Goal: Information Seeking & Learning: Learn about a topic

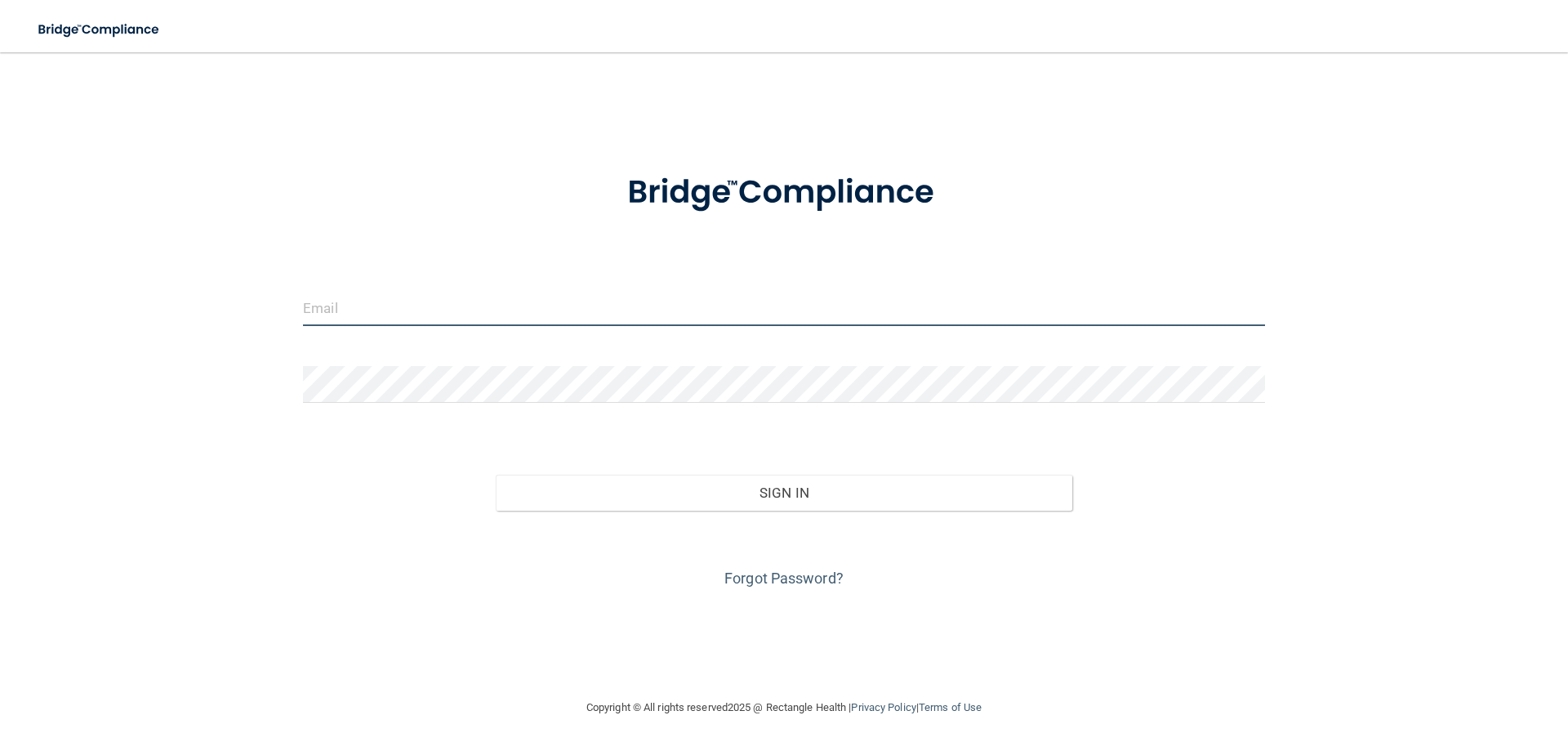
type input "ashley.conrad@kottemannortho.com"
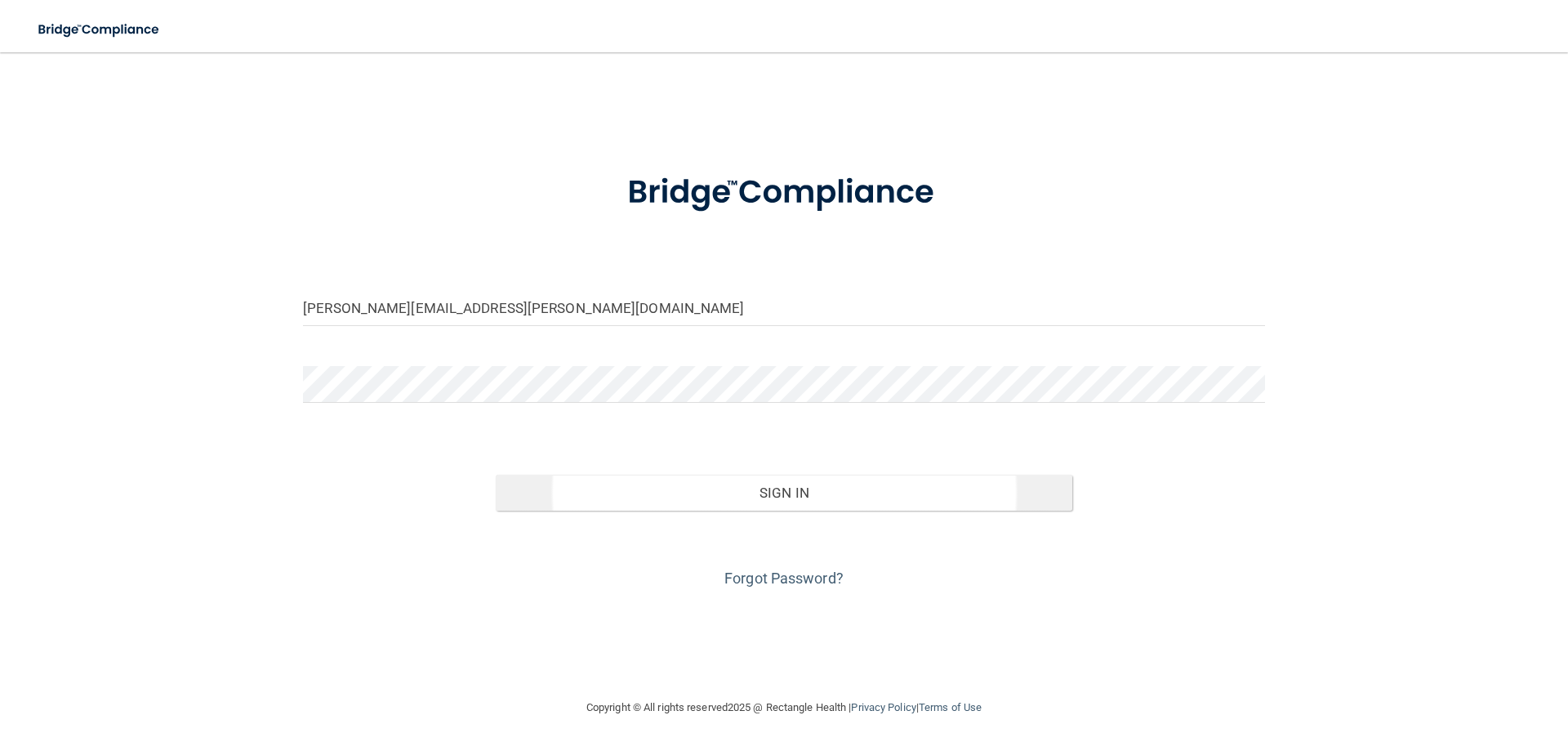
drag, startPoint x: 752, startPoint y: 523, endPoint x: 735, endPoint y: 477, distance: 49.0
click at [752, 521] on div "Forgot Password?" at bounding box center [784, 552] width 987 height 82
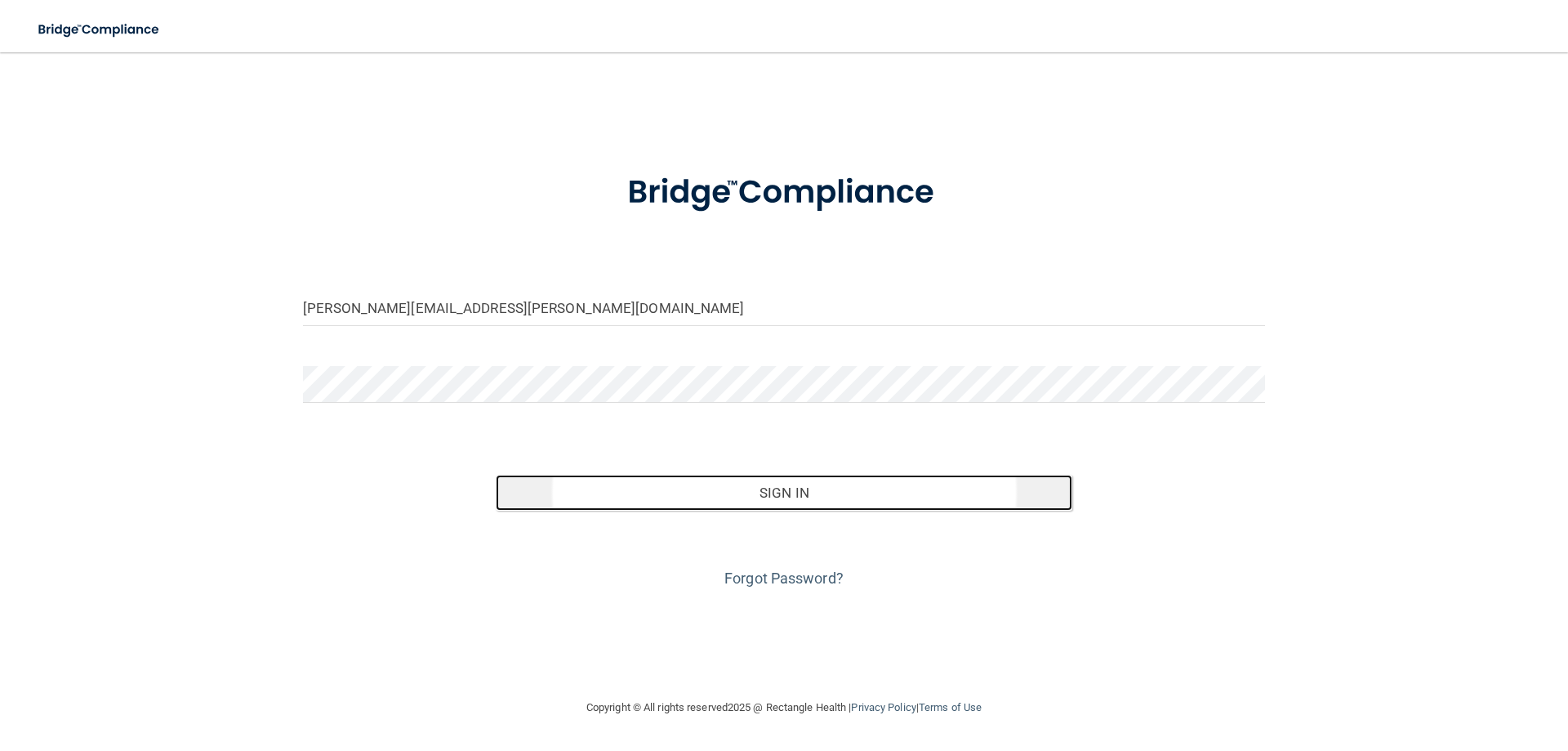
click at [735, 477] on button "Sign In" at bounding box center [784, 492] width 578 height 36
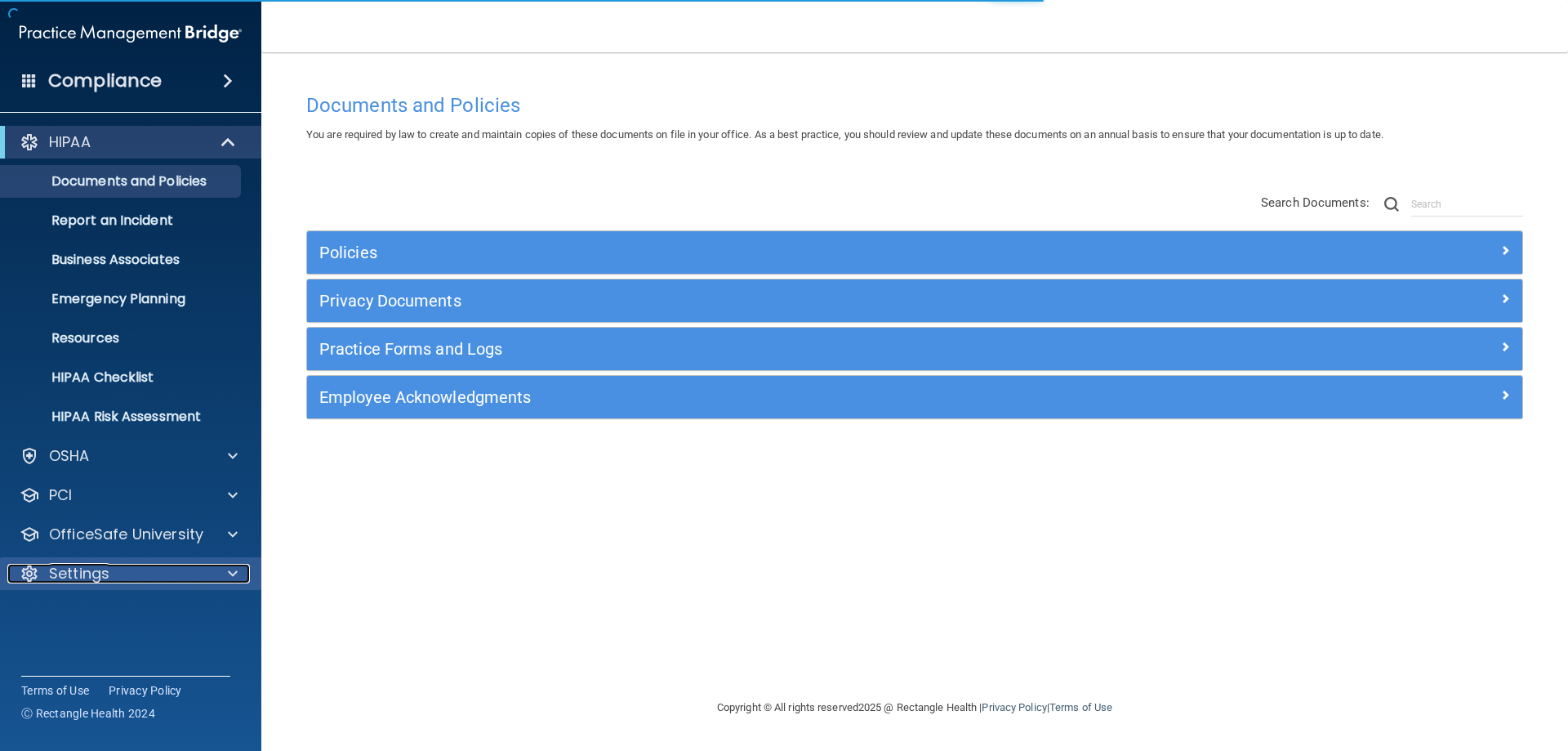
click at [94, 572] on p "Settings" at bounding box center [79, 574] width 60 height 20
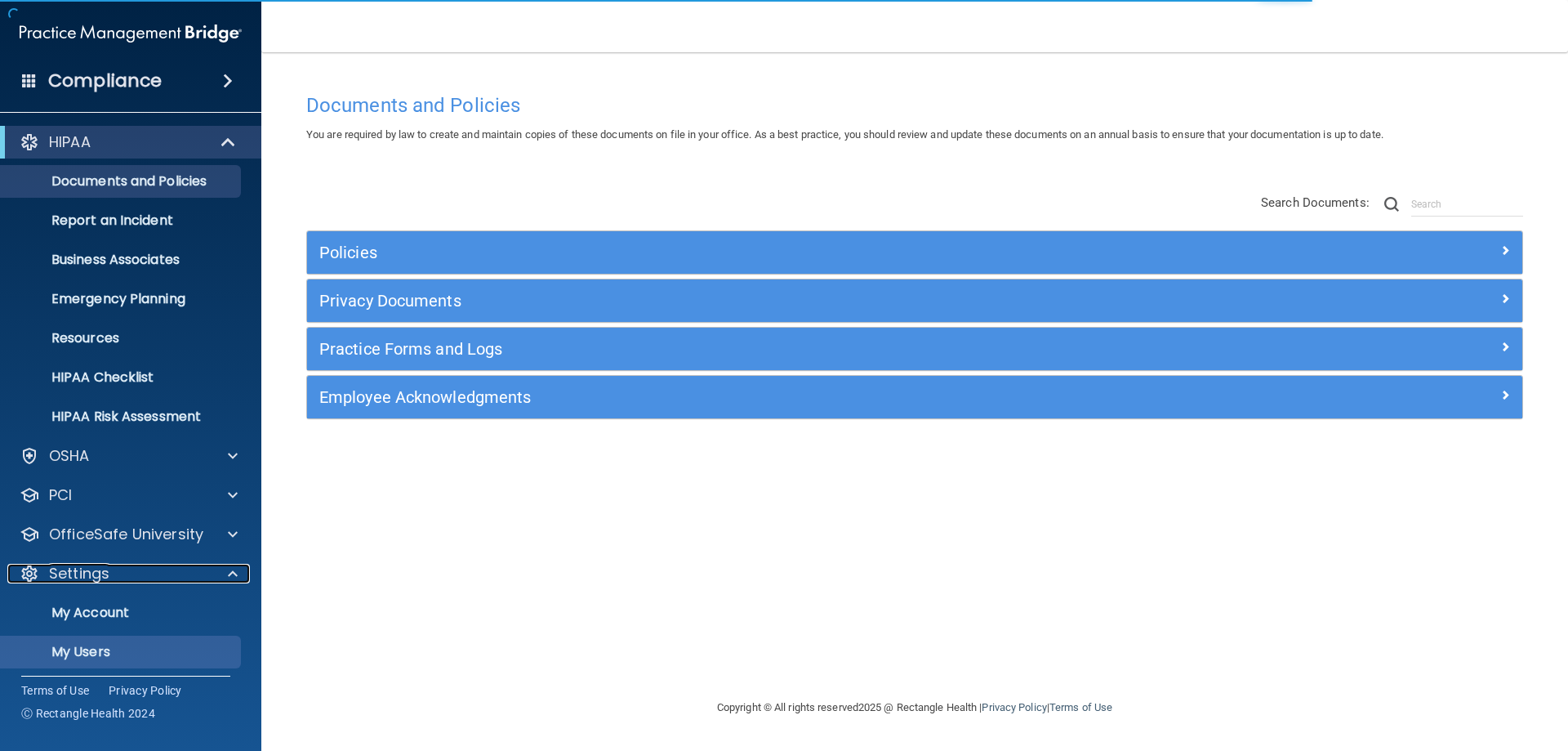
scroll to position [84, 0]
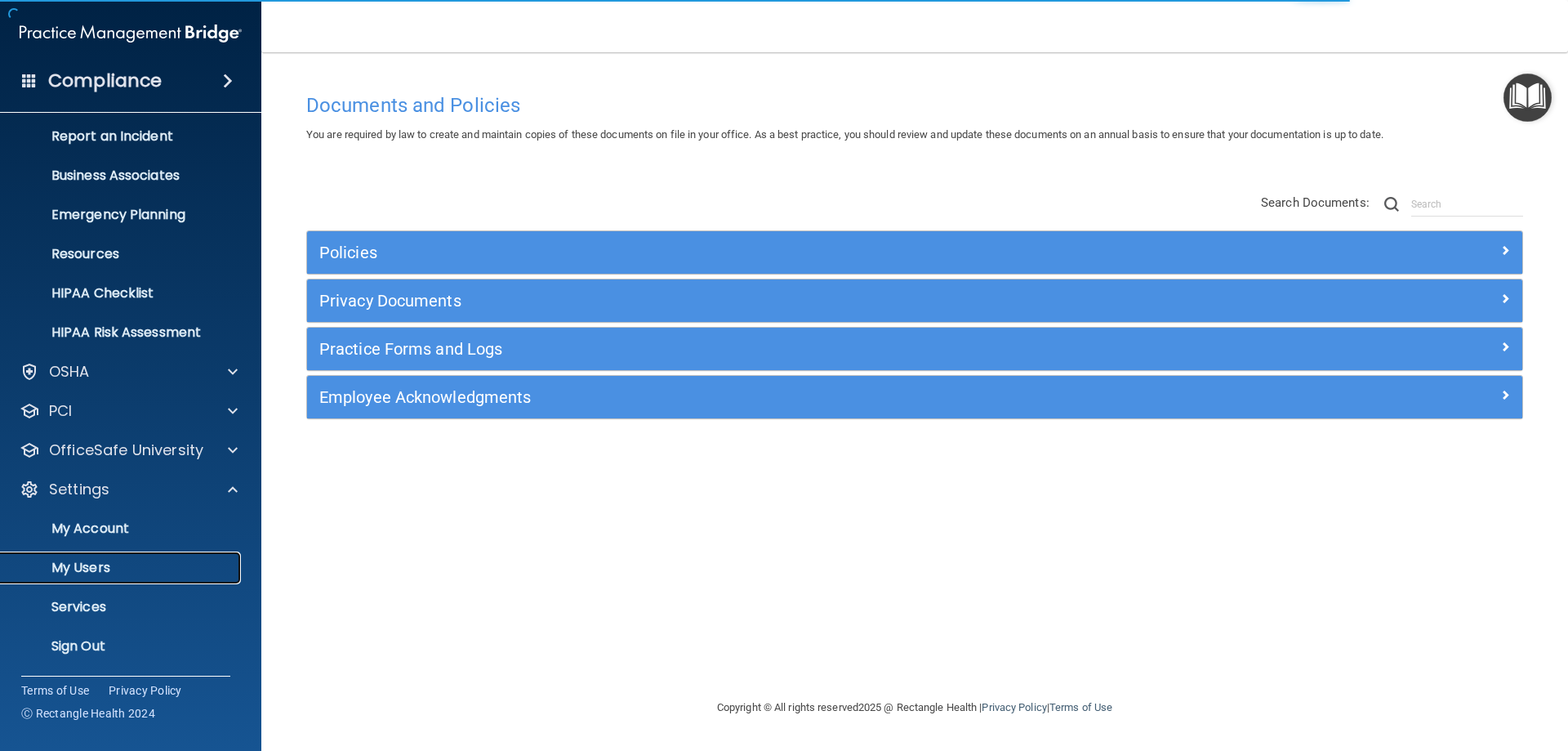
click at [93, 575] on p "My Users" at bounding box center [122, 568] width 223 height 17
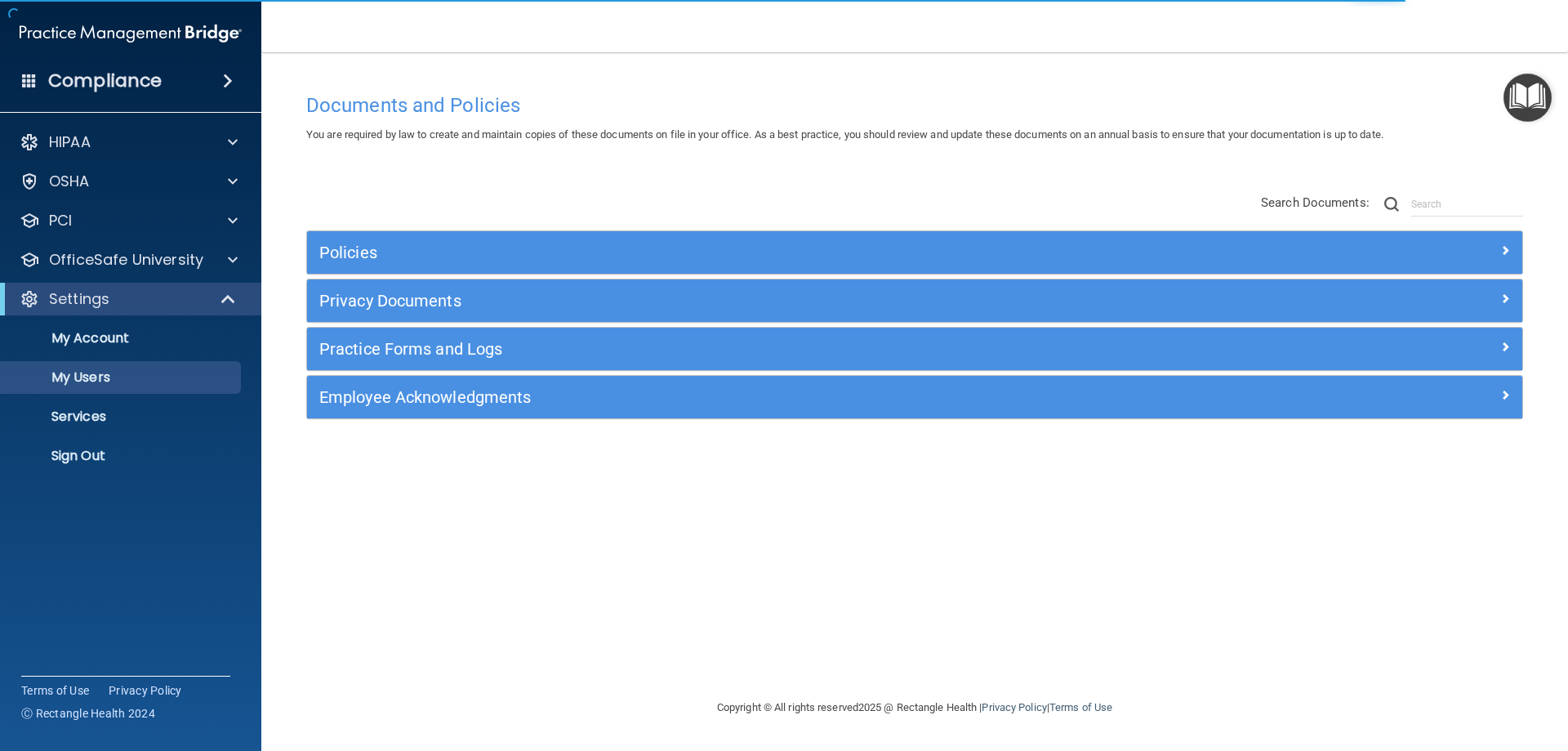
click at [173, 614] on div "Compliance HIPAA Documents and Policies Report an Incident Business Associates …" at bounding box center [131, 376] width 261 height 751
select select "20"
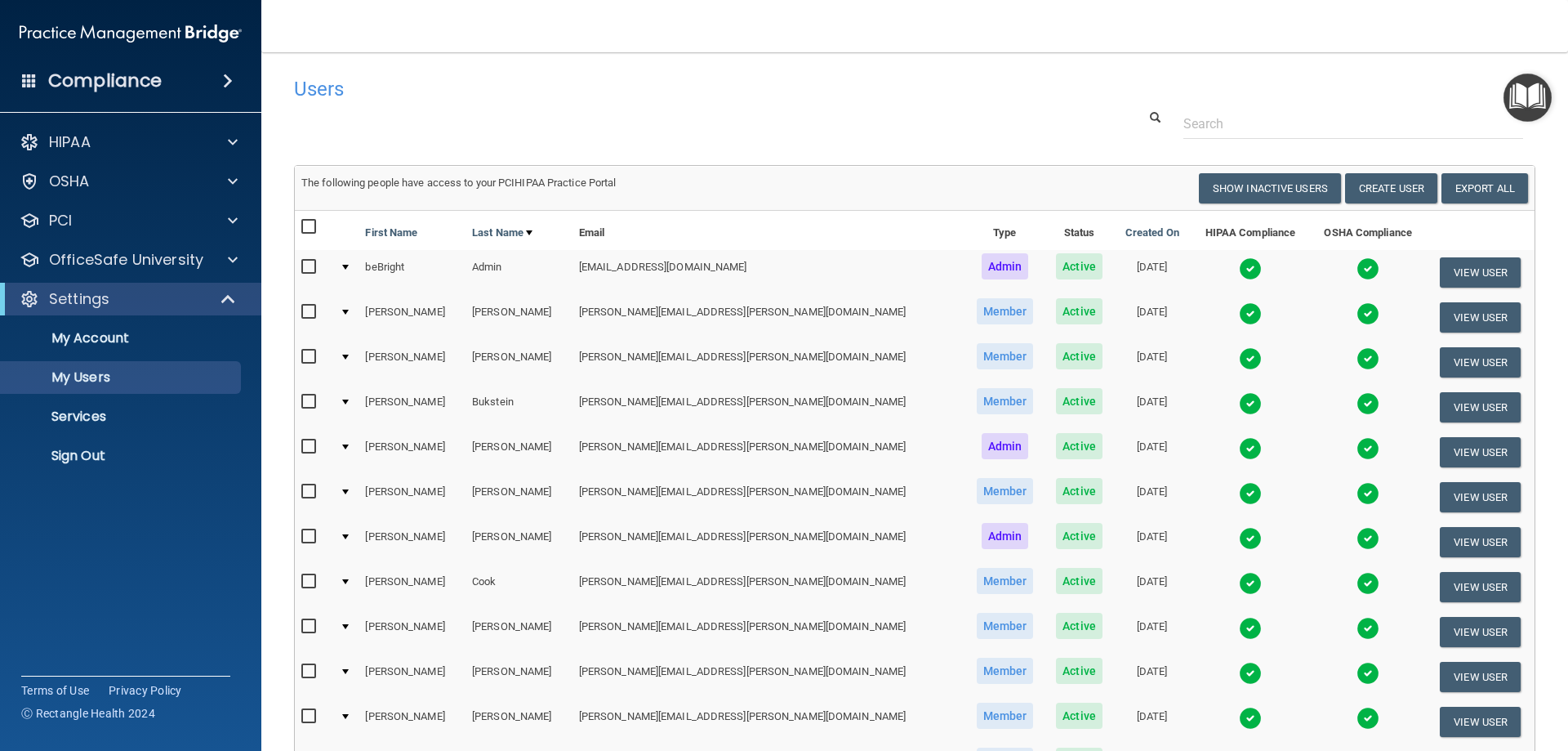
click at [1239, 354] on img at bounding box center [1251, 359] width 23 height 23
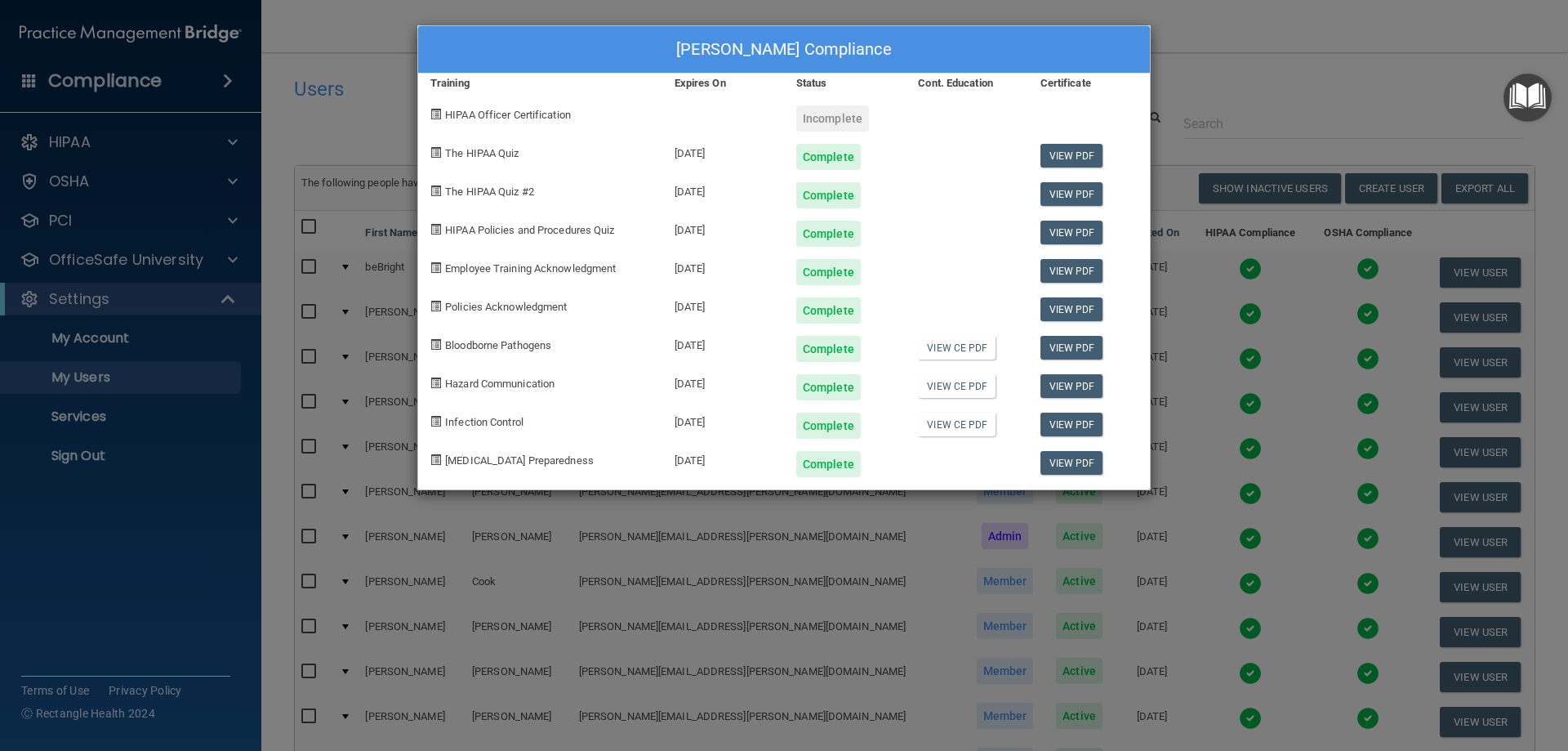
click at [1248, 45] on div "Stephanie Bojarski's Compliance Training Expires On Status Cont. Education Cert…" at bounding box center [784, 376] width 1568 height 751
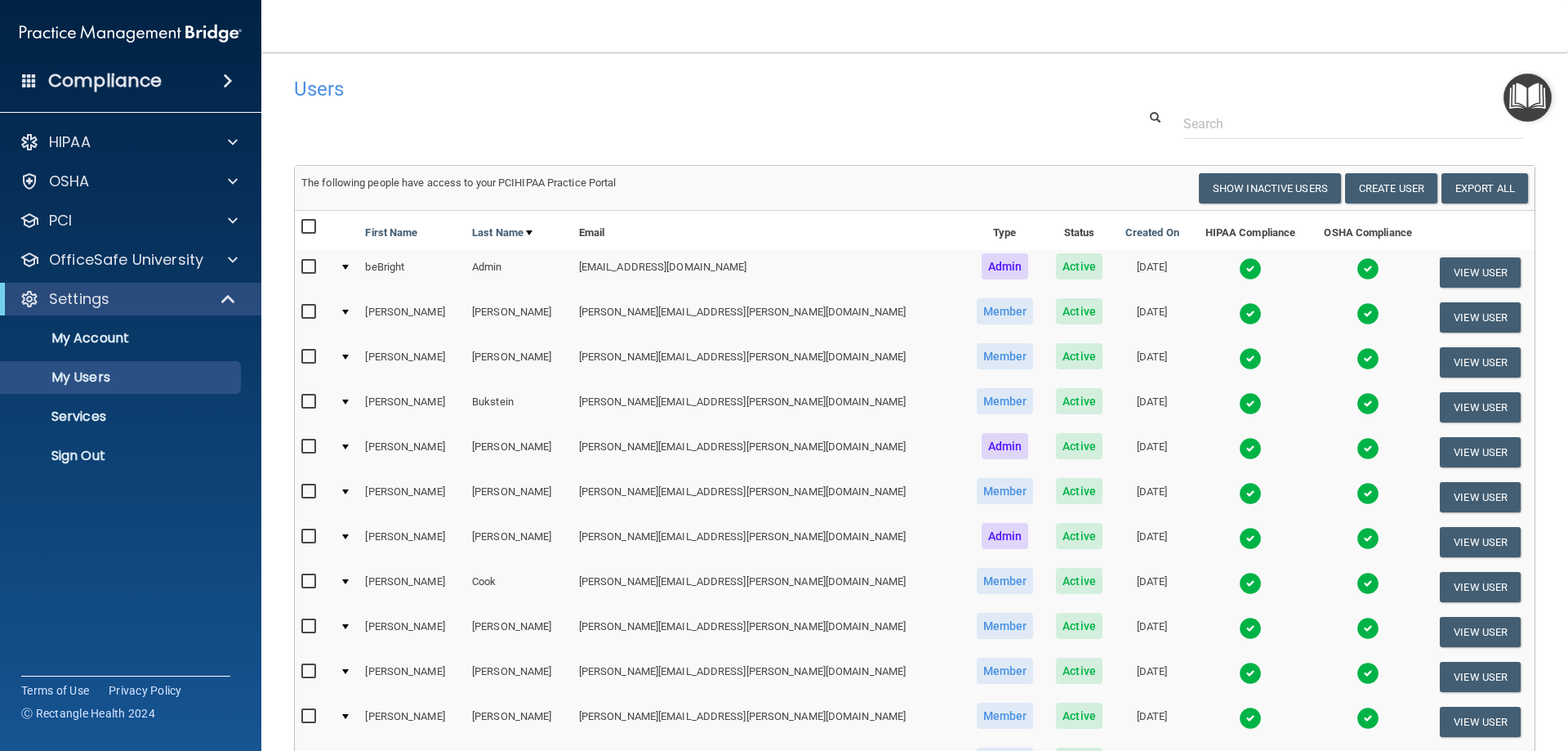
click at [1239, 445] on img at bounding box center [1251, 449] width 23 height 23
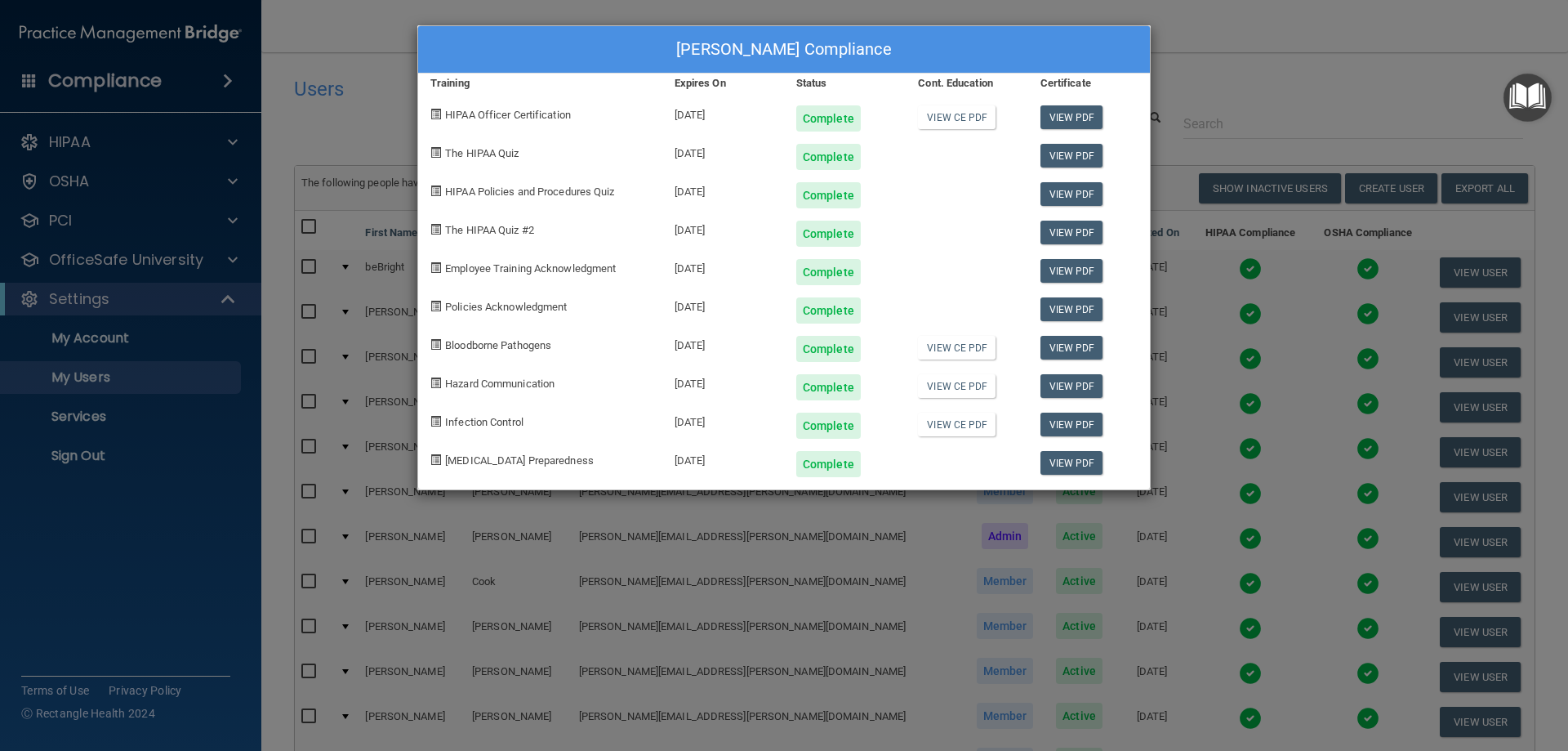
click at [1339, 77] on div "Kimberly Chrismon's Compliance Training Expires On Status Cont. Education Certi…" at bounding box center [784, 376] width 1568 height 751
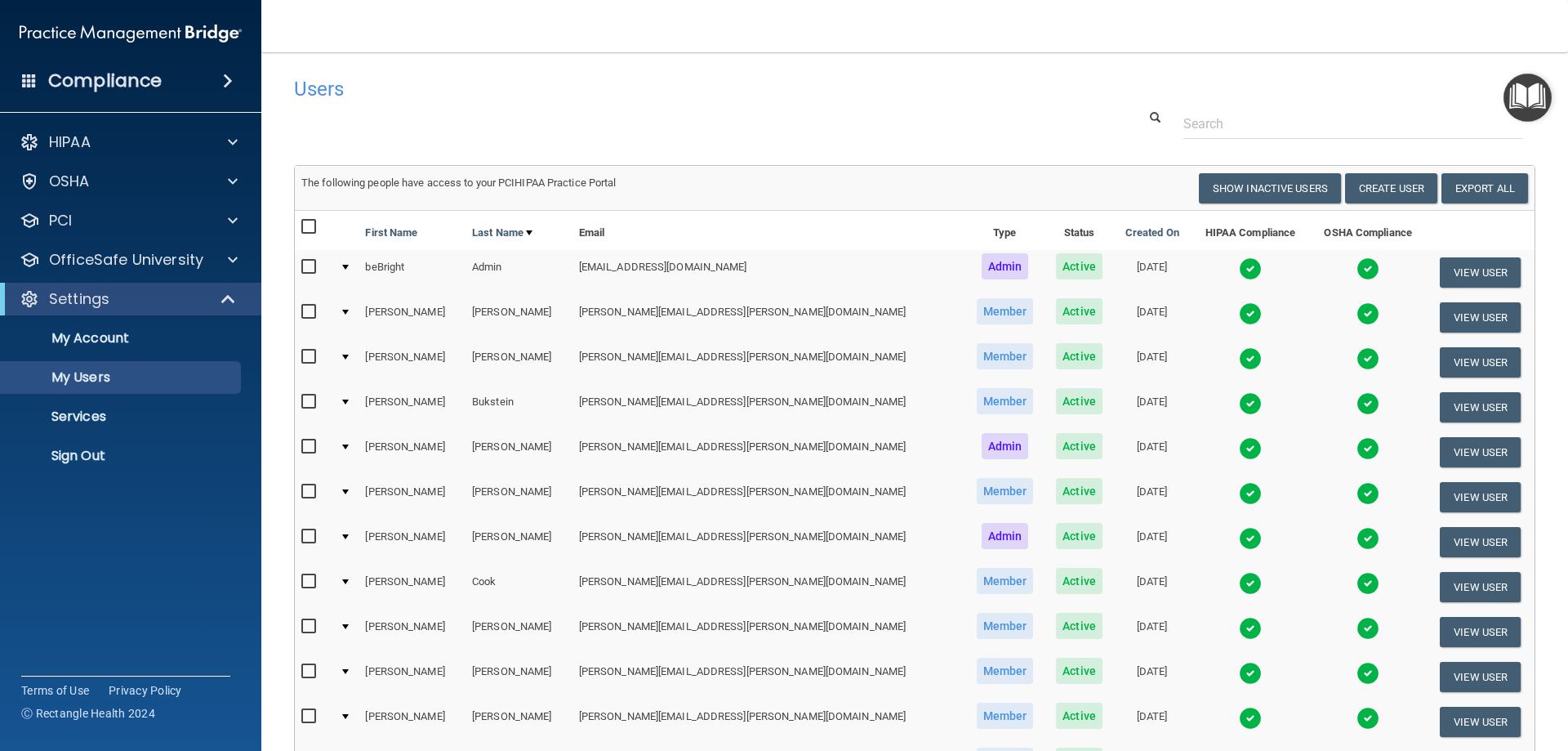
click at [1239, 495] on img at bounding box center [1251, 494] width 23 height 23
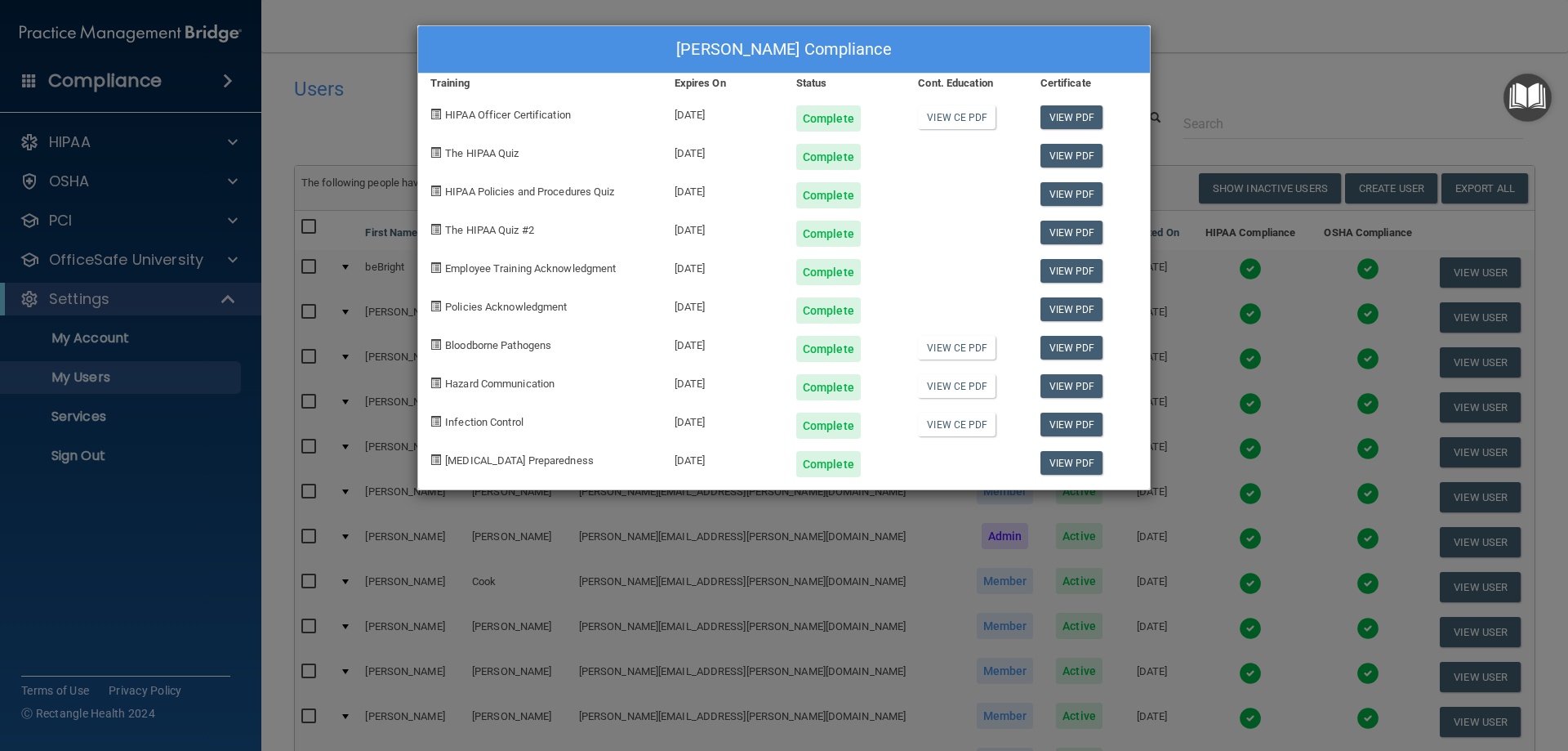
click at [1299, 46] on div "Adrianna Cobb's Compliance Training Expires On Status Cont. Education Certifica…" at bounding box center [784, 376] width 1568 height 751
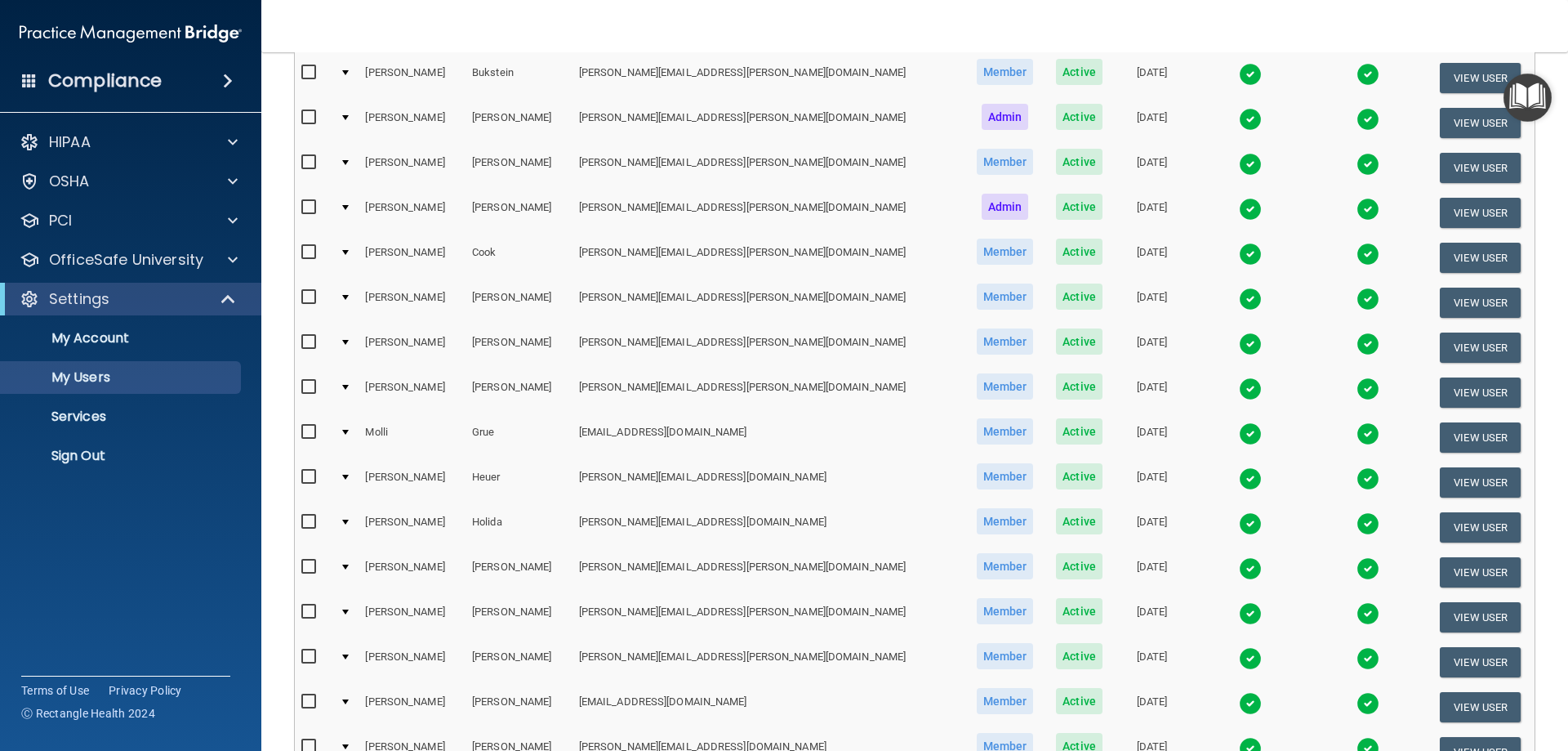
scroll to position [409, 0]
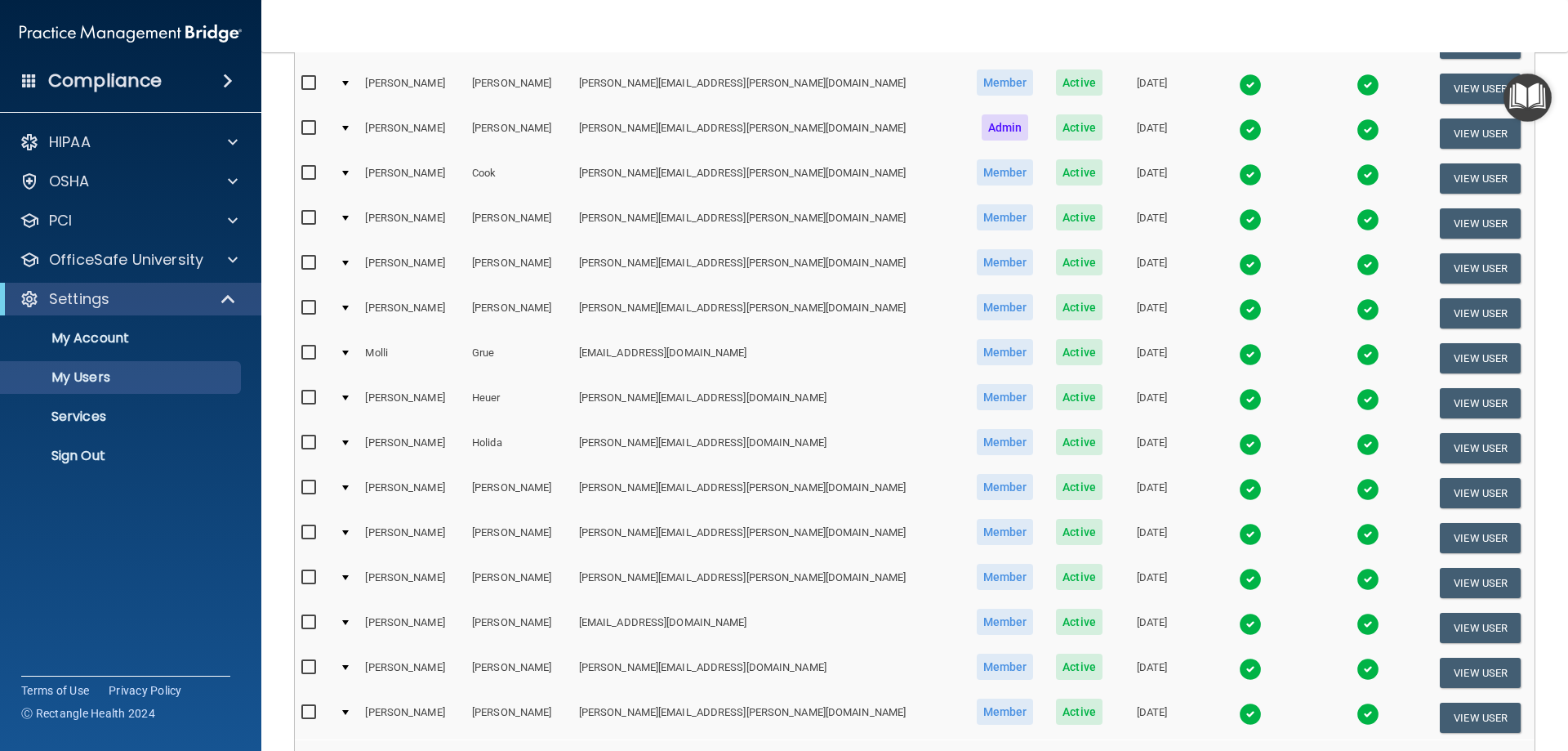
click at [1239, 307] on img at bounding box center [1251, 310] width 23 height 23
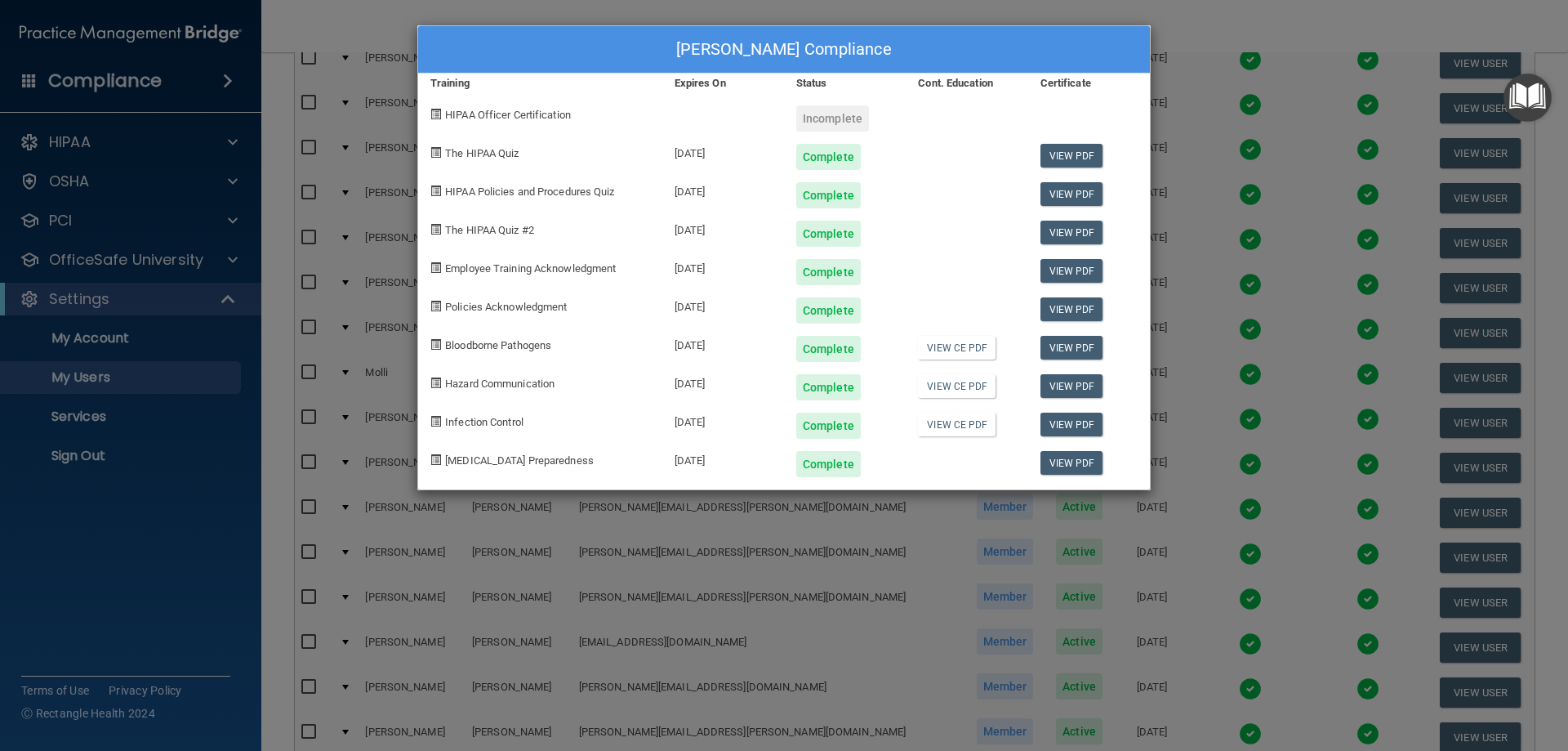
click at [1206, 26] on div "Melissa Gotsch's Compliance Training Expires On Status Cont. Education Certific…" at bounding box center [784, 376] width 1568 height 751
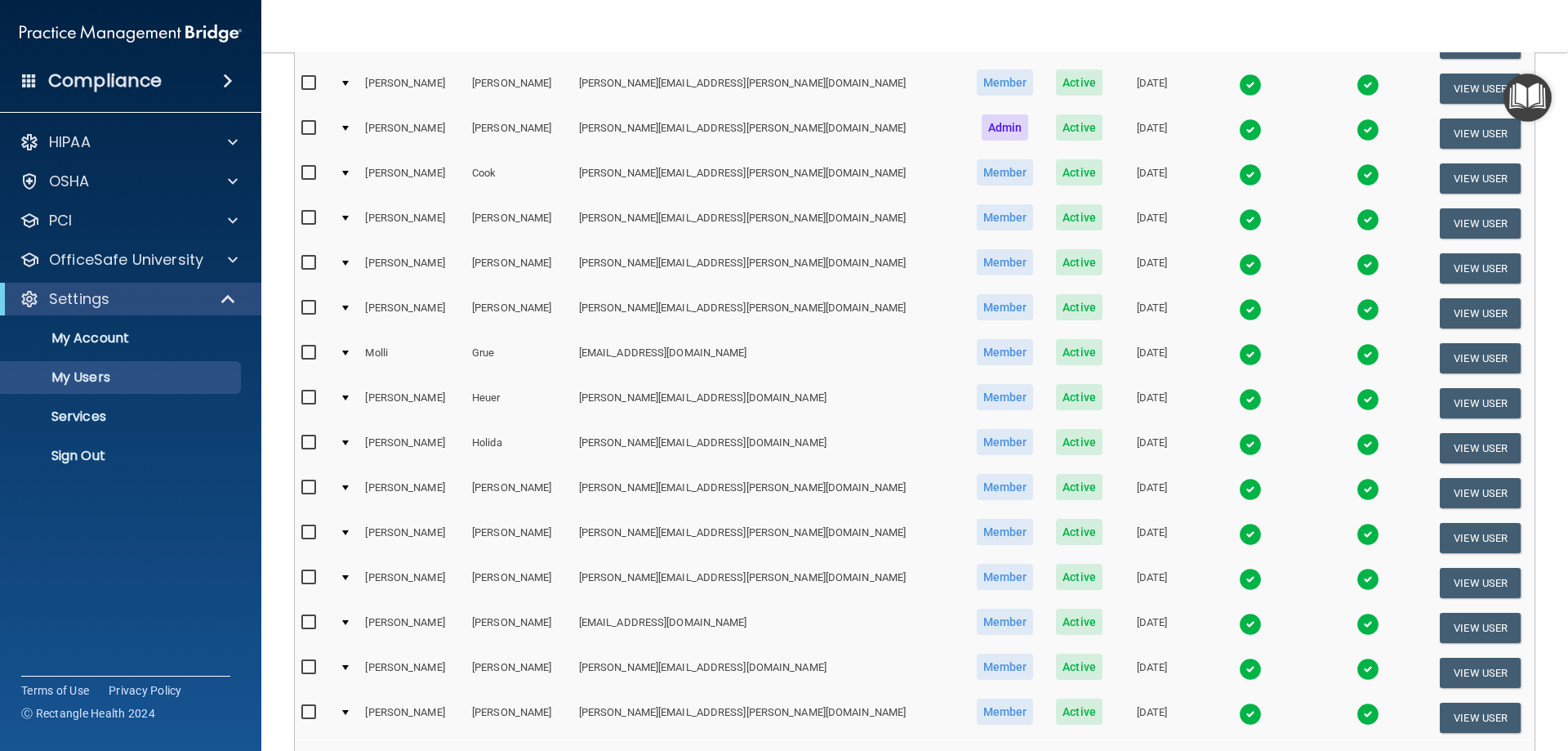
click at [1239, 399] on img at bounding box center [1251, 399] width 23 height 23
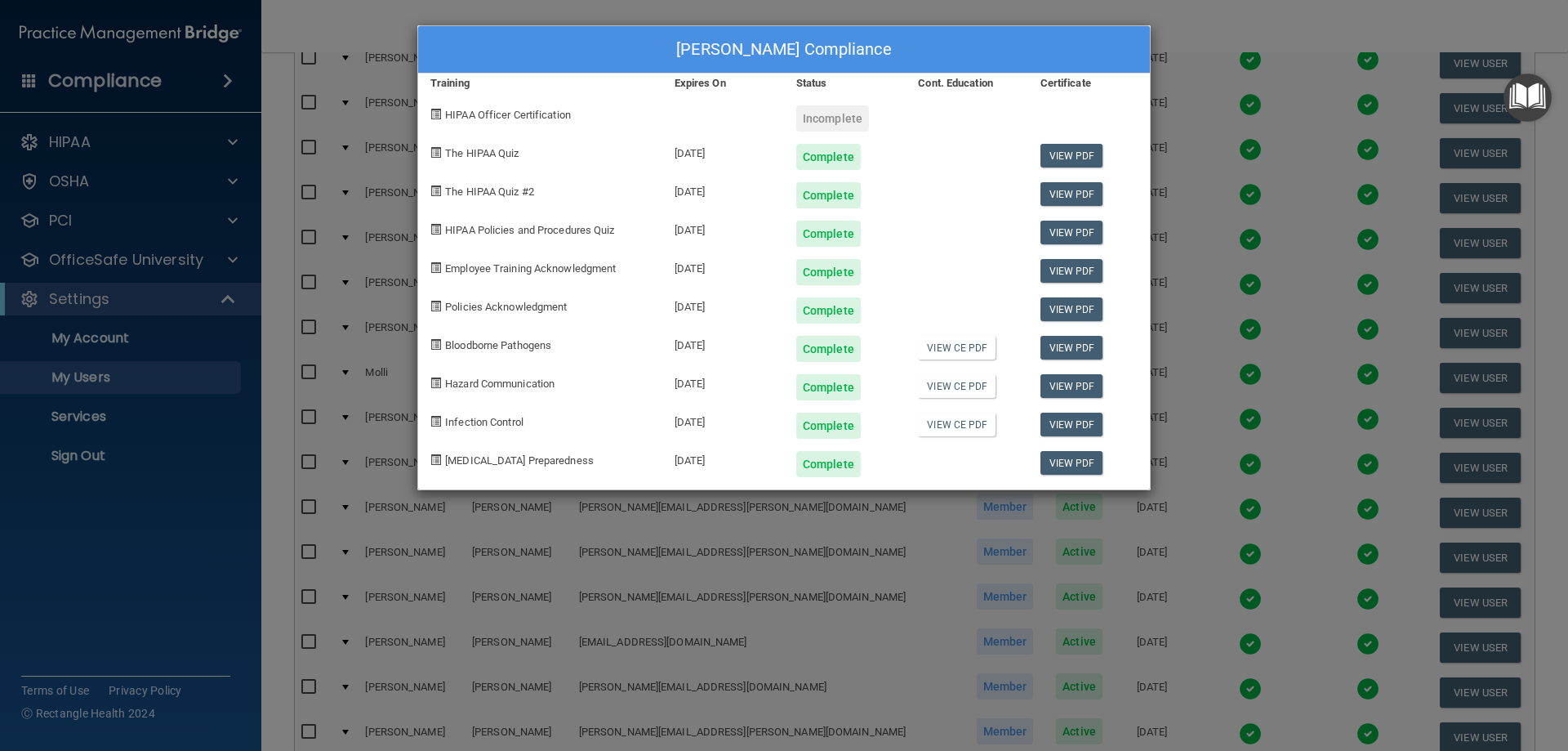
click at [1207, 14] on div "Lisa Heuer's Compliance Training Expires On Status Cont. Education Certificate …" at bounding box center [784, 376] width 1568 height 751
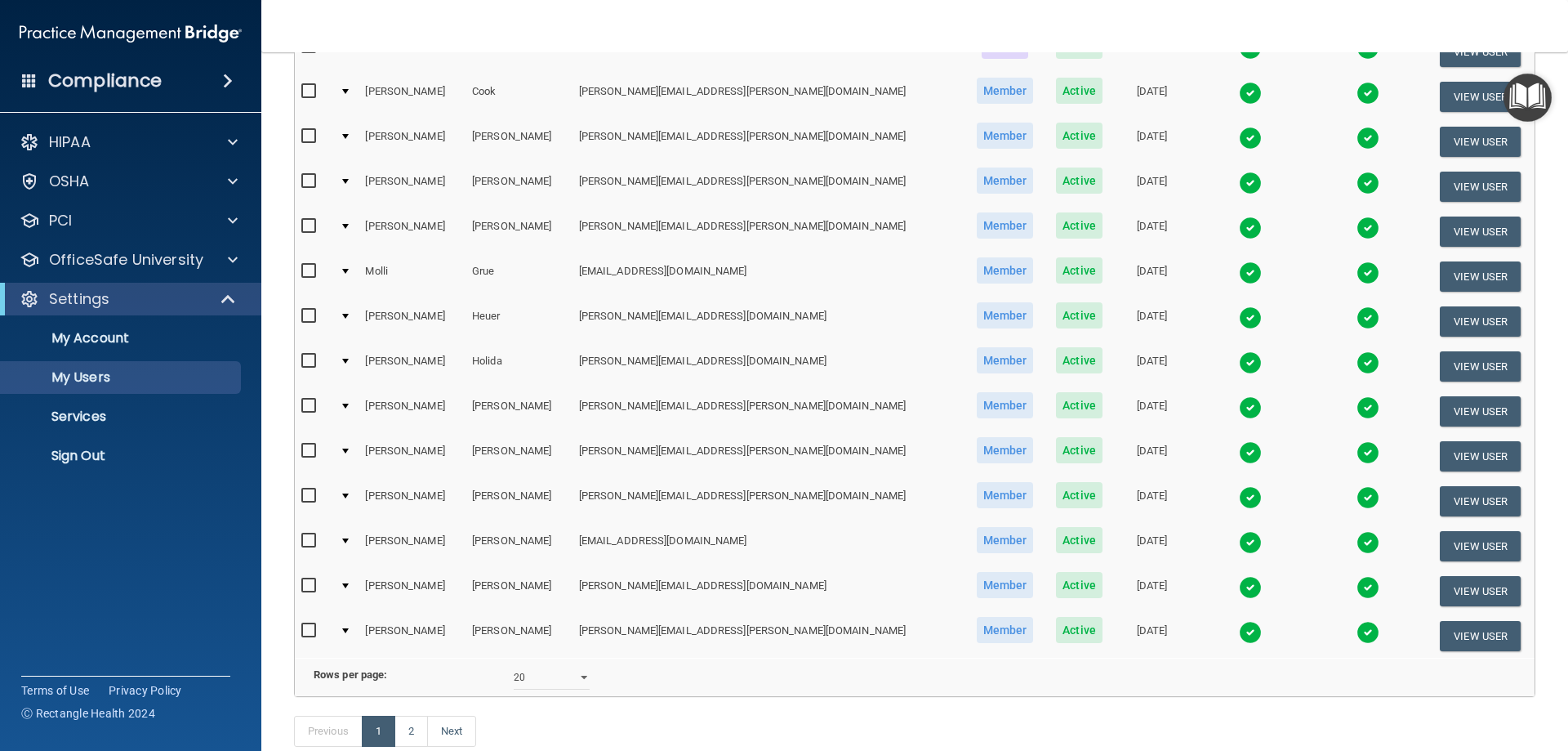
scroll to position [572, 0]
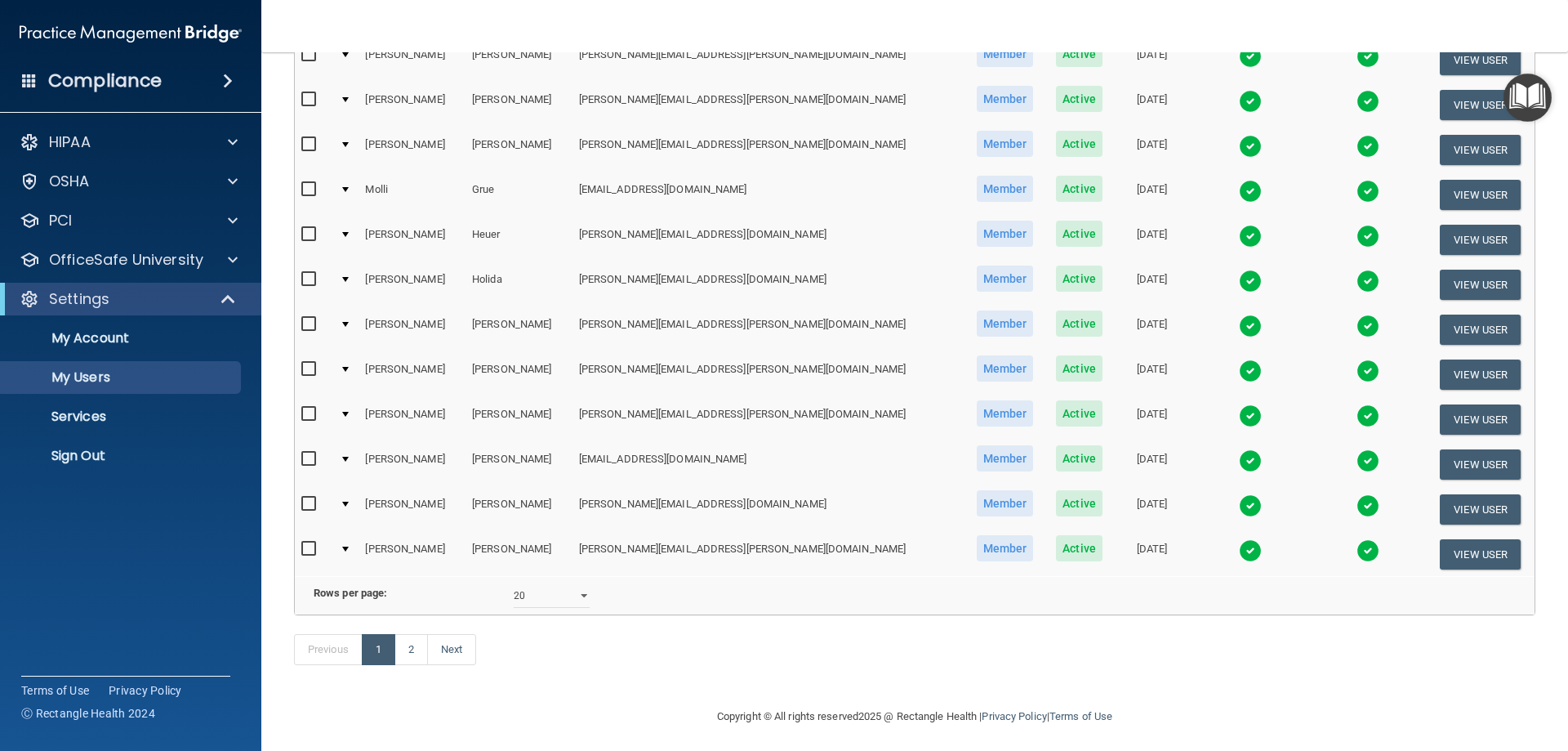
click at [1239, 548] on img at bounding box center [1251, 551] width 23 height 23
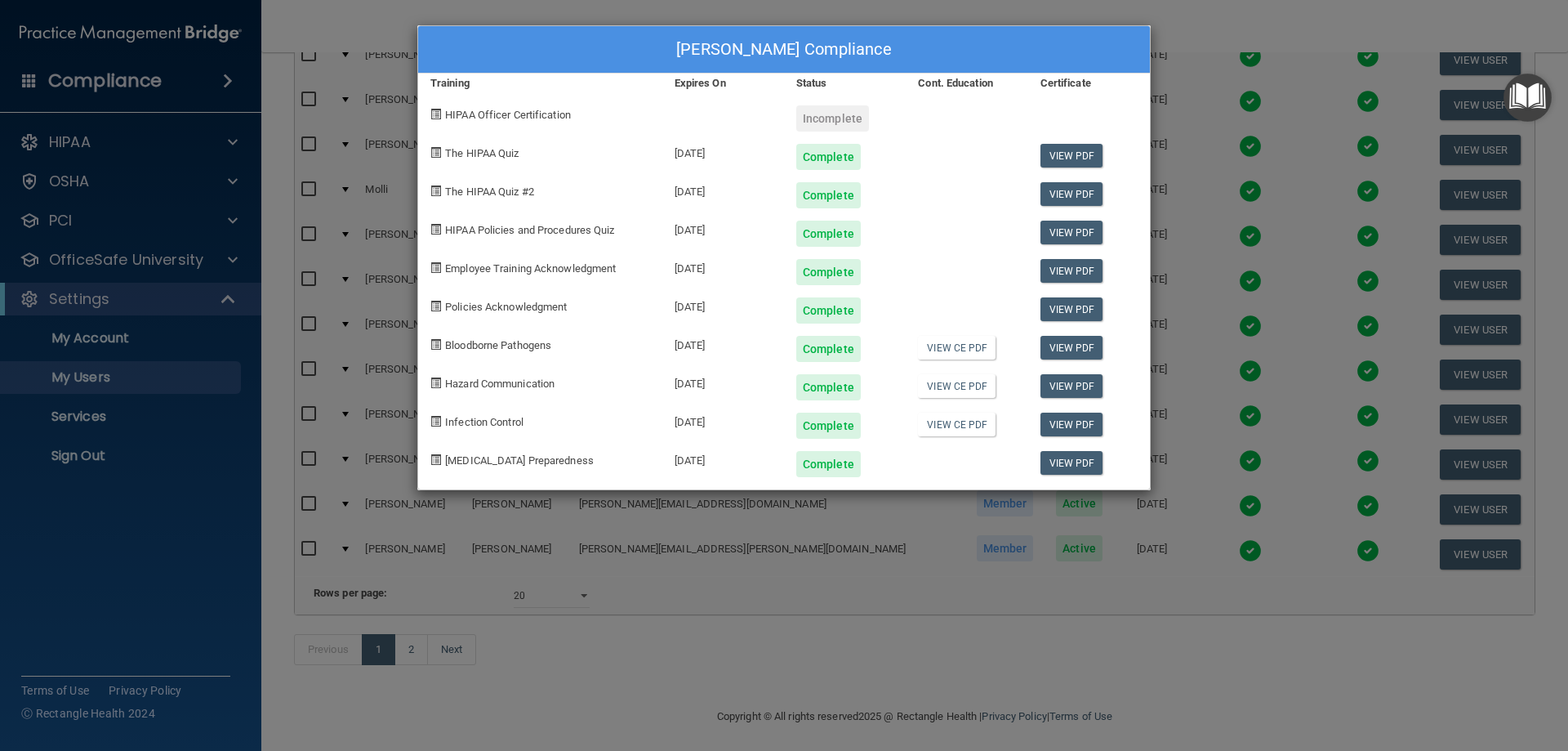
click at [1186, 26] on div "Nicole Kangas's Compliance Training Expires On Status Cont. Education Certifica…" at bounding box center [784, 376] width 1568 height 751
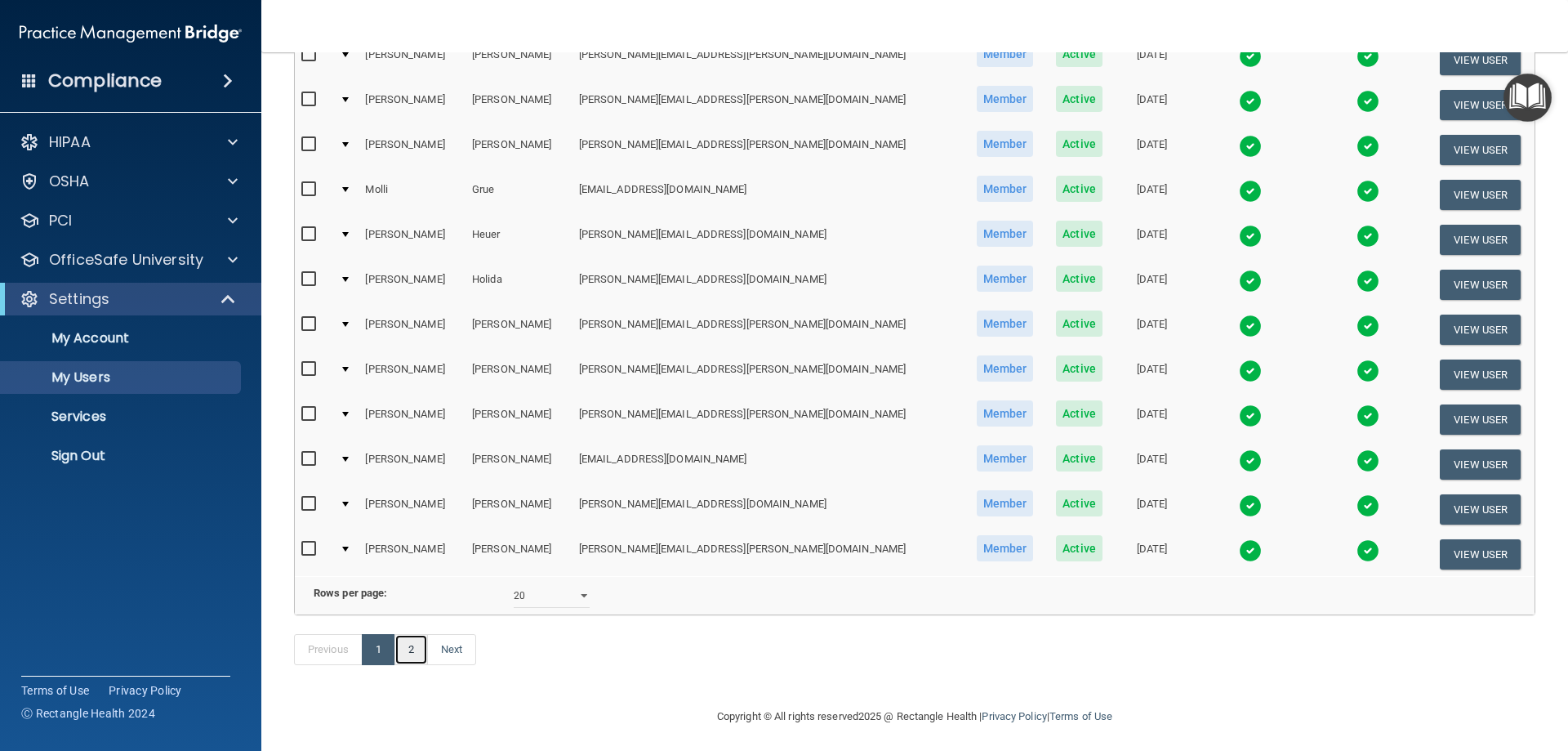
click at [417, 665] on link "2" at bounding box center [411, 650] width 34 height 31
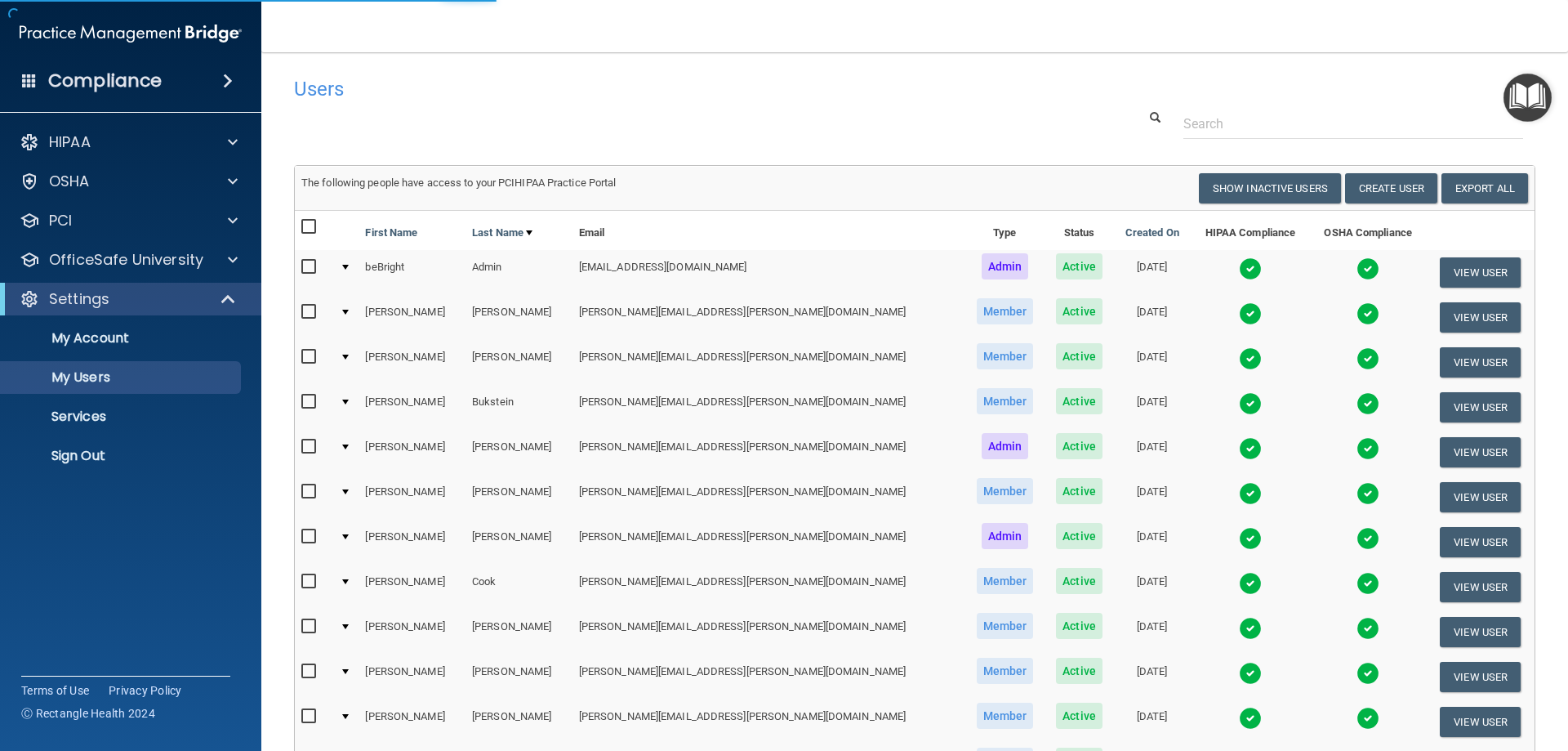
select select "20"
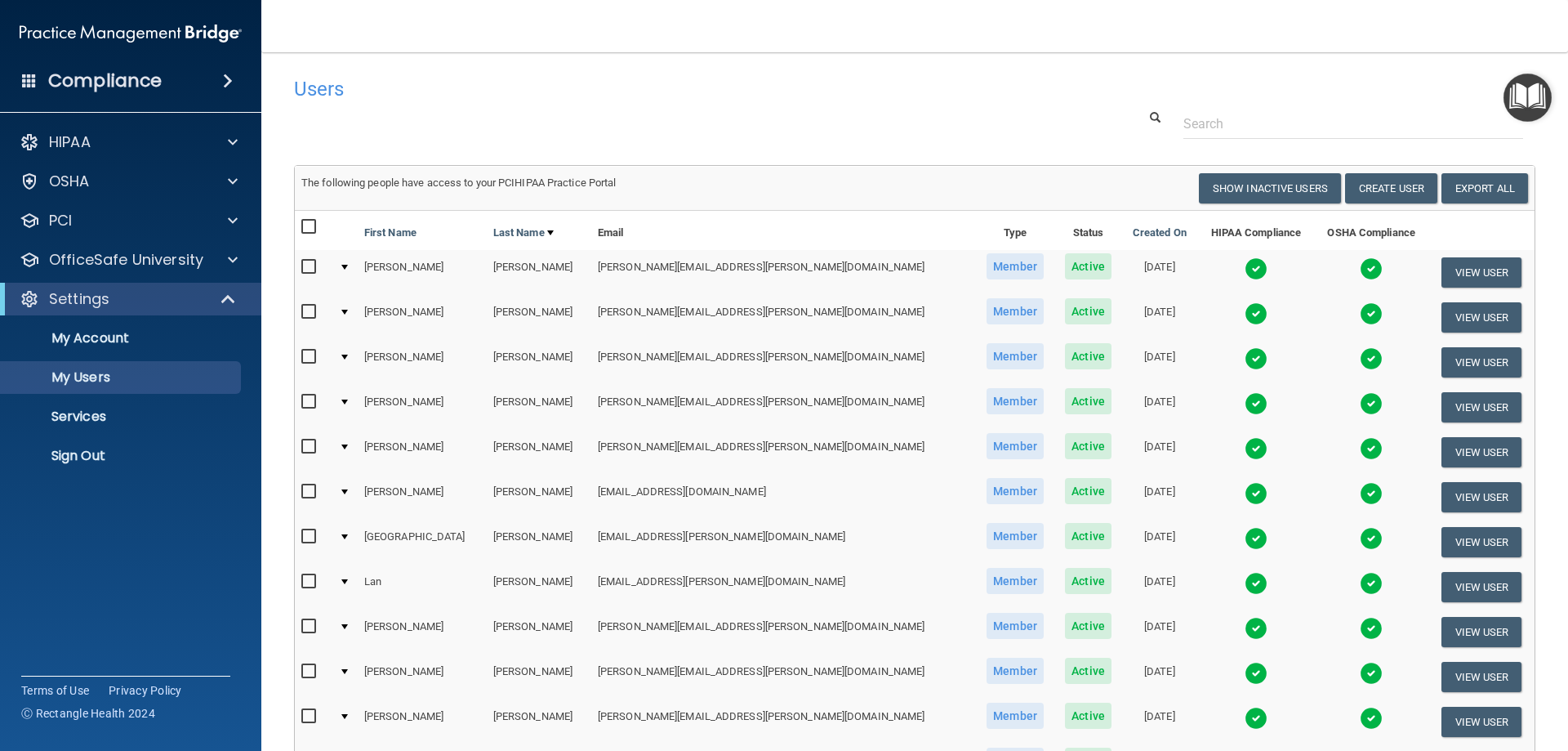
click at [1245, 318] on img at bounding box center [1256, 314] width 23 height 23
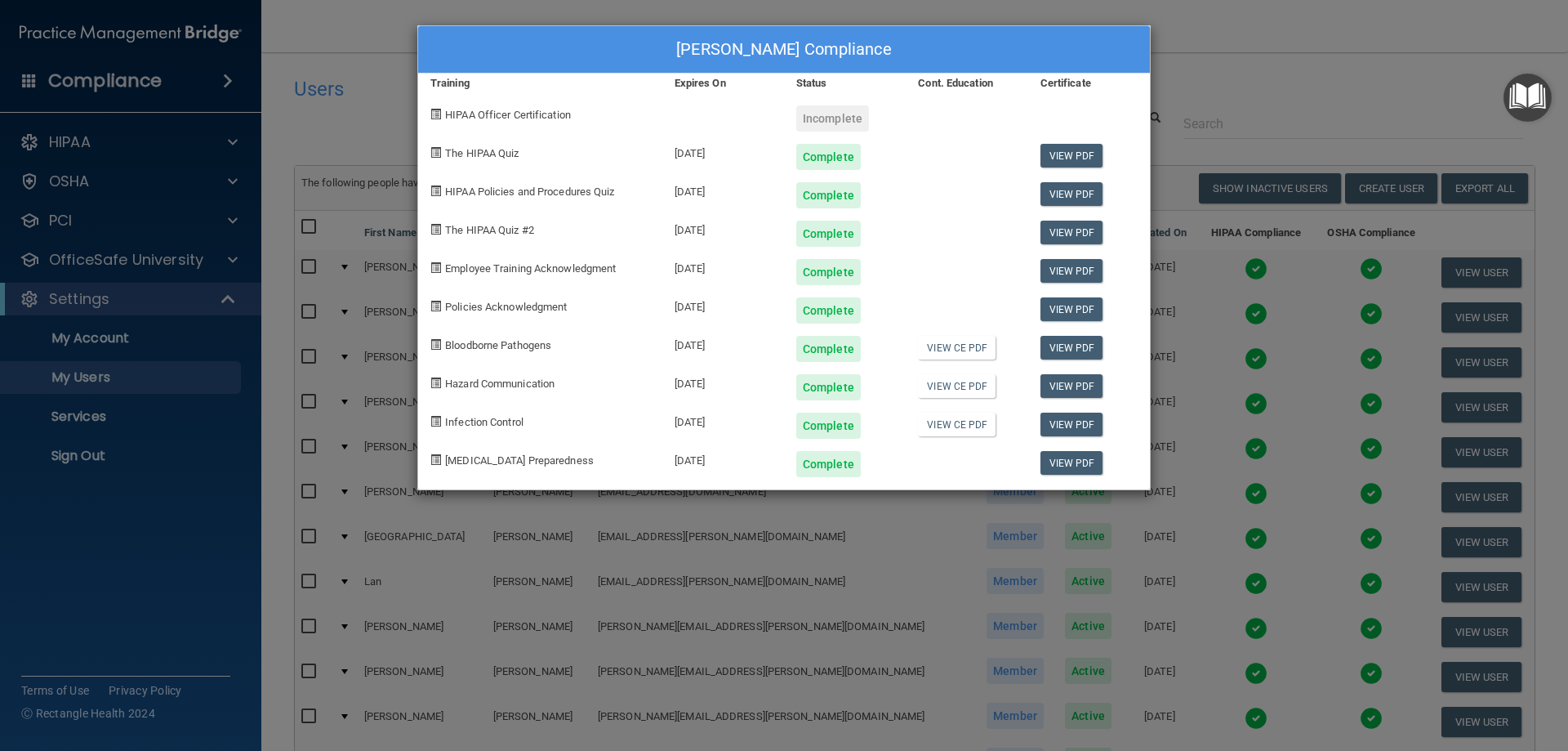
click at [1241, 44] on div "Kari Kosbau's Compliance Training Expires On Status Cont. Education Certificate…" at bounding box center [784, 376] width 1568 height 751
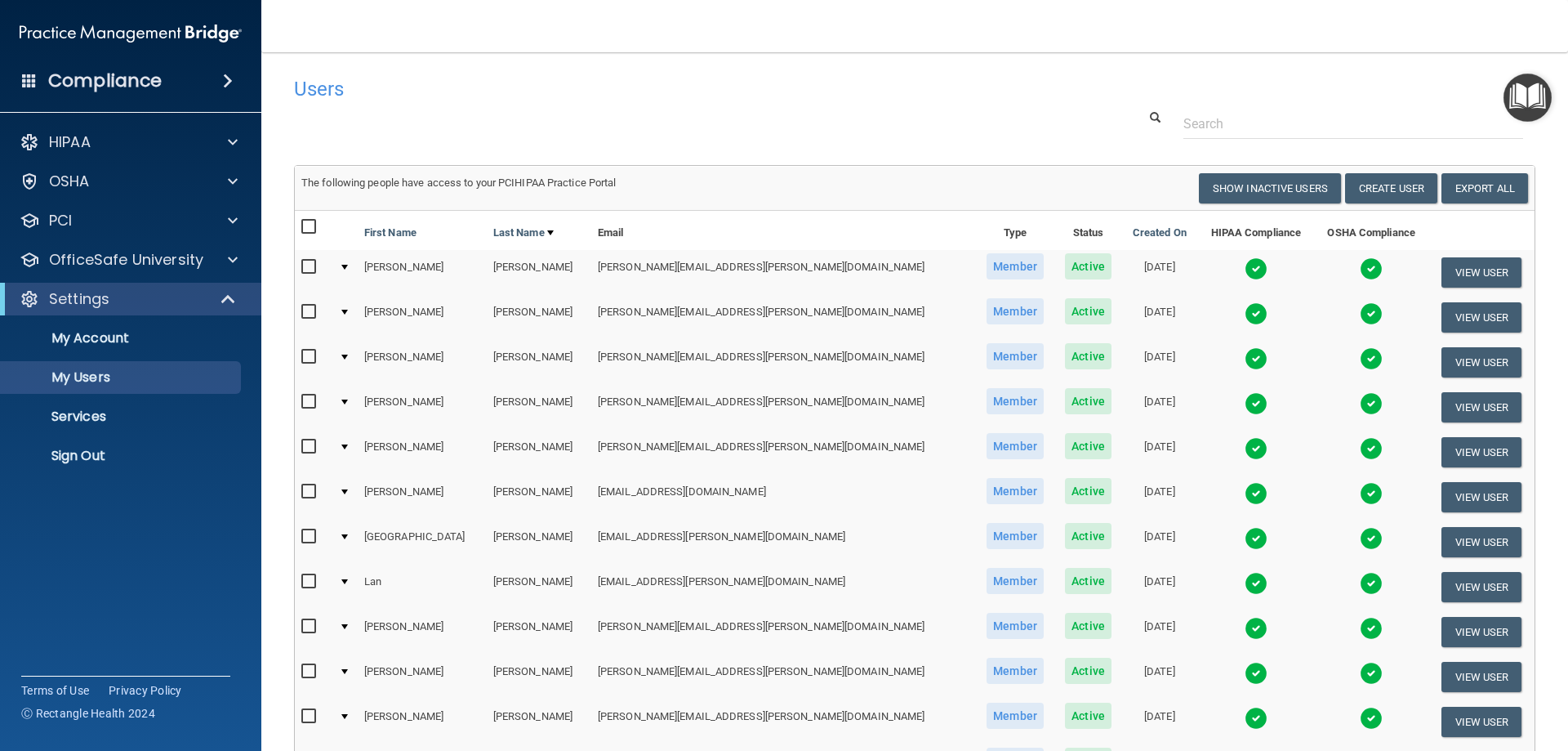
click at [1245, 364] on img at bounding box center [1256, 359] width 23 height 23
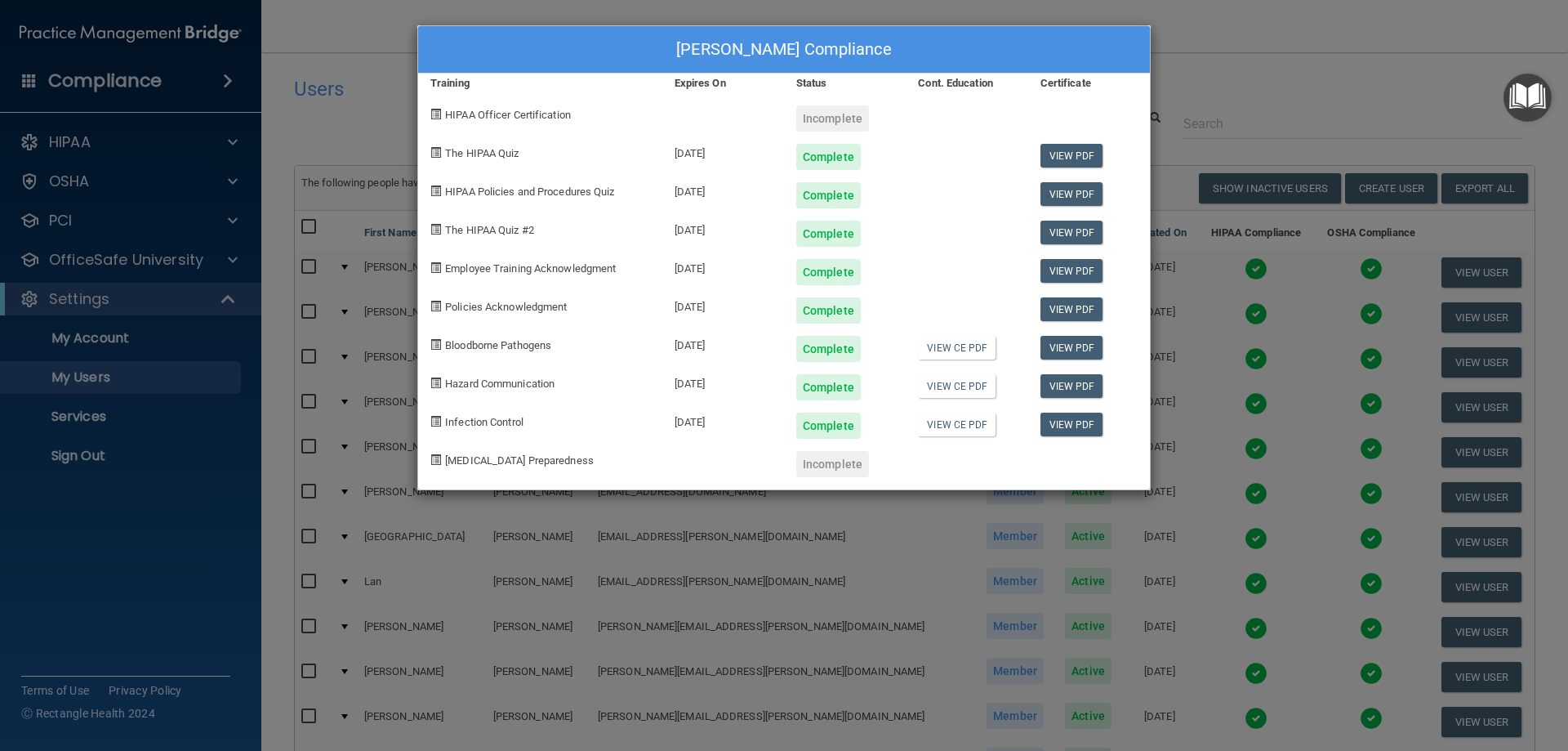
click at [1262, 83] on div "Scott Kottemann's Compliance Training Expires On Status Cont. Education Certifi…" at bounding box center [784, 376] width 1568 height 751
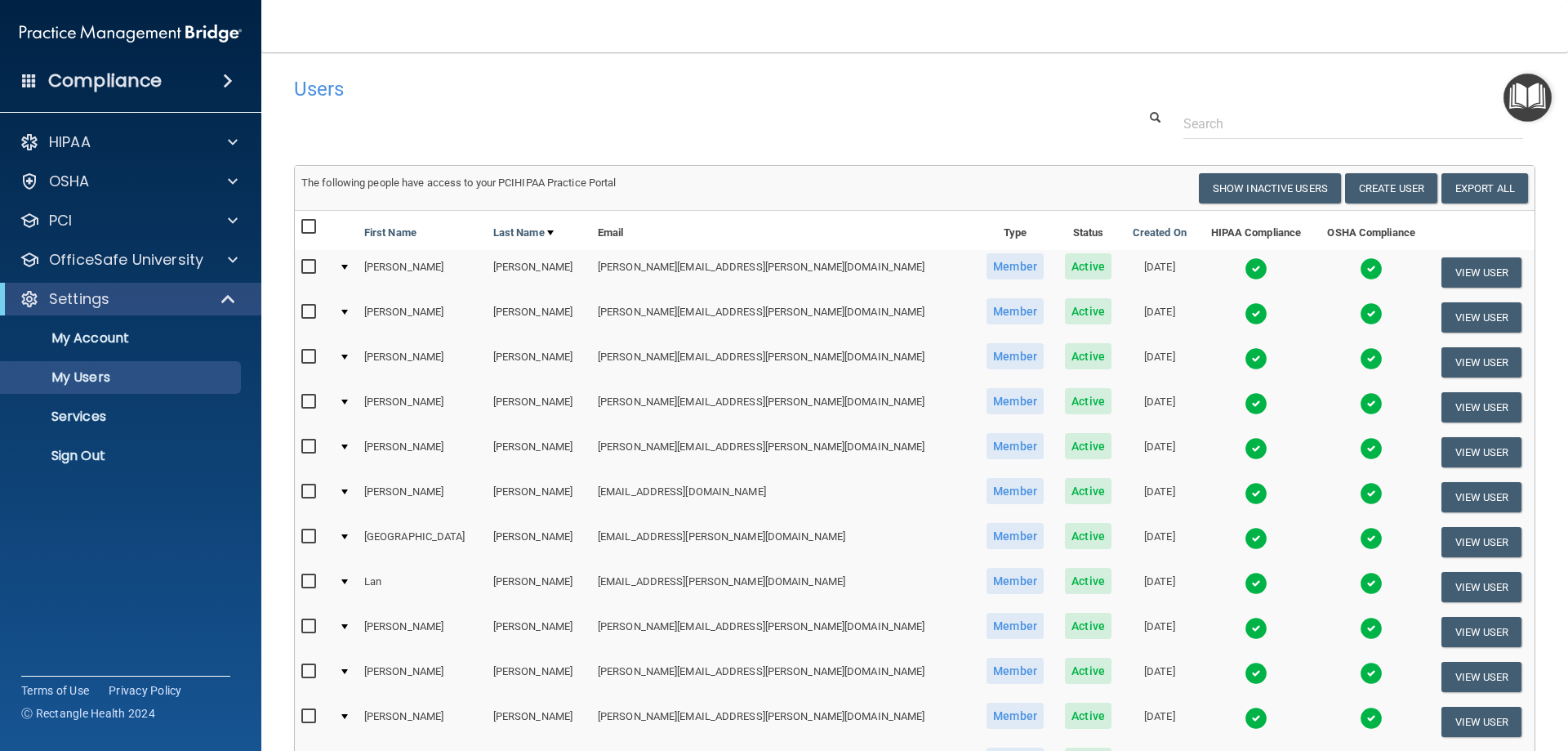
click at [1245, 402] on img at bounding box center [1256, 404] width 23 height 23
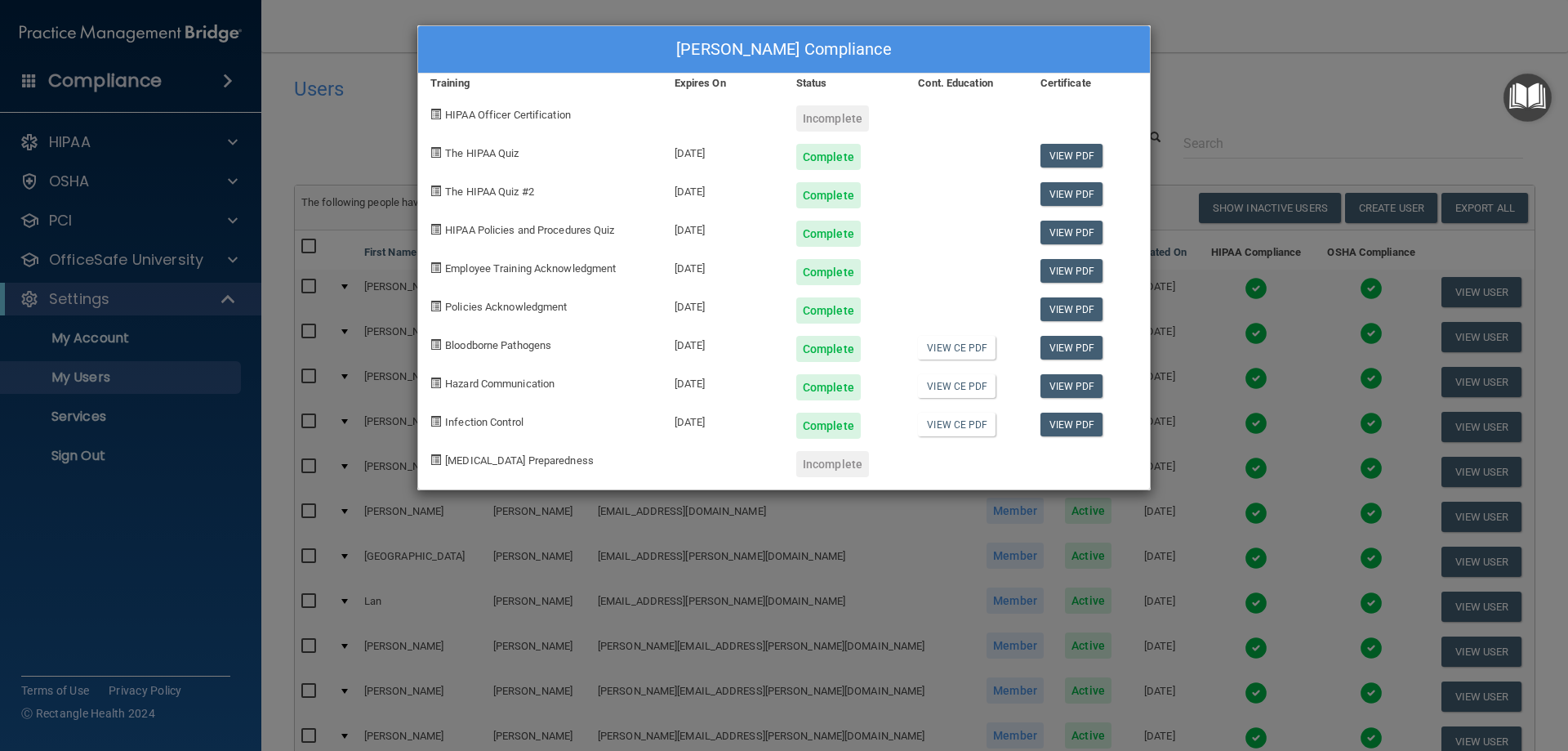
click at [1213, 100] on div "Kraig Kottemann's Compliance Training Expires On Status Cont. Education Certifi…" at bounding box center [784, 376] width 1568 height 751
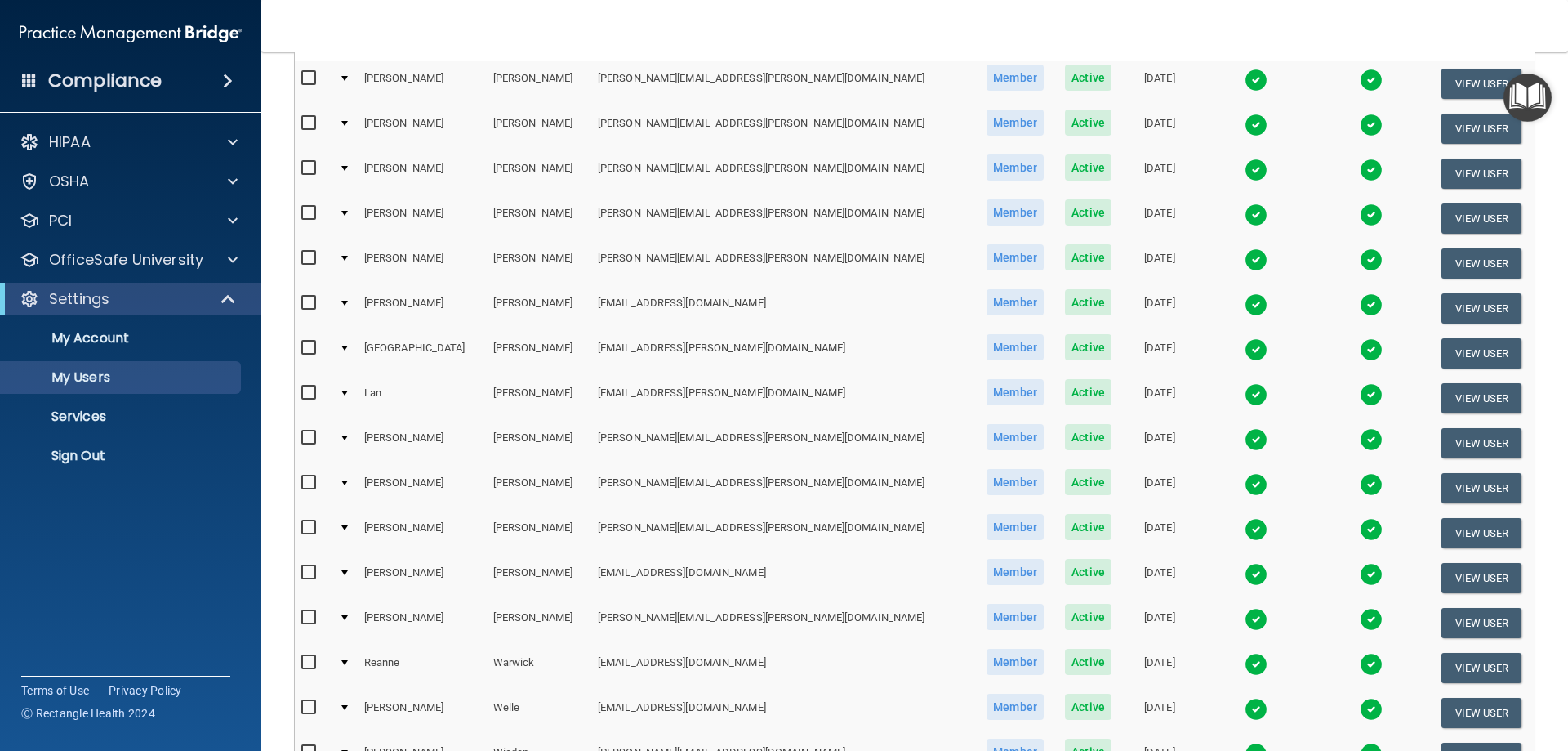
scroll to position [245, 0]
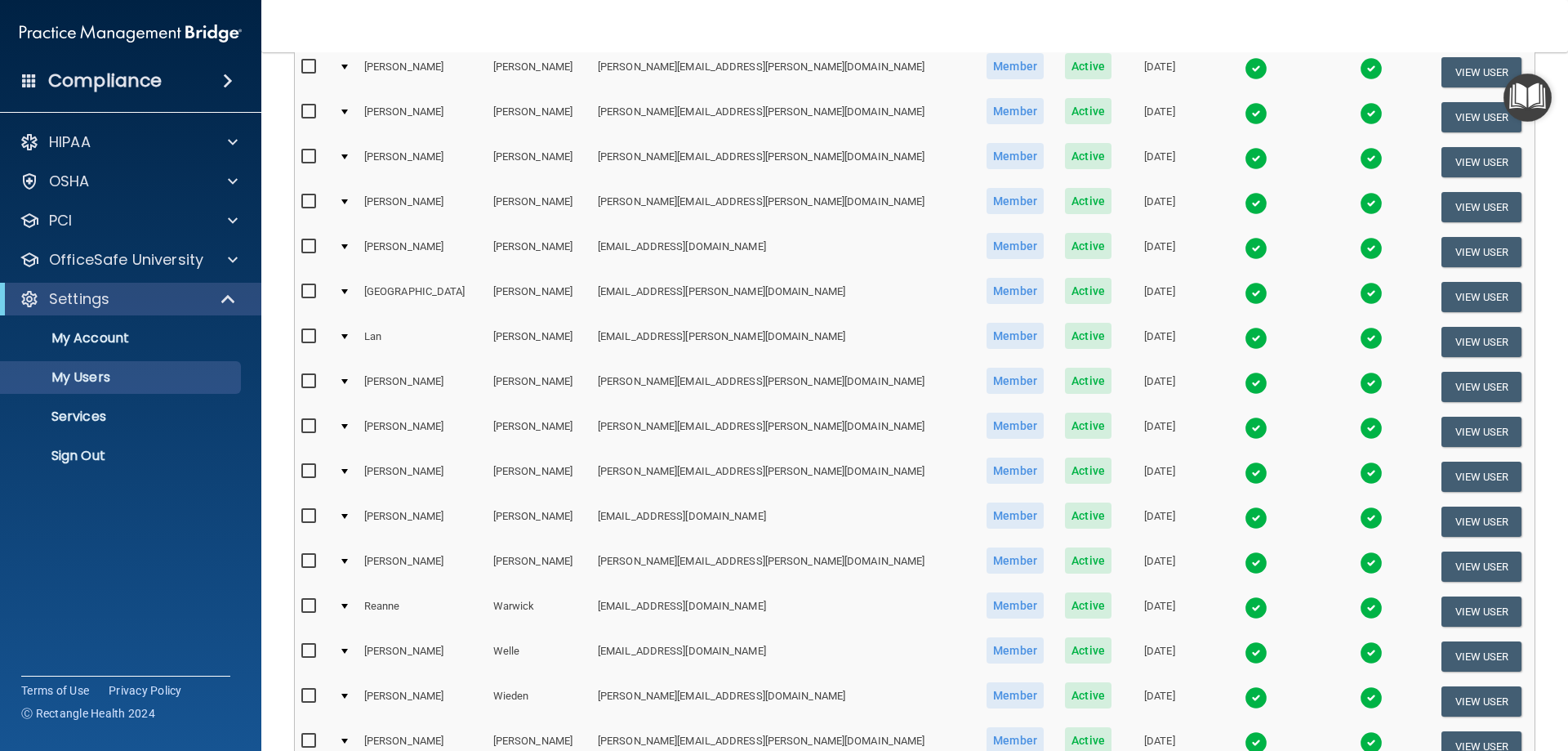
click at [1245, 380] on img at bounding box center [1256, 384] width 23 height 23
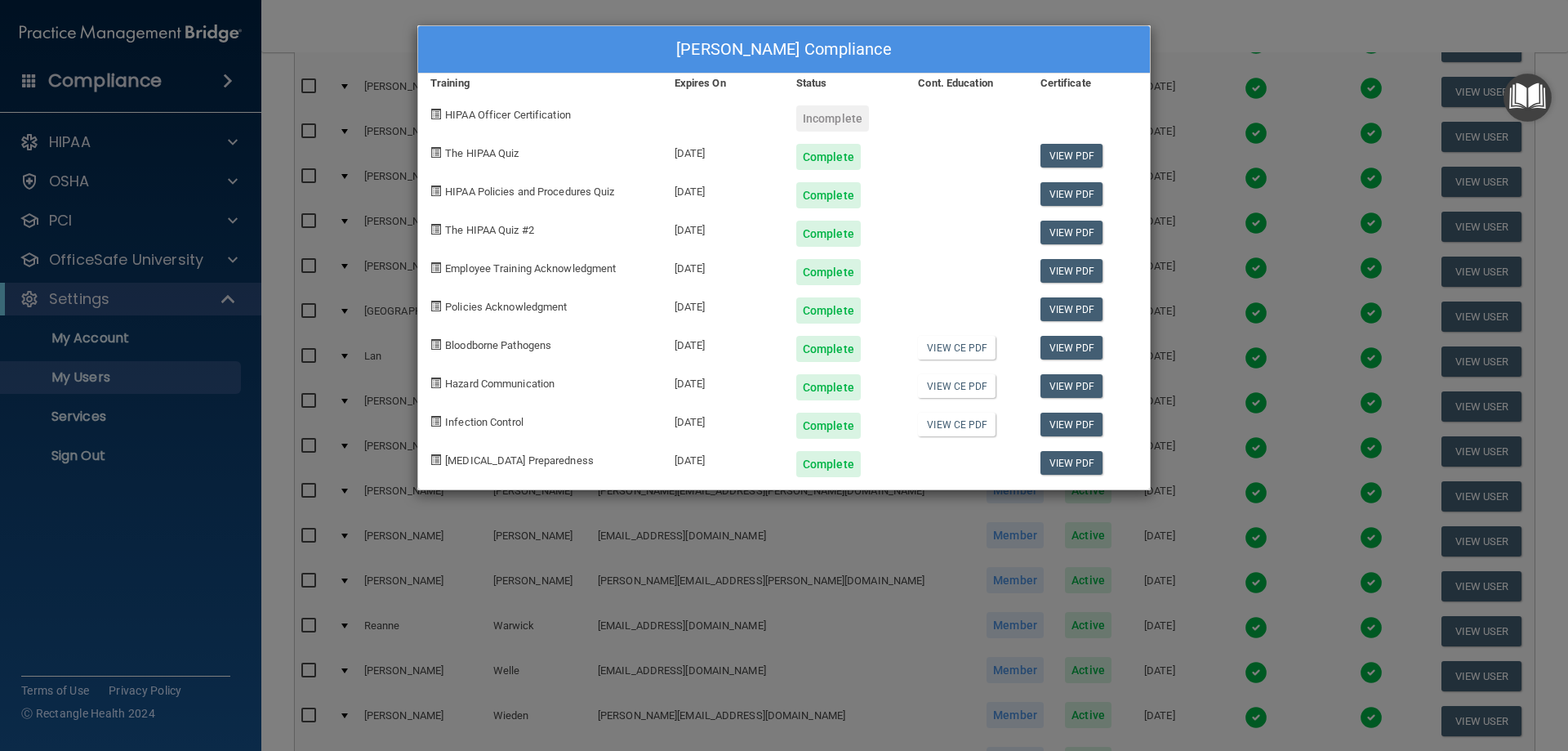
click at [1193, 28] on div "Christine Otte's Compliance Training Expires On Status Cont. Education Certific…" at bounding box center [784, 376] width 1568 height 751
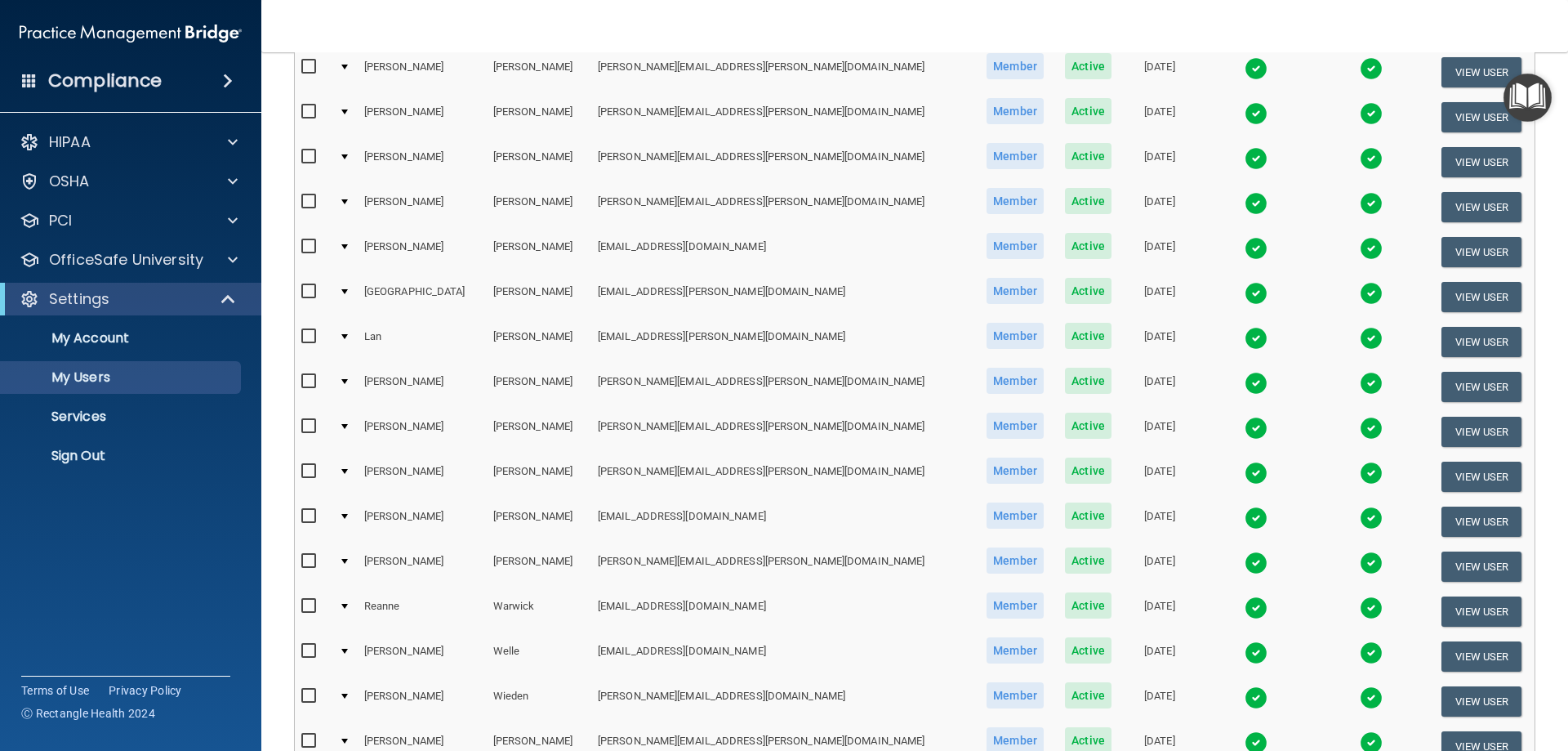
scroll to position [327, 0]
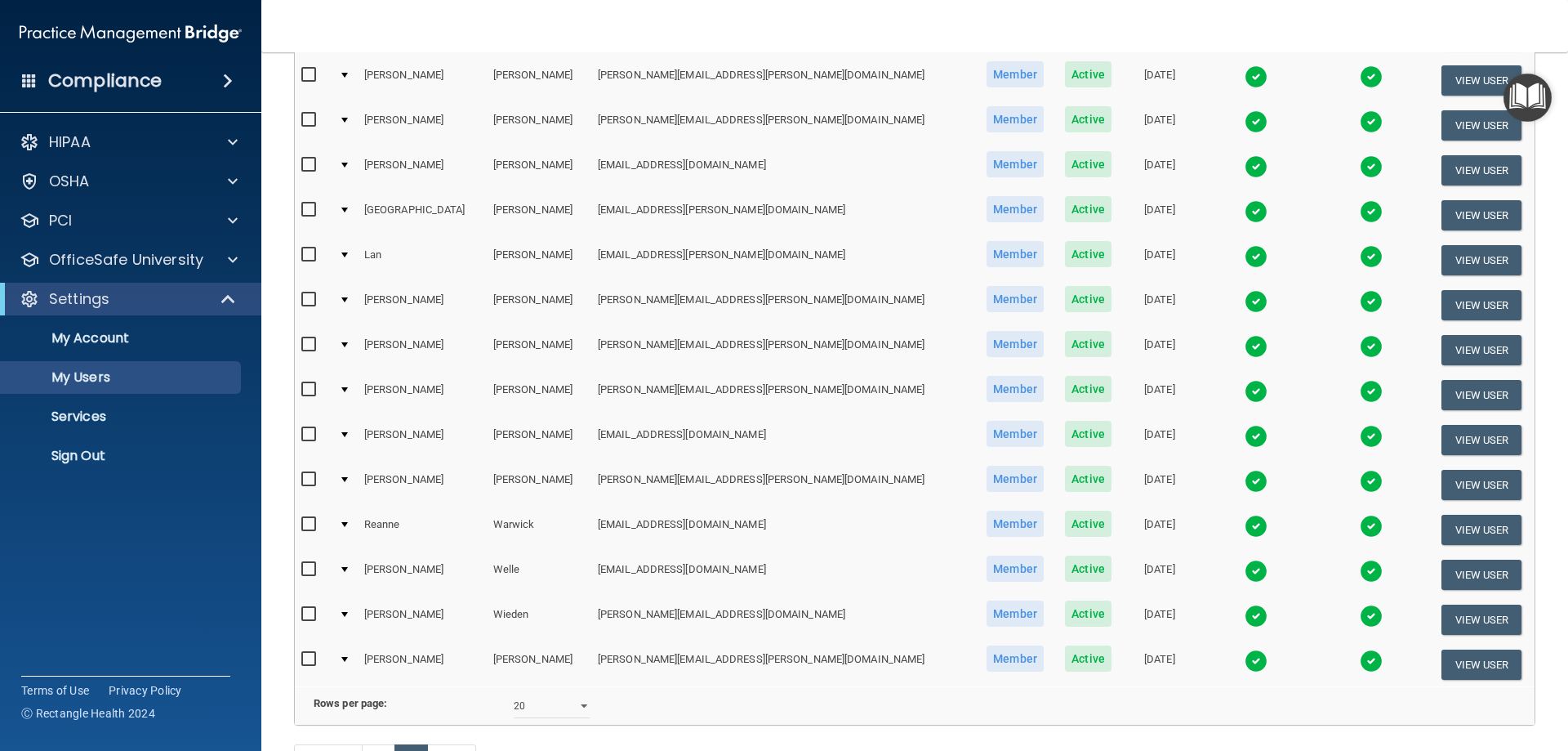
click at [1245, 395] on img at bounding box center [1256, 391] width 23 height 23
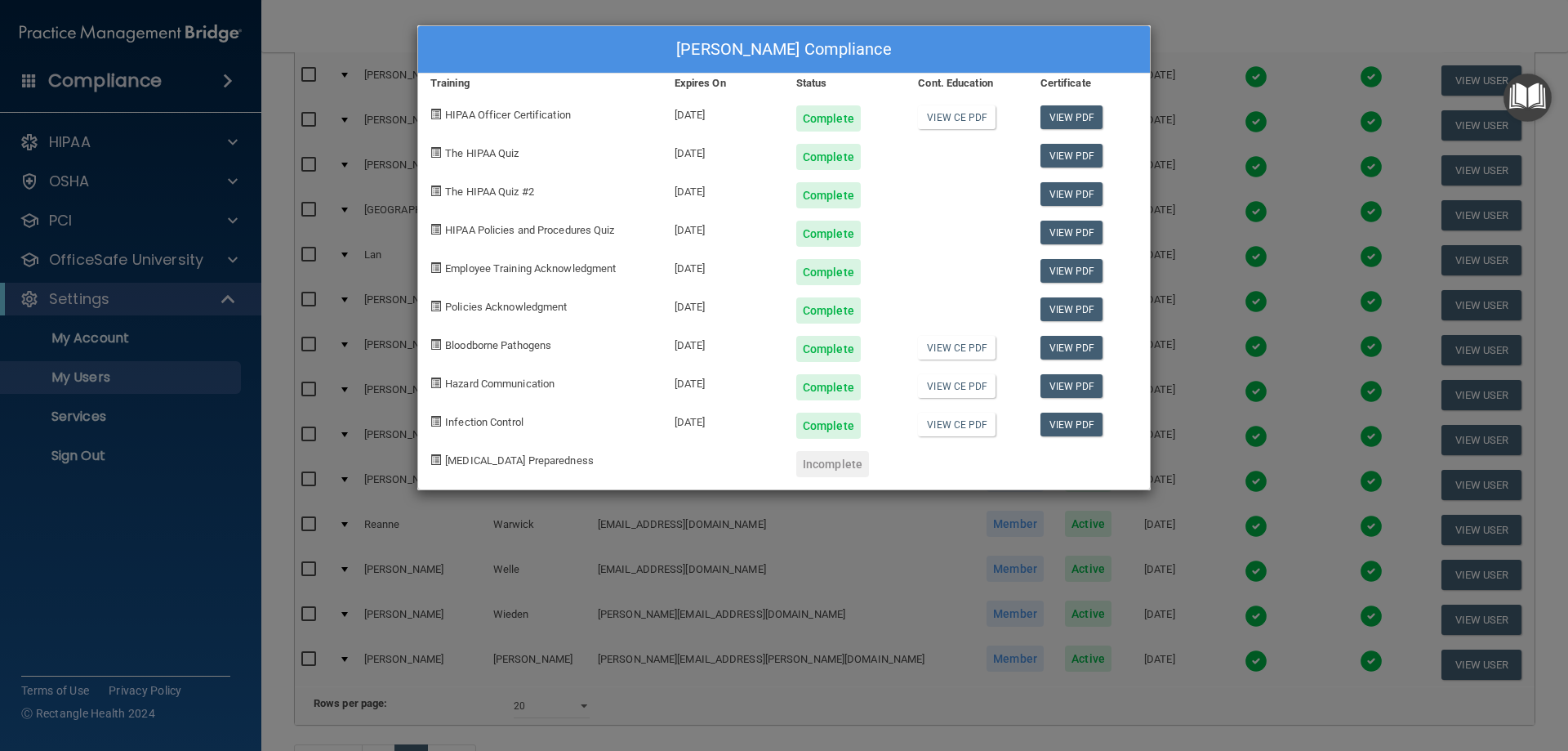
click at [1246, 48] on div "Alexis Ratke's Compliance Training Expires On Status Cont. Education Certificat…" at bounding box center [784, 376] width 1568 height 751
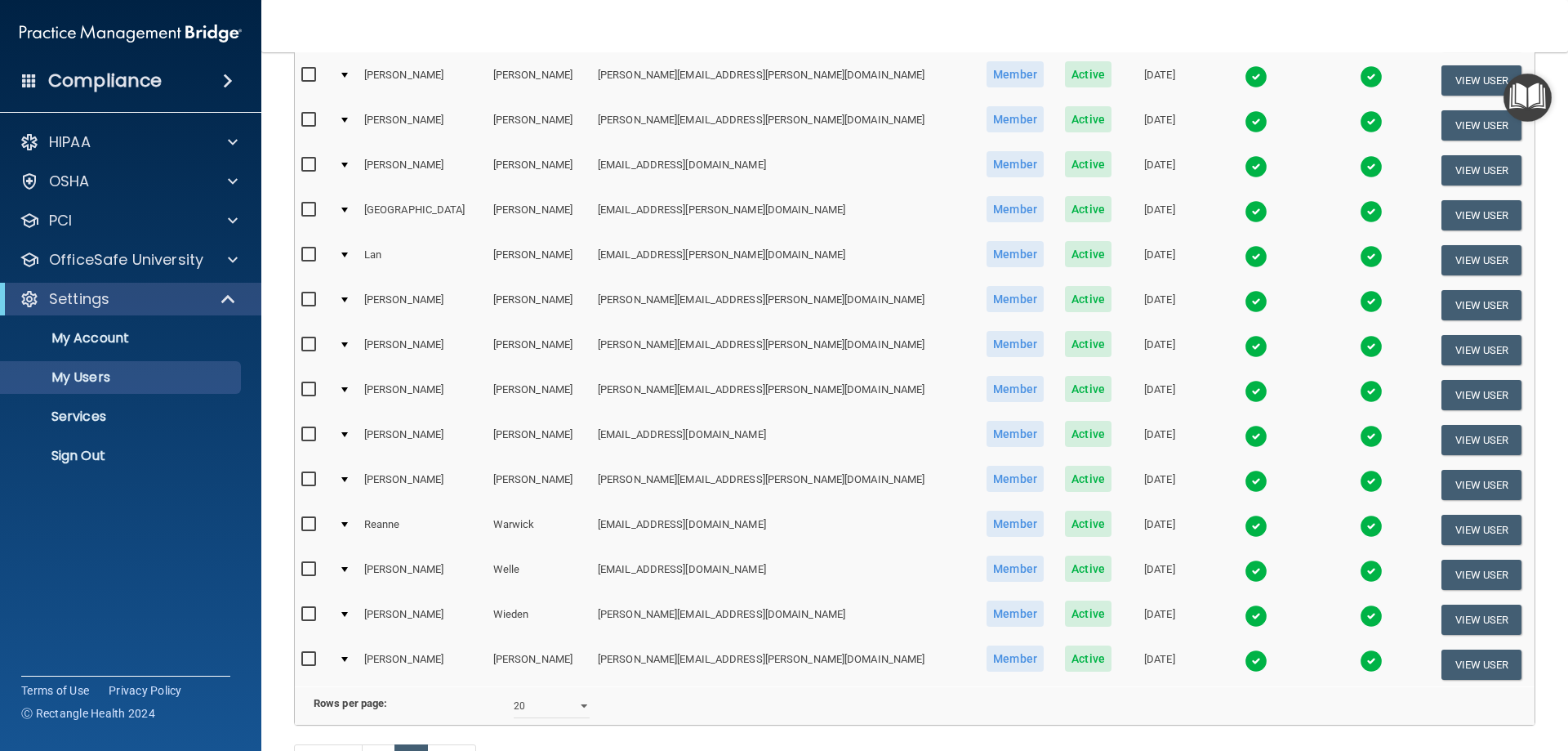
click at [1245, 572] on img at bounding box center [1256, 572] width 23 height 23
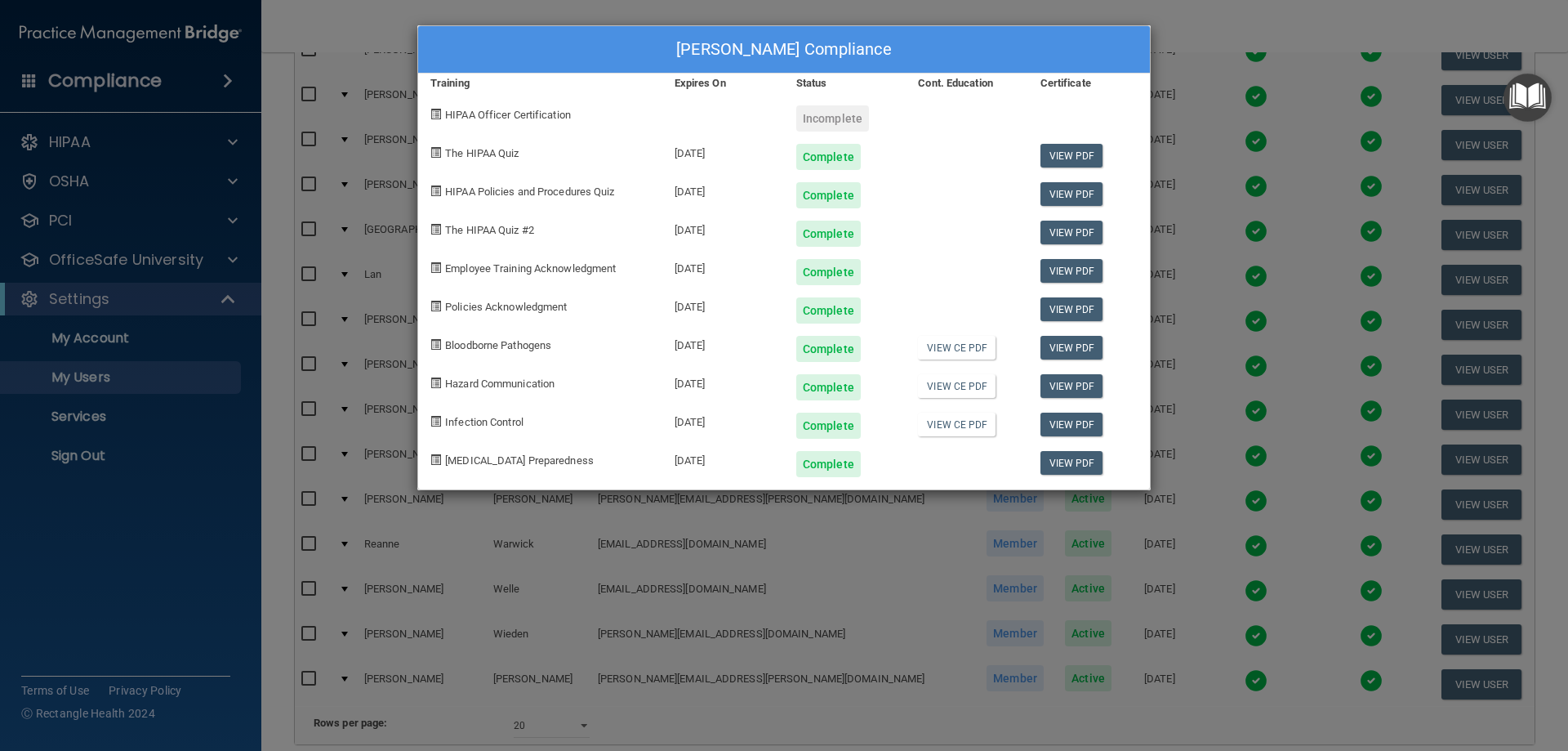
click at [920, 10] on div "Taylor Welle's Compliance Training Expires On Status Cont. Education Certificat…" at bounding box center [784, 376] width 1568 height 751
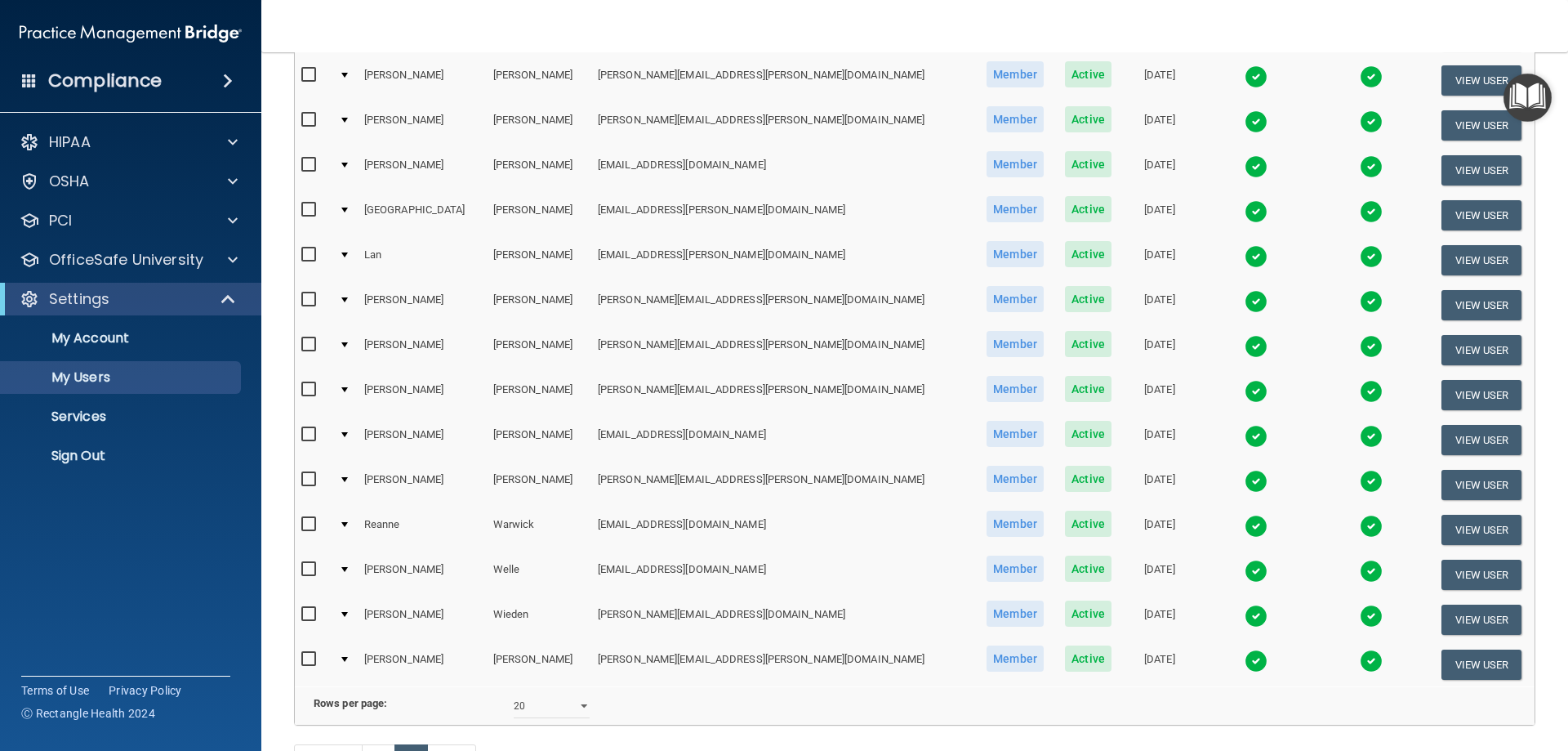
click at [1245, 670] on img at bounding box center [1256, 661] width 23 height 23
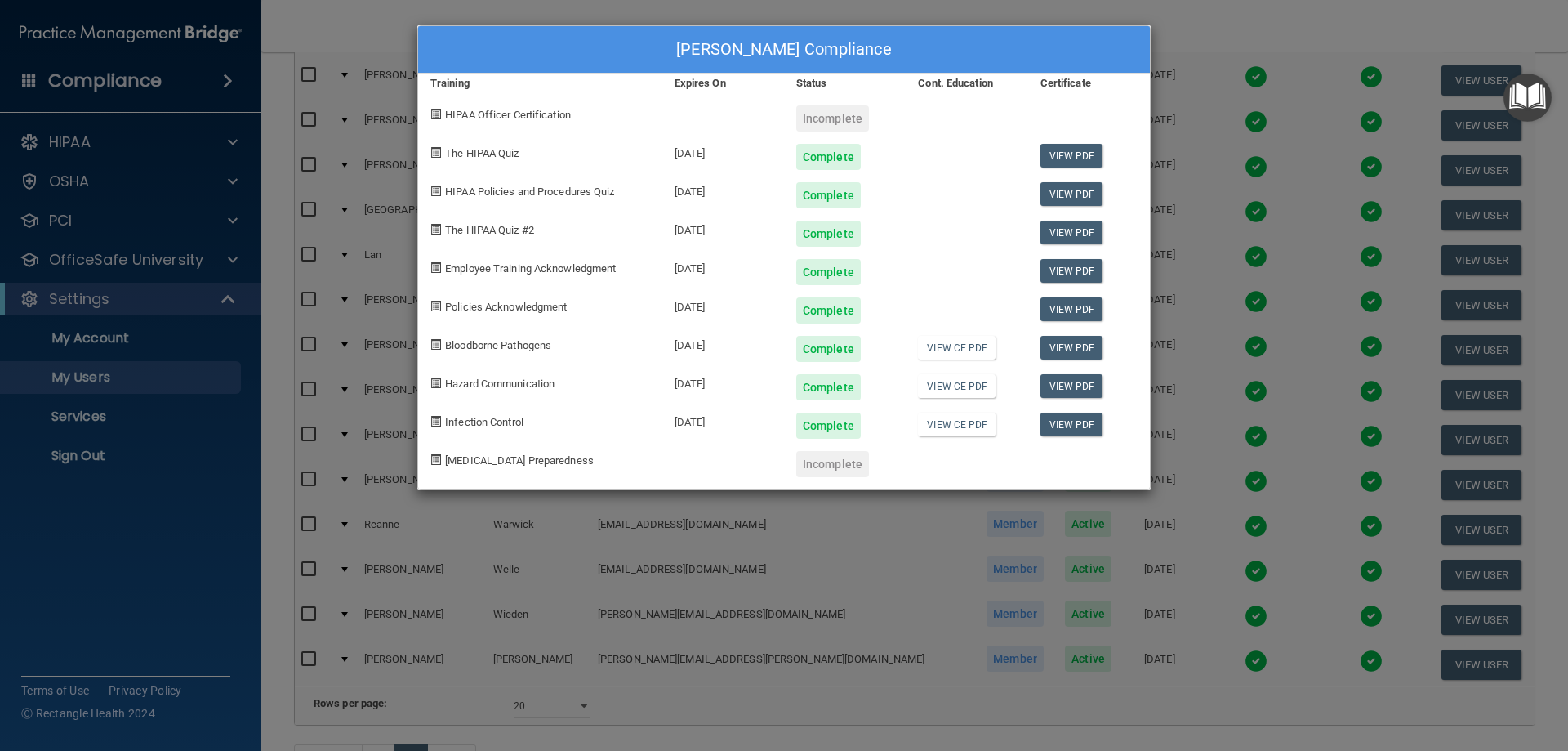
click at [922, 11] on div "Shannon Wollman's Compliance Training Expires On Status Cont. Education Certifi…" at bounding box center [784, 376] width 1568 height 751
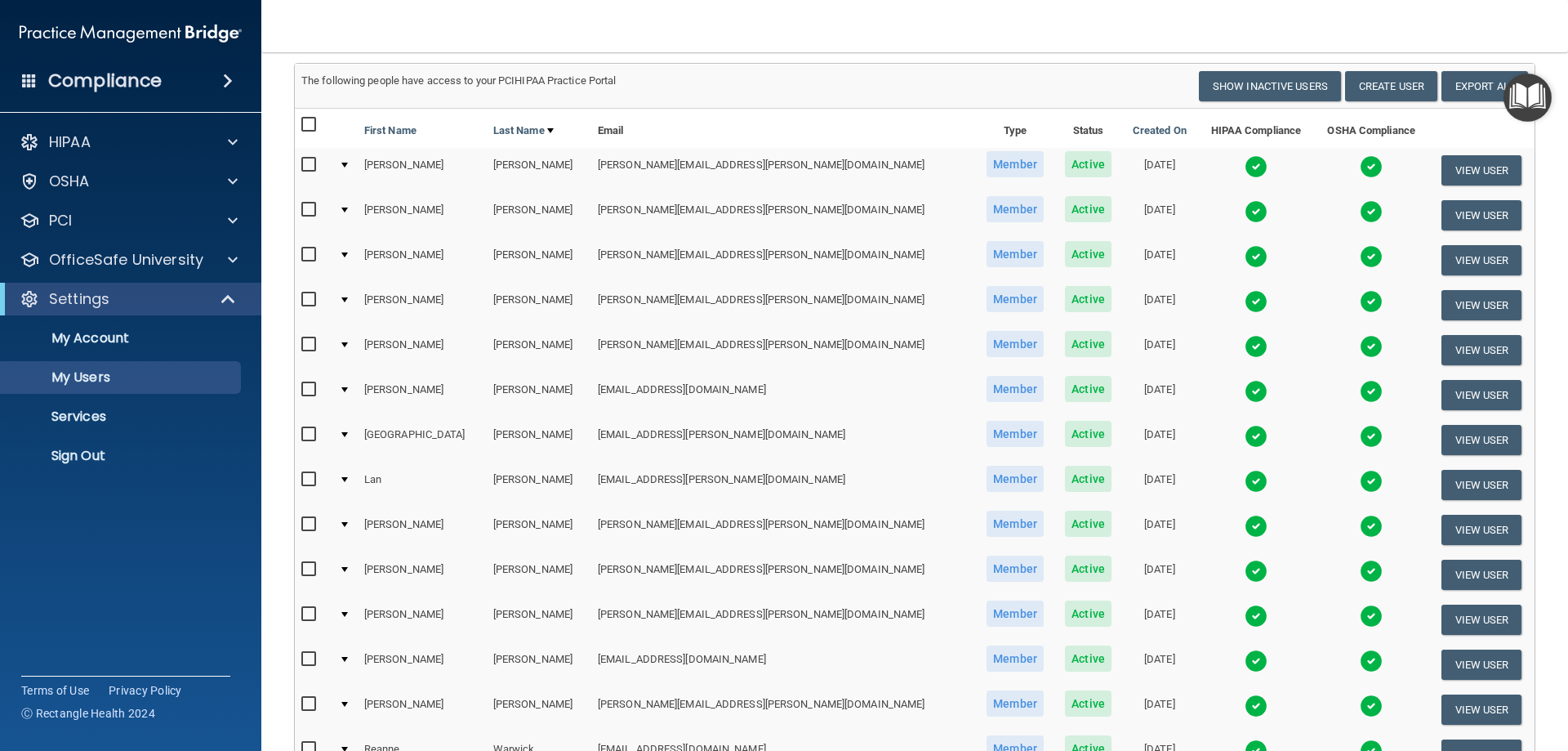
scroll to position [0, 0]
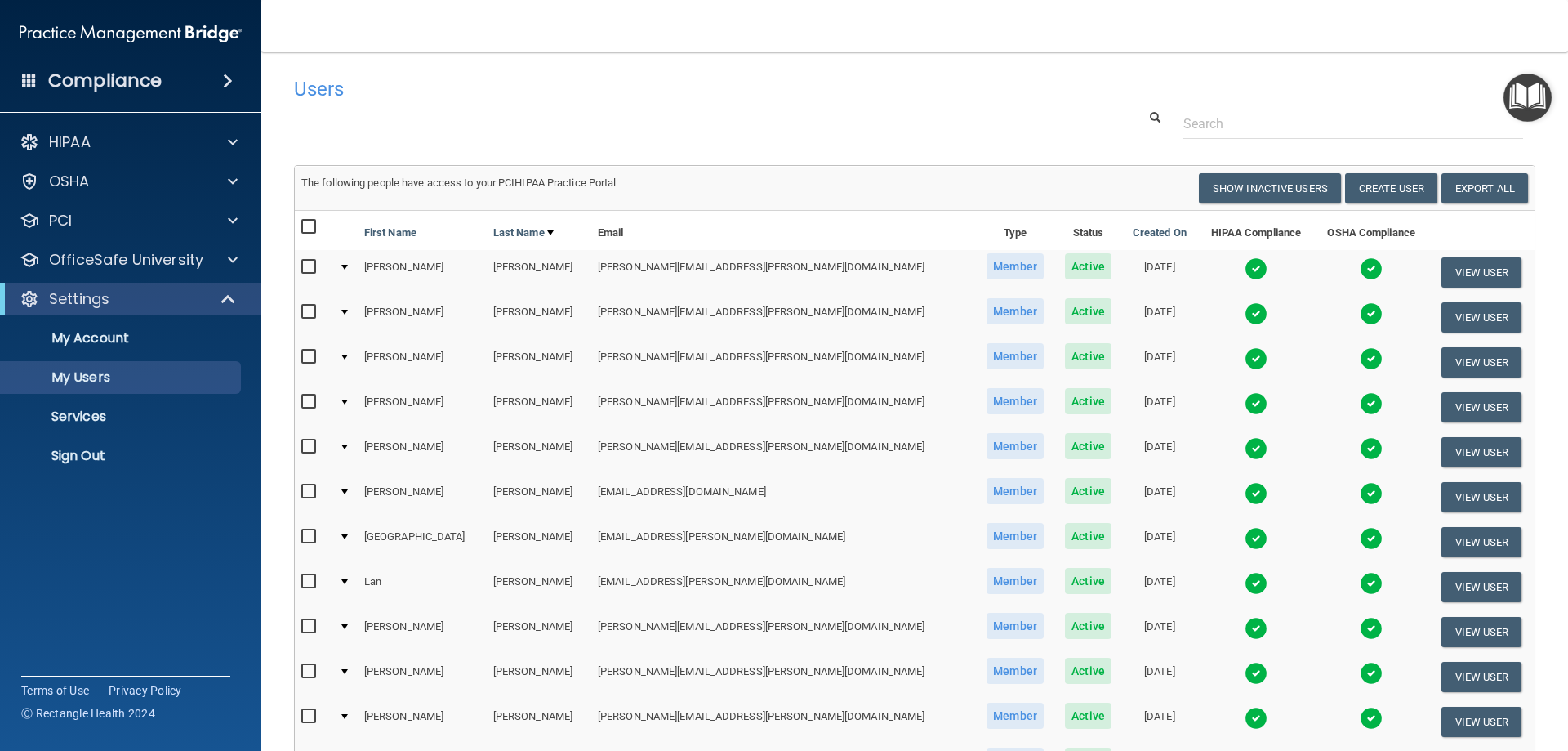
click at [1245, 272] on img at bounding box center [1256, 269] width 23 height 23
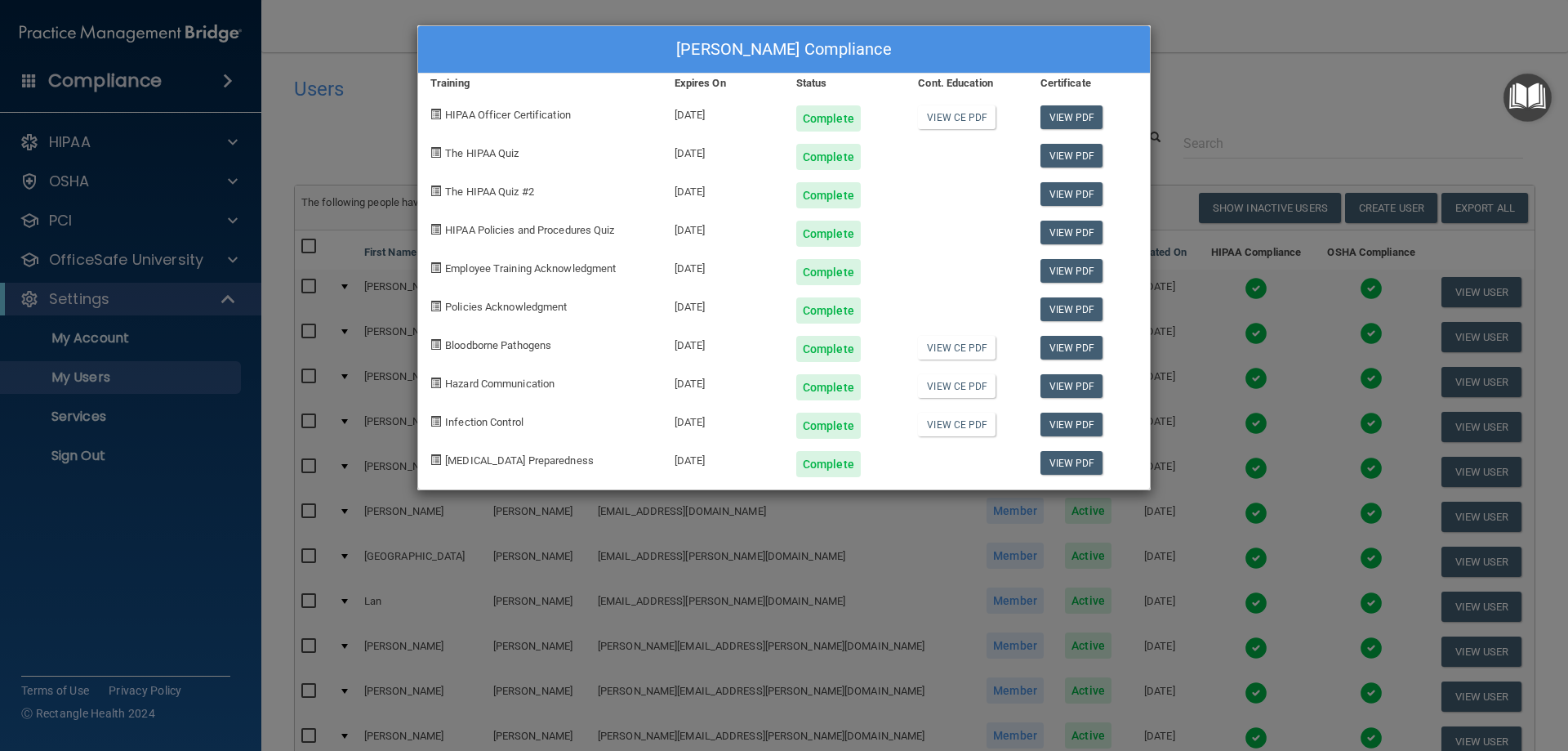
click at [1270, 37] on div "Janell Klein's Compliance Training Expires On Status Cont. Education Certificat…" at bounding box center [784, 376] width 1568 height 751
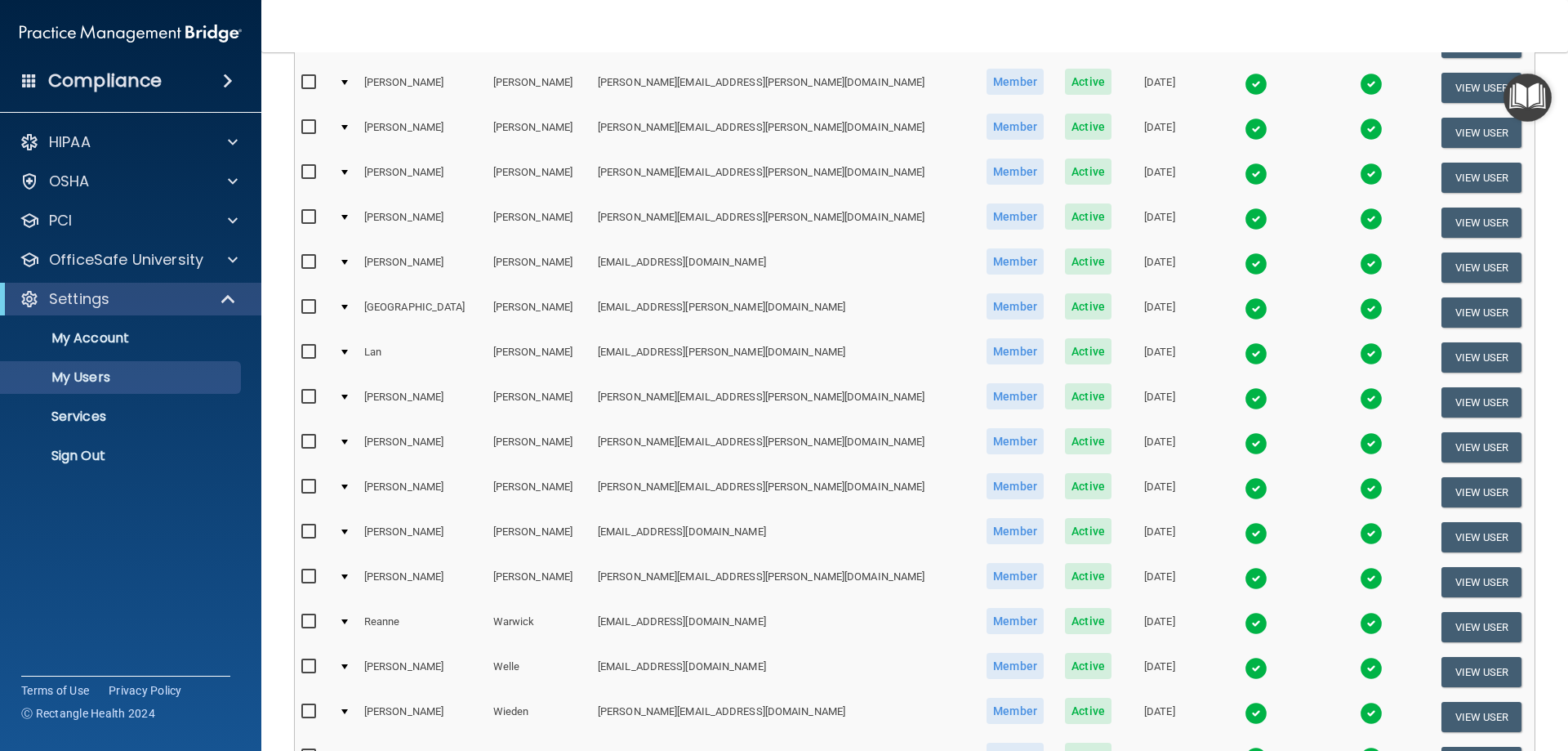
scroll to position [466, 0]
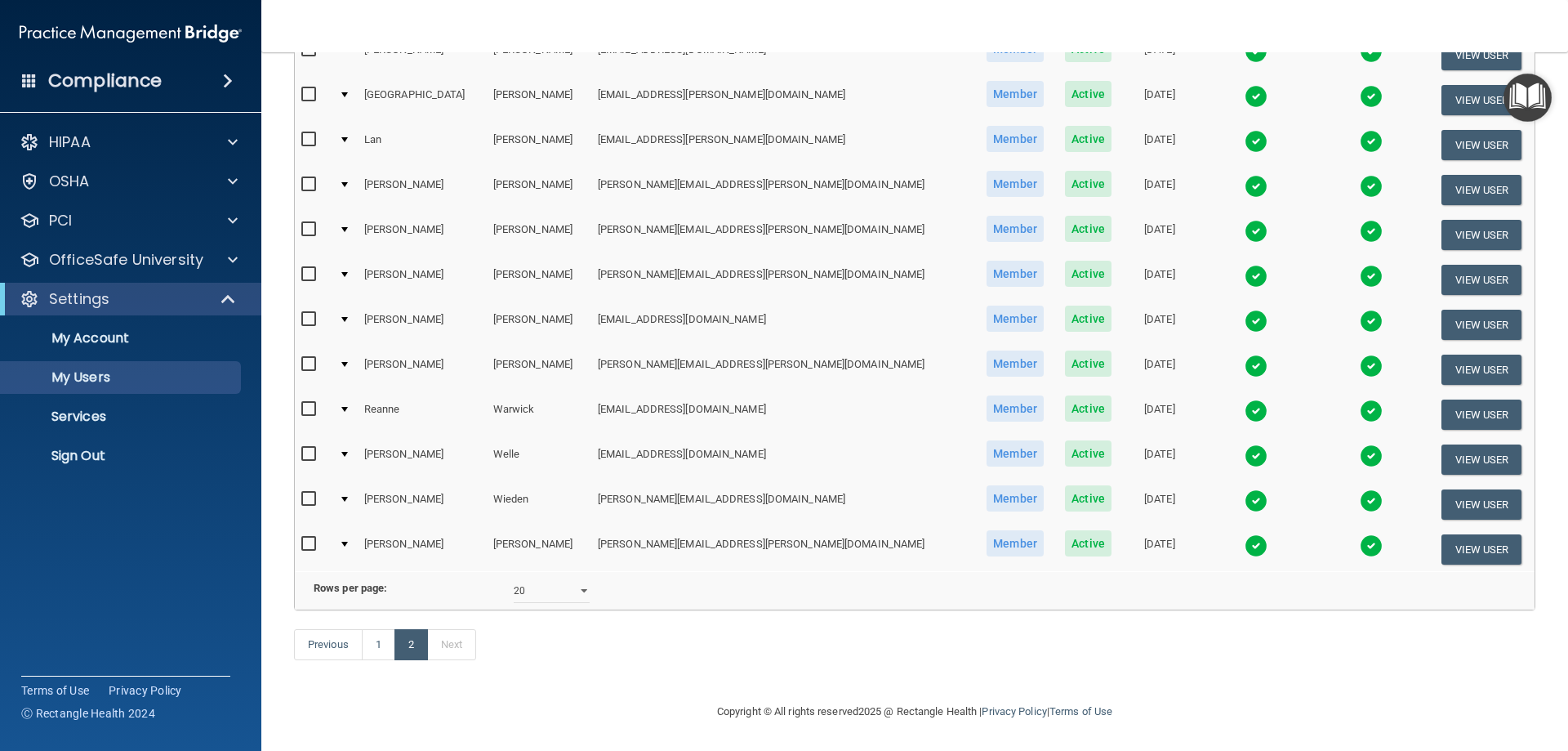
click at [1245, 490] on img at bounding box center [1256, 501] width 23 height 23
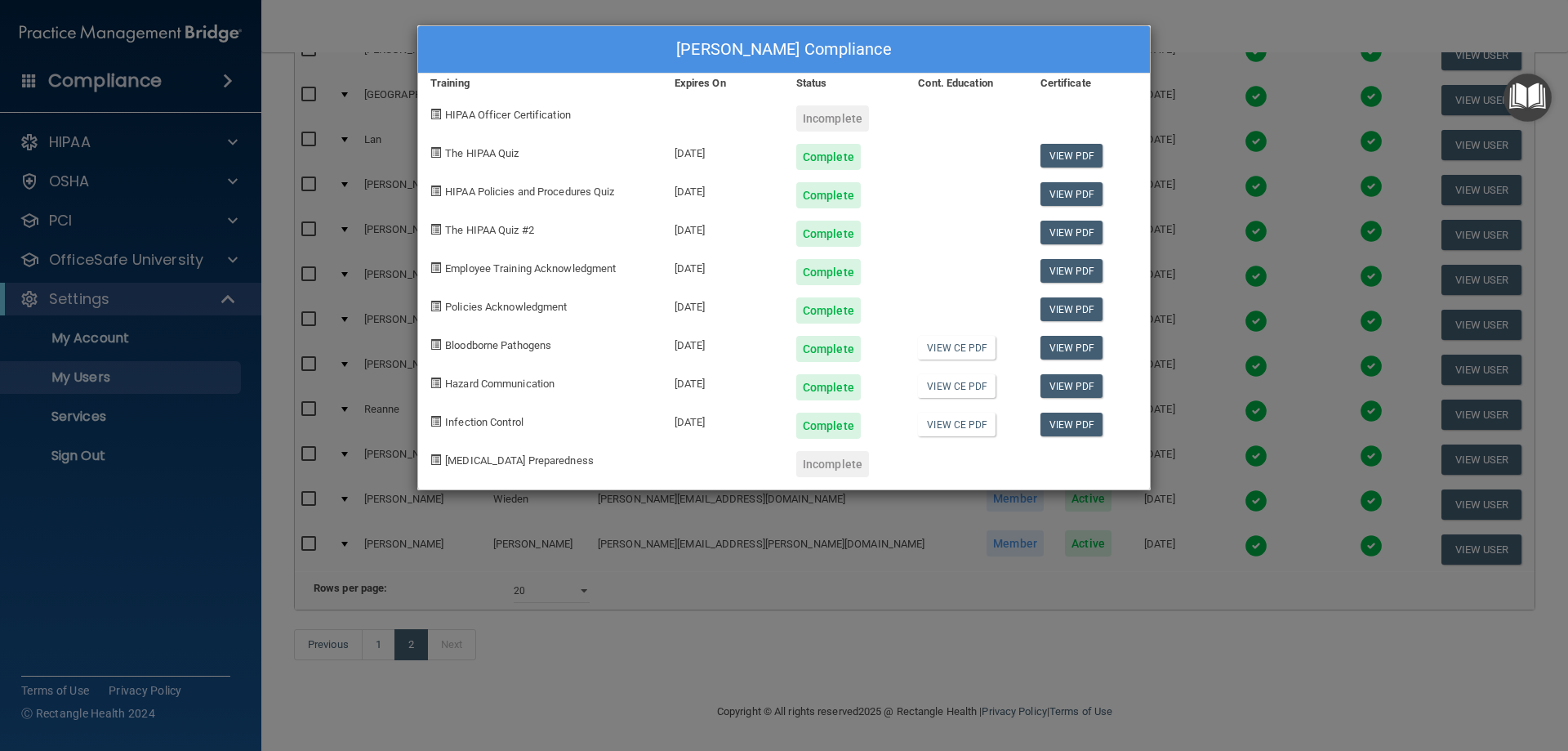
click at [934, 13] on div "Nicole Wieden's Compliance Training Expires On Status Cont. Education Certifica…" at bounding box center [784, 376] width 1568 height 751
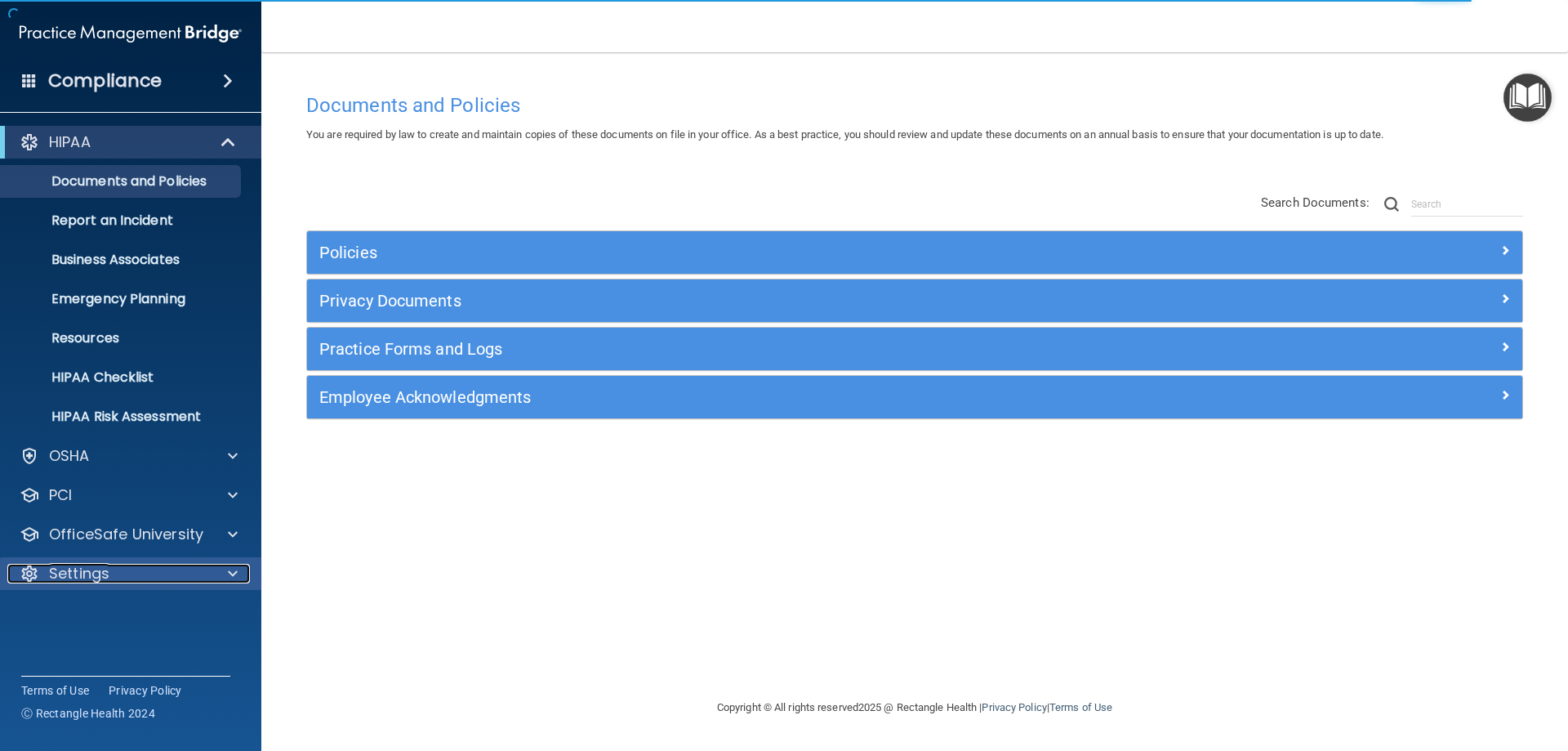
click at [245, 579] on div at bounding box center [230, 574] width 41 height 20
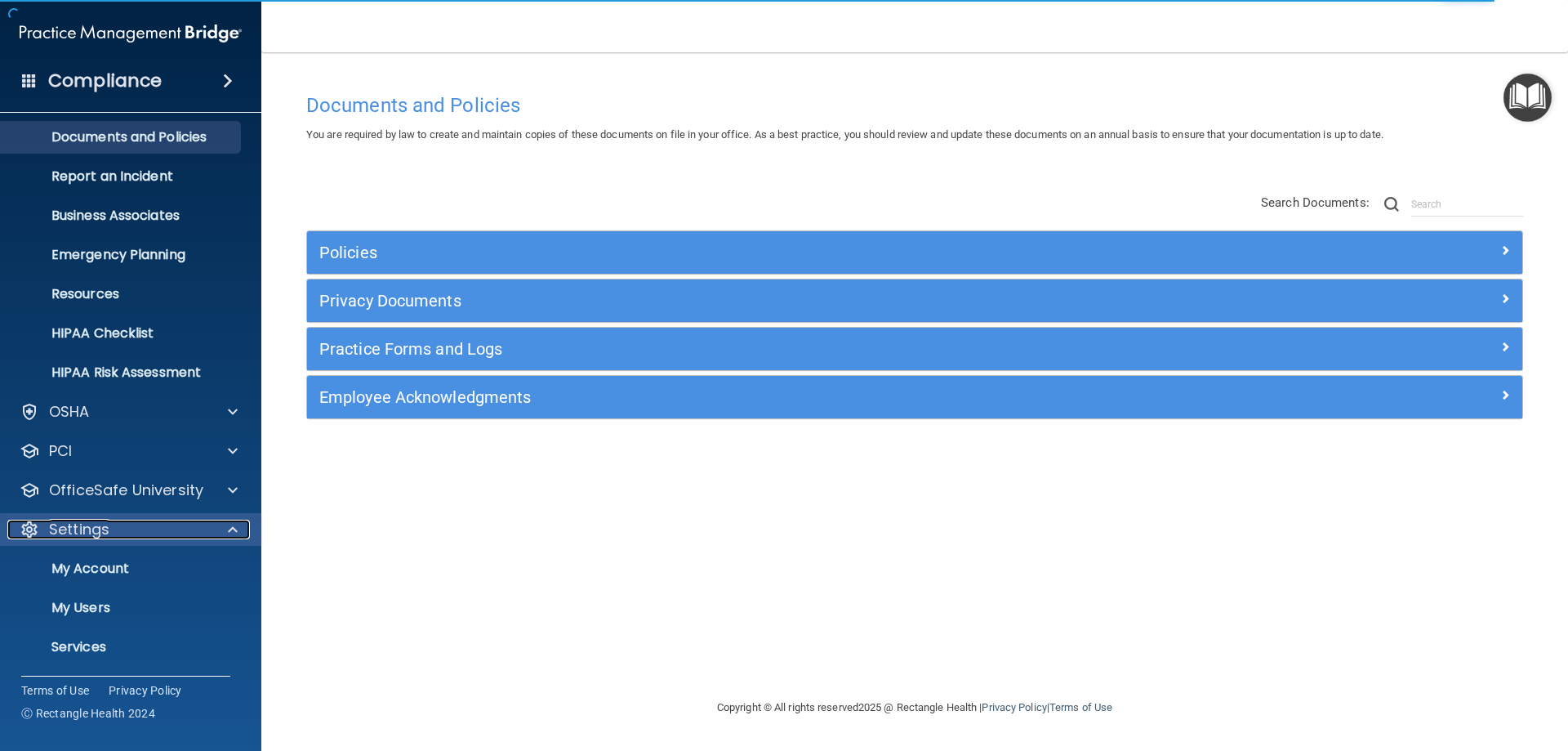
scroll to position [84, 0]
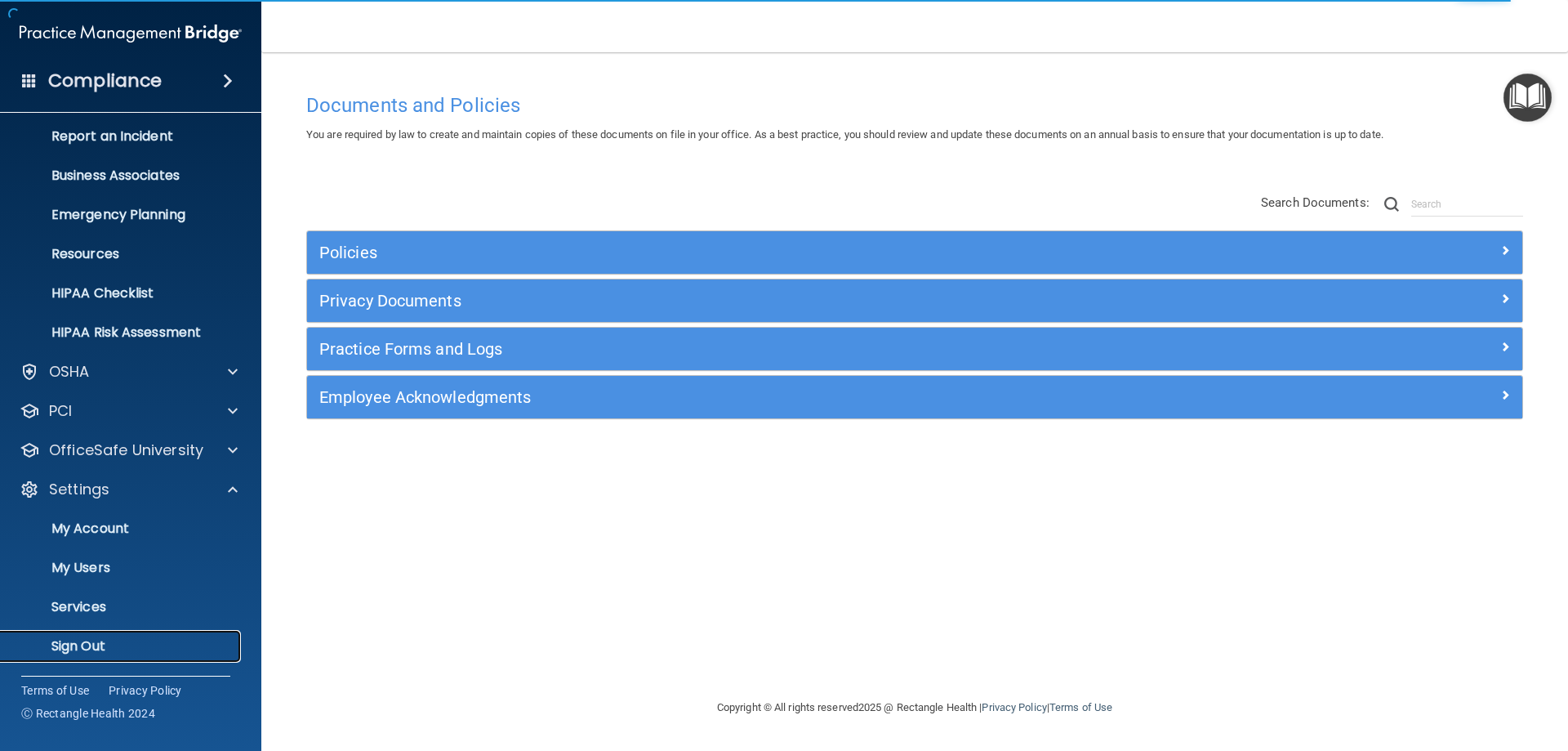
click at [99, 647] on p "Sign Out" at bounding box center [122, 647] width 223 height 17
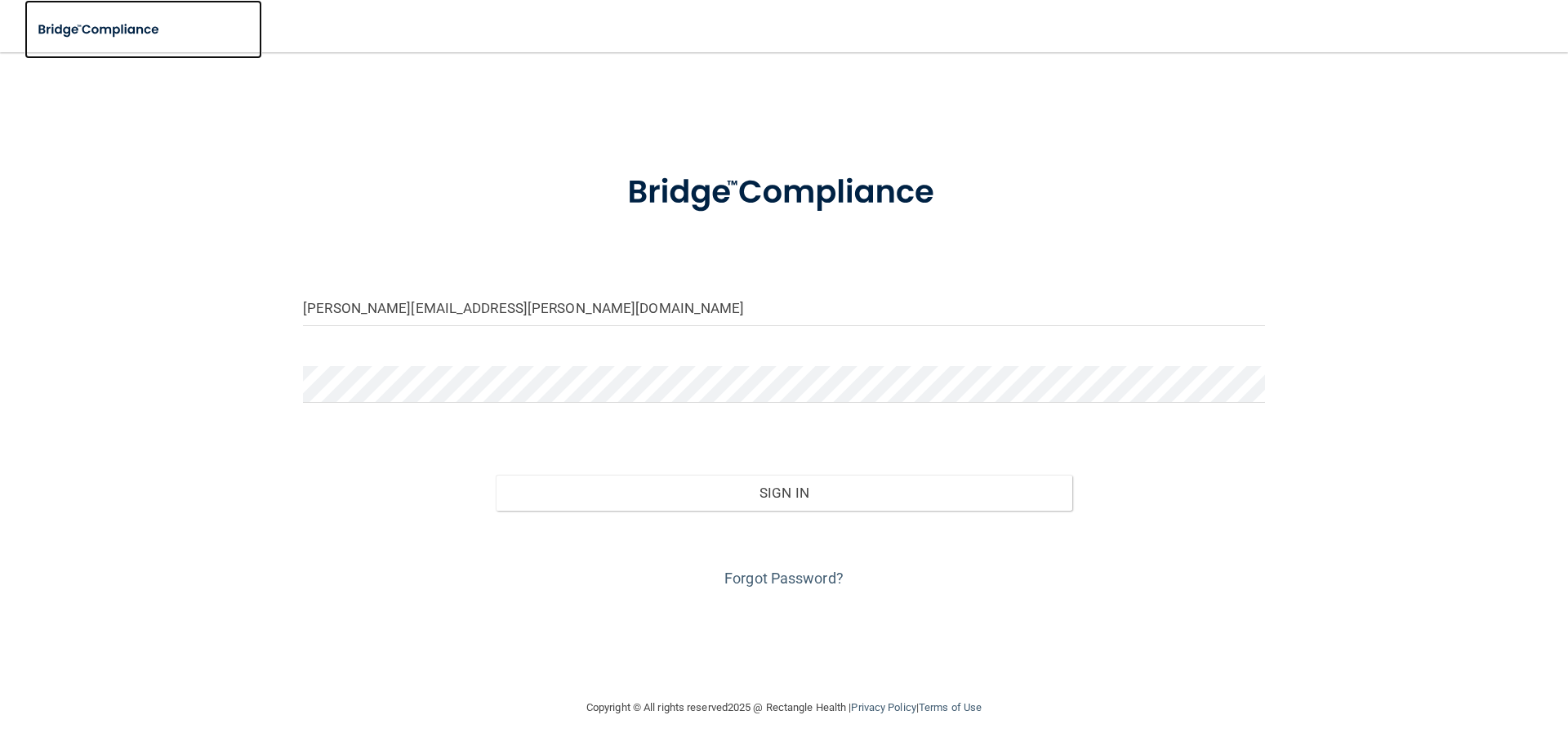
click at [117, 34] on img at bounding box center [100, 30] width 150 height 34
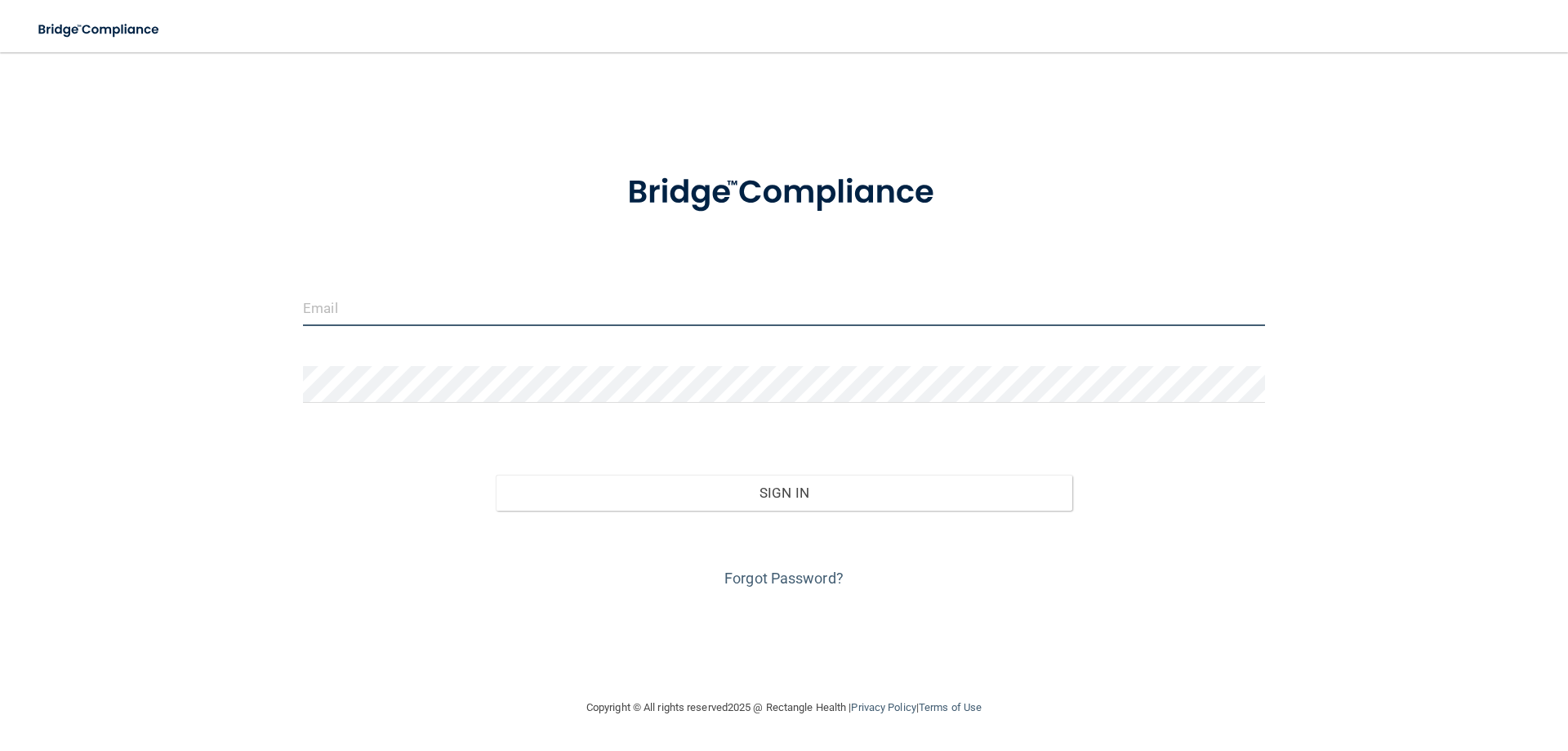
type input "ashley.conrad@kottemannortho.com"
type input "[PERSON_NAME][EMAIL_ADDRESS][PERSON_NAME][DOMAIN_NAME]"
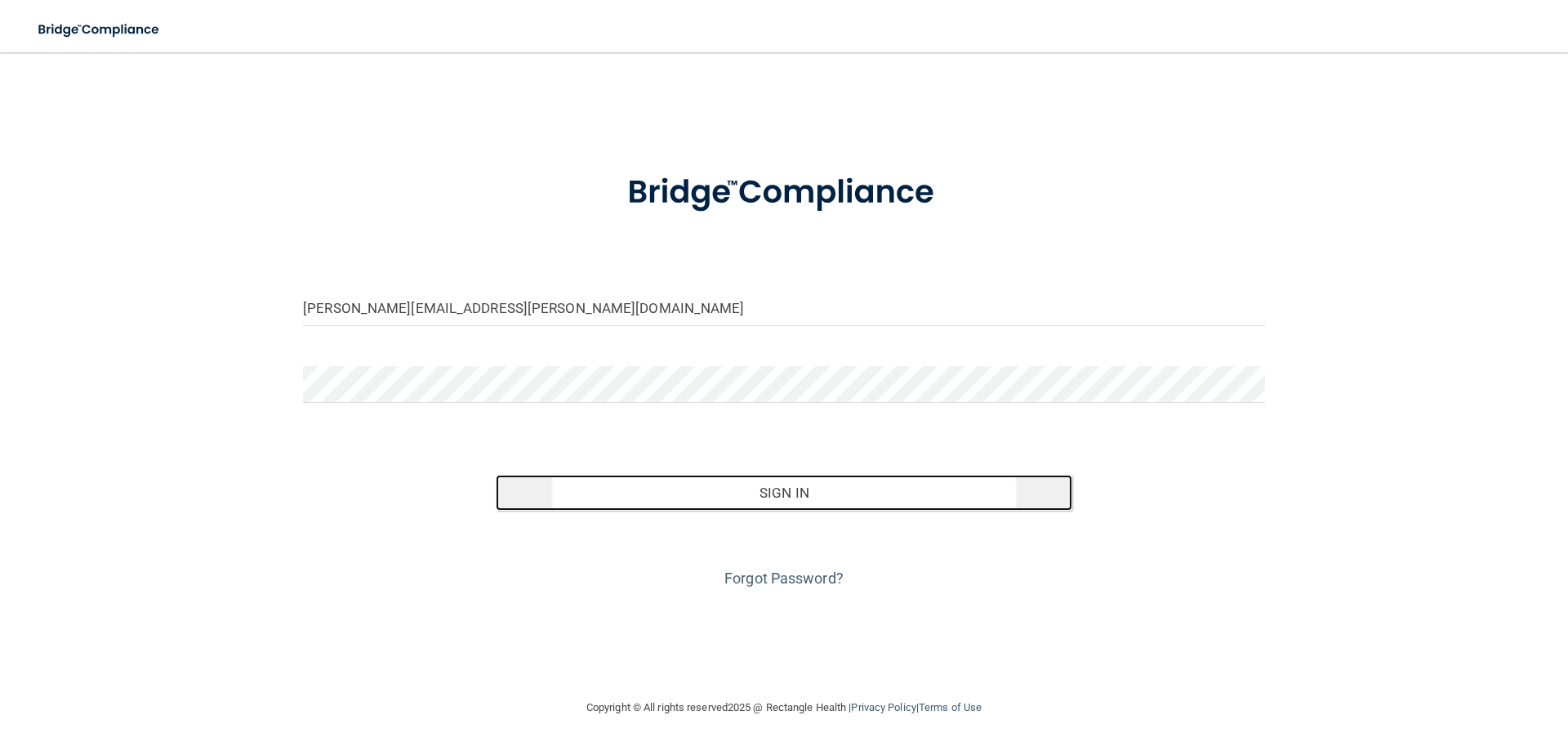
click at [839, 491] on button "Sign In" at bounding box center [784, 492] width 578 height 36
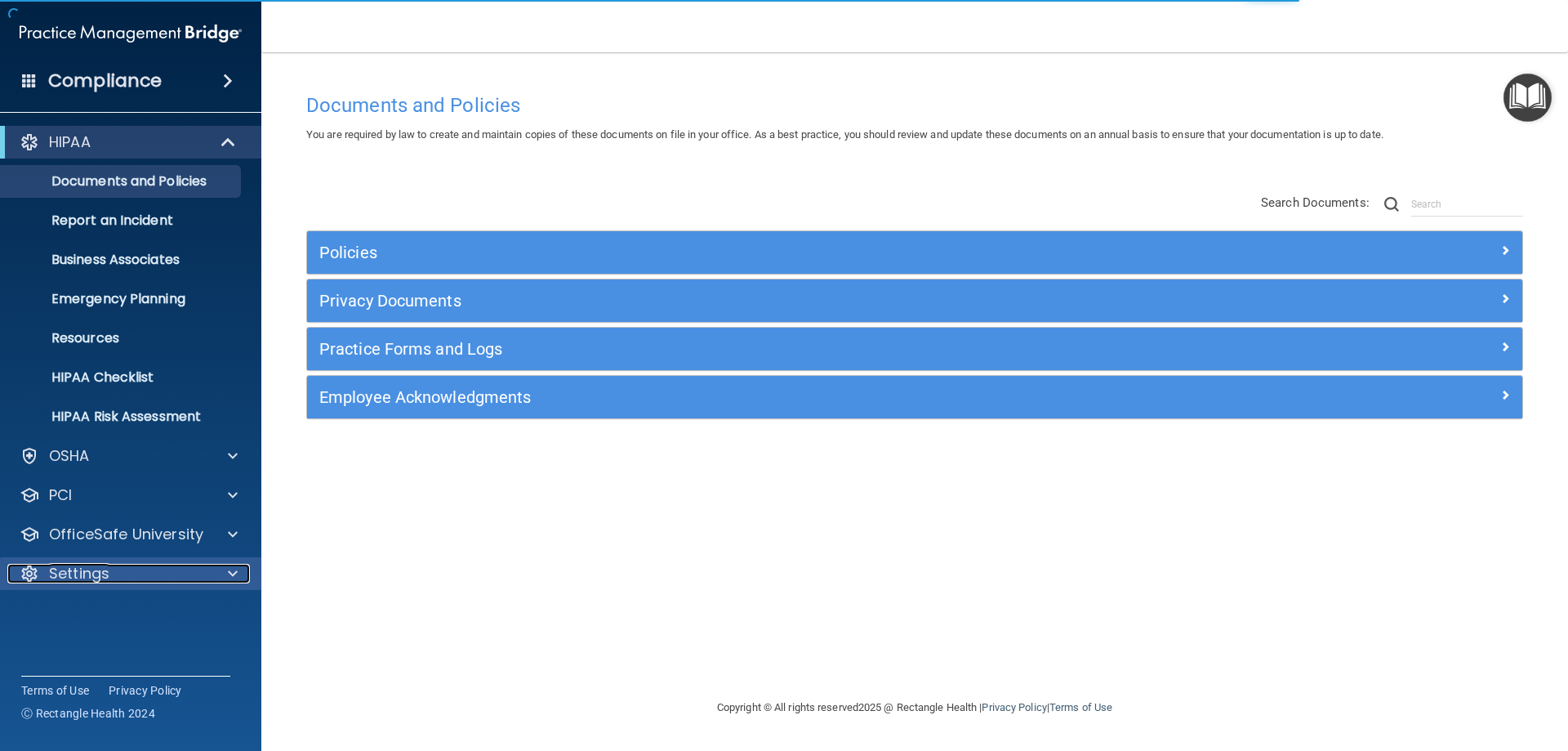
click at [225, 582] on div at bounding box center [230, 574] width 41 height 20
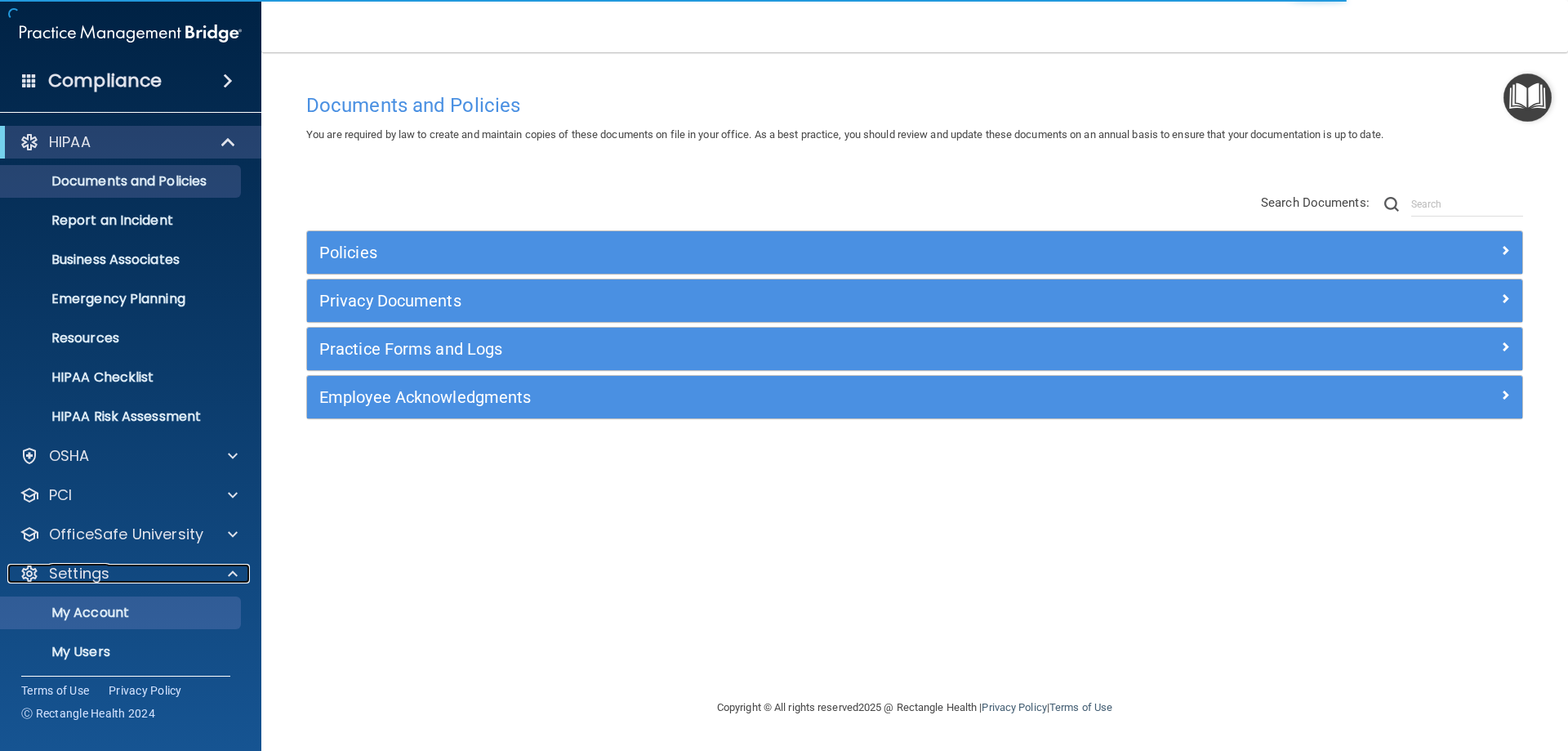
scroll to position [84, 0]
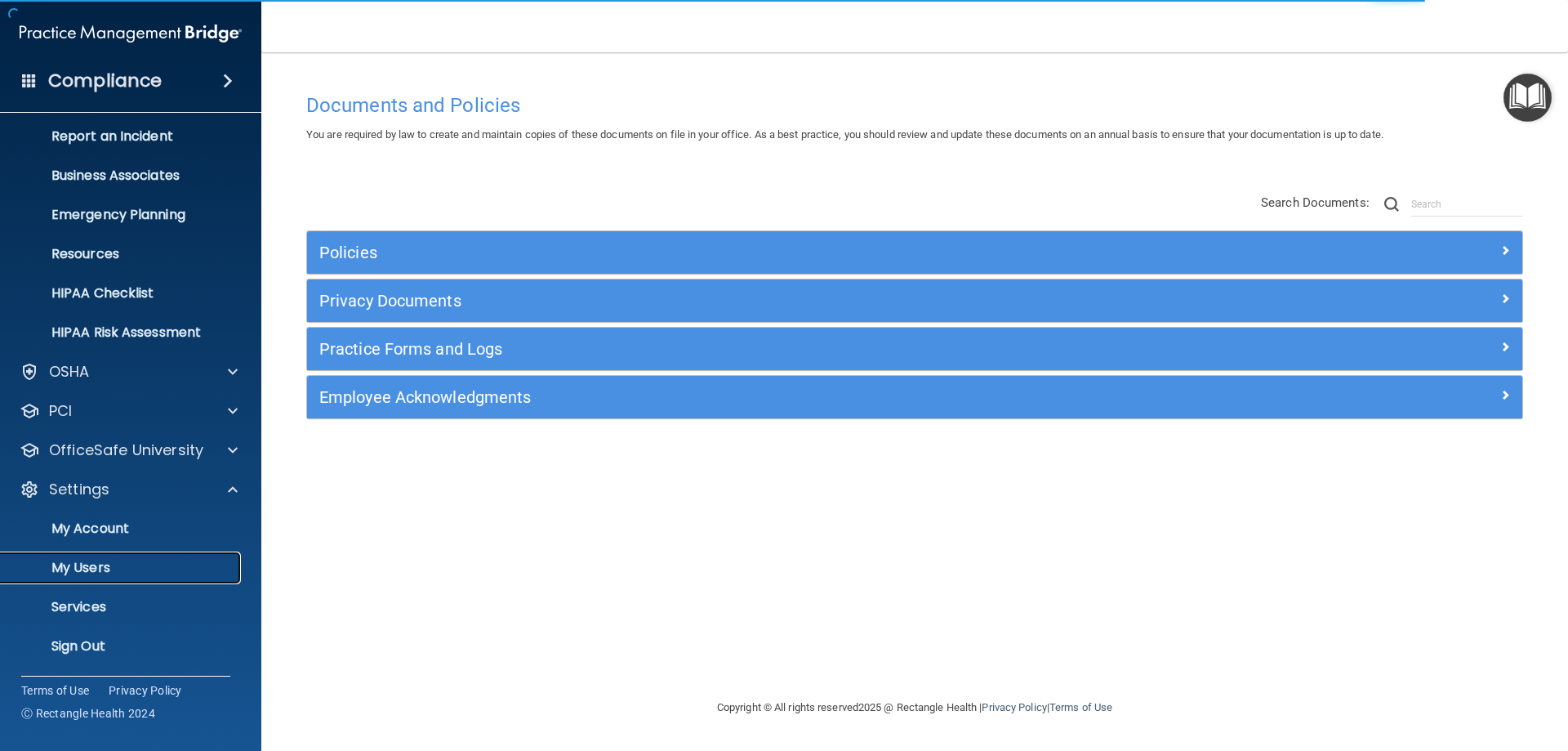
click at [91, 567] on p "My Users" at bounding box center [122, 568] width 223 height 17
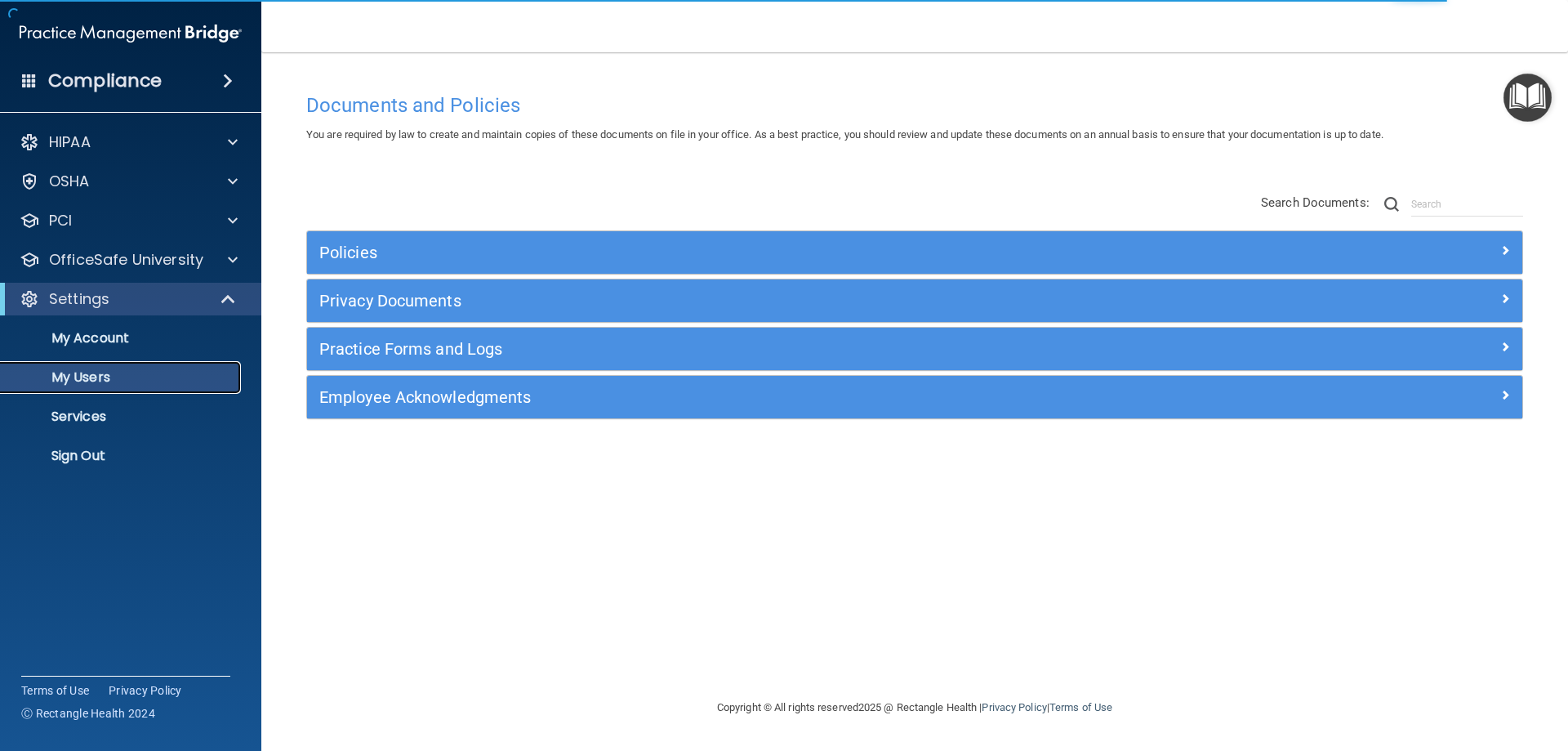
select select "20"
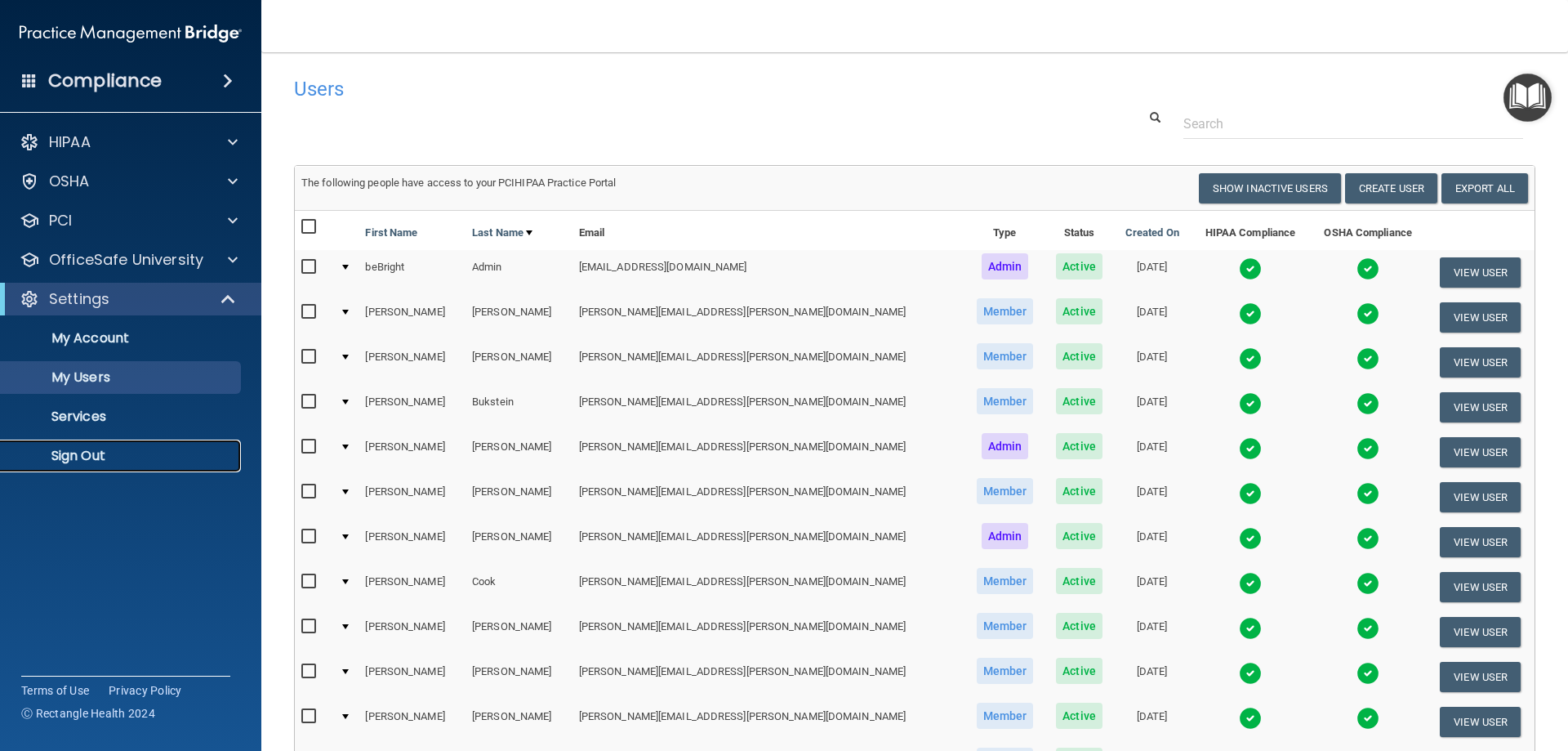
click at [91, 454] on p "Sign Out" at bounding box center [122, 456] width 223 height 17
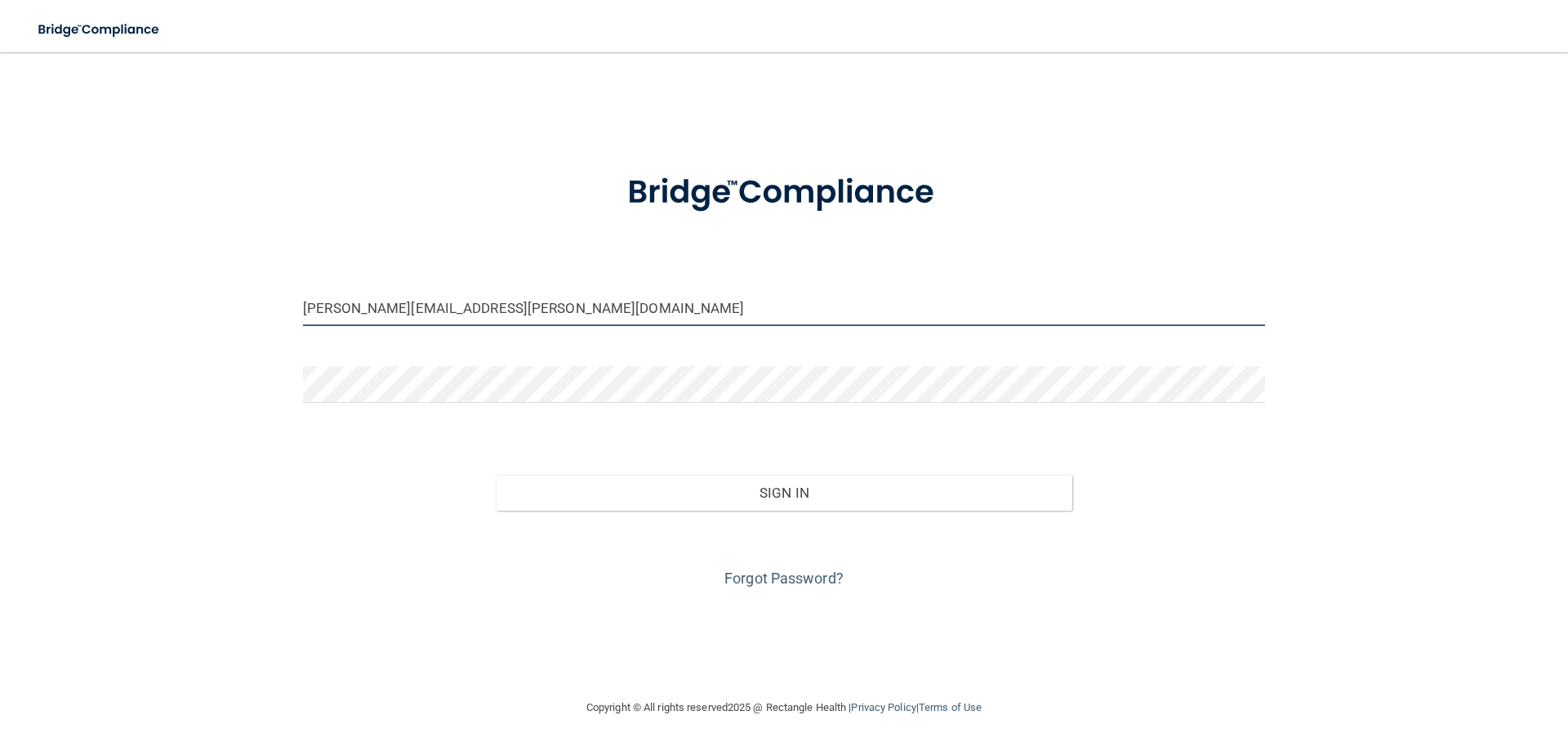
drag, startPoint x: 479, startPoint y: 323, endPoint x: 414, endPoint y: 310, distance: 66.3
click at [479, 323] on input "[PERSON_NAME][EMAIL_ADDRESS][PERSON_NAME][DOMAIN_NAME]" at bounding box center [784, 308] width 962 height 36
type input "sara.forgues@kottemannortho.com"
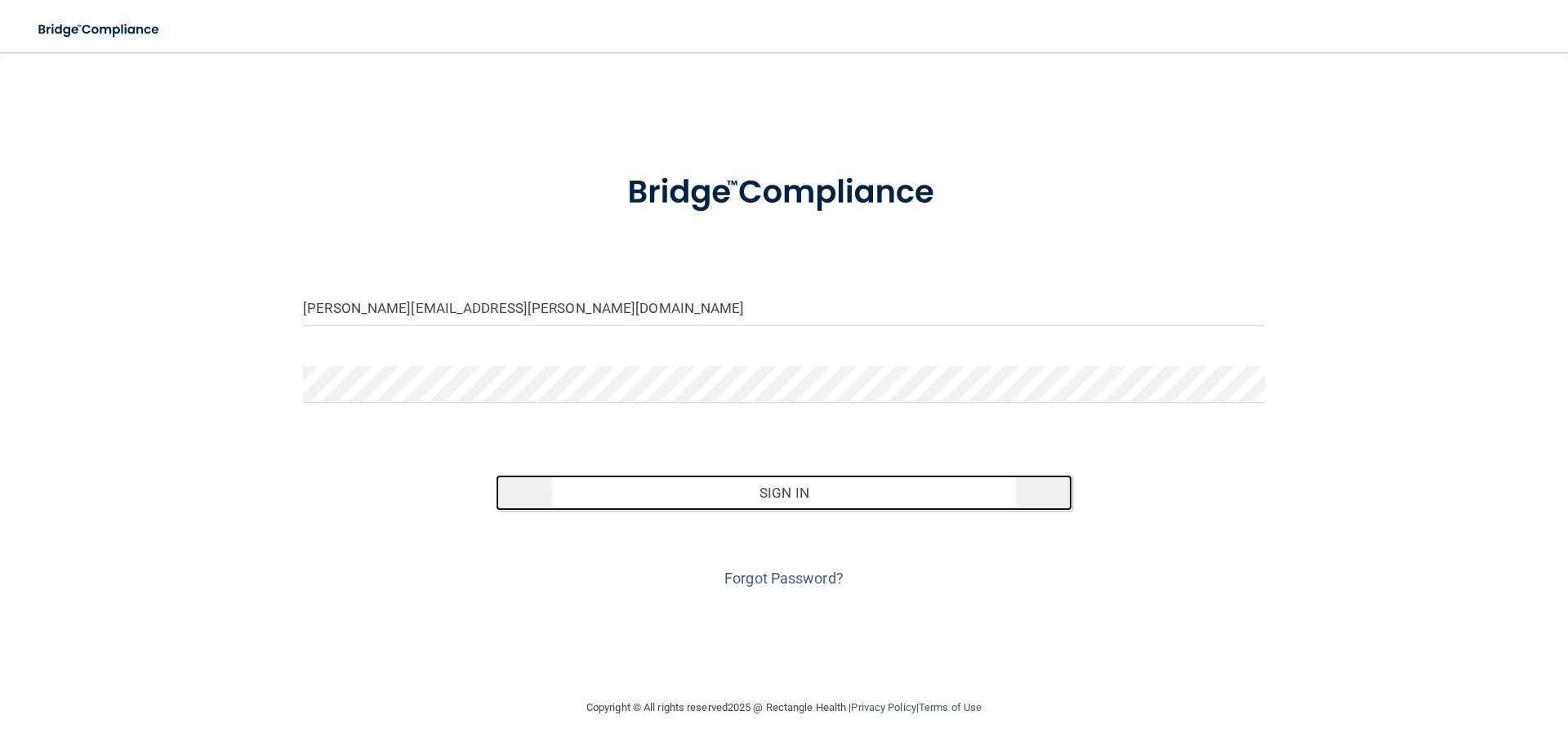
click at [736, 497] on button "Sign In" at bounding box center [784, 492] width 578 height 36
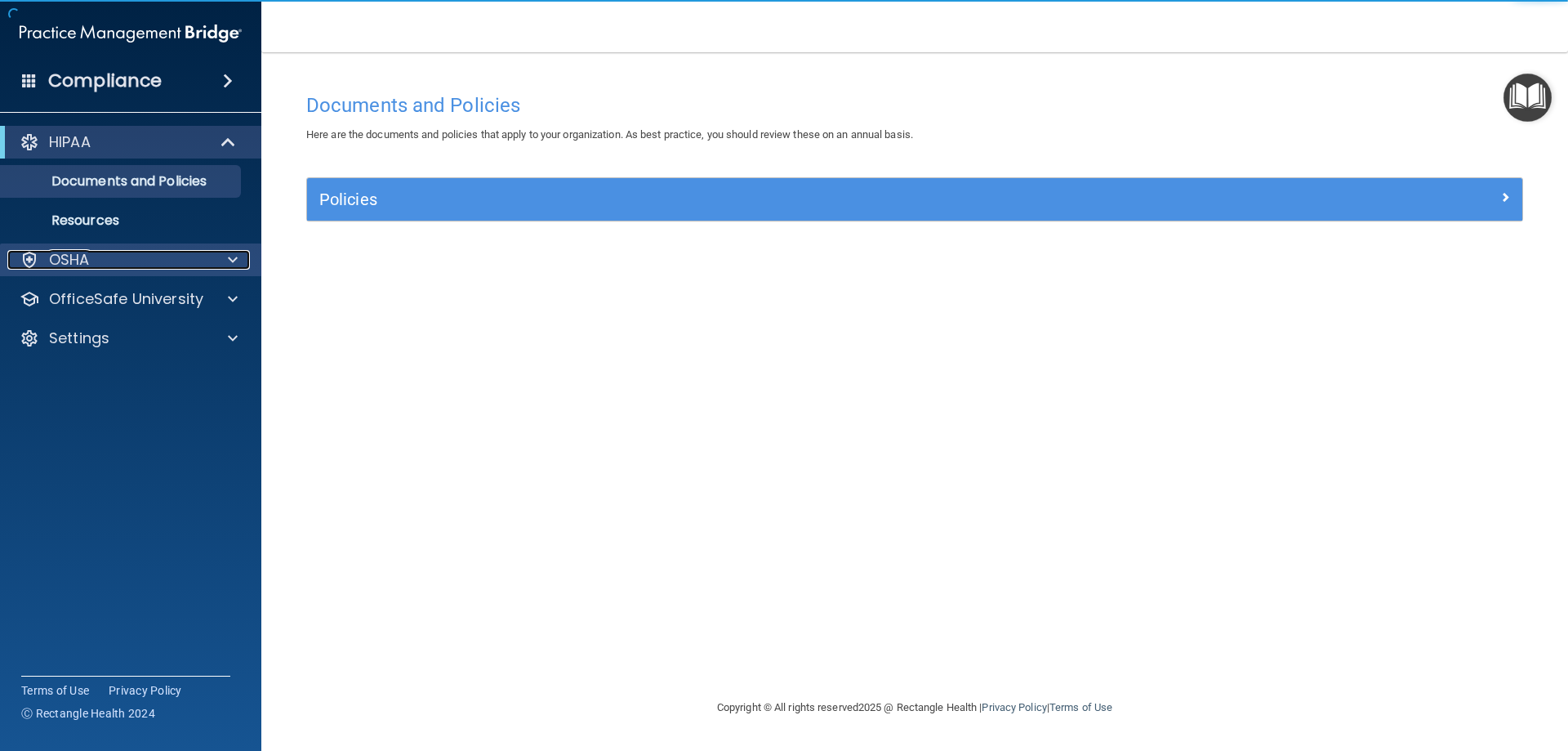
click at [121, 255] on div "OSHA" at bounding box center [108, 260] width 203 height 20
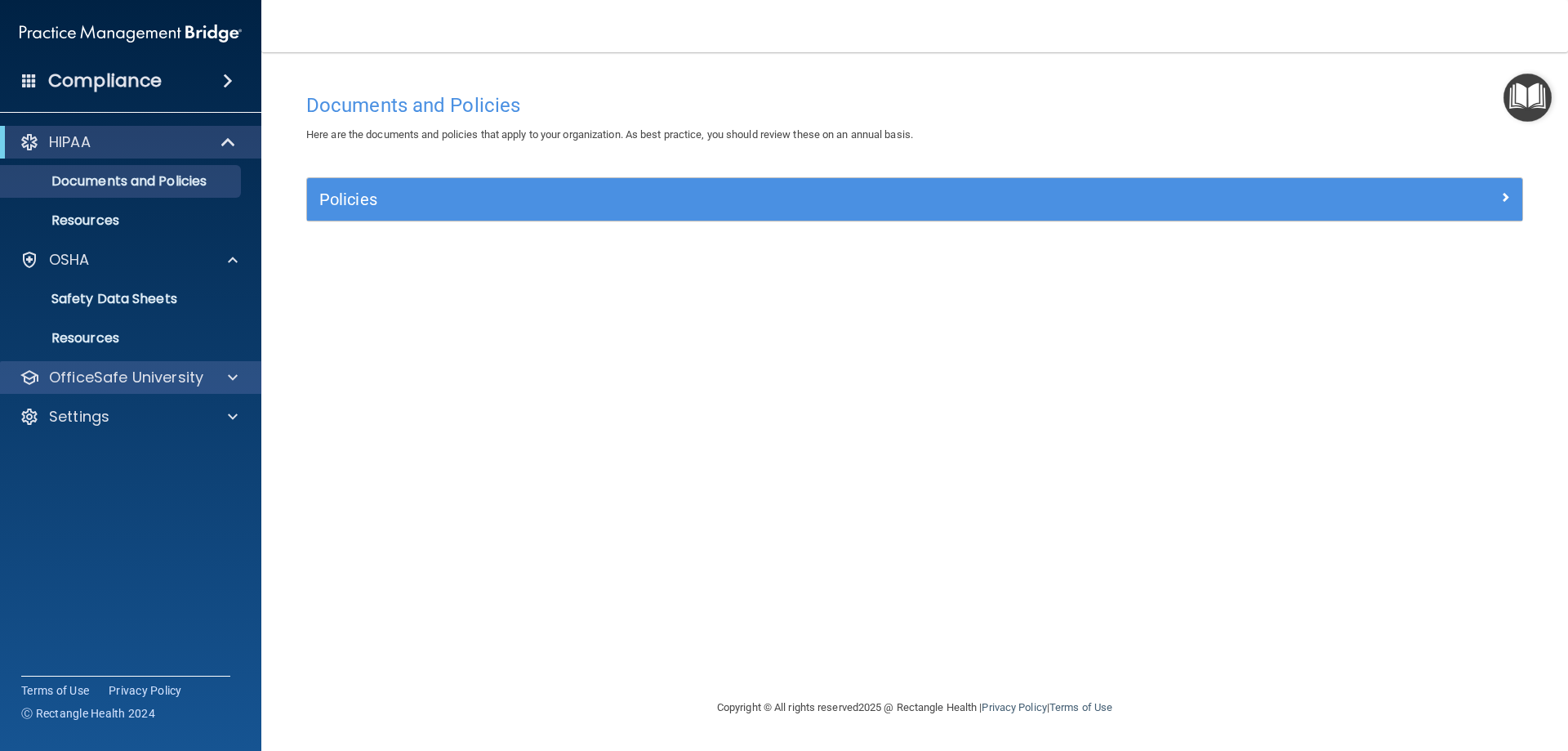
click at [115, 366] on div "OfficeSafe University" at bounding box center [131, 378] width 262 height 33
click at [236, 379] on span at bounding box center [233, 378] width 10 height 20
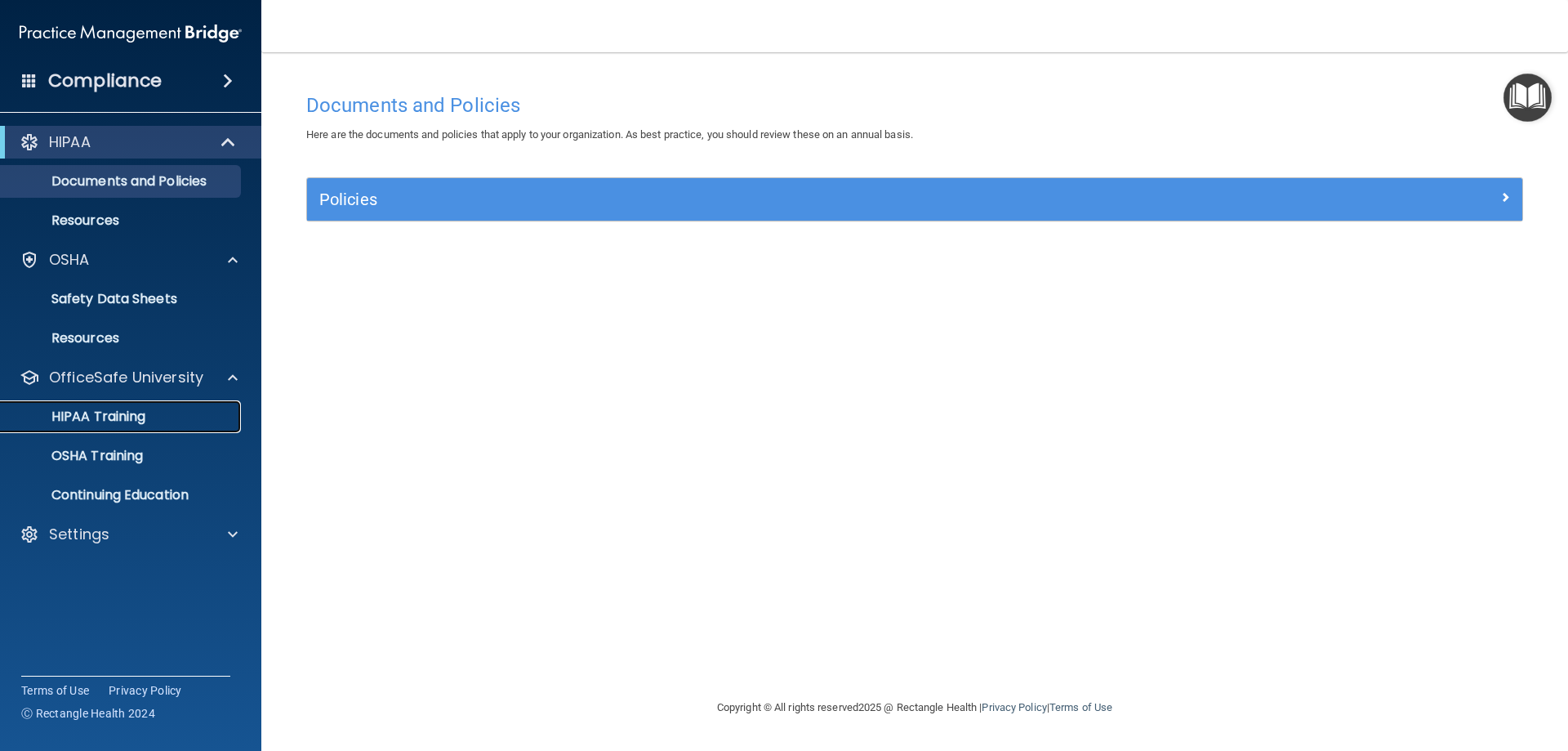
click at [155, 414] on div "HIPAA Training" at bounding box center [122, 417] width 223 height 17
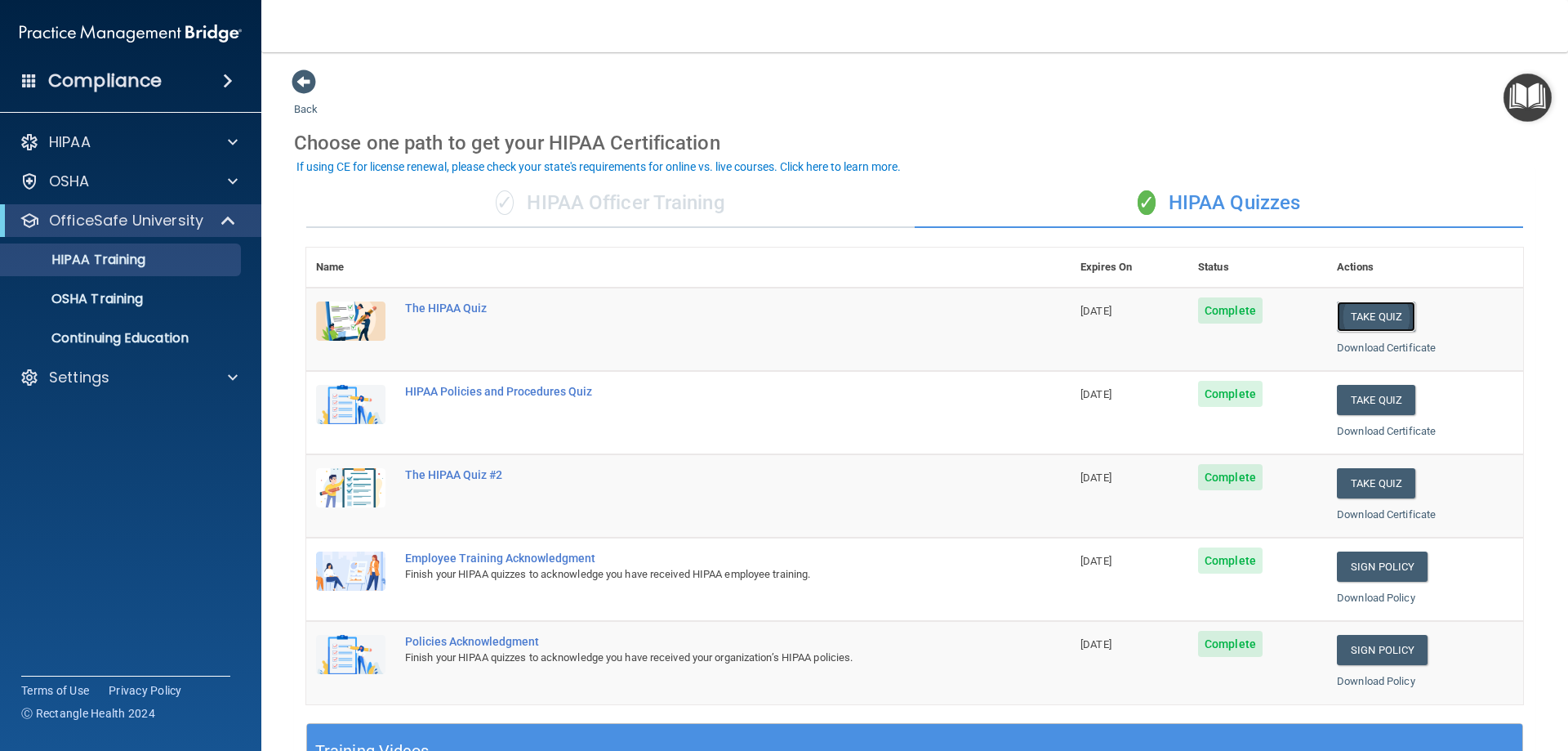
click at [1370, 322] on button "Take Quiz" at bounding box center [1375, 317] width 79 height 31
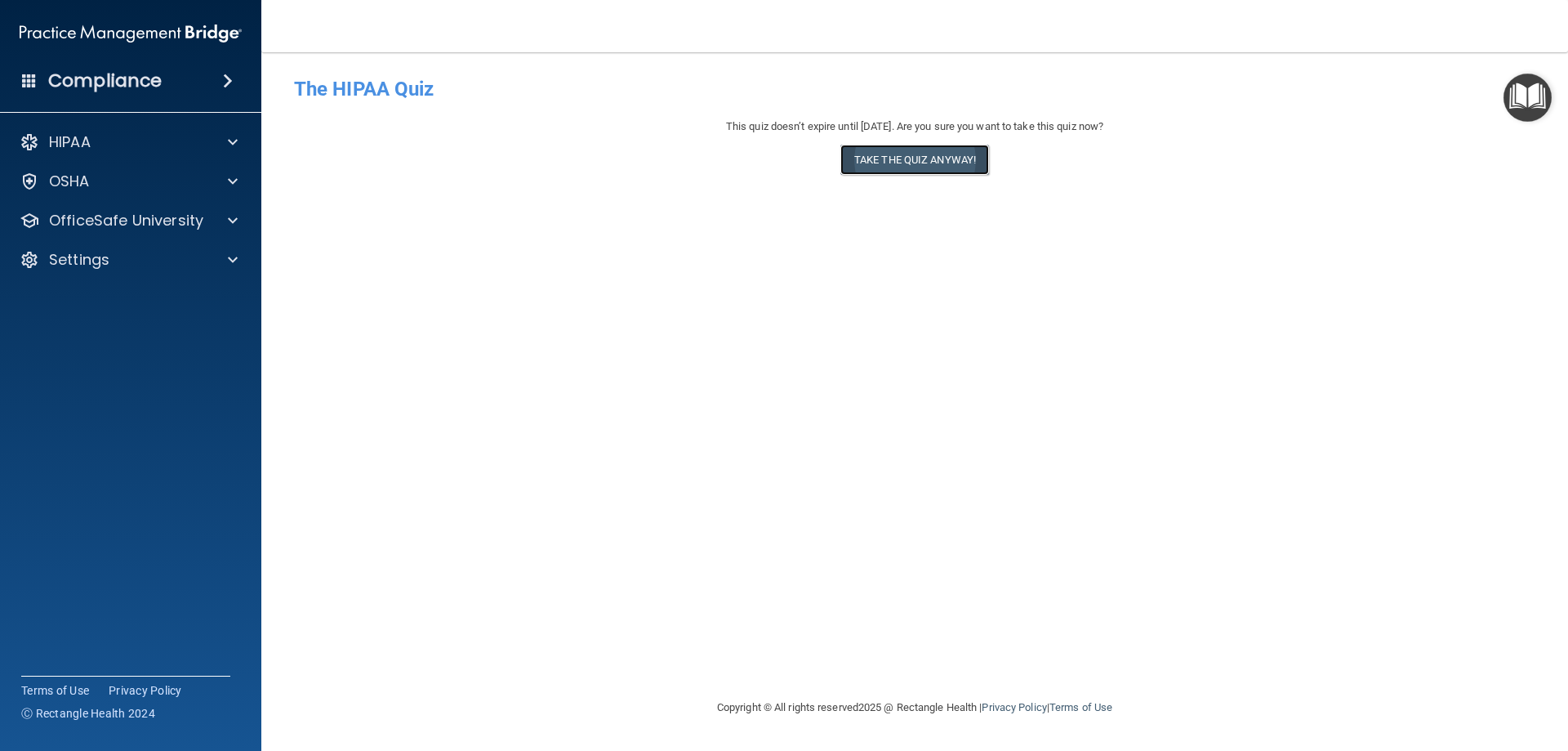
click at [948, 170] on button "Take the quiz anyway!" at bounding box center [915, 160] width 149 height 31
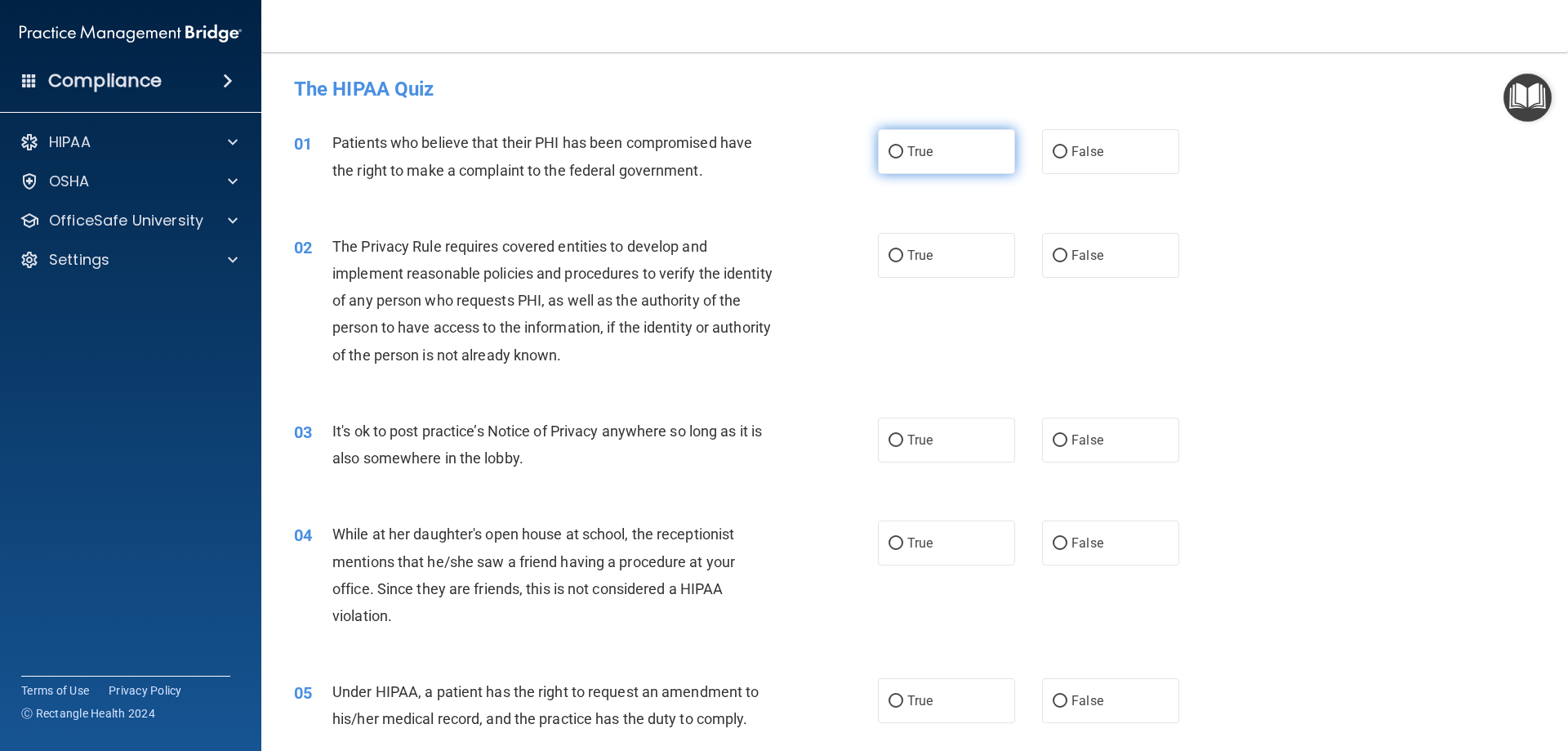
click at [963, 165] on label "True" at bounding box center [946, 151] width 137 height 45
click at [903, 159] on input "True" at bounding box center [896, 152] width 15 height 12
radio input "true"
click at [960, 249] on label "True" at bounding box center [946, 256] width 137 height 45
click at [903, 250] on input "True" at bounding box center [896, 256] width 15 height 12
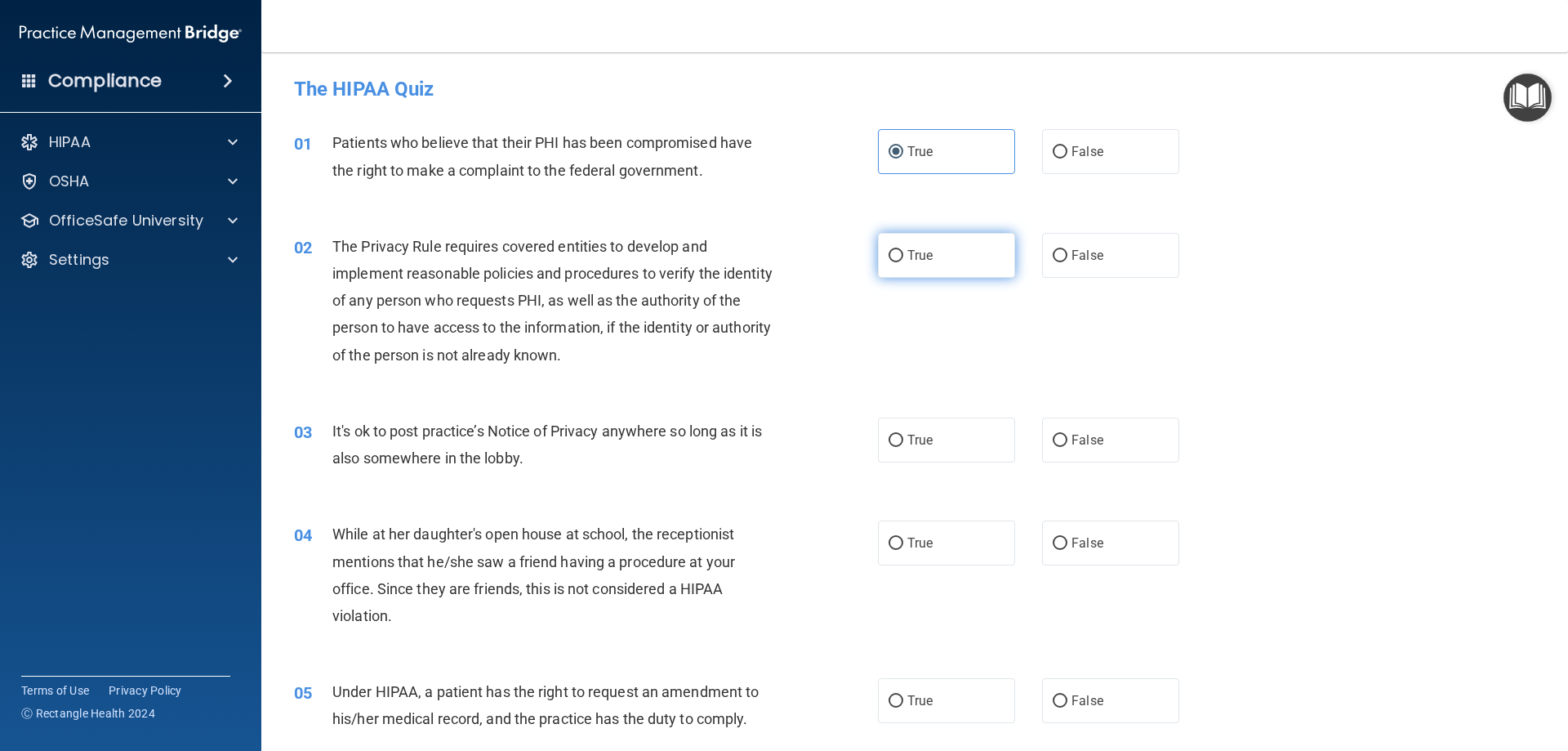
radio input "true"
click at [1153, 450] on label "False" at bounding box center [1111, 440] width 137 height 45
click at [1067, 447] on input "False" at bounding box center [1060, 441] width 15 height 12
radio input "true"
click at [1124, 530] on label "False" at bounding box center [1111, 543] width 137 height 45
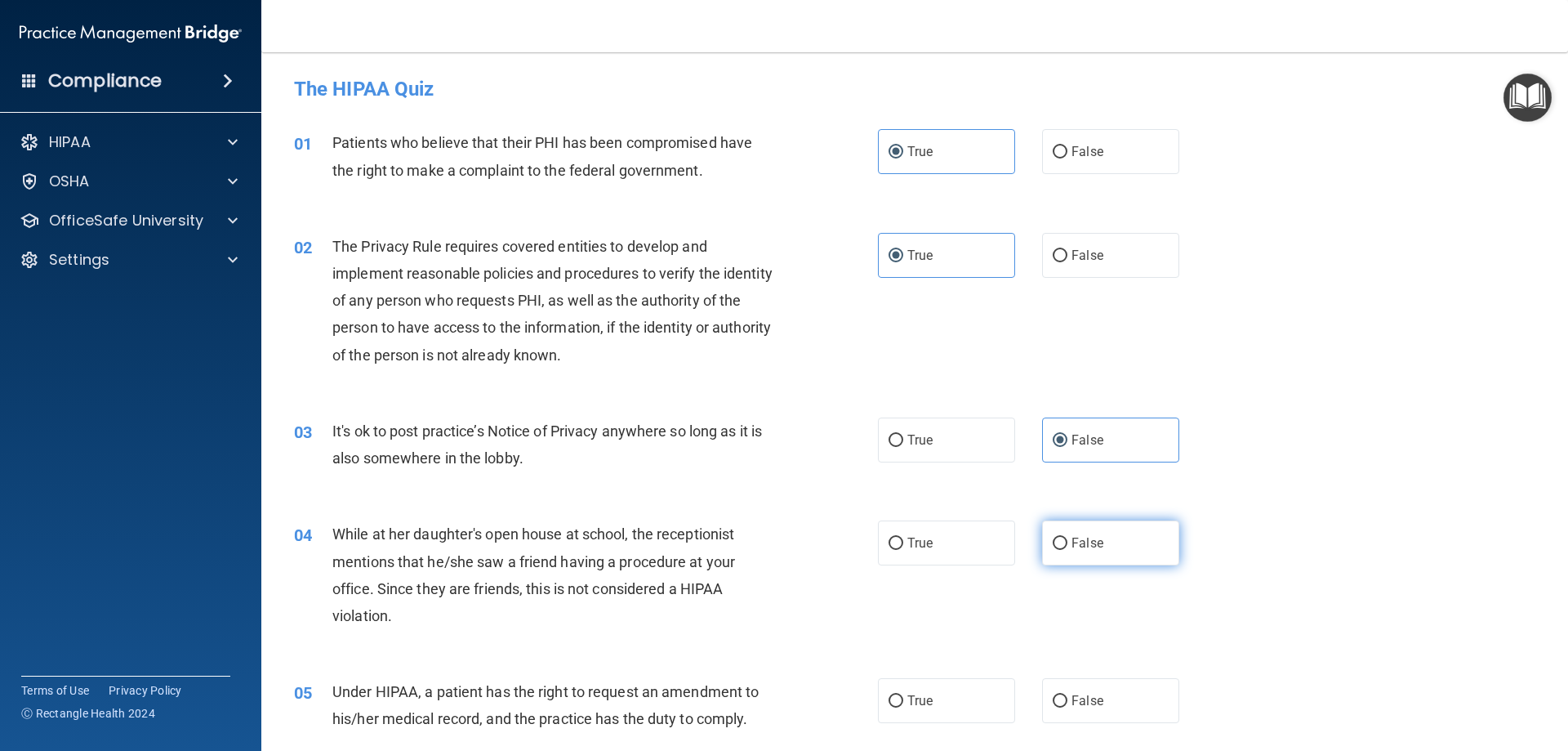
click at [1067, 538] on input "False" at bounding box center [1060, 543] width 15 height 12
radio input "true"
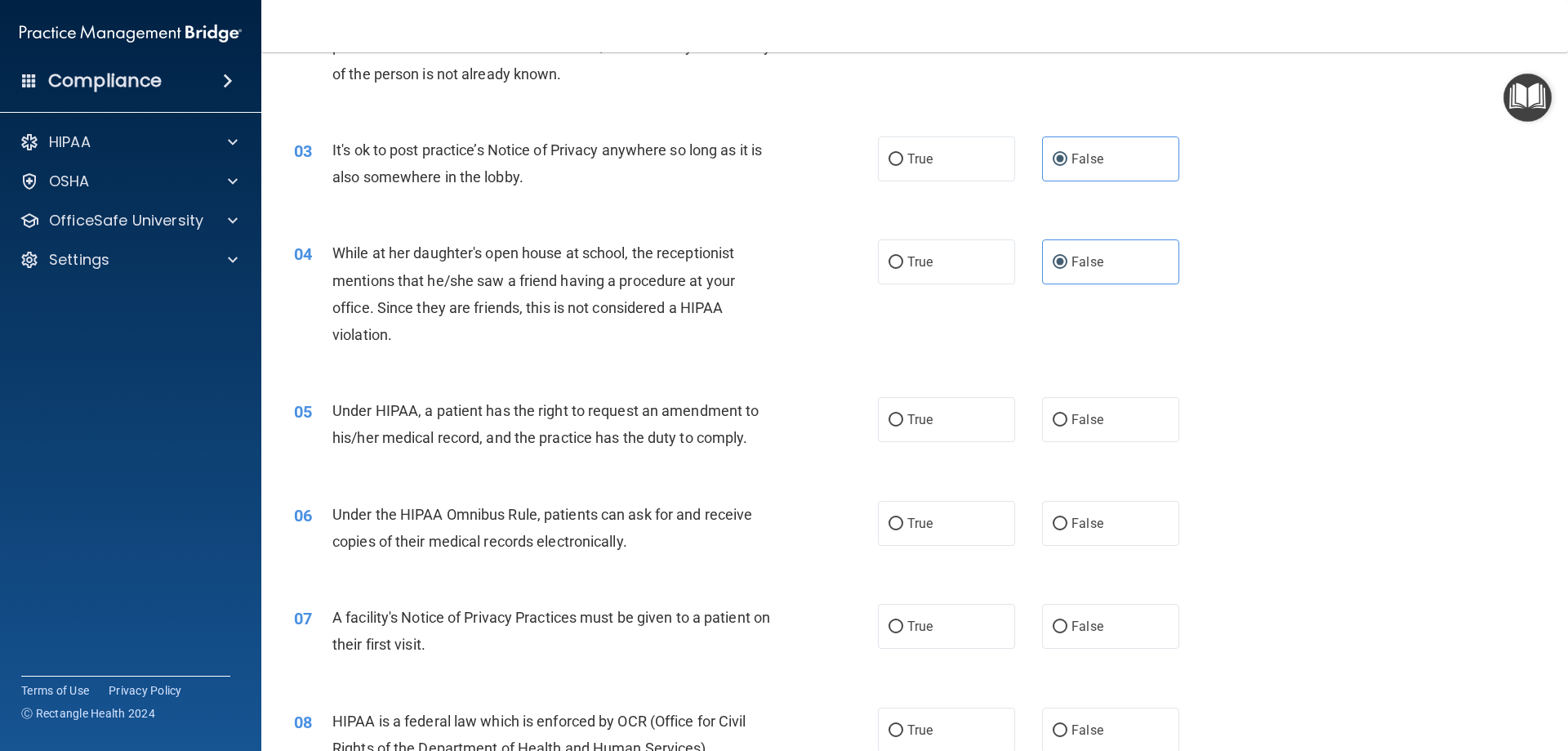
scroll to position [409, 0]
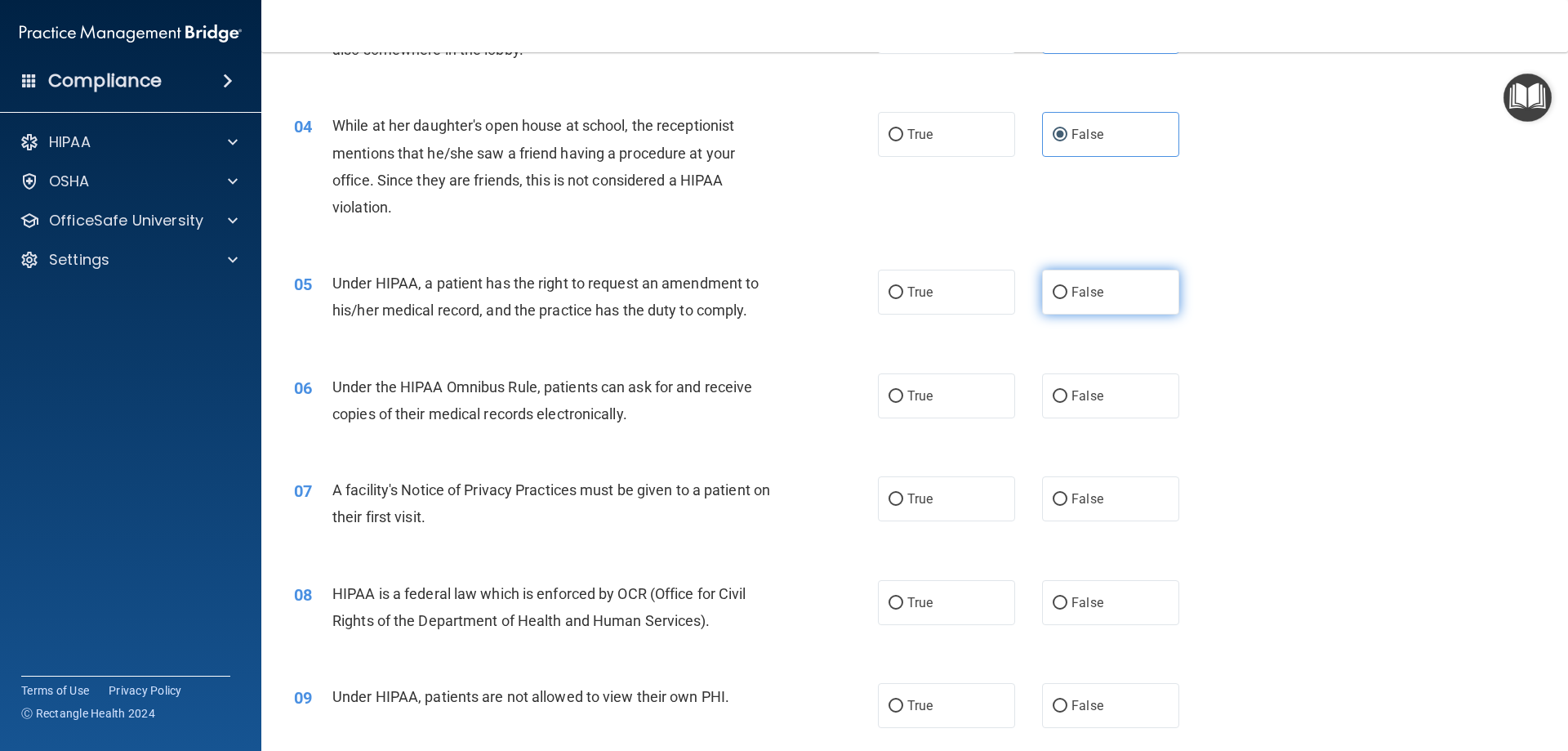
click at [1097, 291] on label "False" at bounding box center [1111, 292] width 137 height 45
click at [1067, 291] on input "False" at bounding box center [1060, 293] width 15 height 12
radio input "true"
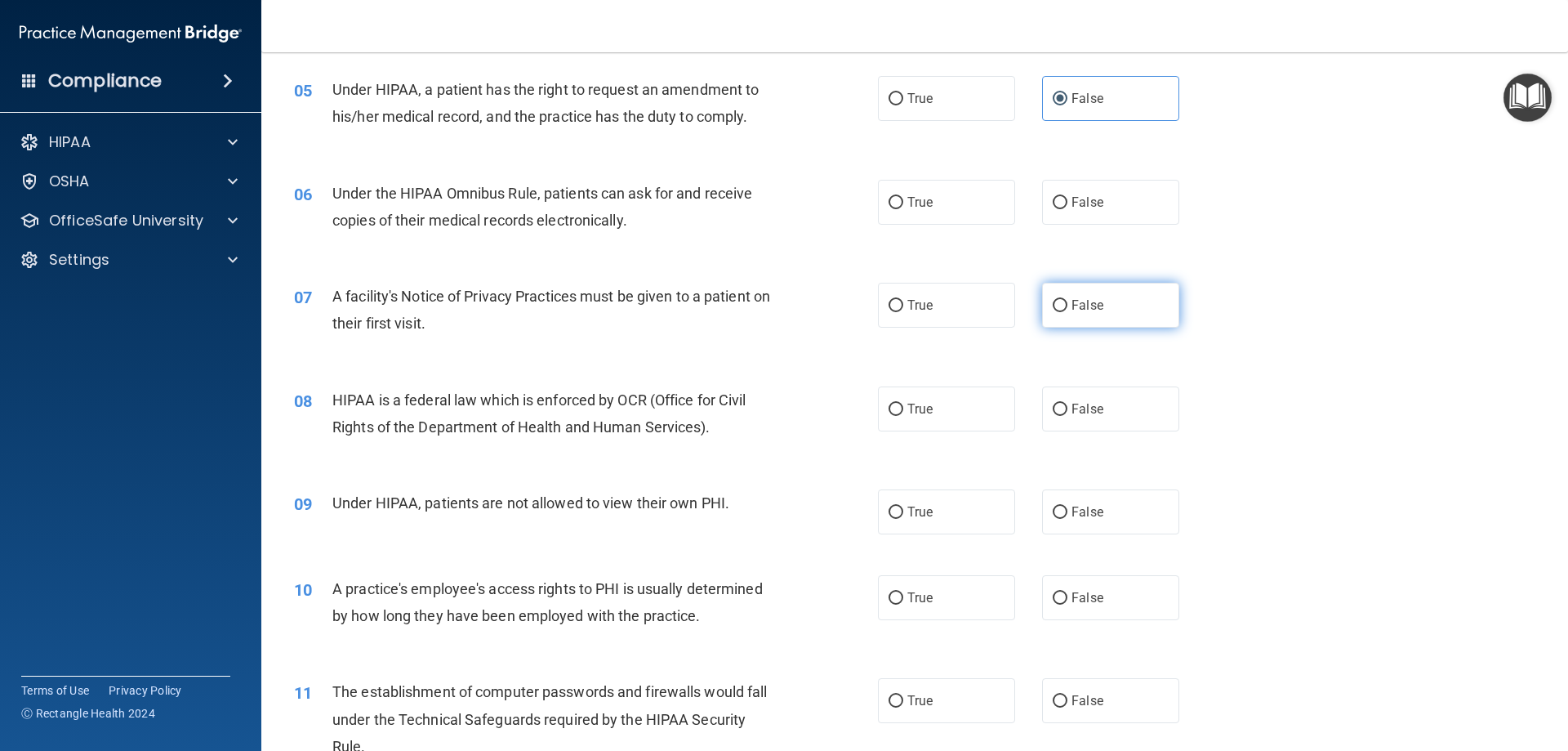
scroll to position [653, 0]
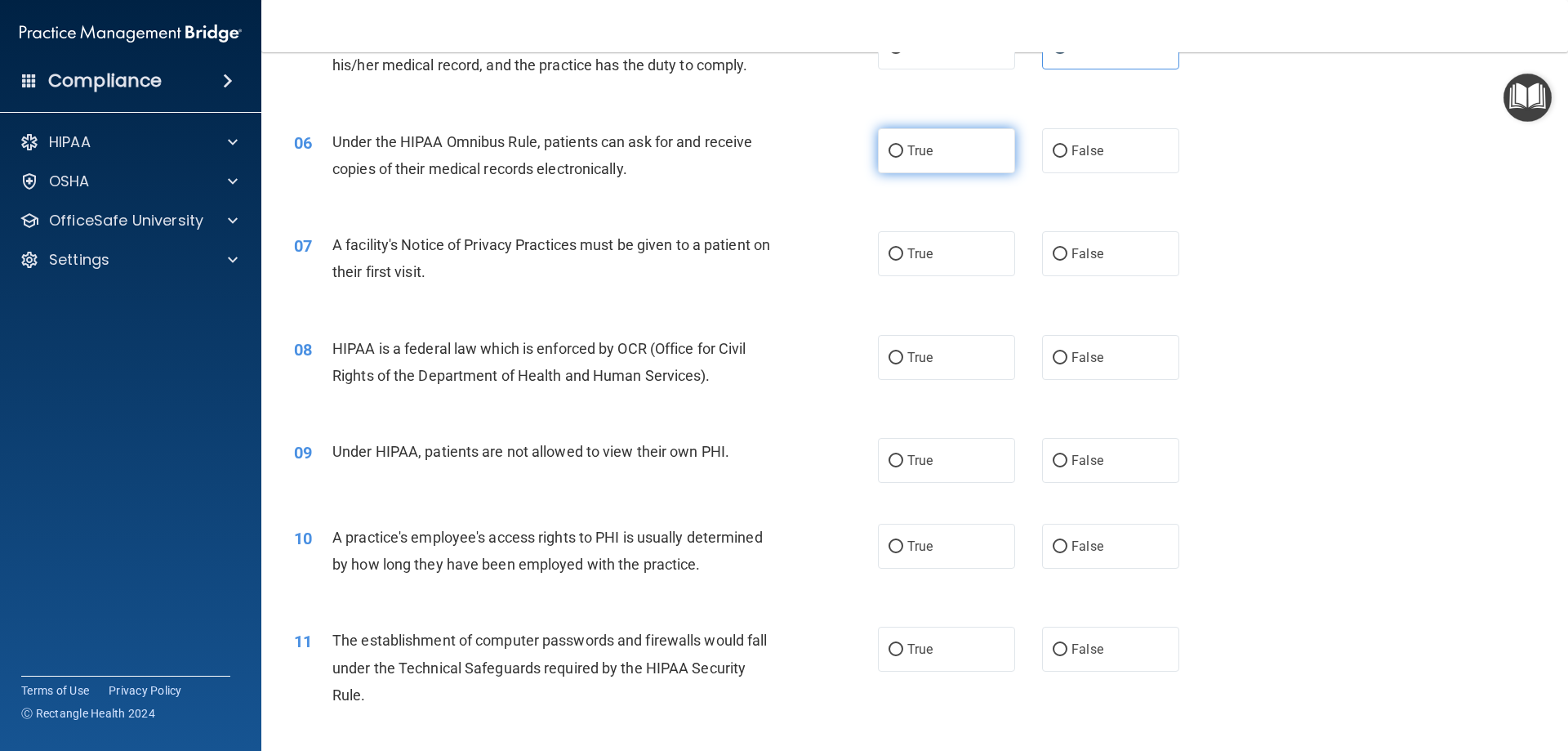
click at [896, 155] on input "True" at bounding box center [896, 151] width 15 height 12
radio input "true"
click at [901, 242] on label "True" at bounding box center [946, 254] width 137 height 45
click at [901, 248] on input "True" at bounding box center [896, 254] width 15 height 12
radio input "true"
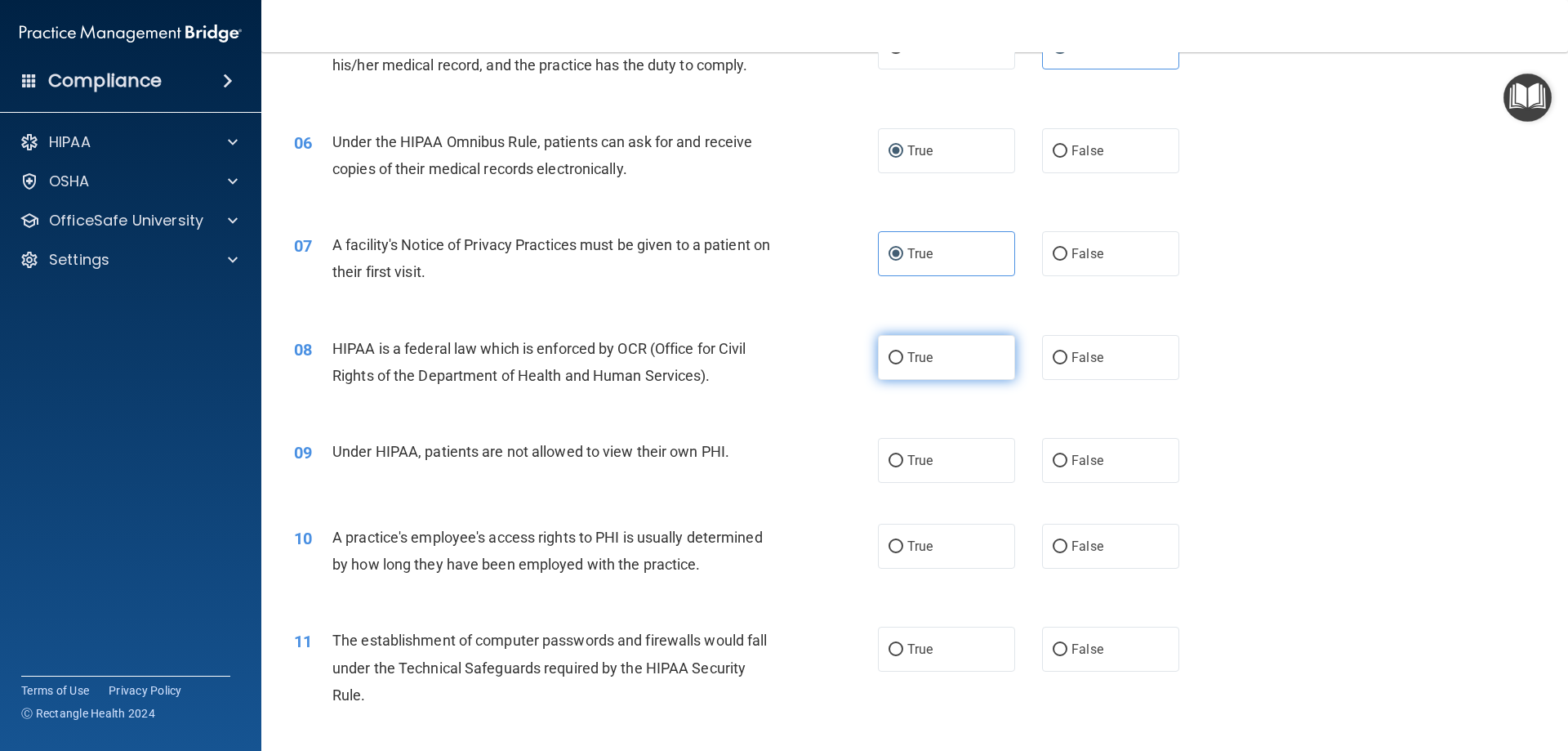
click at [909, 350] on span "True" at bounding box center [920, 357] width 26 height 16
click at [903, 352] on input "True" at bounding box center [896, 358] width 15 height 12
radio input "true"
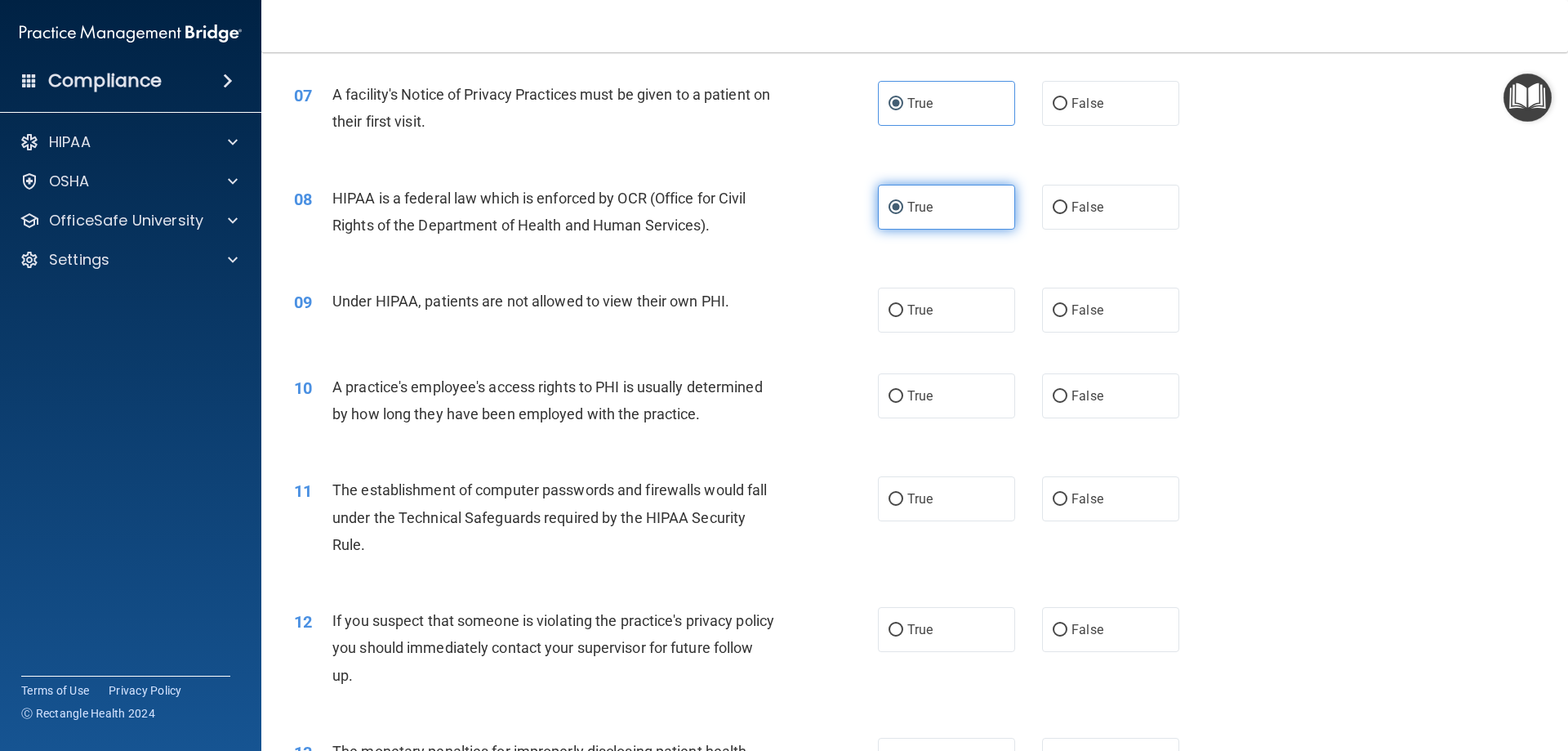
scroll to position [899, 0]
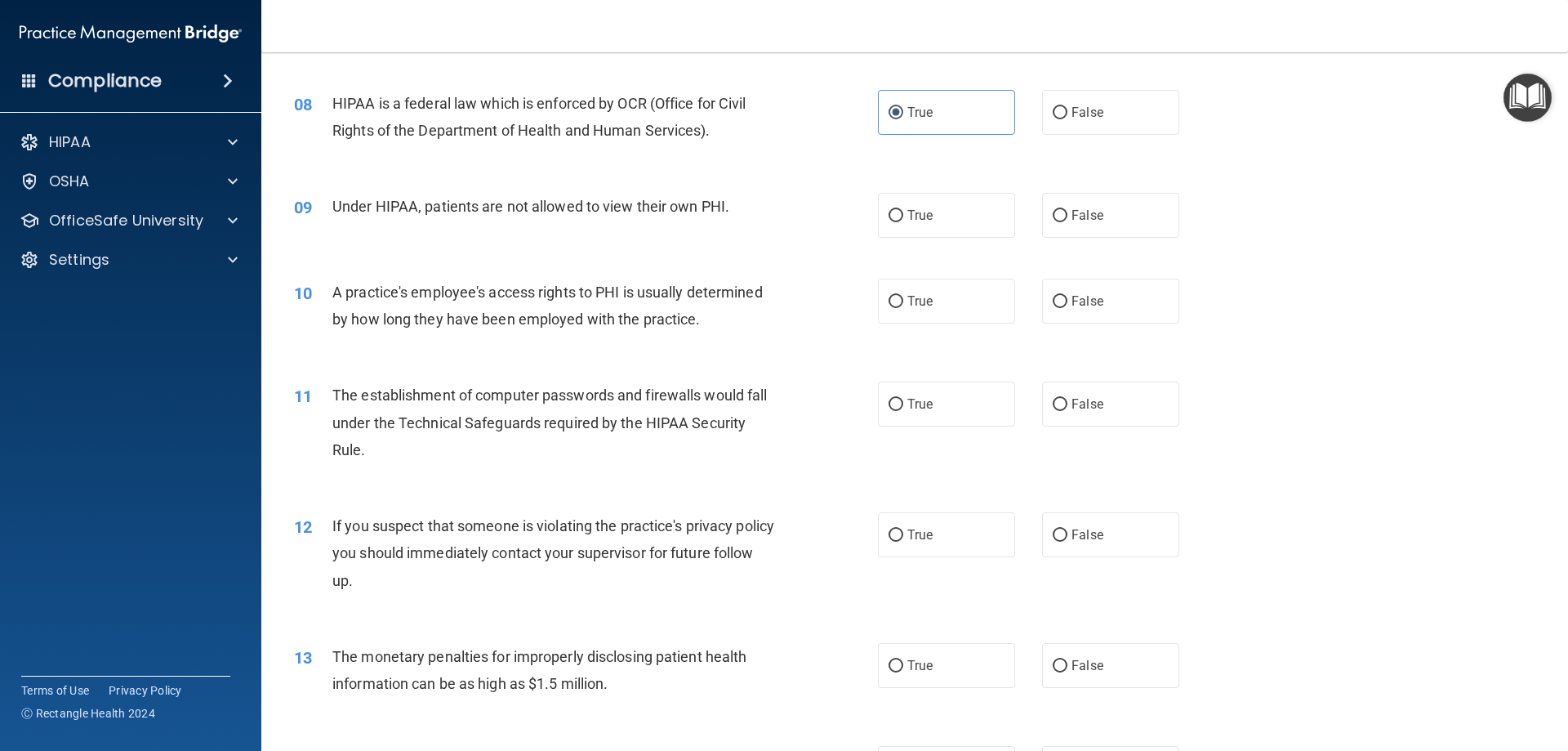
click at [1070, 242] on div "09 Under HIPAA, patients are not allowed to view their own PHI. True False" at bounding box center [914, 215] width 1265 height 86
click at [1073, 222] on span "False" at bounding box center [1087, 215] width 32 height 16
click at [1067, 222] on input "False" at bounding box center [1060, 216] width 15 height 12
radio input "true"
click at [1079, 299] on span "False" at bounding box center [1087, 301] width 32 height 16
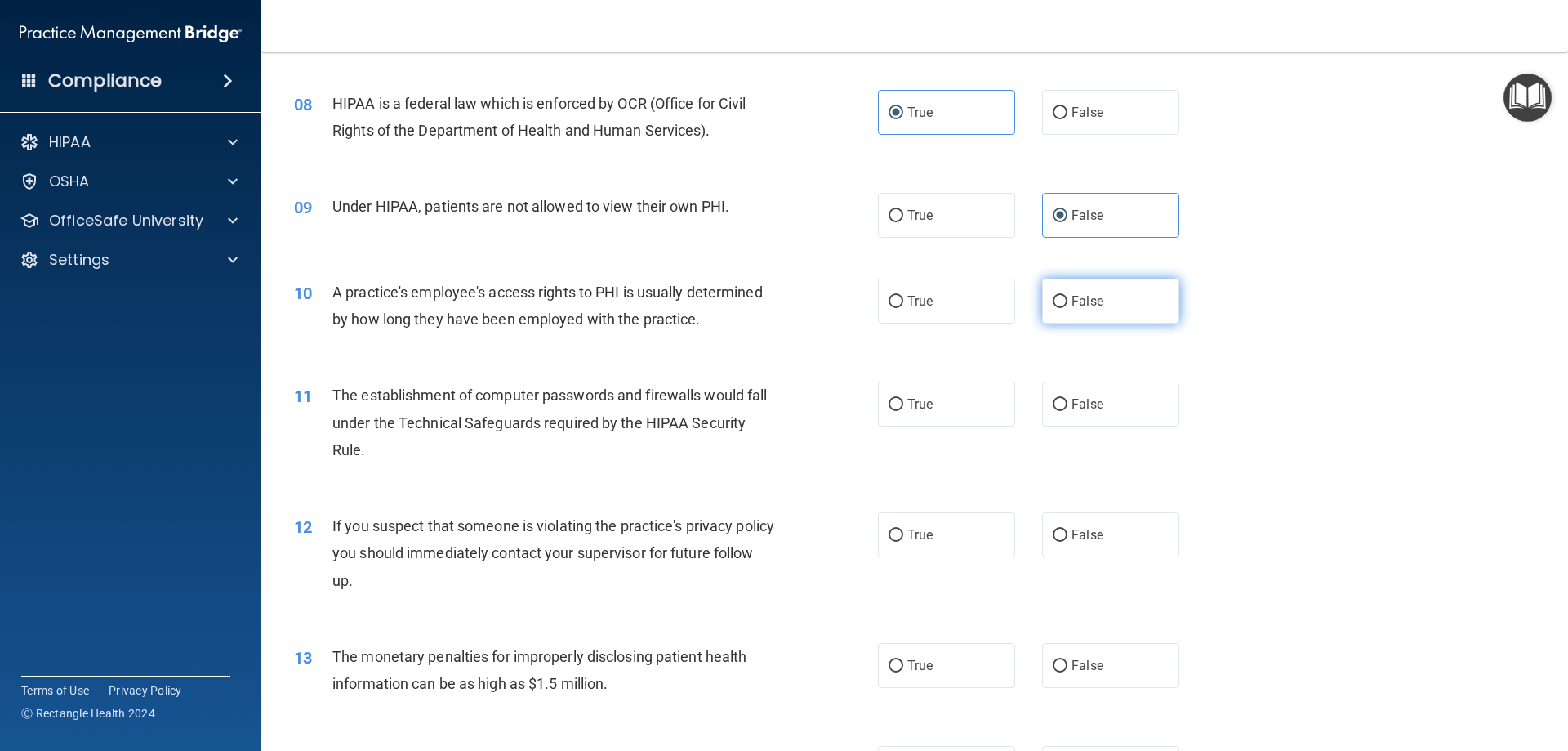
click at [1067, 299] on input "False" at bounding box center [1060, 302] width 15 height 12
radio input "true"
click at [949, 418] on label "True" at bounding box center [946, 404] width 137 height 45
click at [903, 411] on input "True" at bounding box center [896, 404] width 15 height 12
radio input "true"
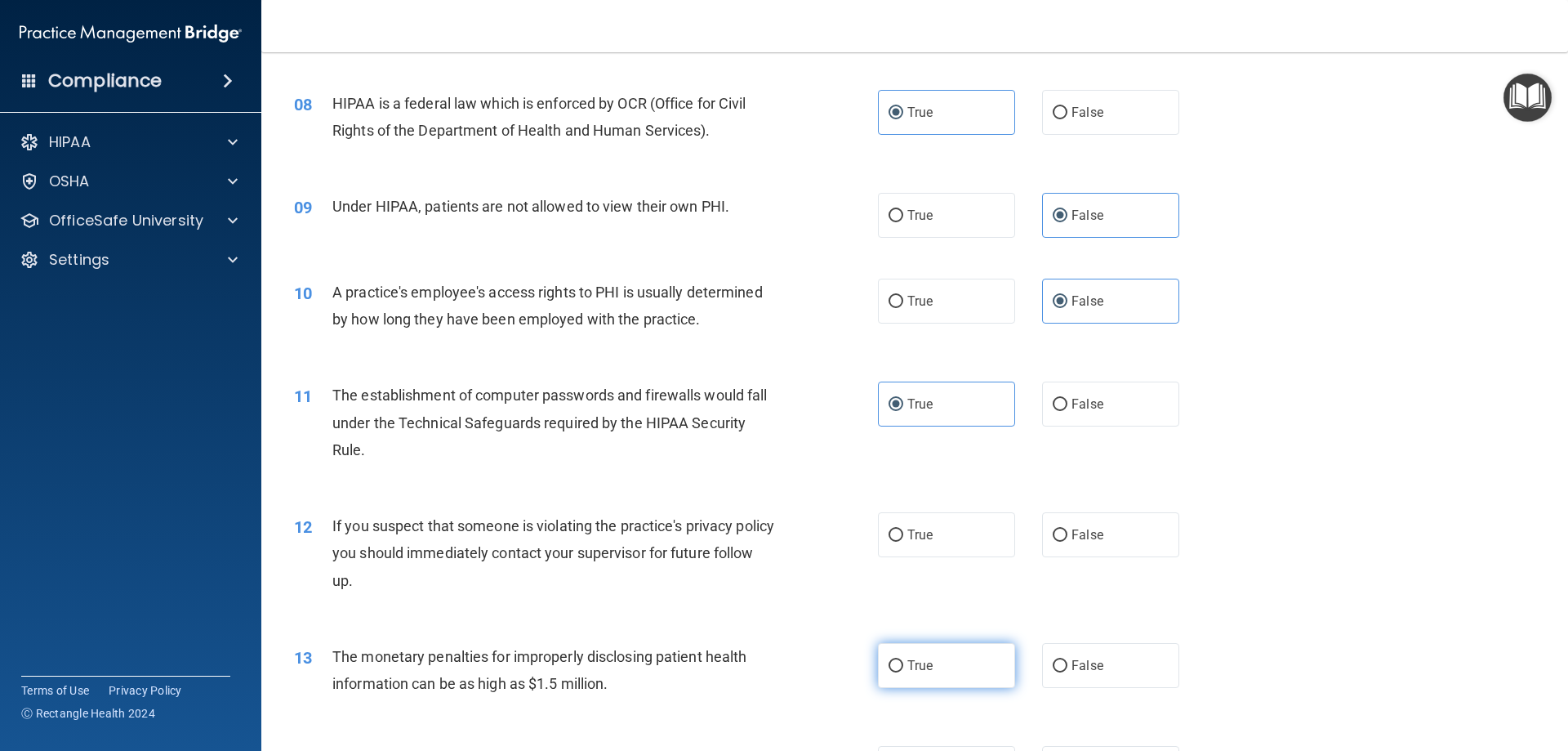
drag, startPoint x: 932, startPoint y: 529, endPoint x: 967, endPoint y: 649, distance: 125.0
click at [932, 529] on label "True" at bounding box center [946, 534] width 137 height 45
click at [903, 529] on input "True" at bounding box center [896, 535] width 15 height 12
radio input "true"
click at [966, 658] on label "True" at bounding box center [946, 666] width 137 height 45
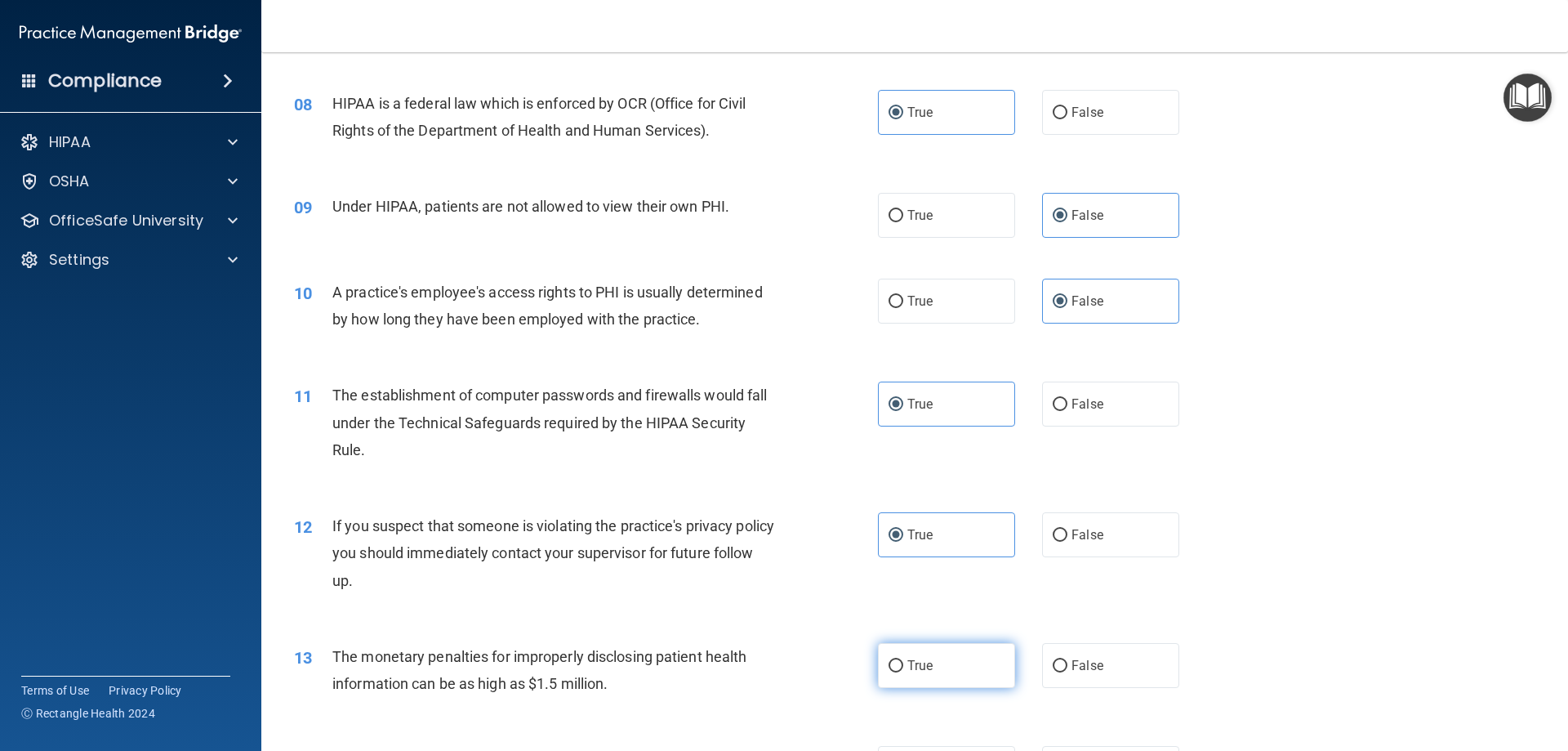
click at [903, 660] on input "True" at bounding box center [896, 666] width 15 height 12
radio input "true"
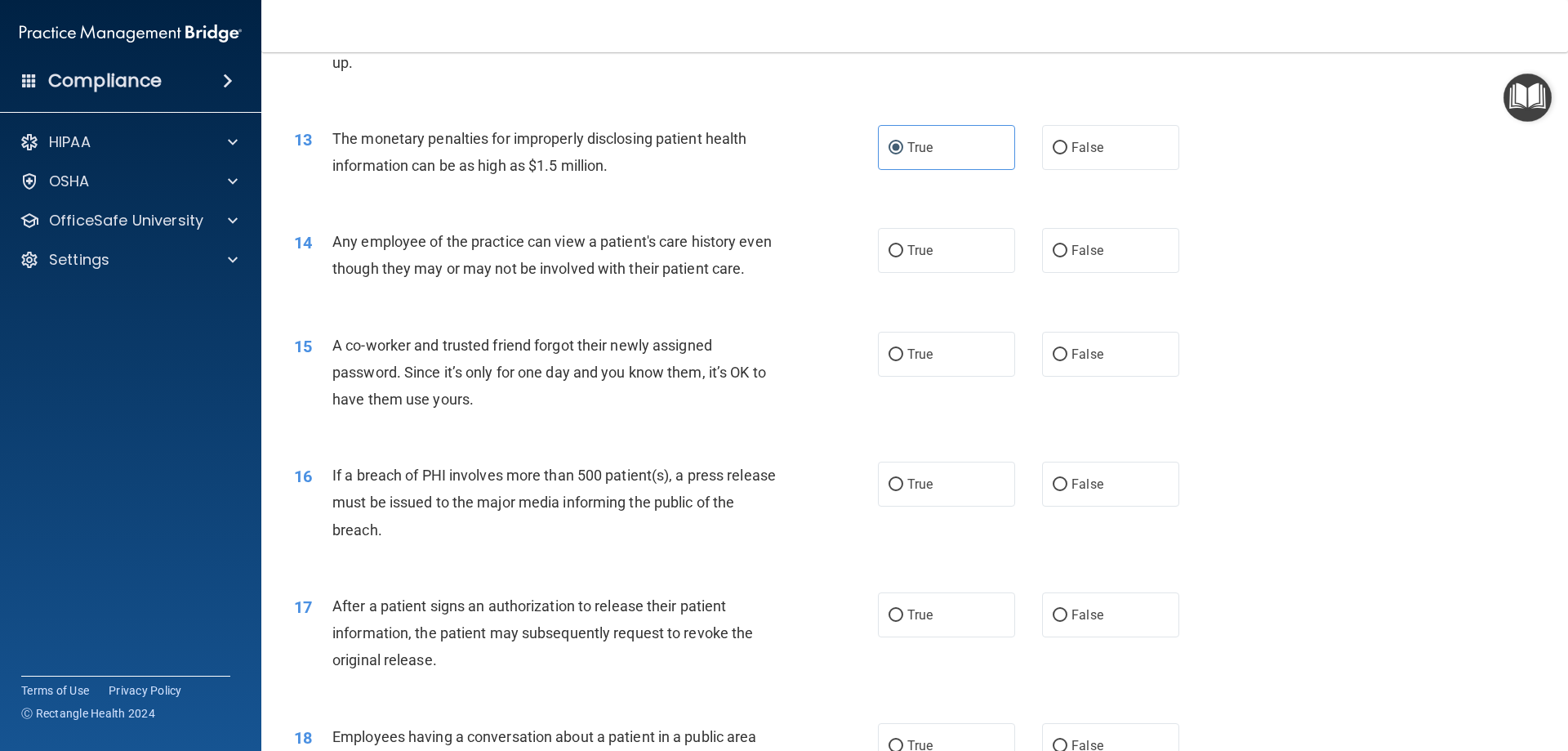
scroll to position [1471, 0]
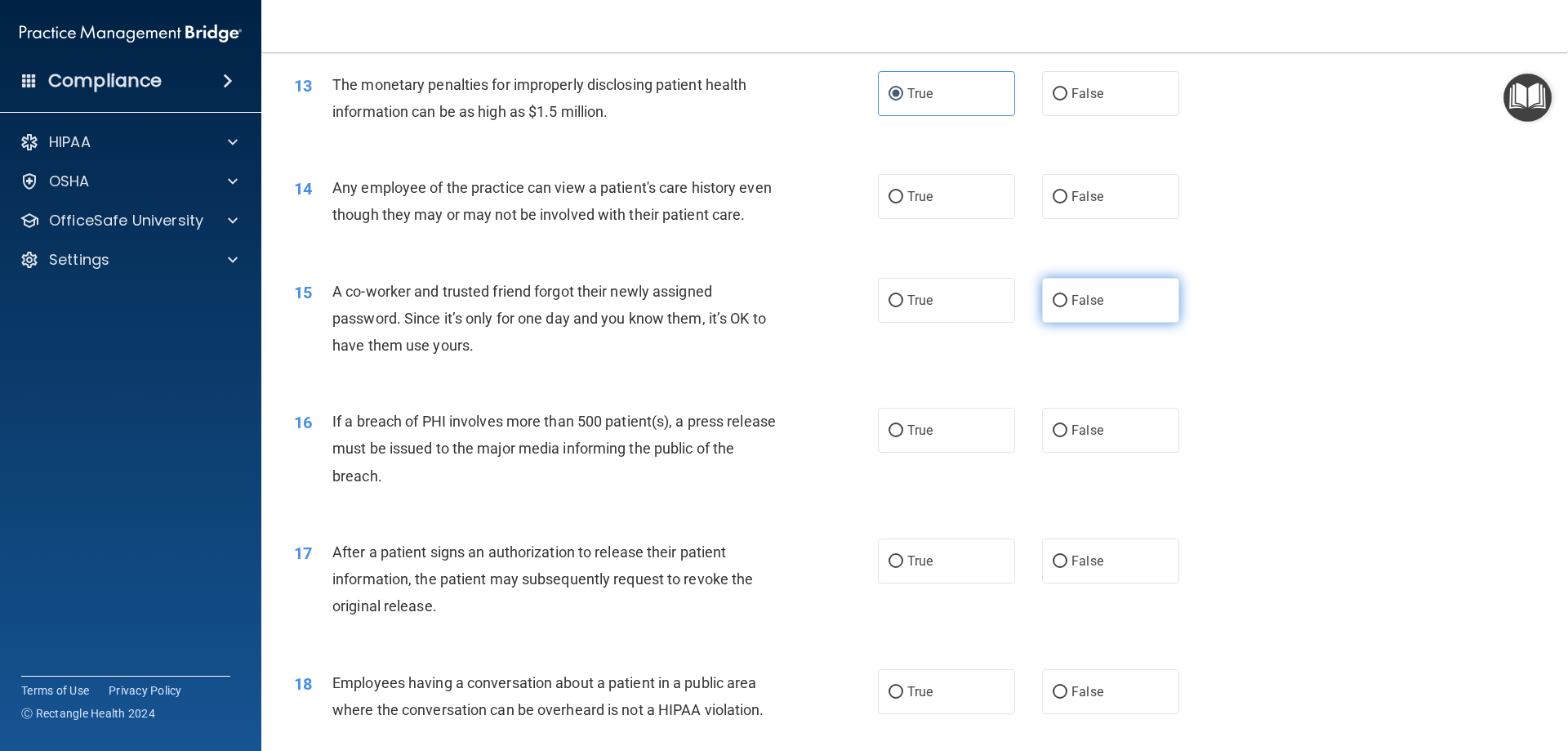
click at [1103, 318] on label "False" at bounding box center [1111, 300] width 137 height 45
click at [1067, 307] on input "False" at bounding box center [1060, 301] width 15 height 12
radio input "true"
click at [1099, 452] on label "False" at bounding box center [1111, 430] width 137 height 45
click at [1067, 438] on input "False" at bounding box center [1060, 431] width 15 height 12
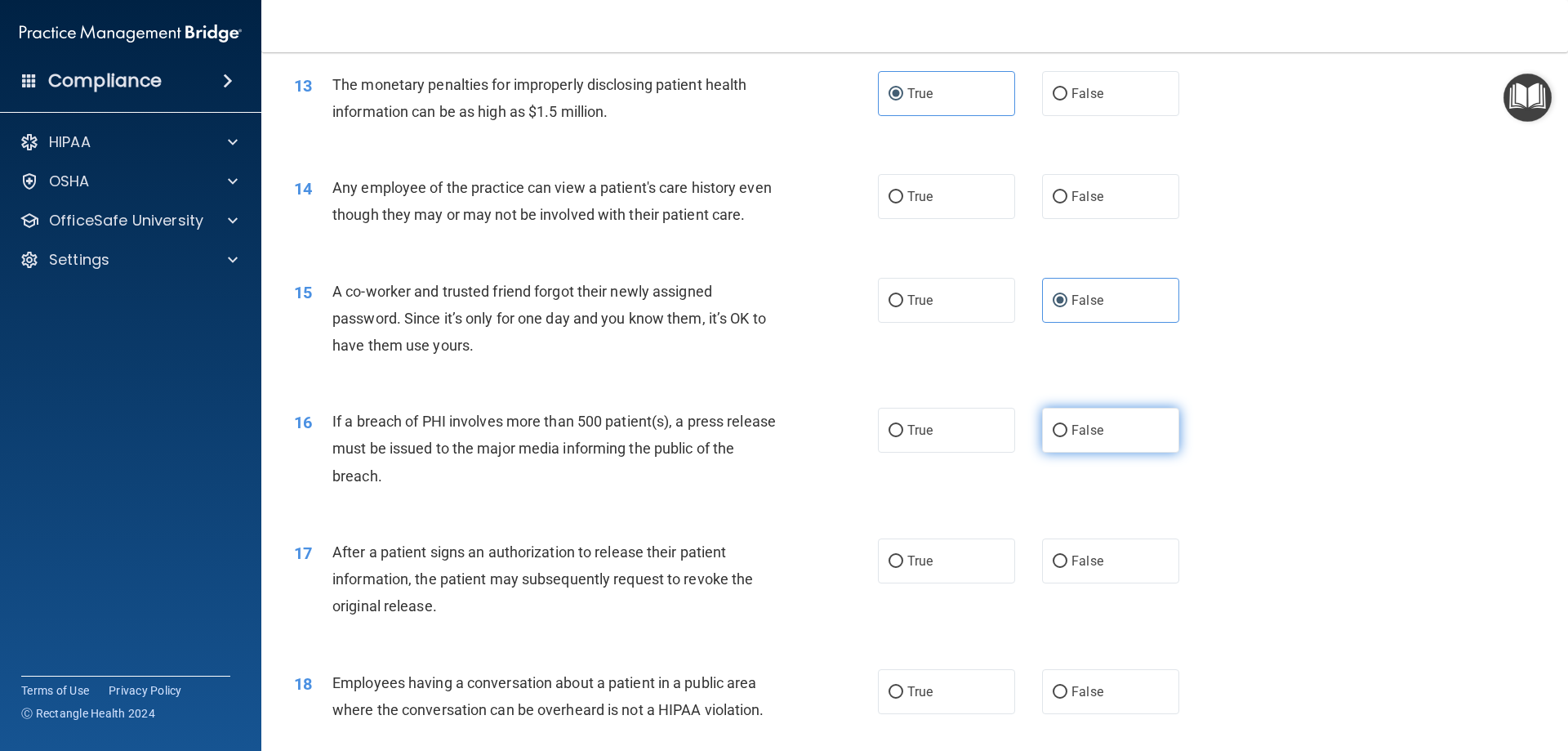
radio input "true"
click at [994, 574] on label "True" at bounding box center [946, 561] width 137 height 45
click at [903, 568] on input "True" at bounding box center [896, 562] width 15 height 12
radio input "true"
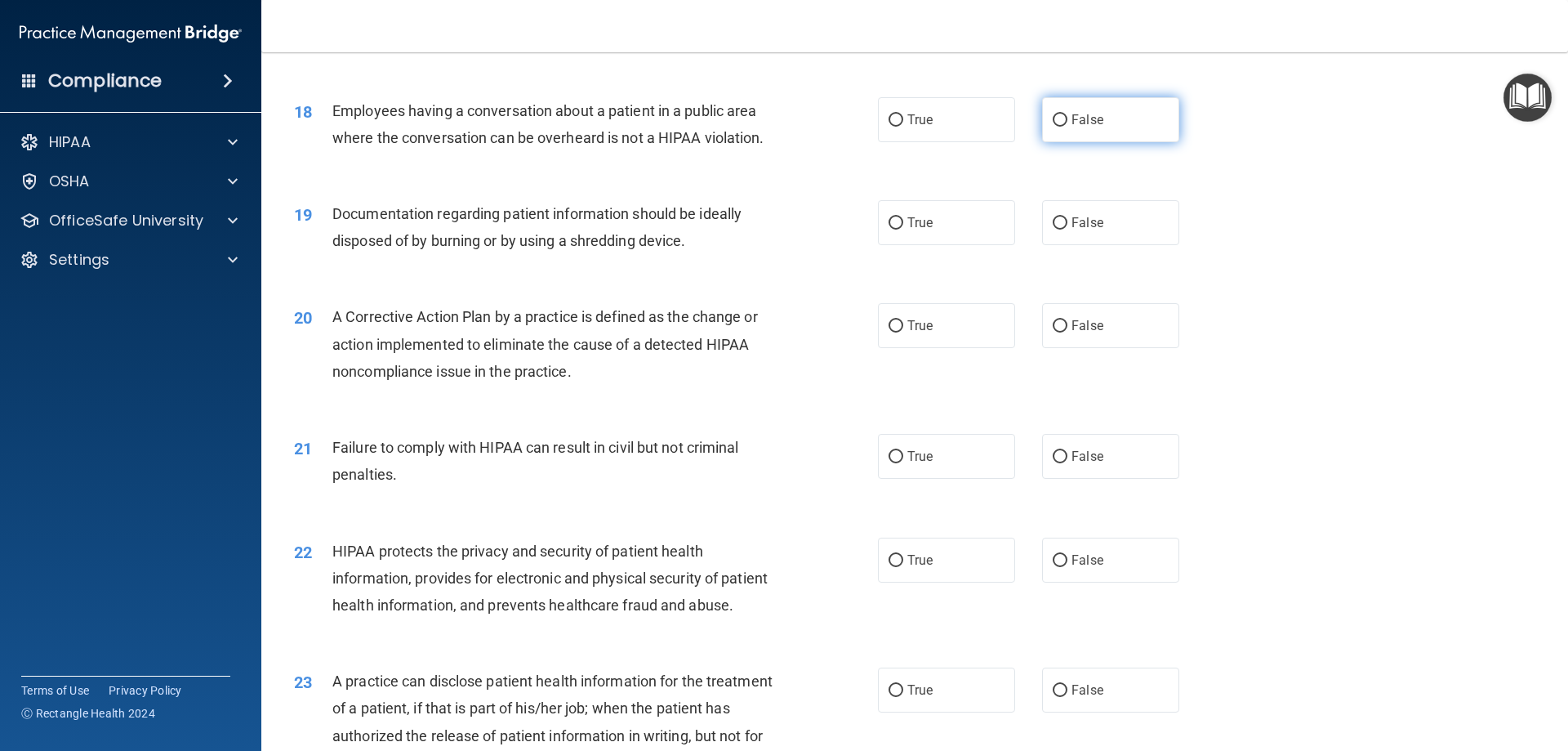
scroll to position [1961, 0]
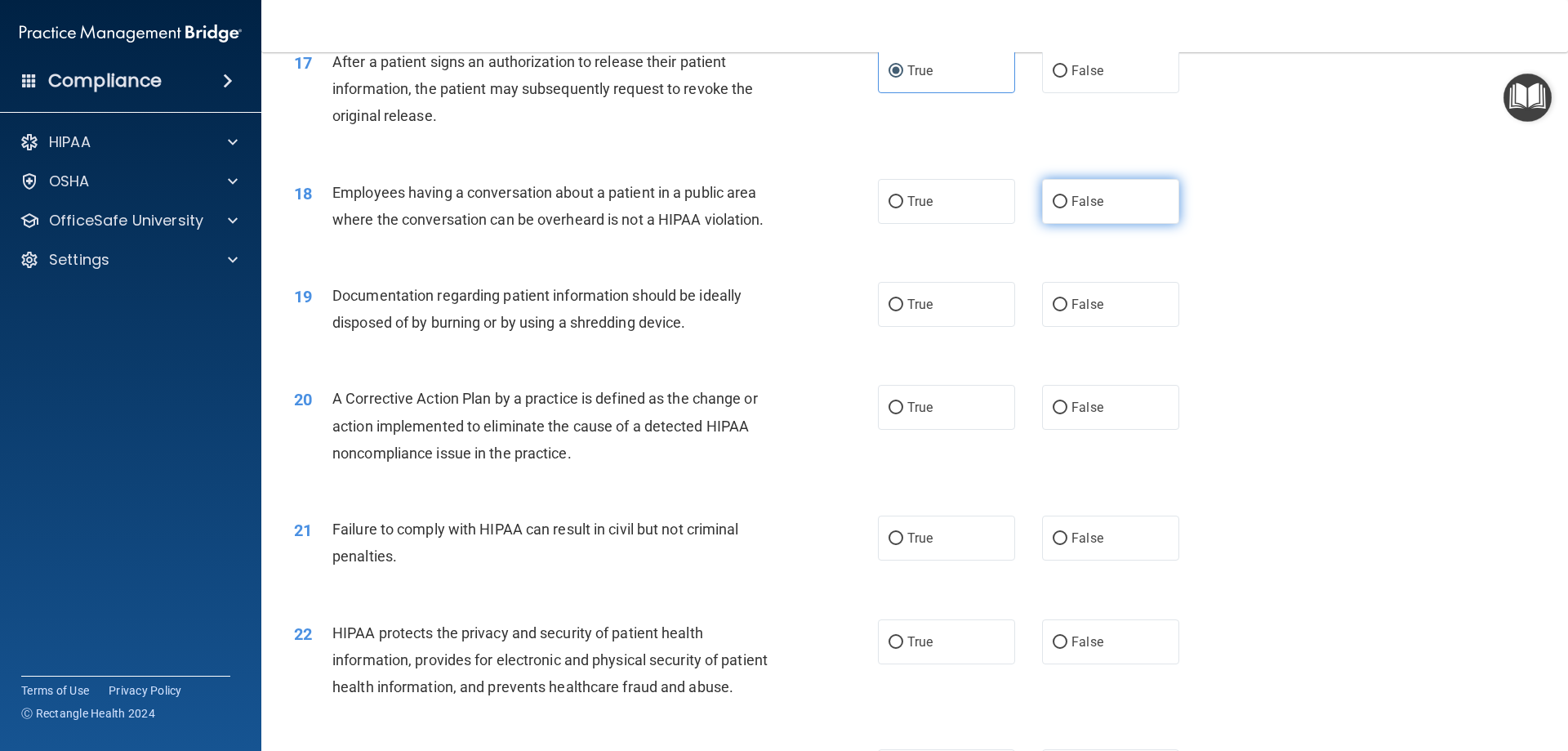
click at [1096, 224] on label "False" at bounding box center [1111, 201] width 137 height 45
click at [1067, 208] on input "False" at bounding box center [1060, 202] width 15 height 12
radio input "true"
click at [1010, 327] on div "True False" at bounding box center [1042, 304] width 329 height 45
click at [1005, 327] on label "True" at bounding box center [946, 304] width 137 height 45
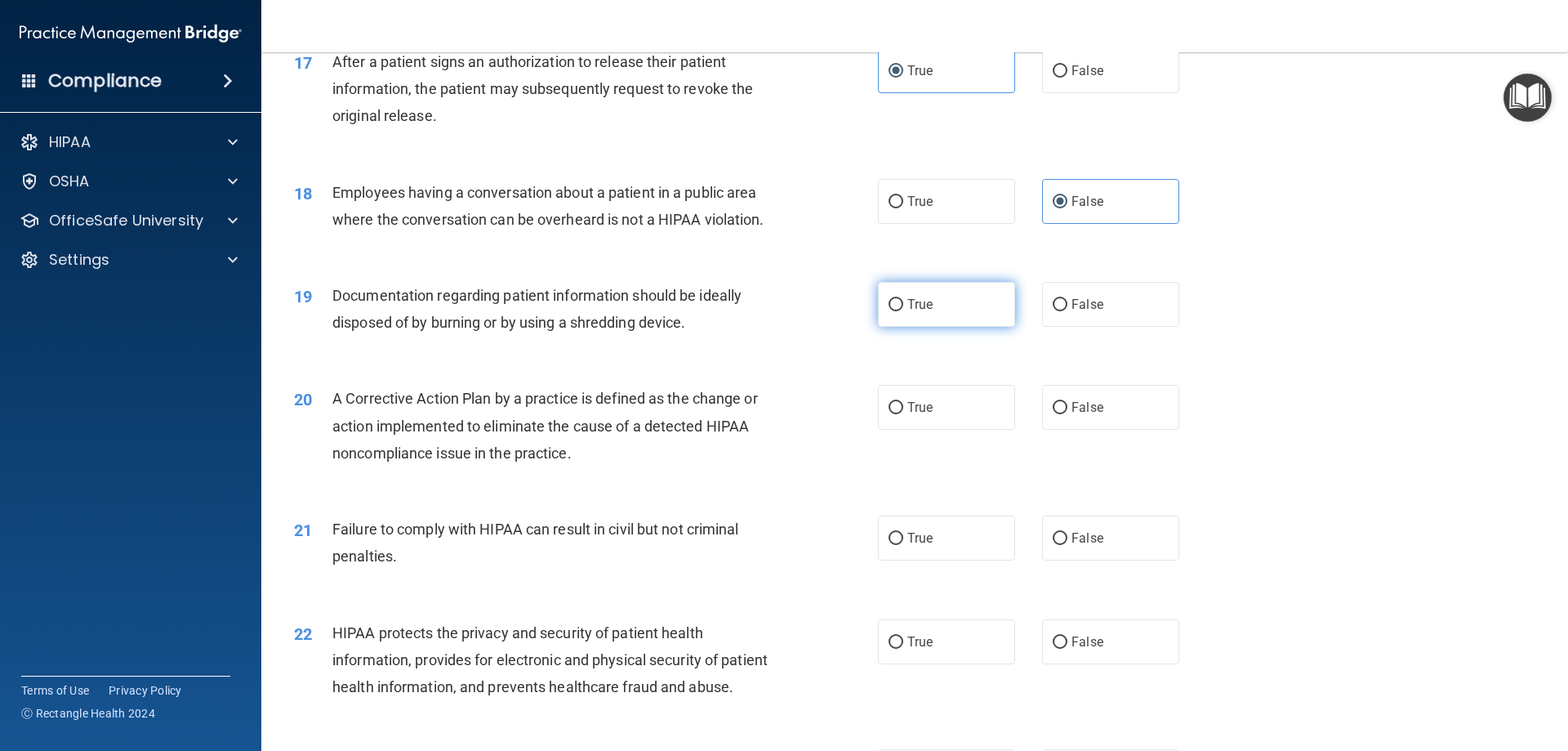
click at [903, 311] on input "True" at bounding box center [896, 305] width 15 height 12
radio input "true"
click at [984, 430] on label "True" at bounding box center [946, 407] width 137 height 45
click at [903, 414] on input "True" at bounding box center [896, 408] width 15 height 12
radio input "true"
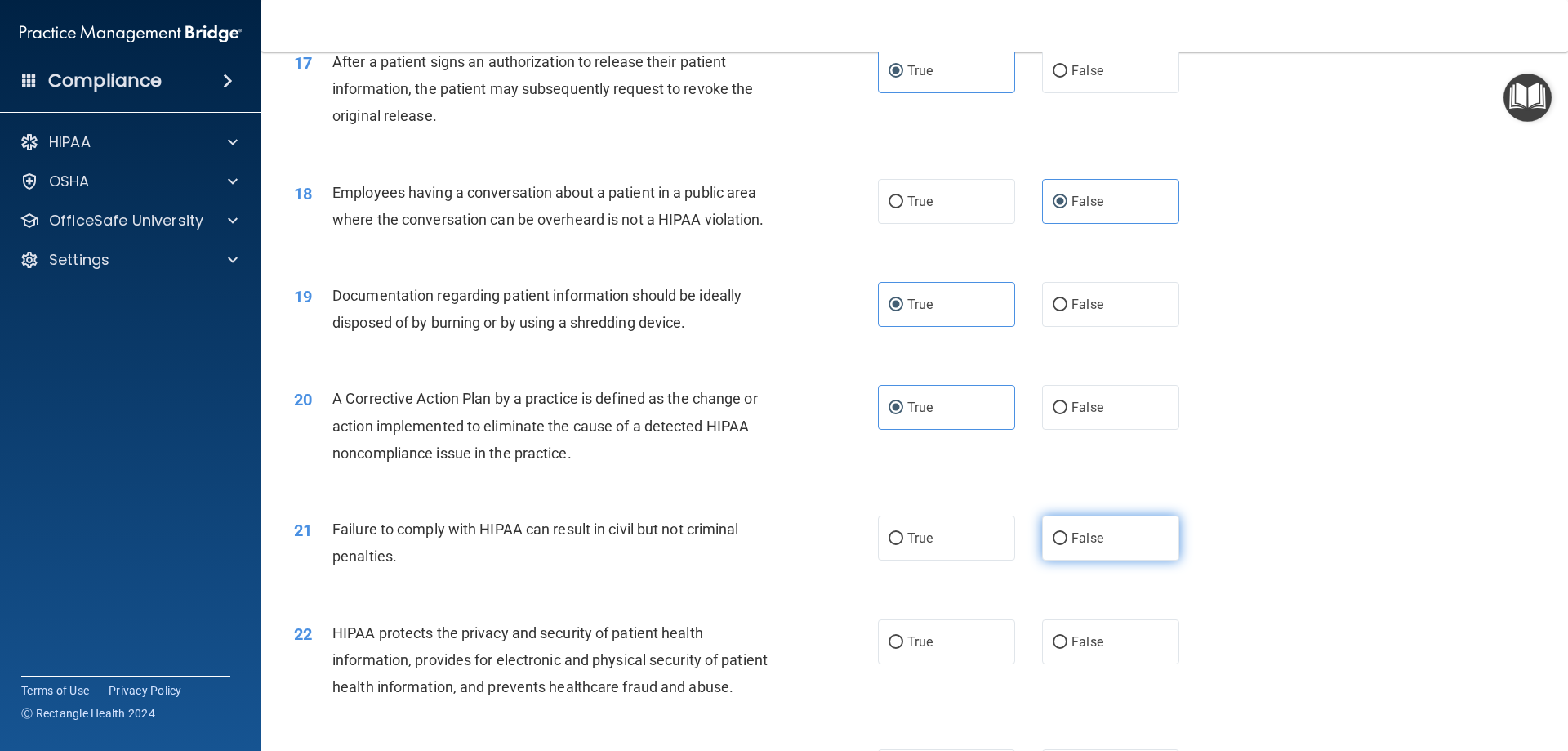
click at [1089, 561] on label "False" at bounding box center [1111, 538] width 137 height 45
click at [1067, 545] on input "False" at bounding box center [1060, 538] width 15 height 12
radio input "true"
click at [966, 659] on label "True" at bounding box center [946, 642] width 137 height 45
click at [903, 648] on input "True" at bounding box center [896, 643] width 15 height 12
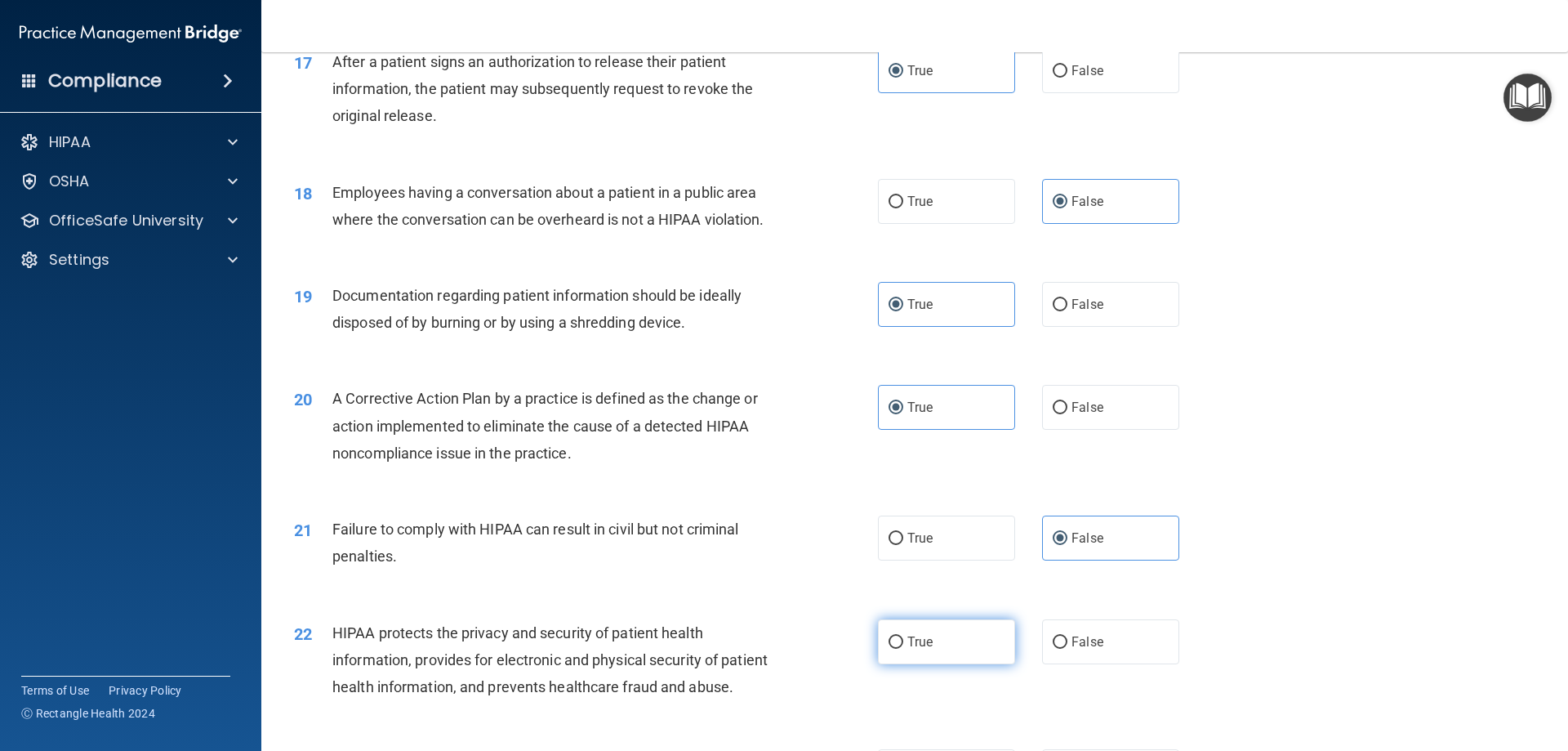
radio input "true"
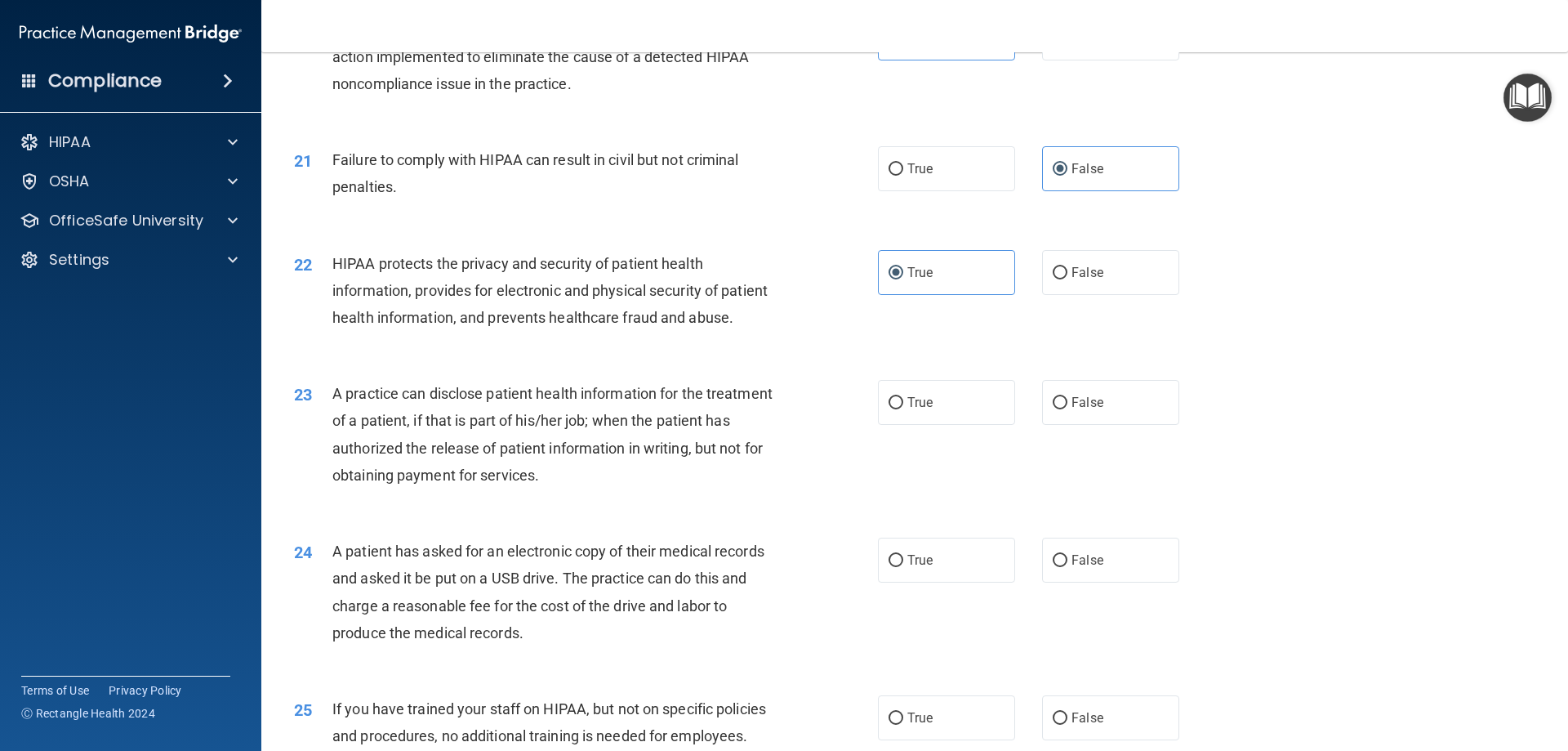
scroll to position [2370, 0]
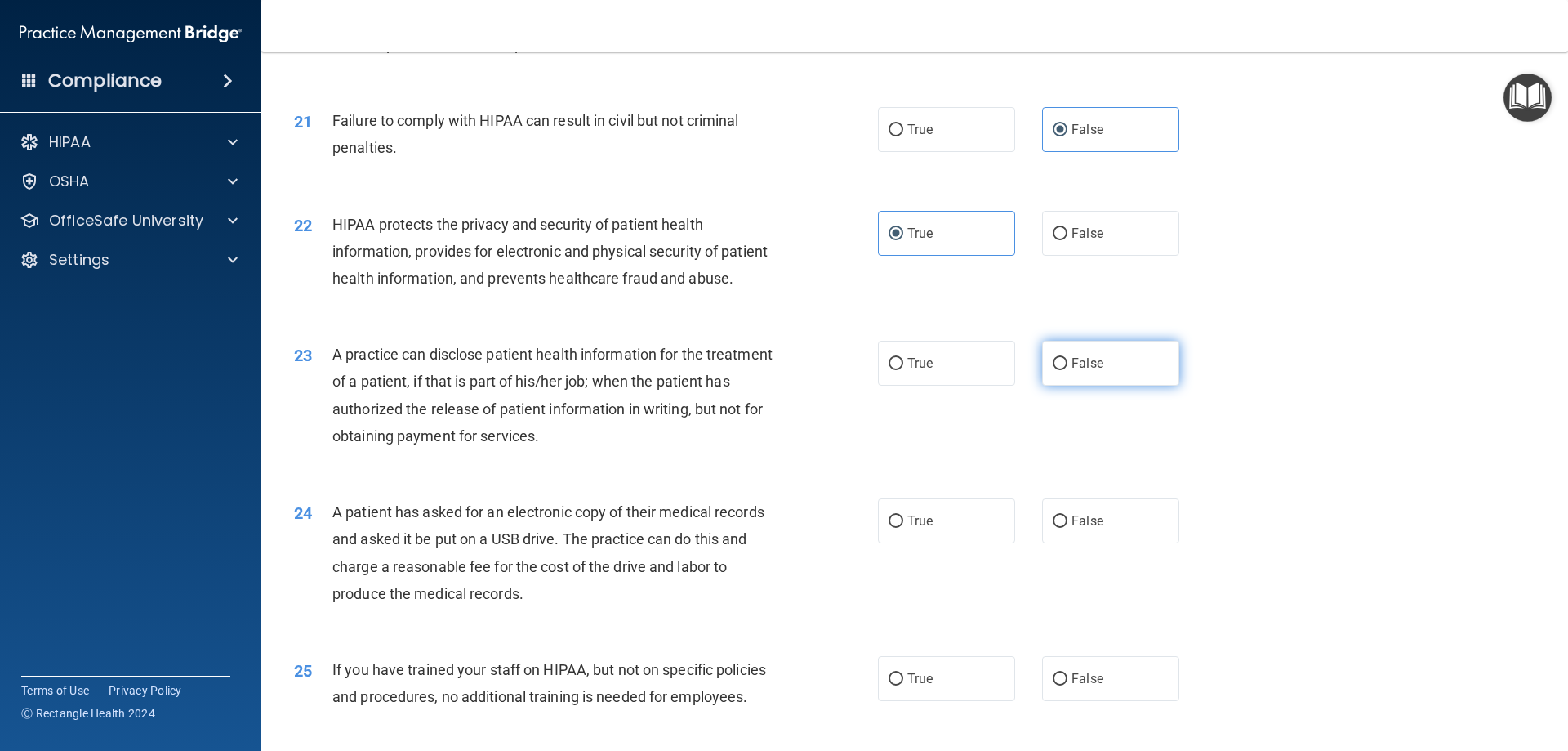
click at [1098, 385] on label "False" at bounding box center [1111, 363] width 137 height 45
click at [1067, 371] on input "False" at bounding box center [1060, 364] width 15 height 12
radio input "true"
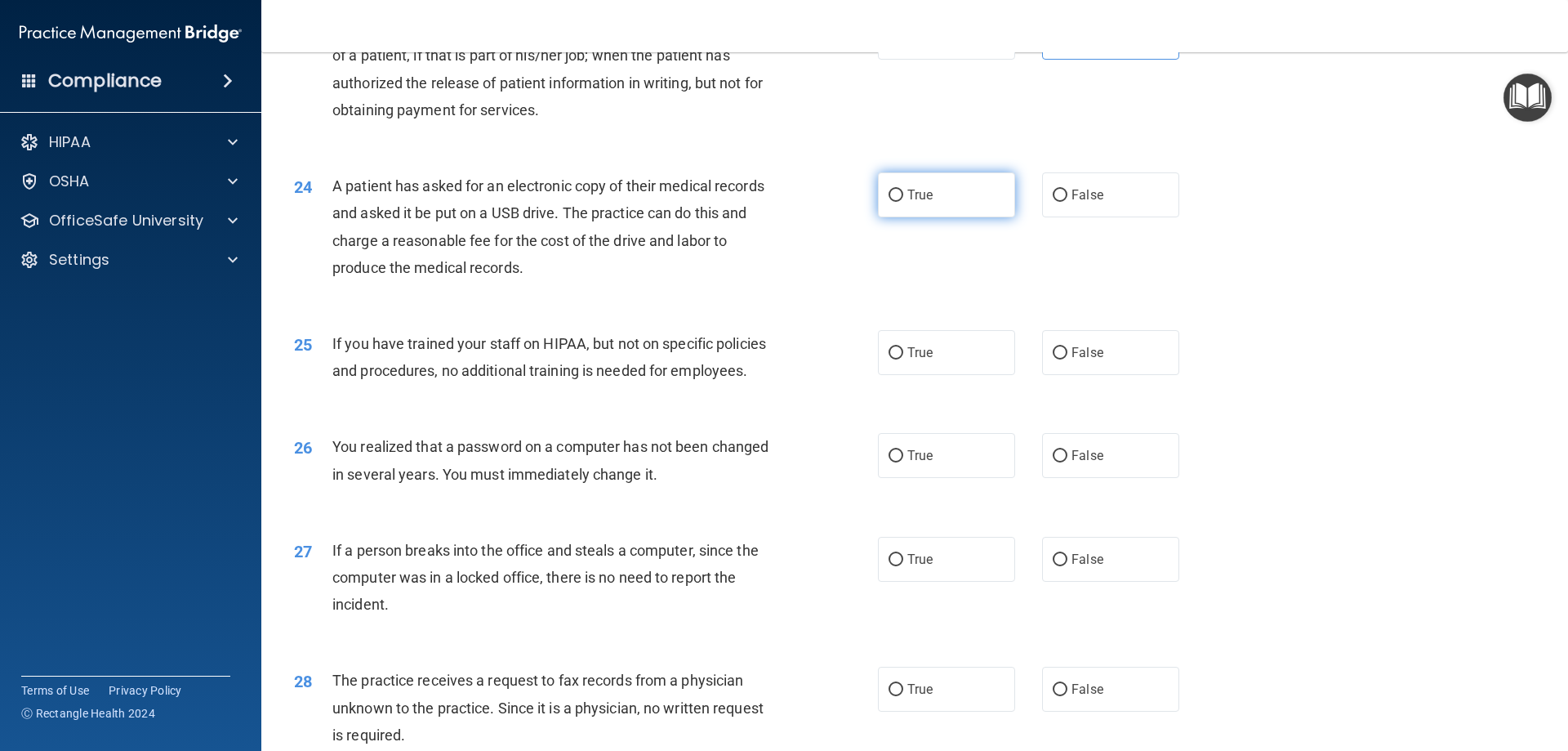
scroll to position [2696, 0]
click at [945, 217] on label "True" at bounding box center [946, 194] width 137 height 45
click at [903, 201] on input "True" at bounding box center [896, 194] width 15 height 12
radio input "true"
click at [1113, 375] on label "False" at bounding box center [1111, 352] width 137 height 45
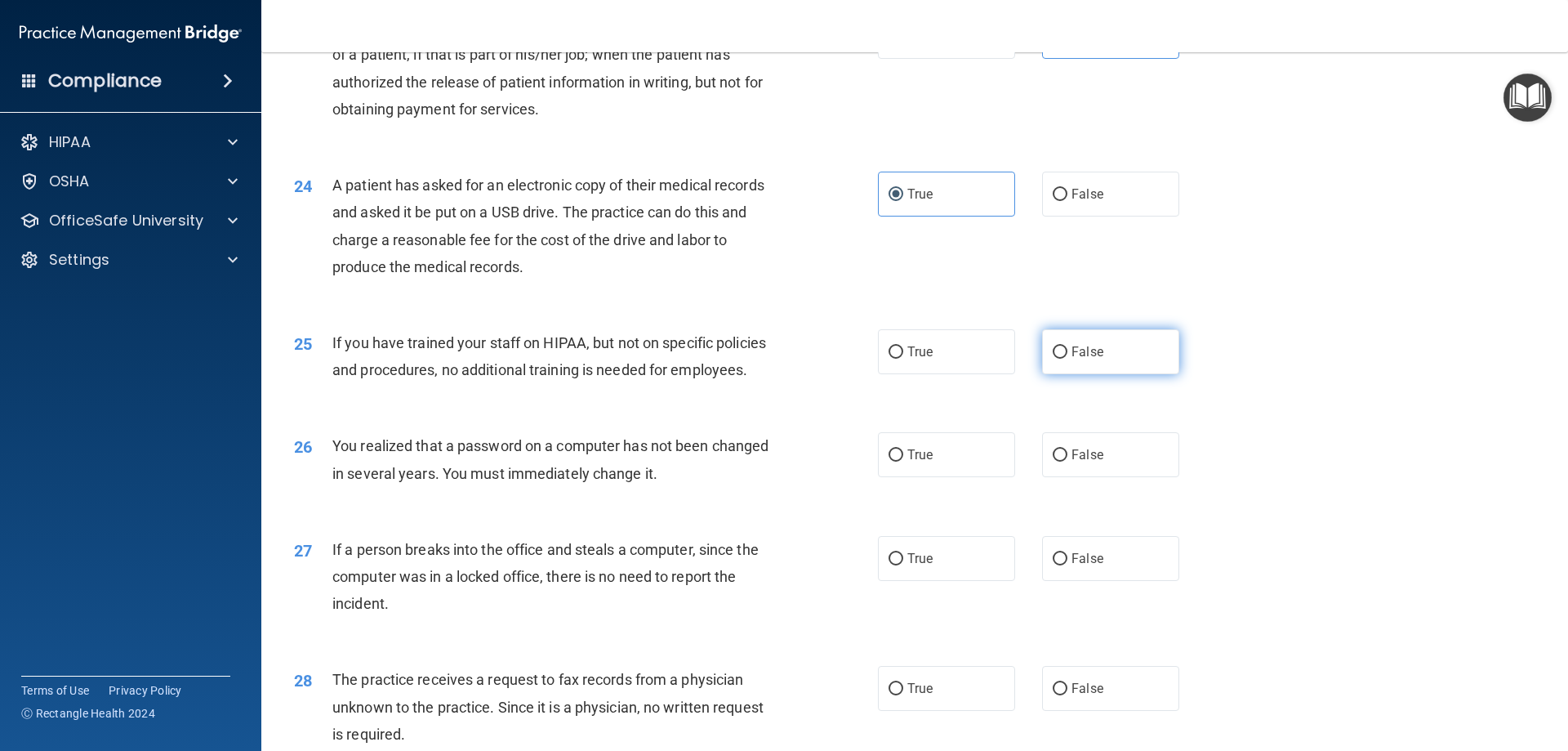
click at [1067, 359] on input "False" at bounding box center [1060, 352] width 15 height 12
radio input "true"
click at [975, 477] on label "True" at bounding box center [946, 455] width 137 height 45
click at [903, 462] on input "True" at bounding box center [896, 455] width 15 height 12
radio input "true"
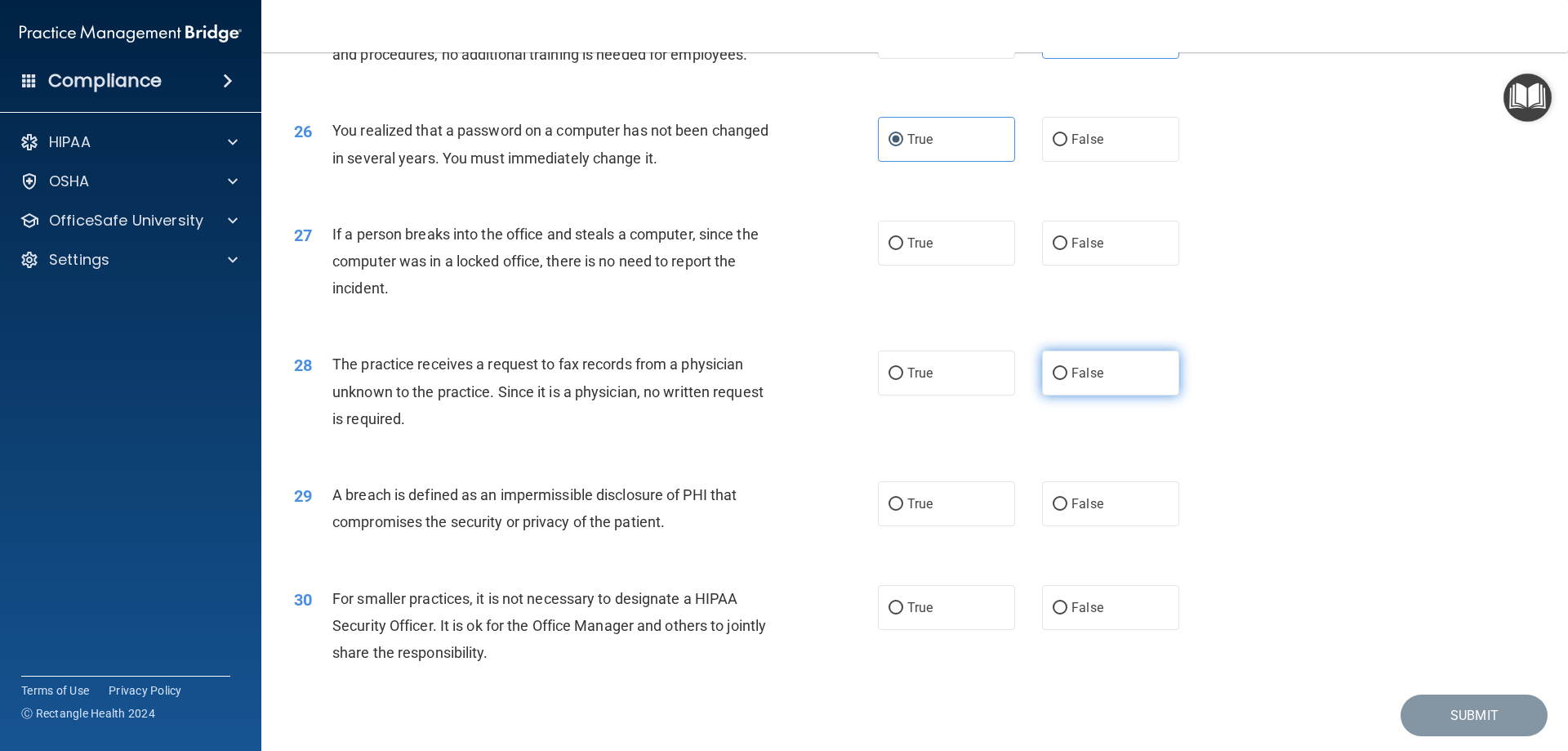
scroll to position [3024, 0]
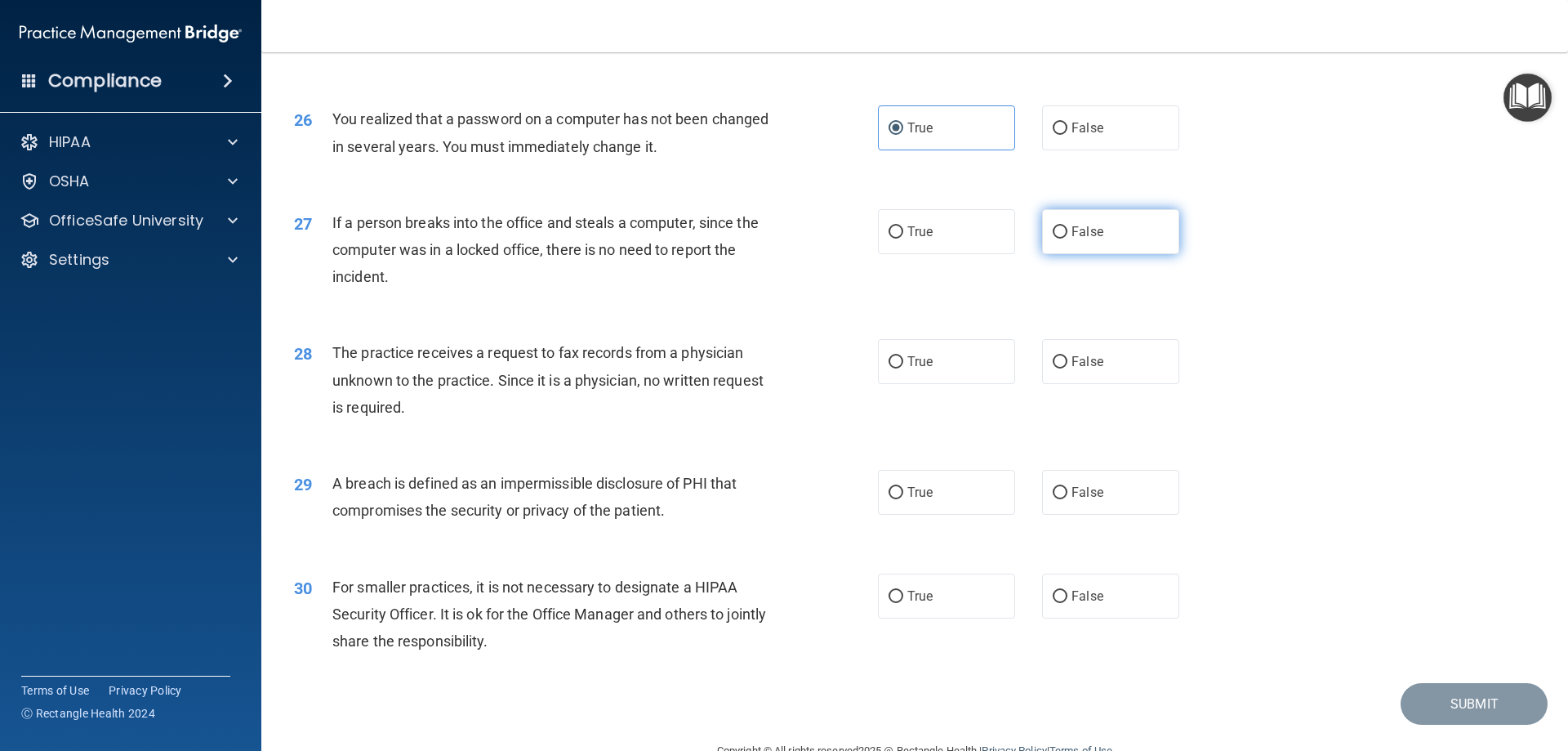
click at [1071, 239] on span "False" at bounding box center [1087, 232] width 32 height 16
click at [1067, 238] on input "False" at bounding box center [1060, 232] width 15 height 12
radio input "true"
click at [1085, 370] on span "False" at bounding box center [1087, 361] width 32 height 16
click at [1067, 369] on input "False" at bounding box center [1060, 362] width 15 height 12
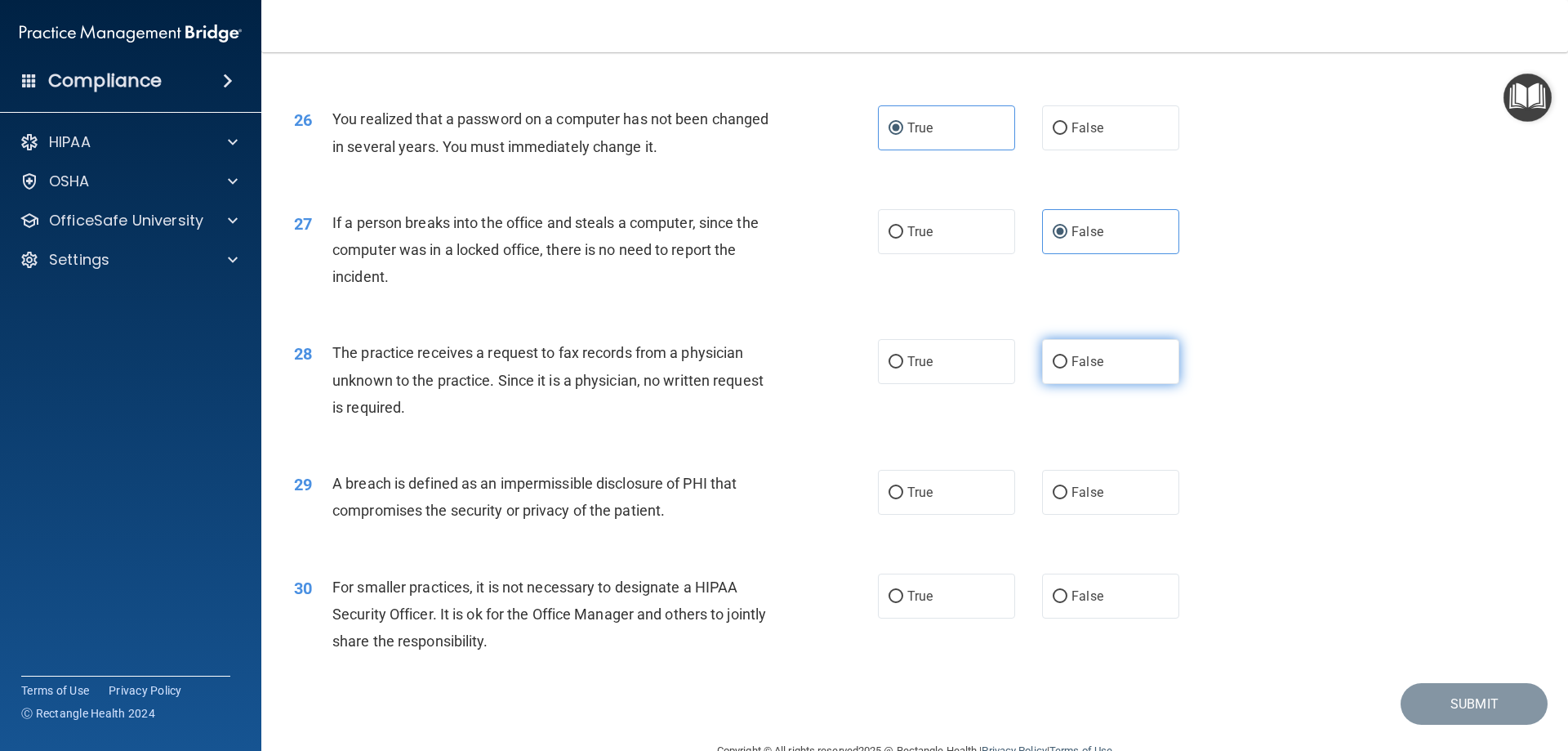
radio input "true"
click at [965, 514] on label "True" at bounding box center [946, 492] width 137 height 45
click at [903, 500] on input "True" at bounding box center [896, 493] width 15 height 12
radio input "true"
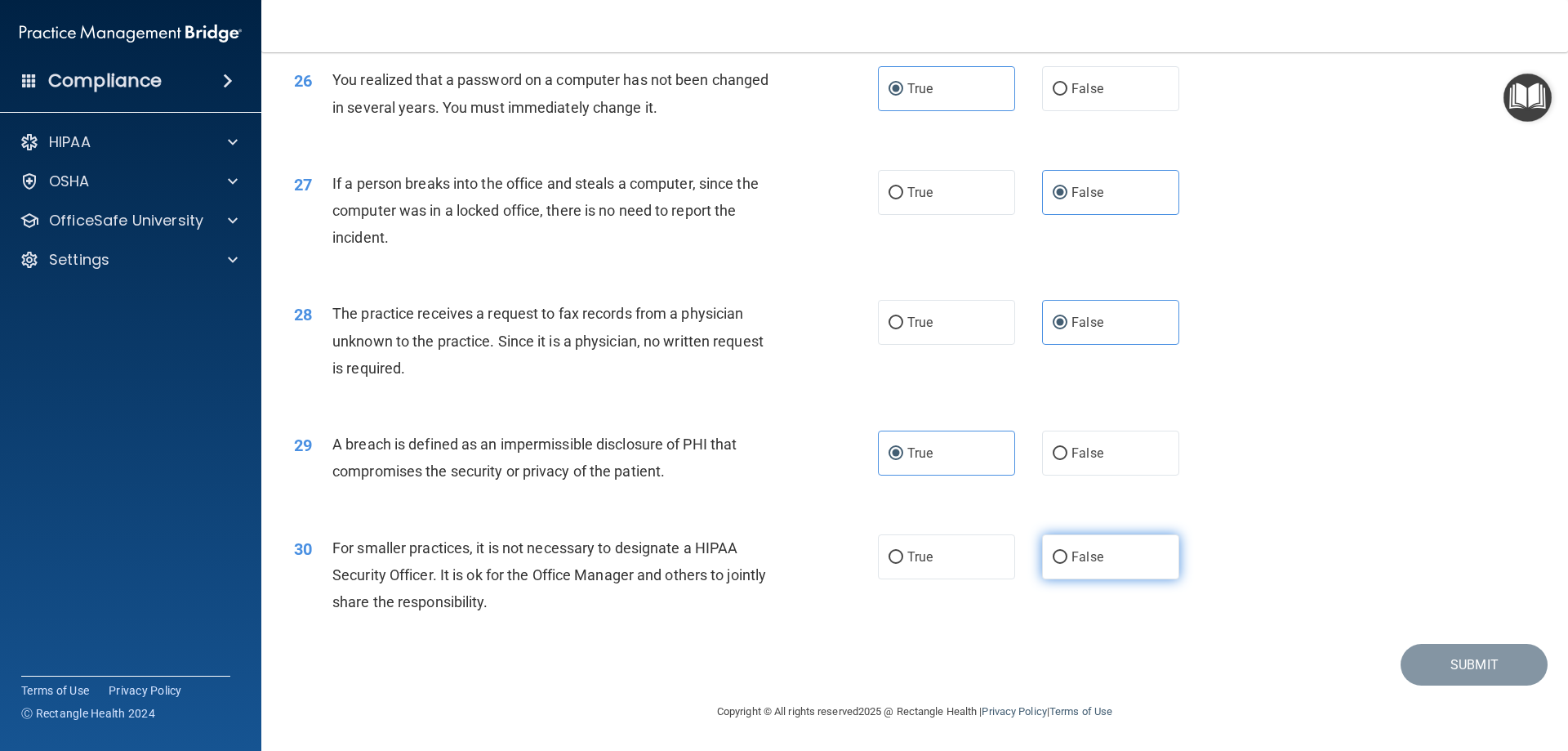
click at [1146, 549] on label "False" at bounding box center [1111, 557] width 137 height 45
click at [1067, 552] on input "False" at bounding box center [1060, 557] width 15 height 12
radio input "true"
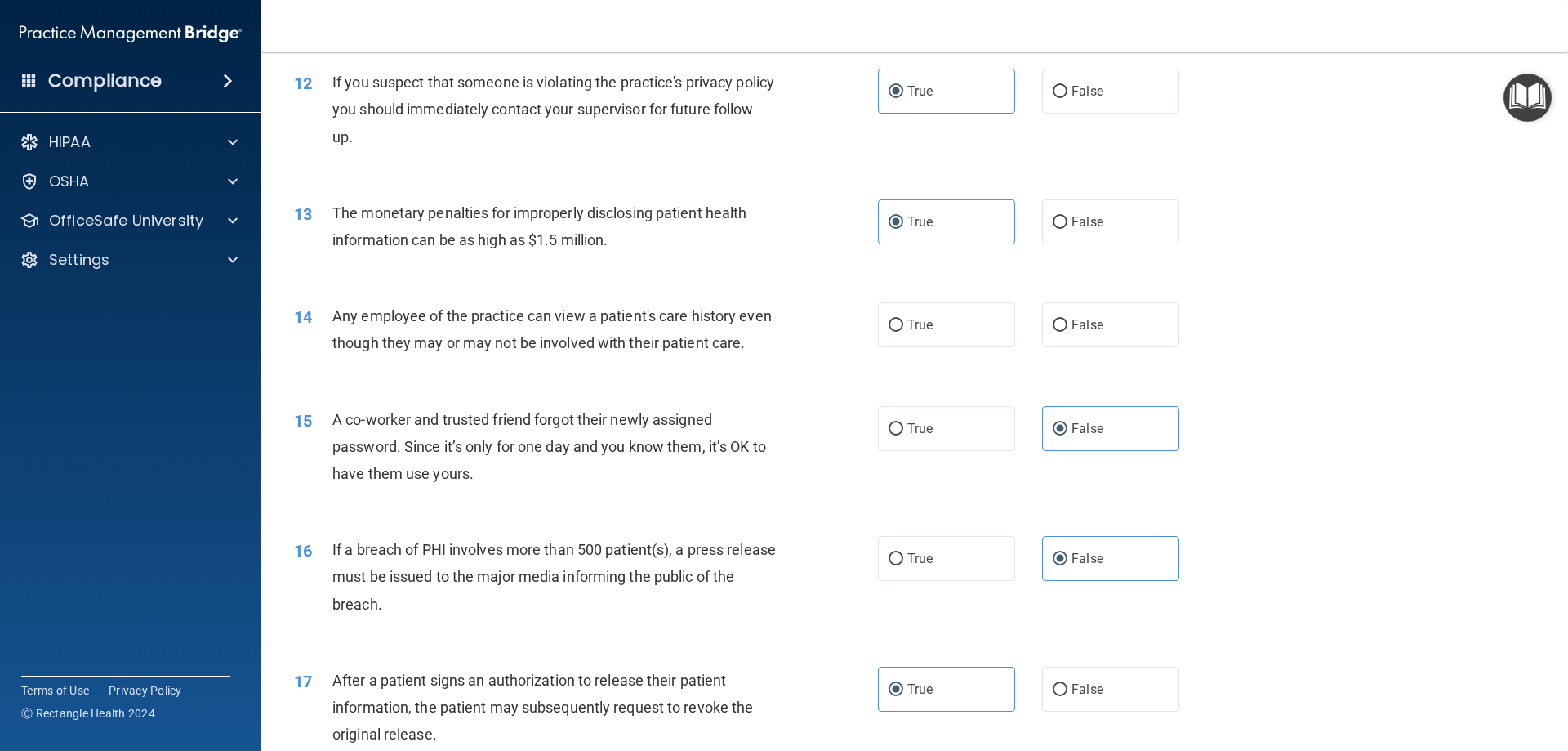
scroll to position [1237, 0]
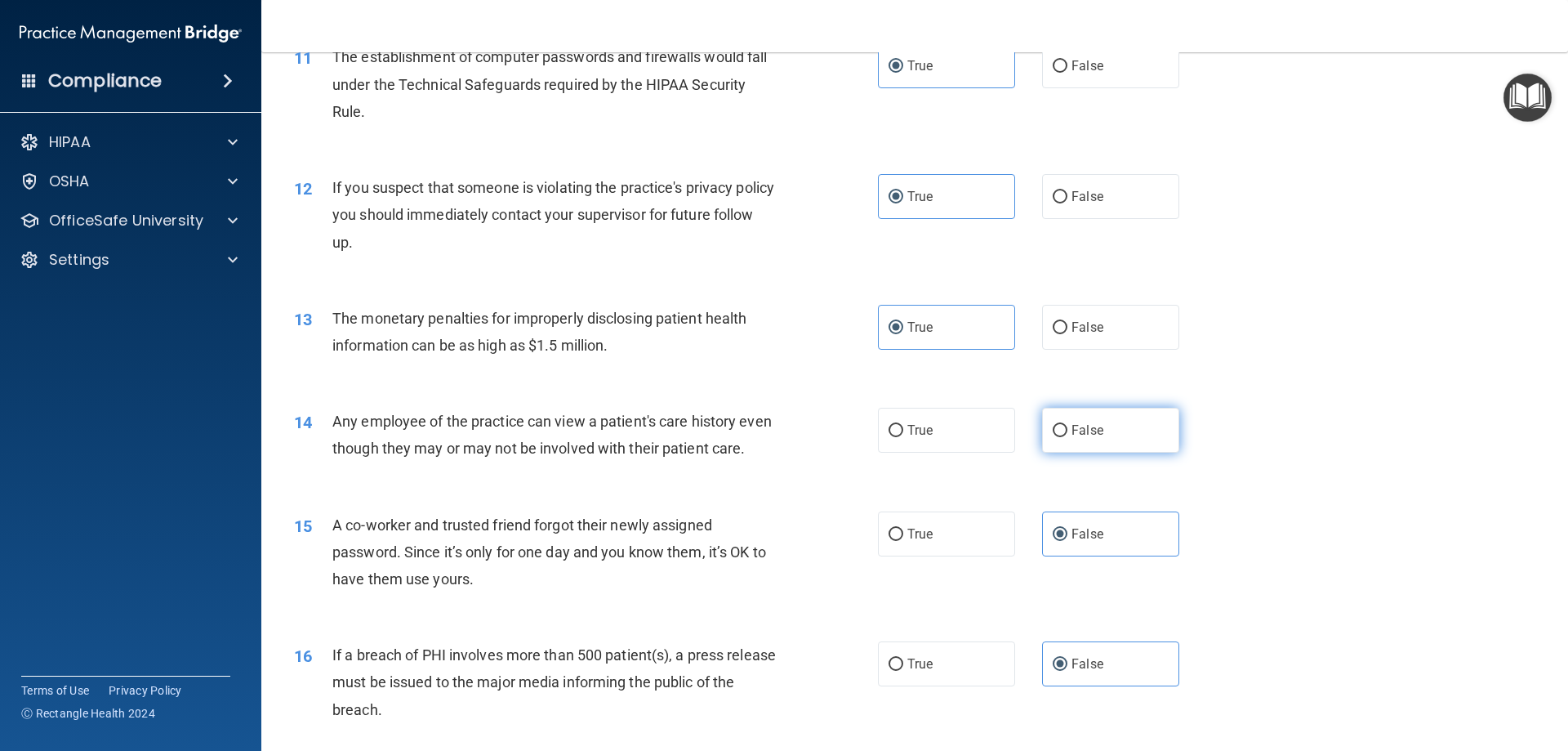
click at [1099, 426] on label "False" at bounding box center [1111, 430] width 137 height 45
click at [1067, 426] on input "False" at bounding box center [1060, 431] width 15 height 12
radio input "true"
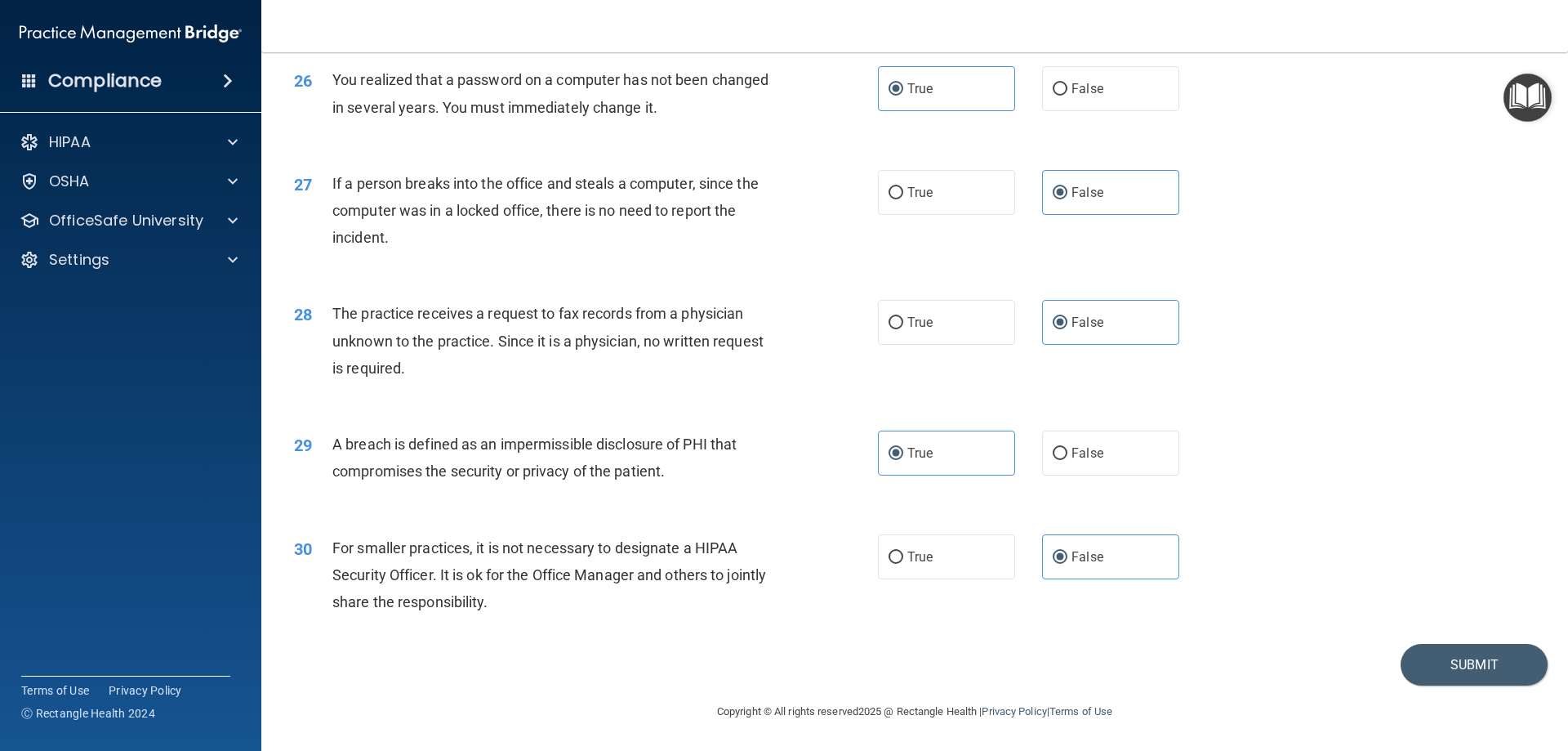
scroll to position [3116, 0]
click at [1426, 672] on button "Submit" at bounding box center [1474, 665] width 147 height 41
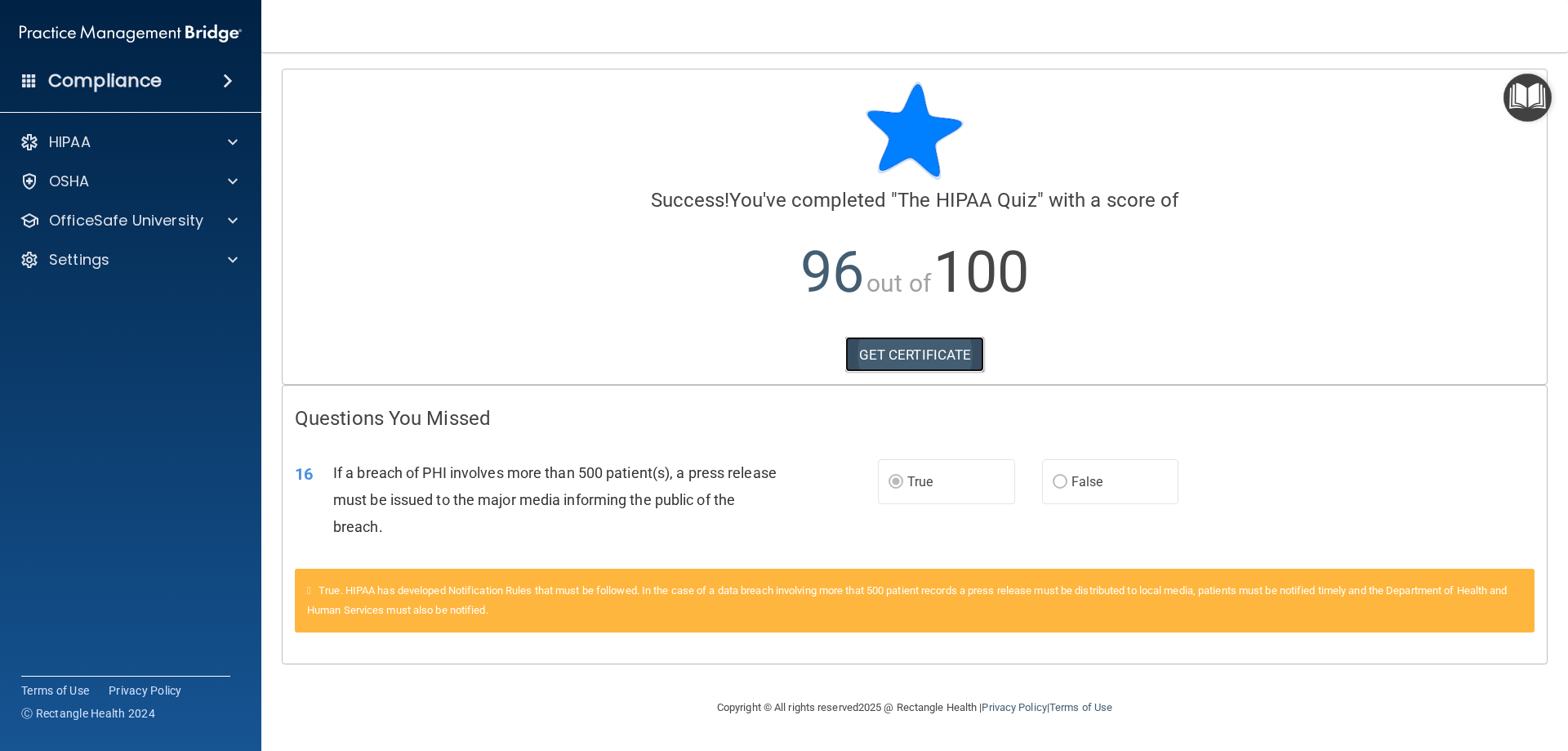
click at [884, 352] on link "GET CERTIFICATE" at bounding box center [915, 354] width 140 height 36
click at [239, 223] on div at bounding box center [230, 221] width 41 height 20
click at [142, 262] on p "HIPAA Training" at bounding box center [78, 260] width 135 height 17
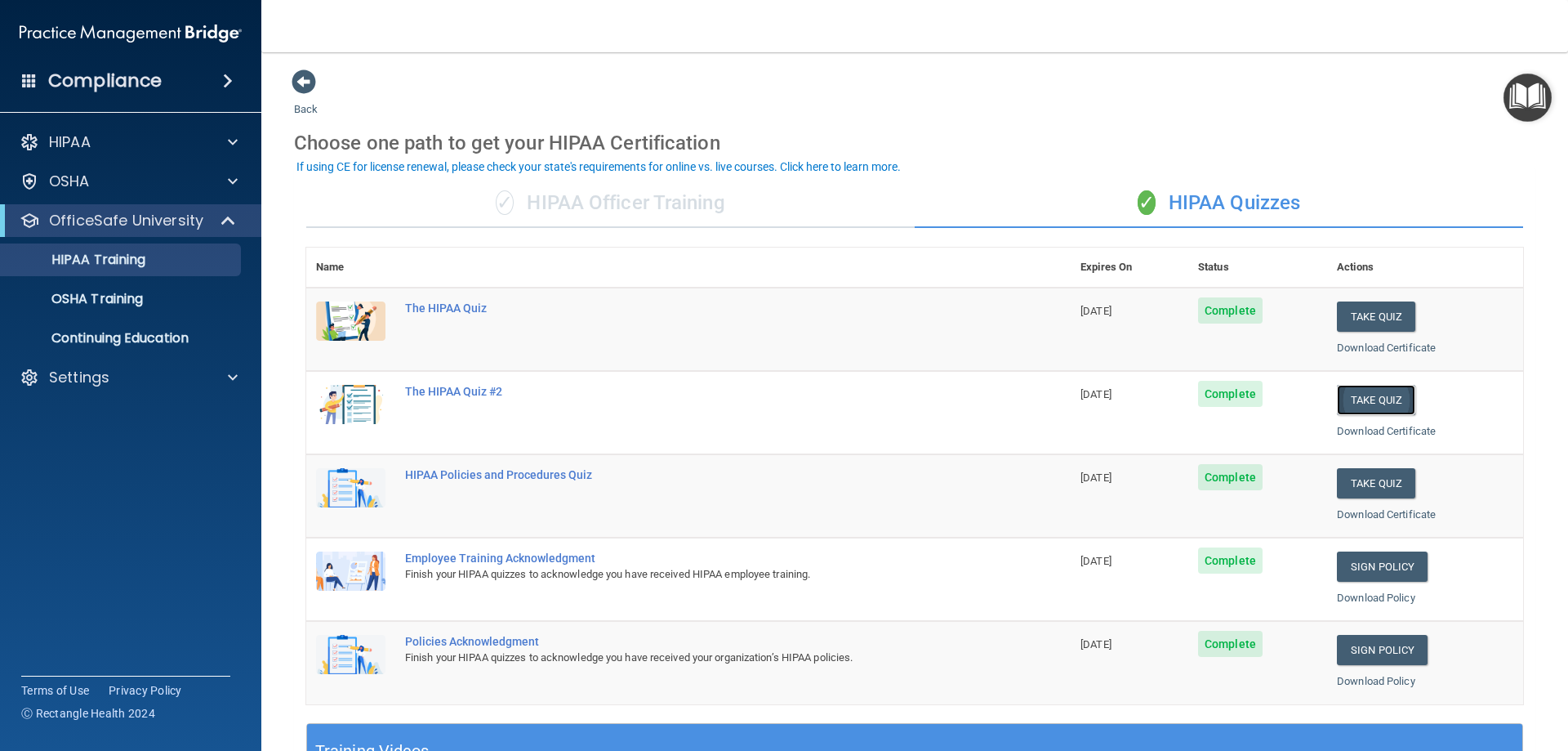
click at [1375, 400] on button "Take Quiz" at bounding box center [1375, 399] width 79 height 31
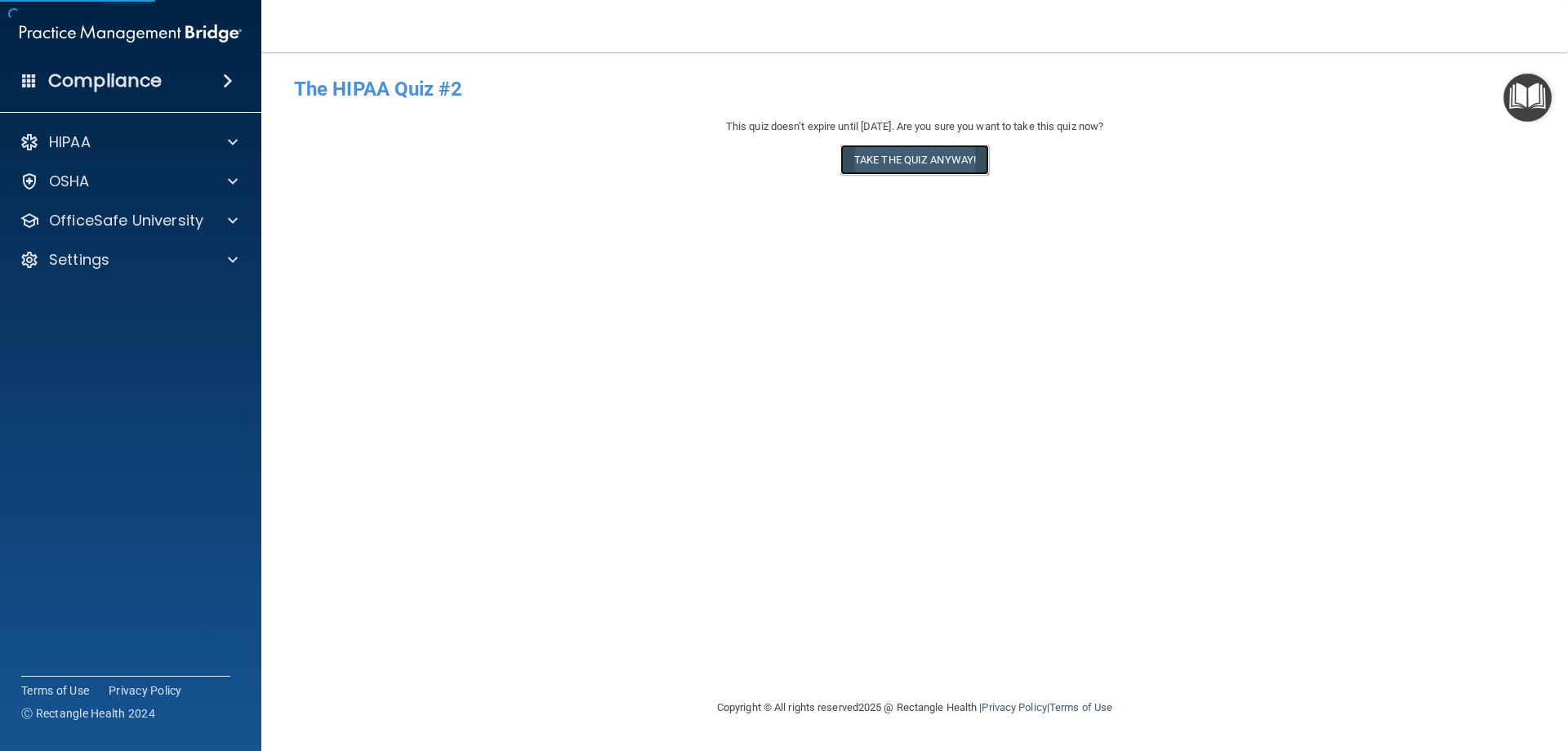
click at [960, 157] on button "Take the quiz anyway!" at bounding box center [915, 160] width 149 height 31
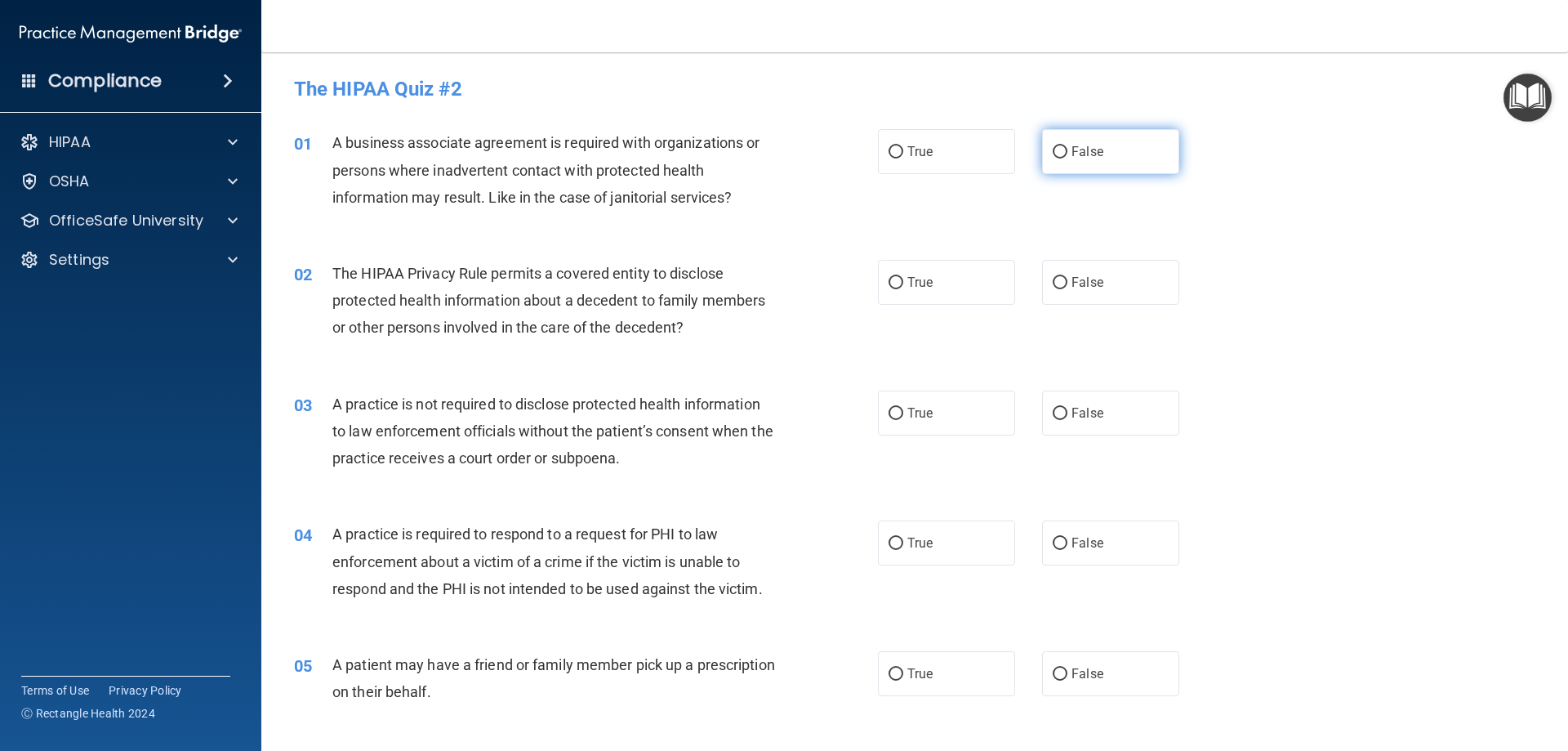
click at [1075, 156] on span "False" at bounding box center [1087, 151] width 32 height 16
click at [1067, 156] on input "False" at bounding box center [1060, 152] width 15 height 12
radio input "true"
click at [908, 298] on label "True" at bounding box center [946, 282] width 137 height 45
click at [903, 289] on input "True" at bounding box center [896, 283] width 15 height 12
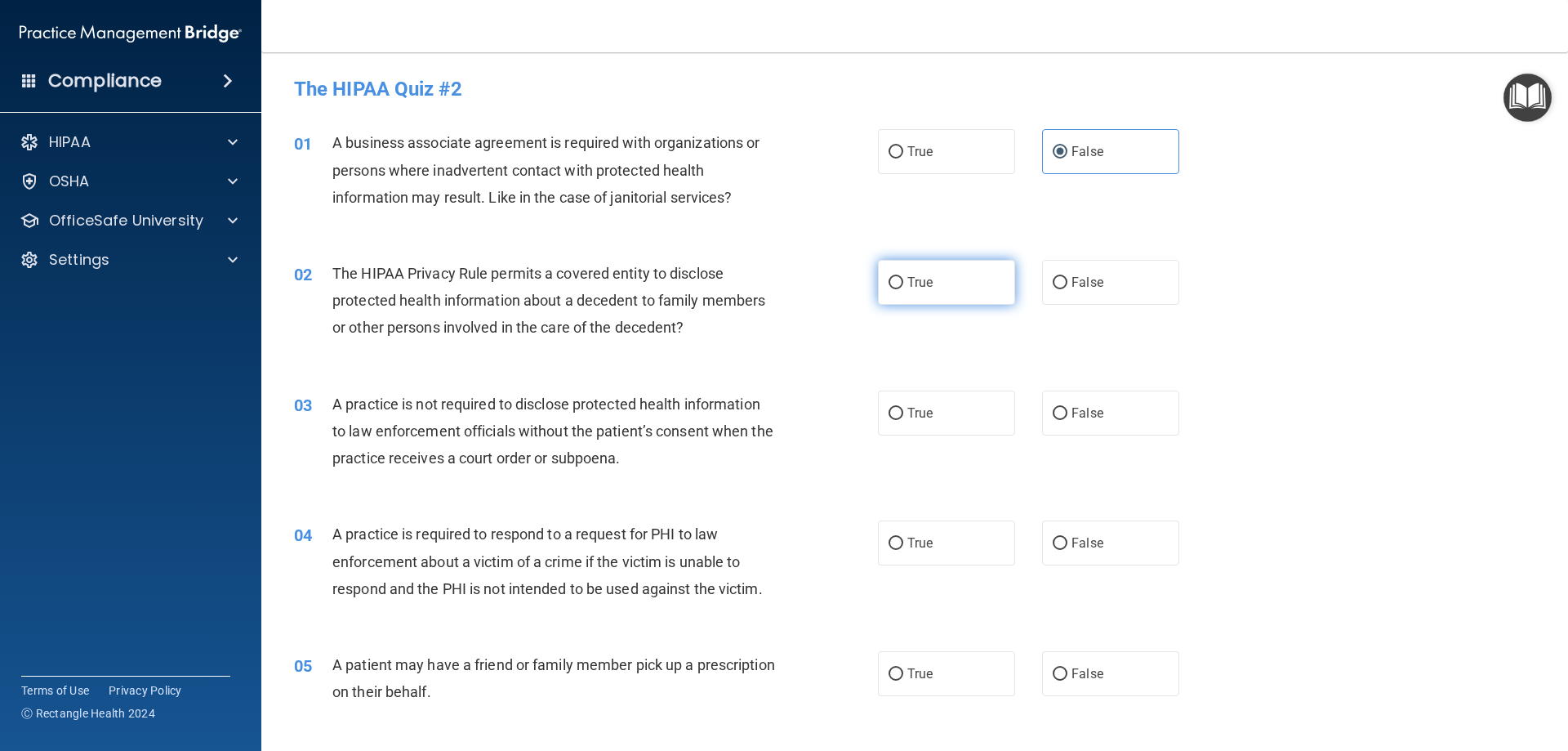
radio input "true"
click at [1100, 396] on label "False" at bounding box center [1111, 413] width 137 height 45
click at [1067, 408] on input "False" at bounding box center [1060, 414] width 15 height 12
radio input "true"
click at [953, 534] on label "True" at bounding box center [946, 543] width 137 height 45
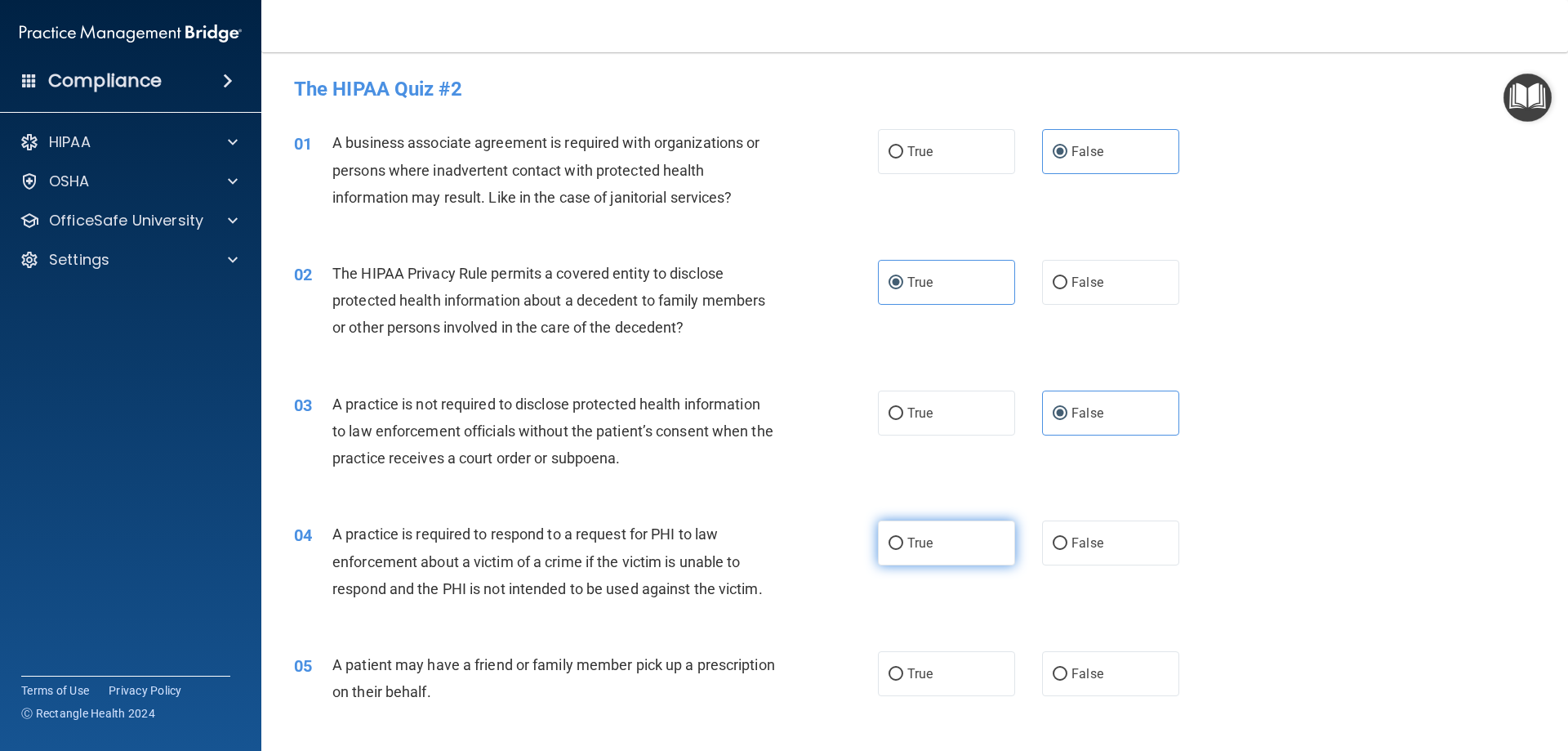
click at [903, 538] on input "True" at bounding box center [896, 543] width 15 height 12
radio input "true"
click at [948, 667] on label "True" at bounding box center [946, 673] width 137 height 45
click at [903, 668] on input "True" at bounding box center [896, 674] width 15 height 12
radio input "true"
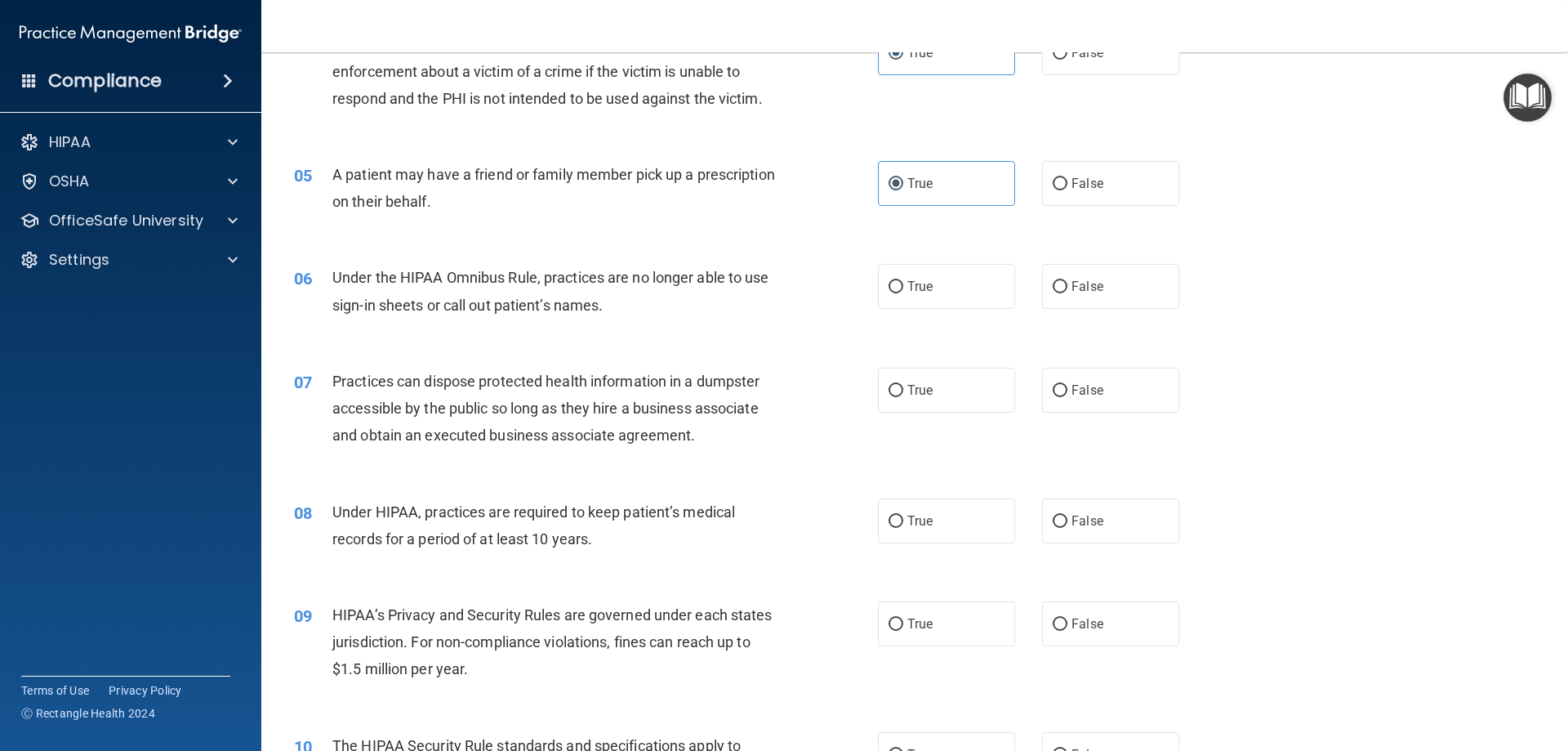
scroll to position [572, 0]
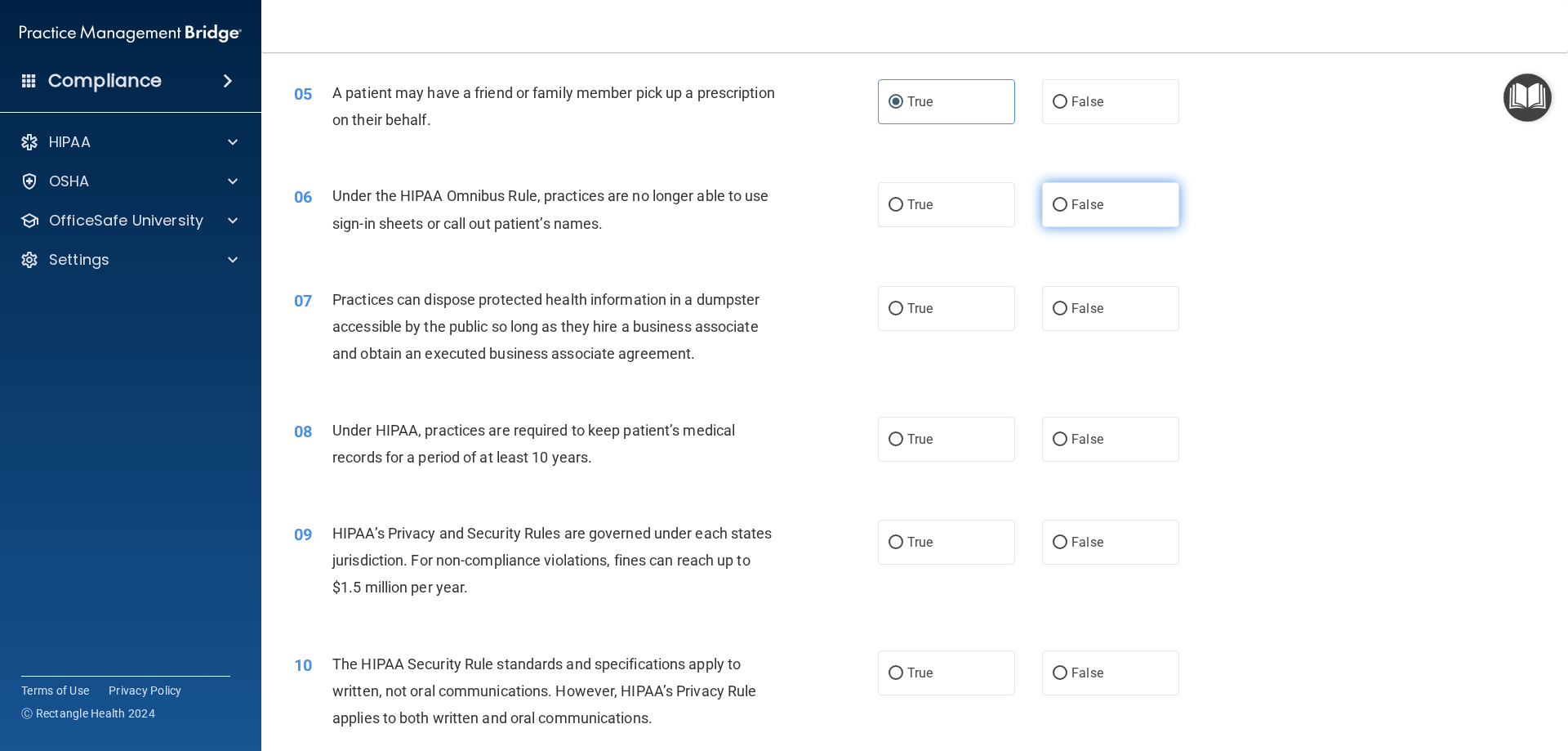
click at [1063, 208] on label "False" at bounding box center [1111, 204] width 137 height 45
click at [1063, 208] on input "False" at bounding box center [1060, 205] width 15 height 12
radio input "true"
click at [1070, 326] on label "False" at bounding box center [1111, 309] width 137 height 45
click at [1067, 315] on input "False" at bounding box center [1060, 309] width 15 height 12
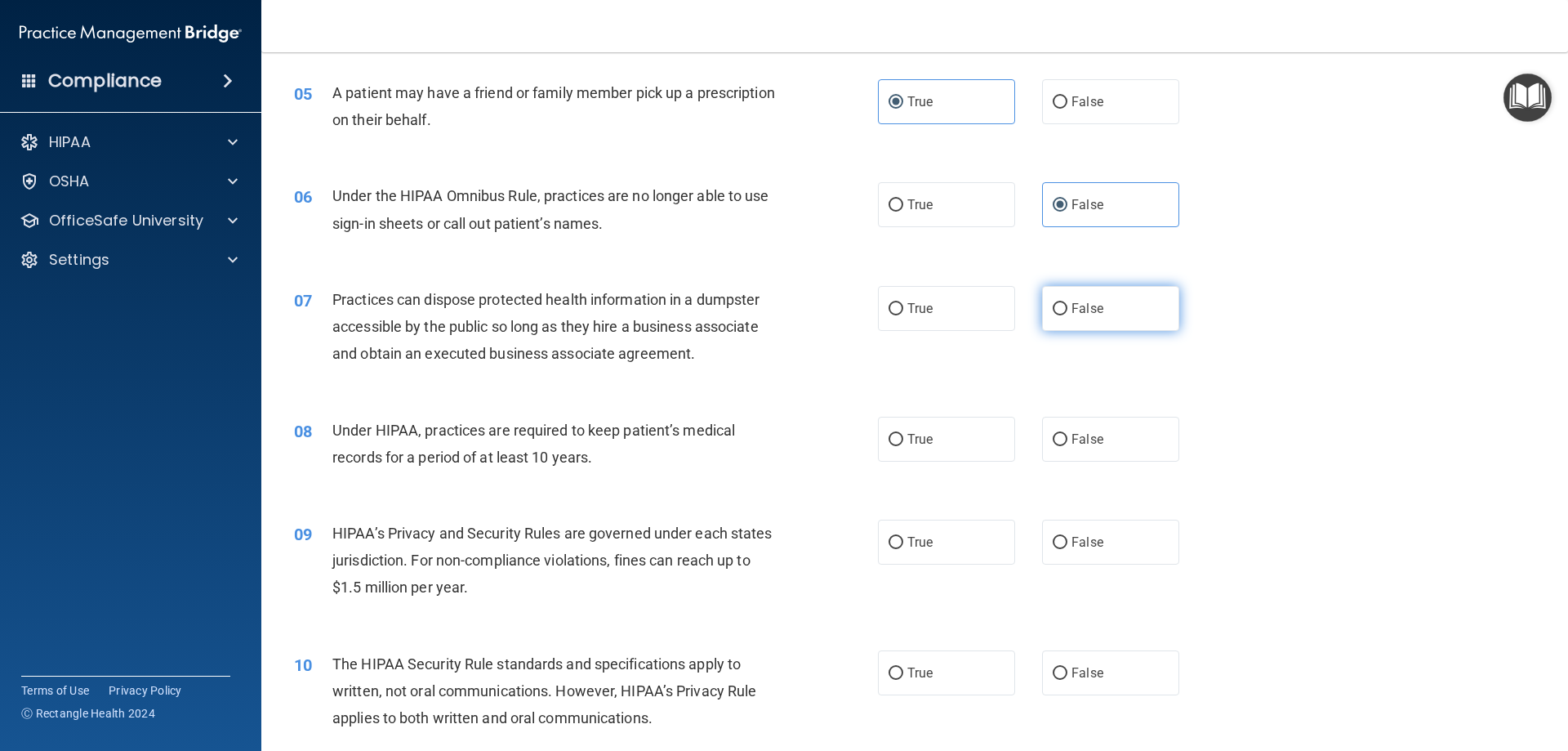
radio input "true"
click at [1071, 437] on span "False" at bounding box center [1087, 439] width 32 height 16
click at [1067, 437] on input "False" at bounding box center [1060, 440] width 15 height 12
radio input "true"
click at [1086, 535] on span "False" at bounding box center [1087, 542] width 32 height 16
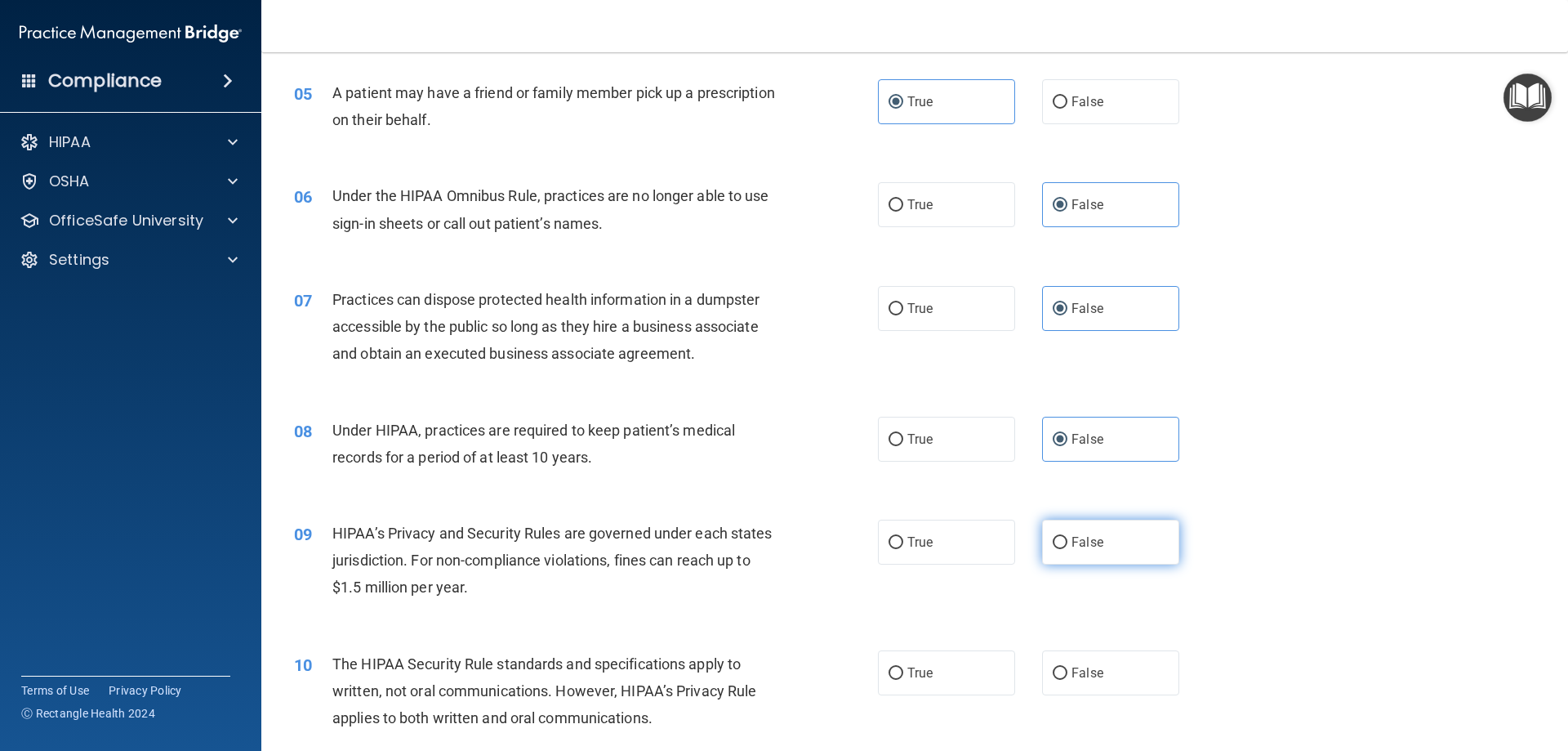
click at [1067, 537] on input "False" at bounding box center [1060, 543] width 15 height 12
radio input "true"
click at [959, 681] on label "True" at bounding box center [946, 672] width 137 height 45
click at [903, 680] on input "True" at bounding box center [896, 673] width 15 height 12
radio input "true"
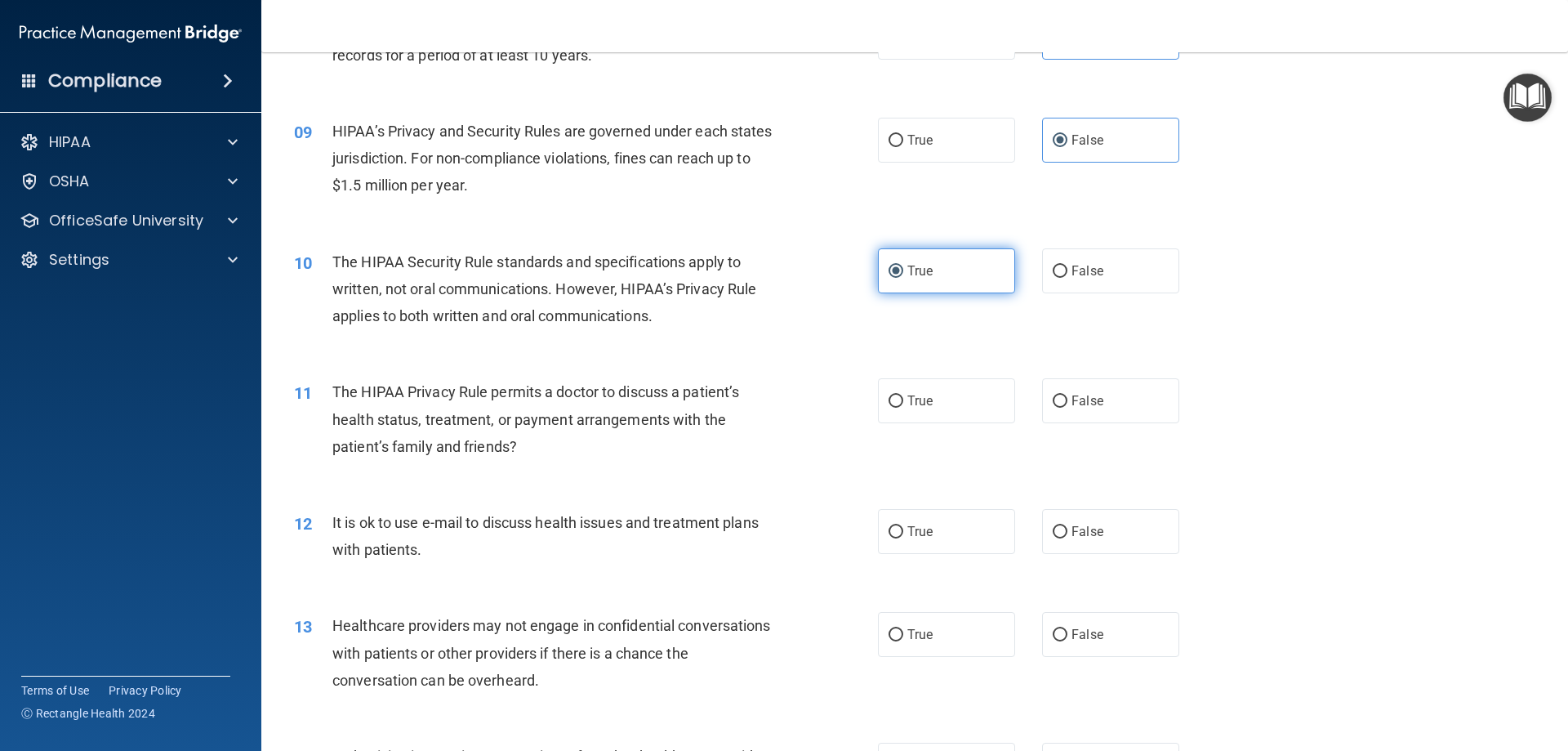
scroll to position [981, 0]
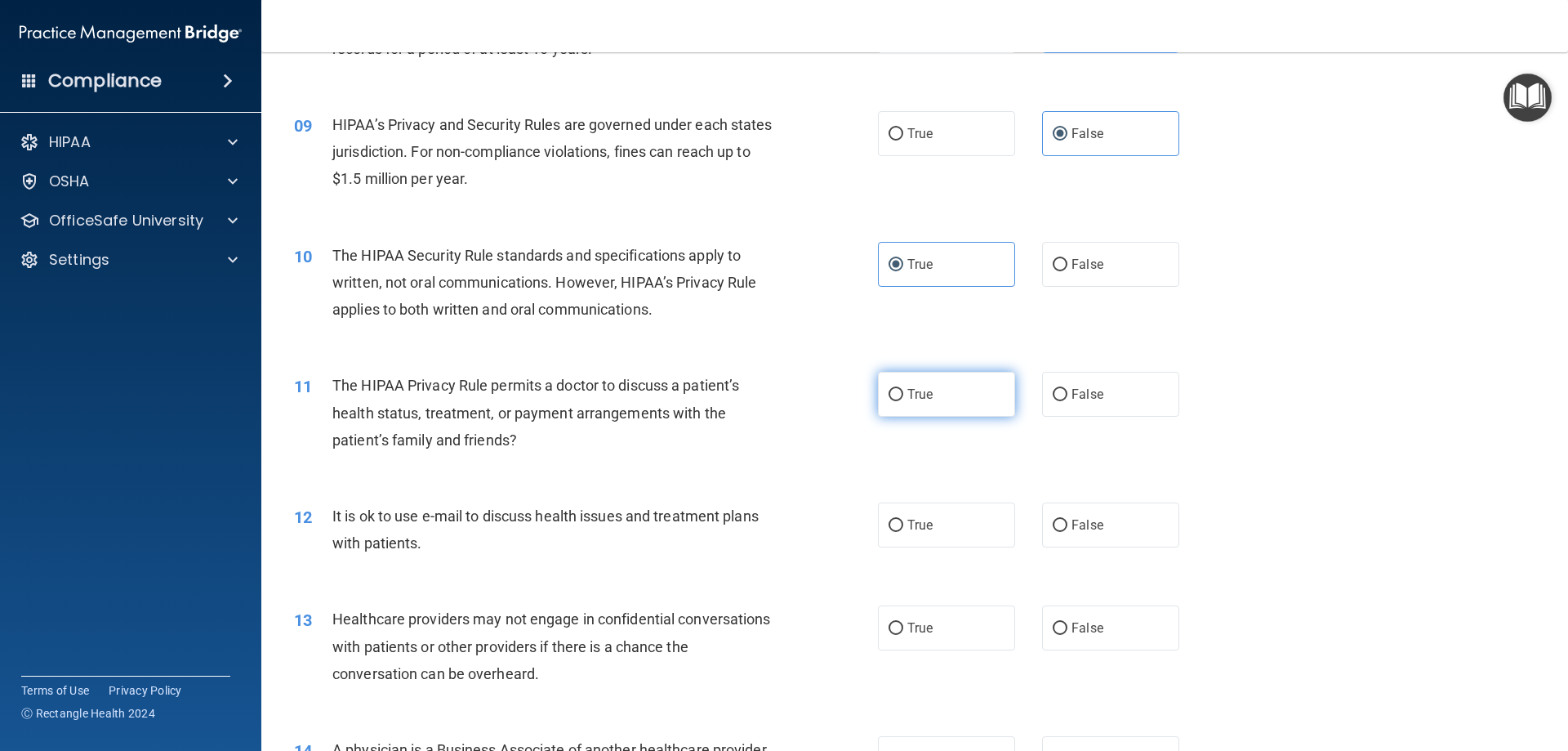
click at [918, 399] on span "True" at bounding box center [920, 394] width 26 height 16
click at [903, 399] on input "True" at bounding box center [896, 395] width 15 height 12
radio input "true"
click at [913, 524] on span "True" at bounding box center [920, 524] width 26 height 16
click at [903, 524] on input "True" at bounding box center [896, 525] width 15 height 12
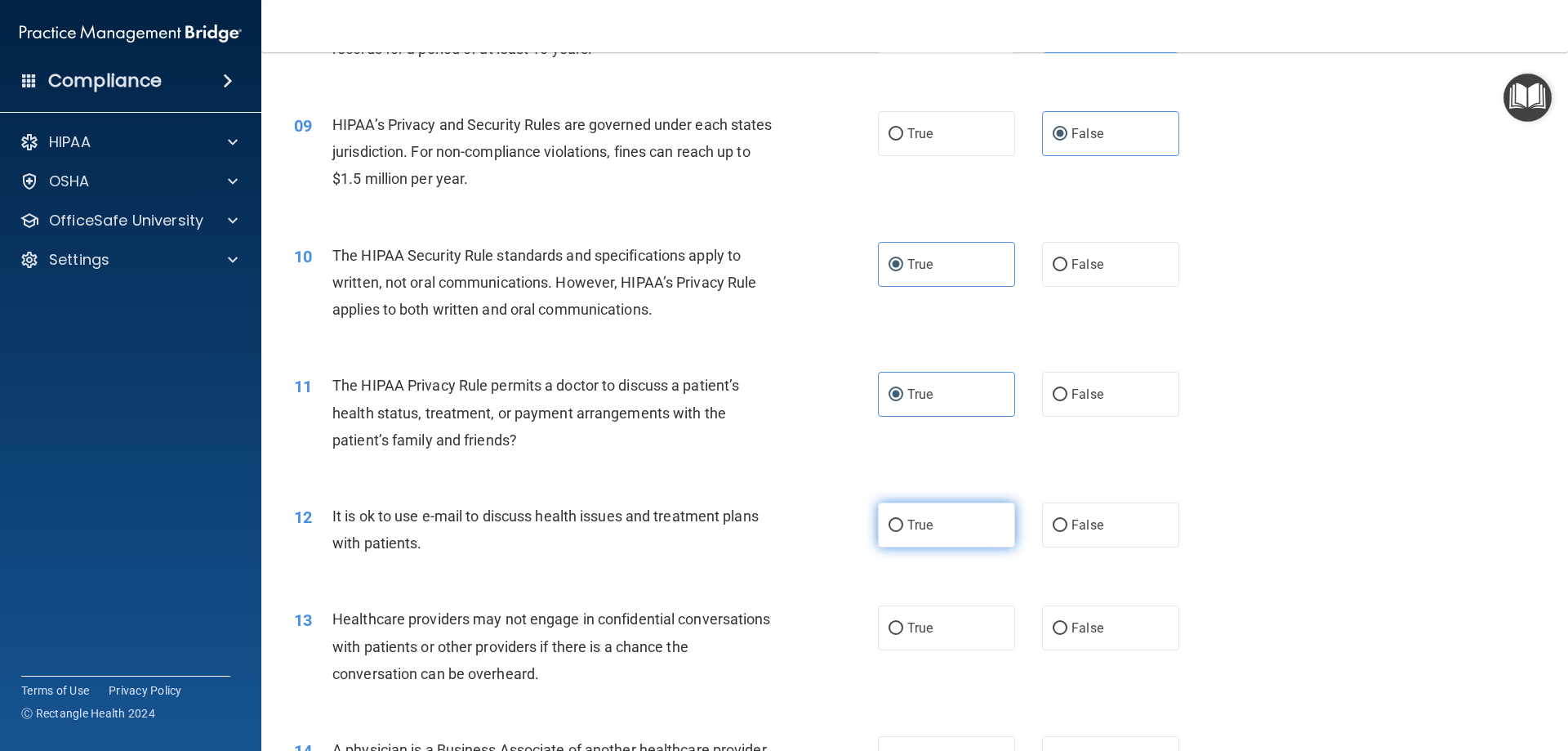
radio input "true"
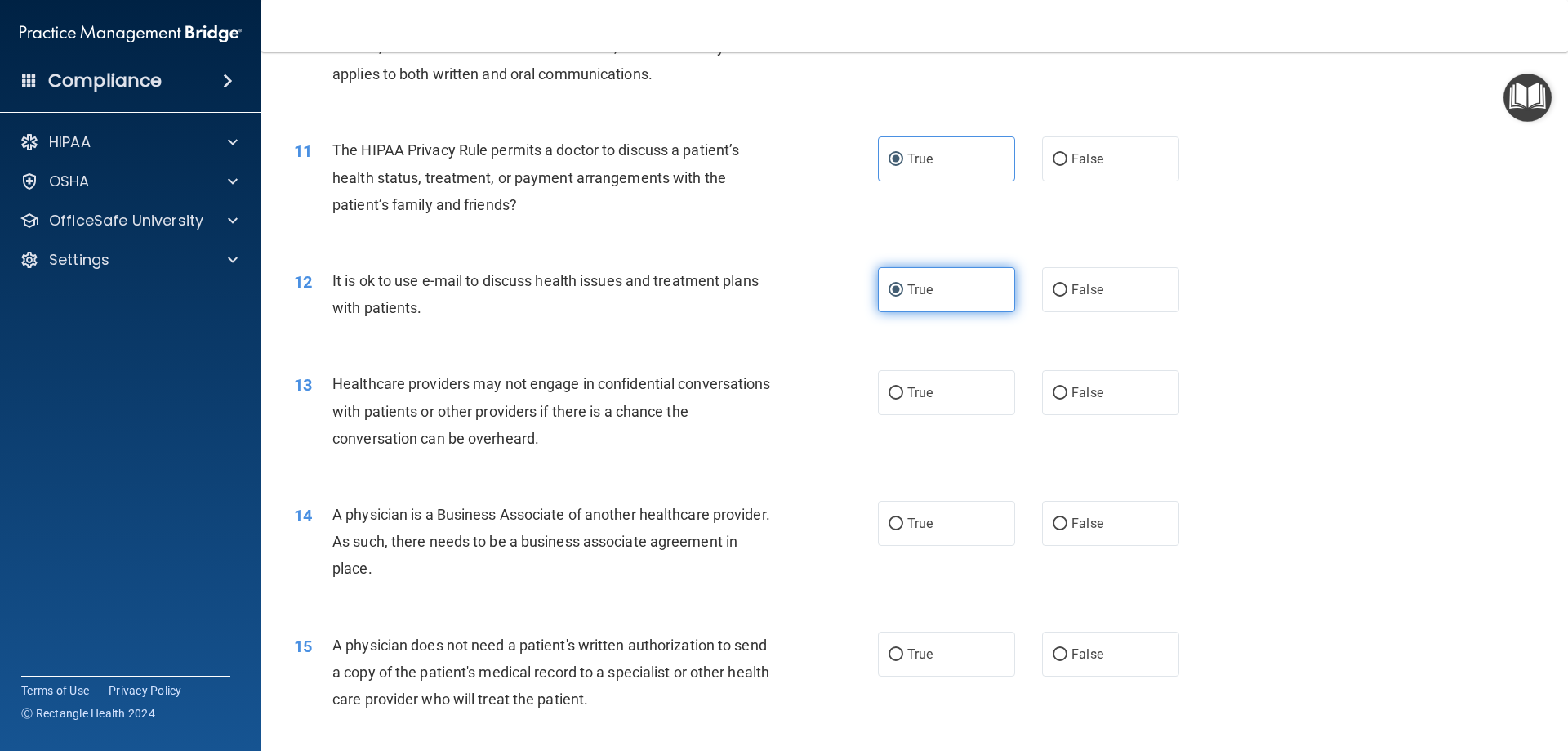
scroll to position [1226, 0]
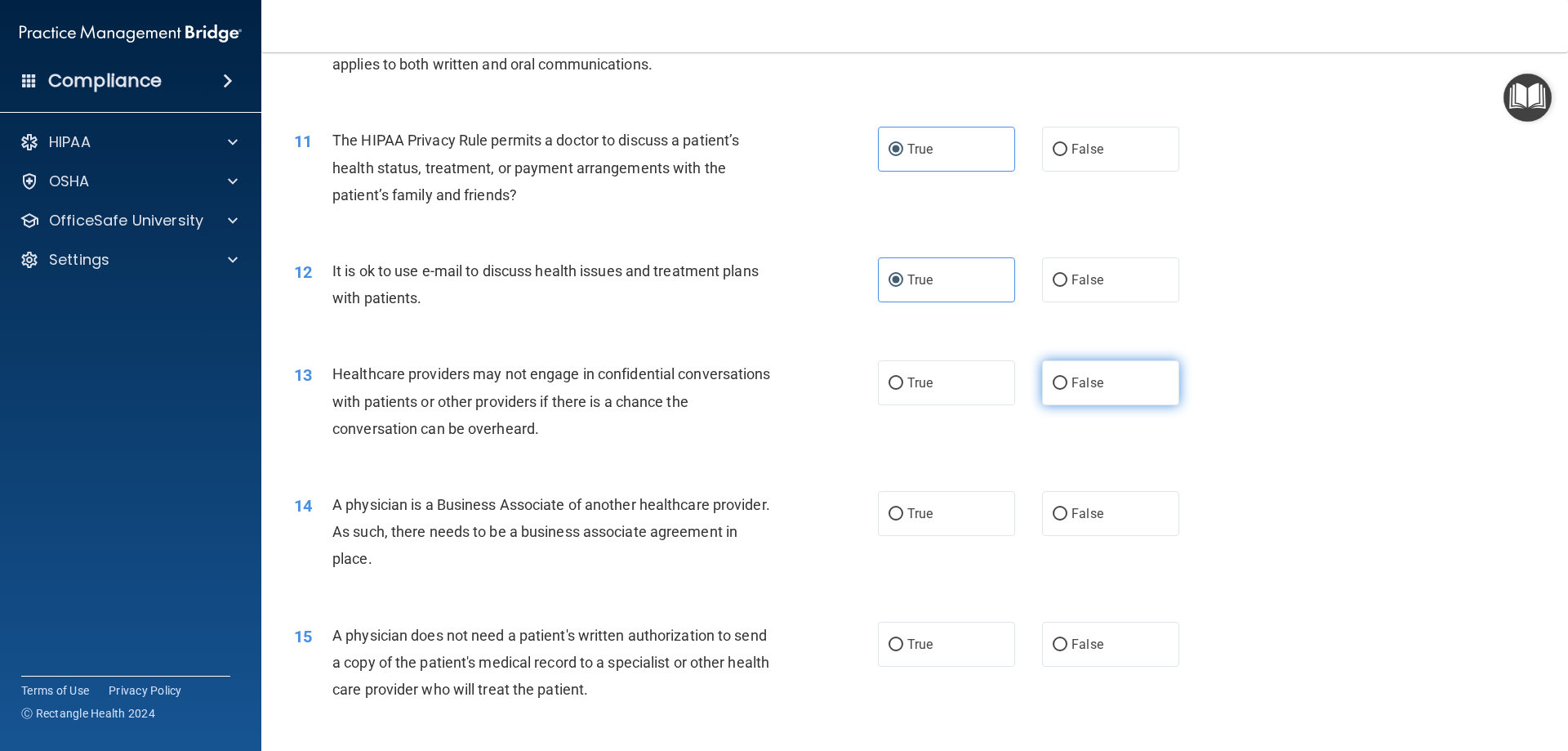
click at [1083, 368] on label "False" at bounding box center [1111, 383] width 137 height 45
click at [1067, 377] on input "False" at bounding box center [1060, 383] width 15 height 12
radio input "true"
click at [1071, 520] on span "False" at bounding box center [1087, 514] width 32 height 16
click at [1067, 520] on input "False" at bounding box center [1060, 514] width 15 height 12
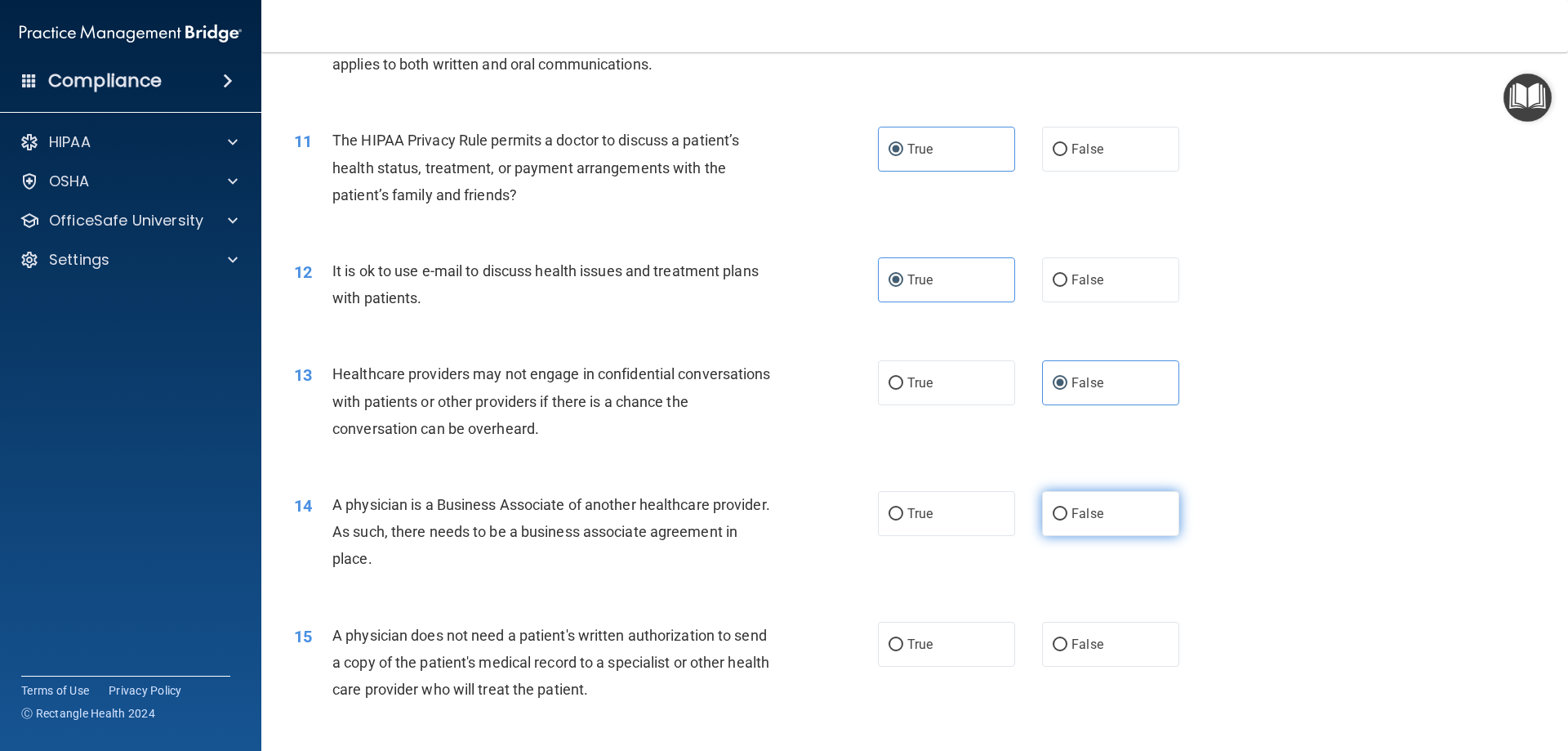
radio input "true"
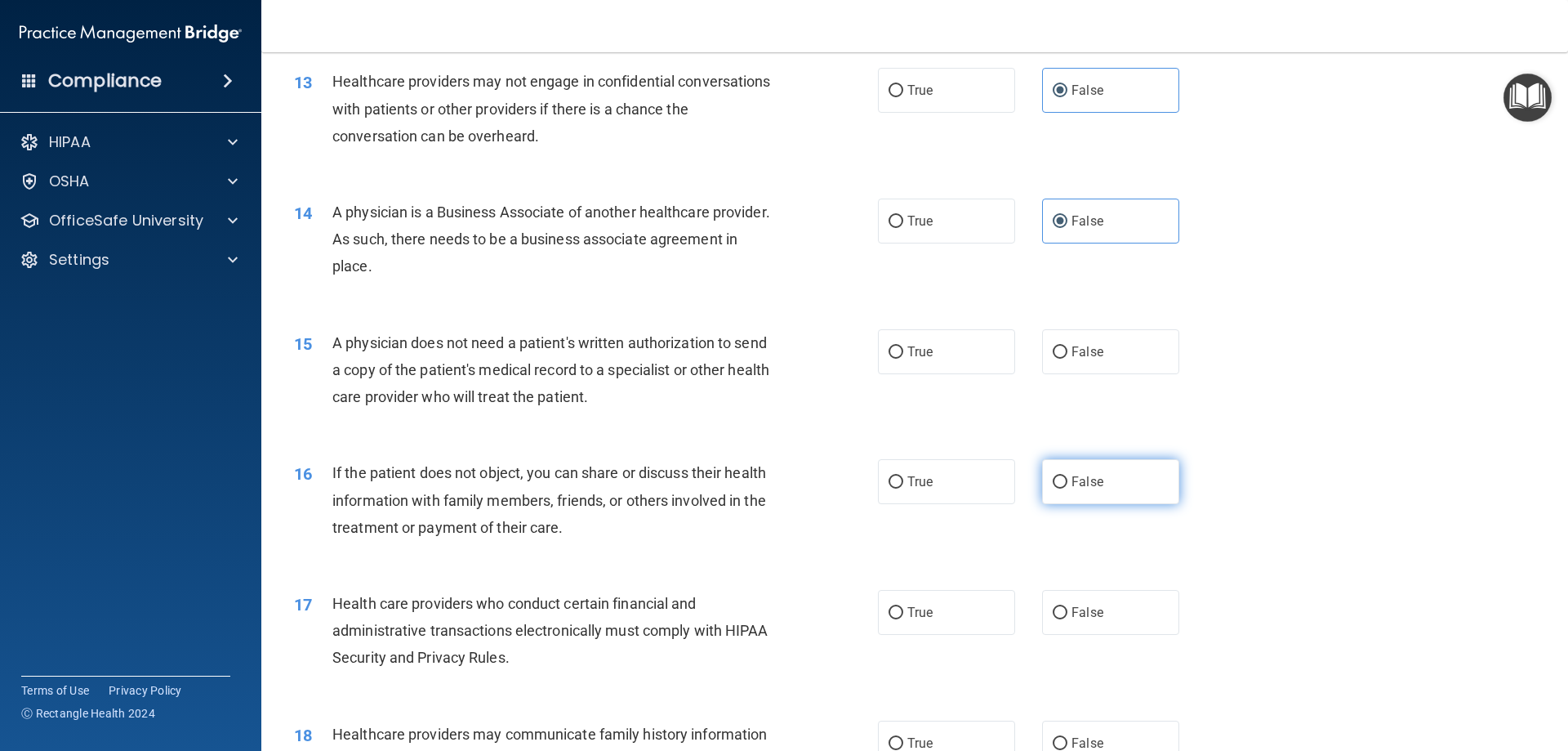
scroll to position [1552, 0]
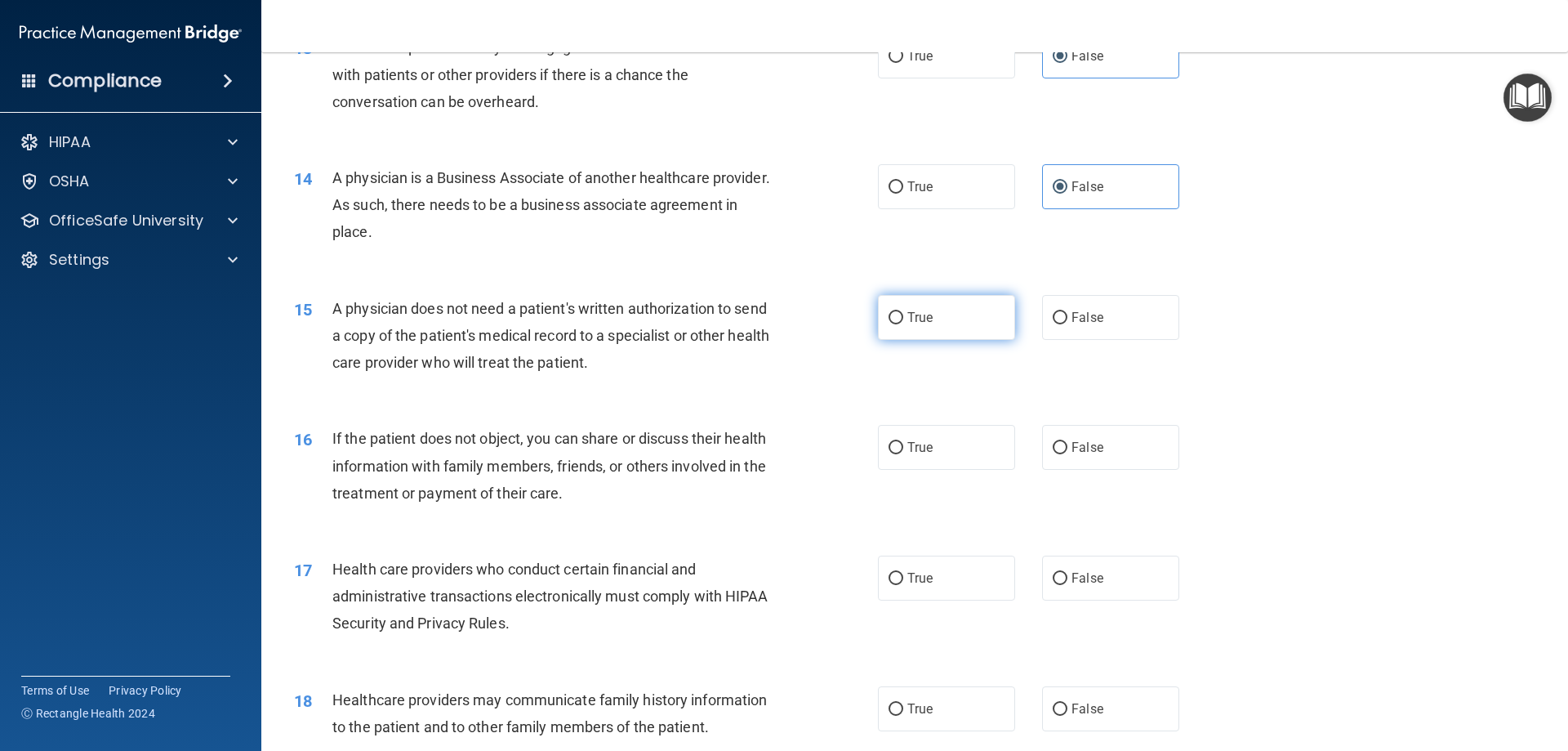
click at [968, 325] on label "True" at bounding box center [946, 318] width 137 height 45
click at [903, 324] on input "True" at bounding box center [896, 318] width 15 height 12
radio input "true"
click at [961, 433] on label "True" at bounding box center [946, 447] width 137 height 45
click at [903, 442] on input "True" at bounding box center [896, 448] width 15 height 12
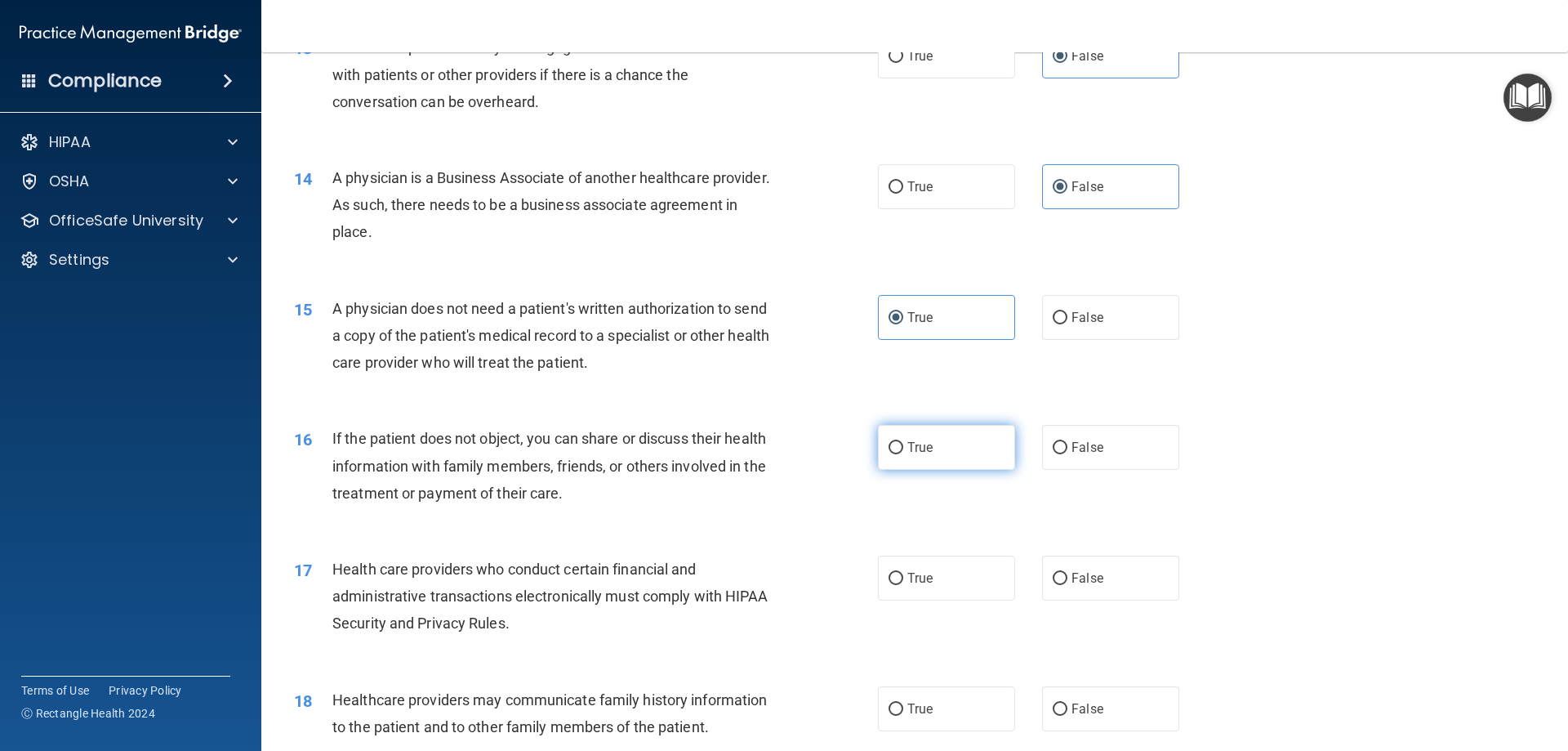
radio input "true"
click at [956, 562] on label "True" at bounding box center [946, 578] width 137 height 45
click at [903, 573] on input "True" at bounding box center [896, 579] width 15 height 12
radio input "true"
click at [1082, 706] on span "False" at bounding box center [1087, 709] width 32 height 16
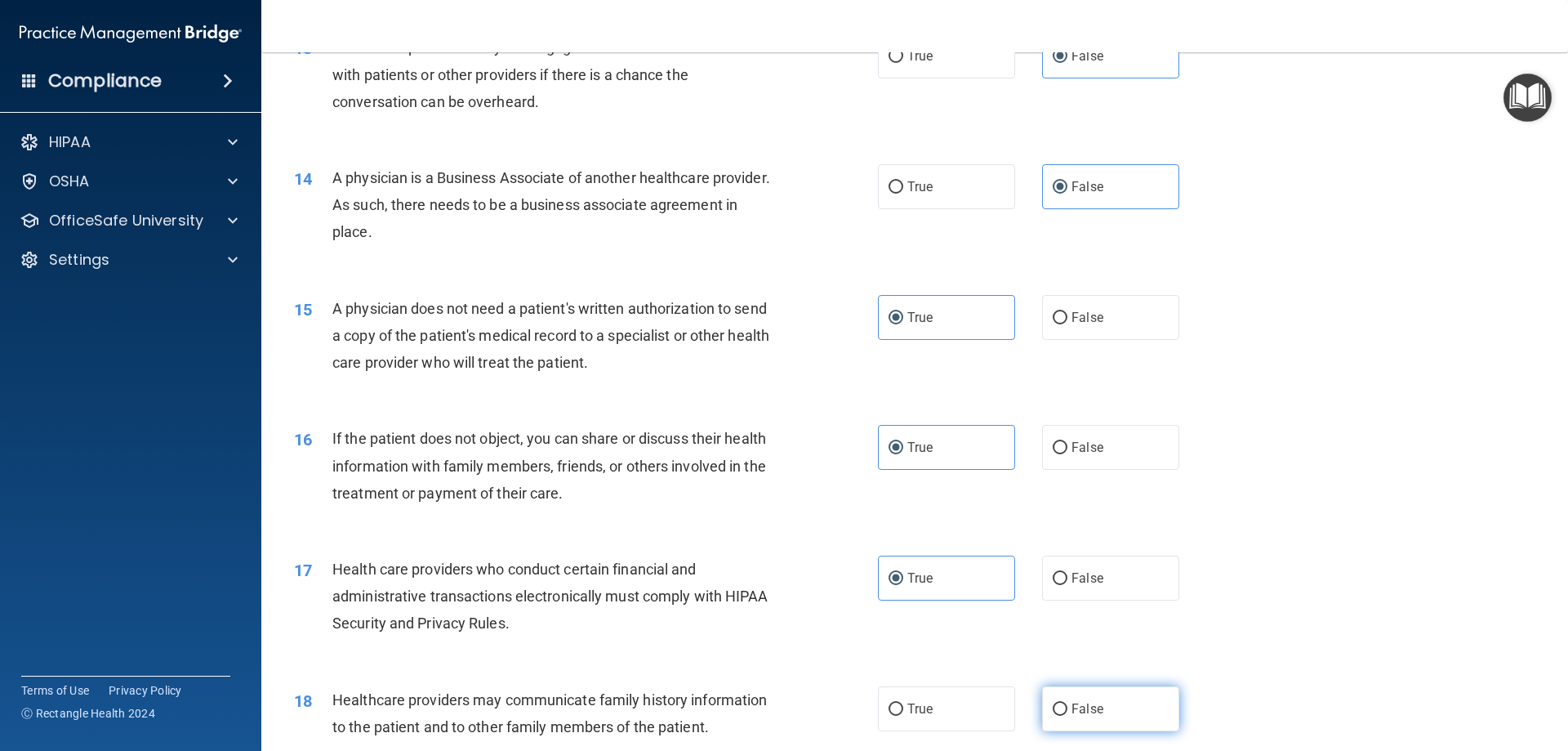
click at [1067, 706] on input "False" at bounding box center [1060, 710] width 15 height 12
radio input "true"
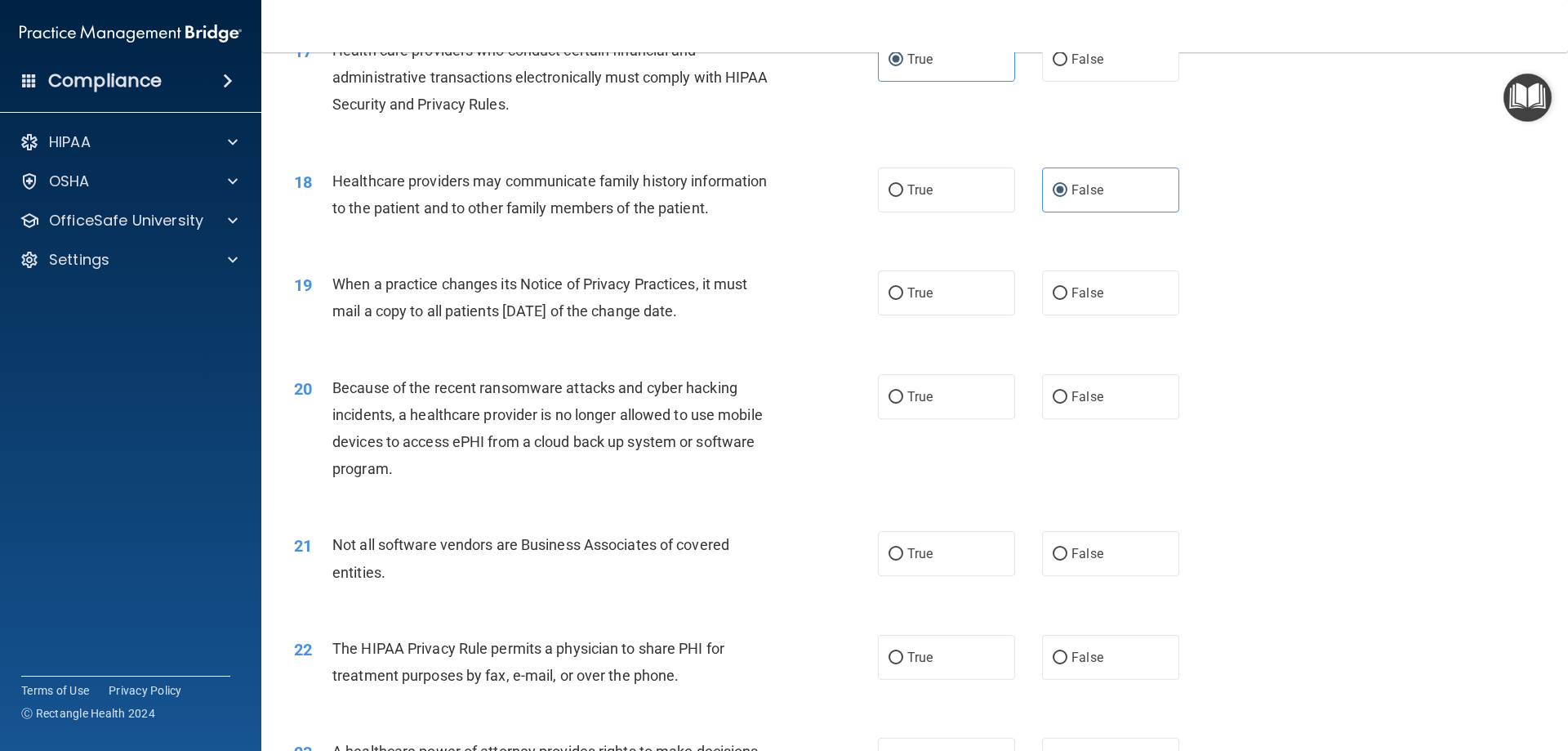
scroll to position [2125, 0]
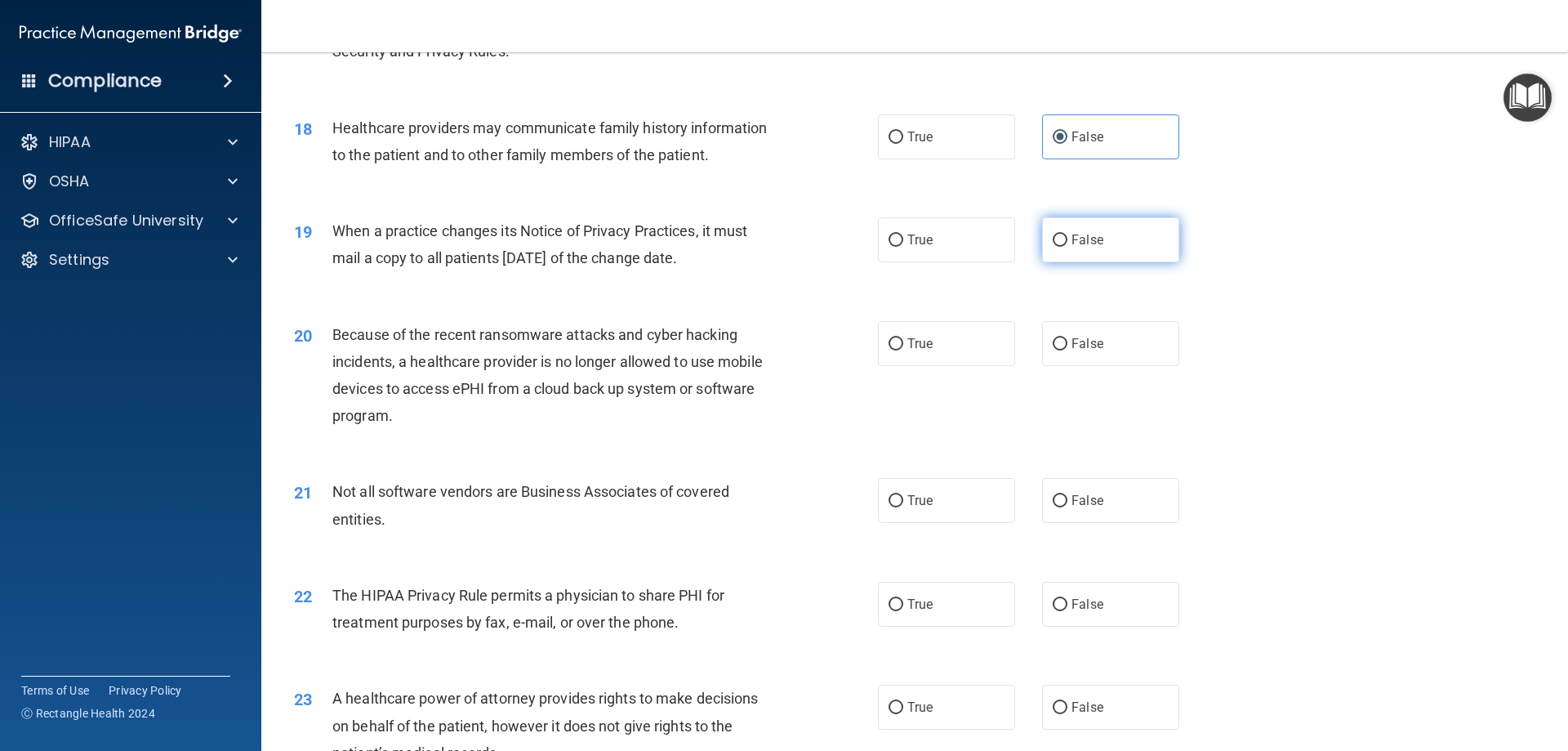
click at [1094, 241] on span "False" at bounding box center [1087, 240] width 32 height 16
click at [1067, 241] on input "False" at bounding box center [1060, 241] width 15 height 12
radio input "true"
click at [1084, 352] on label "False" at bounding box center [1111, 343] width 137 height 45
click at [1067, 351] on input "False" at bounding box center [1060, 344] width 15 height 12
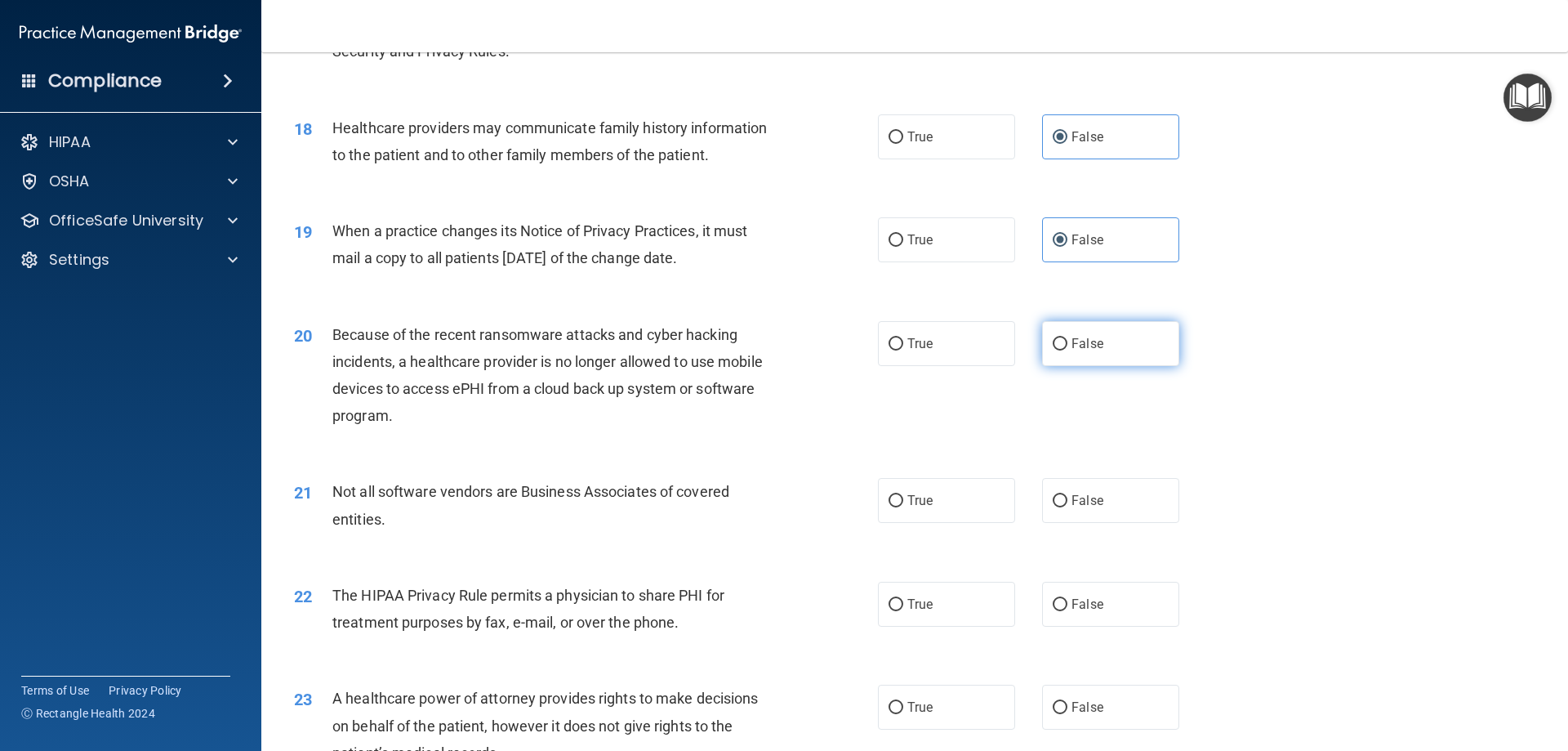
radio input "true"
click at [956, 497] on label "True" at bounding box center [946, 500] width 137 height 45
click at [903, 497] on input "True" at bounding box center [896, 501] width 15 height 12
radio input "true"
click at [952, 594] on label "True" at bounding box center [946, 604] width 137 height 45
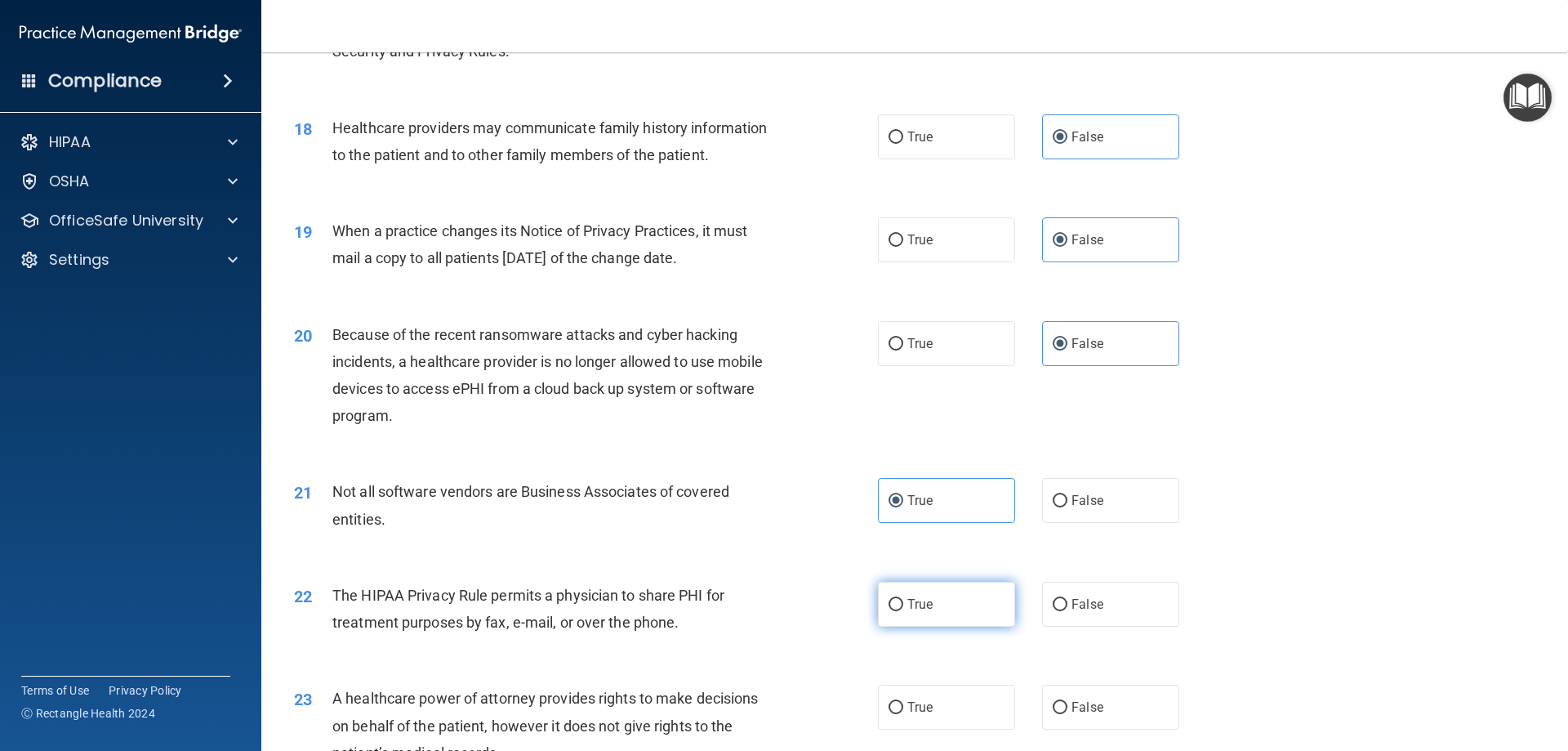
click at [903, 599] on input "True" at bounding box center [896, 605] width 15 height 12
radio input "true"
click at [1094, 706] on span "False" at bounding box center [1087, 707] width 32 height 16
click at [1067, 706] on input "False" at bounding box center [1060, 708] width 15 height 12
radio input "true"
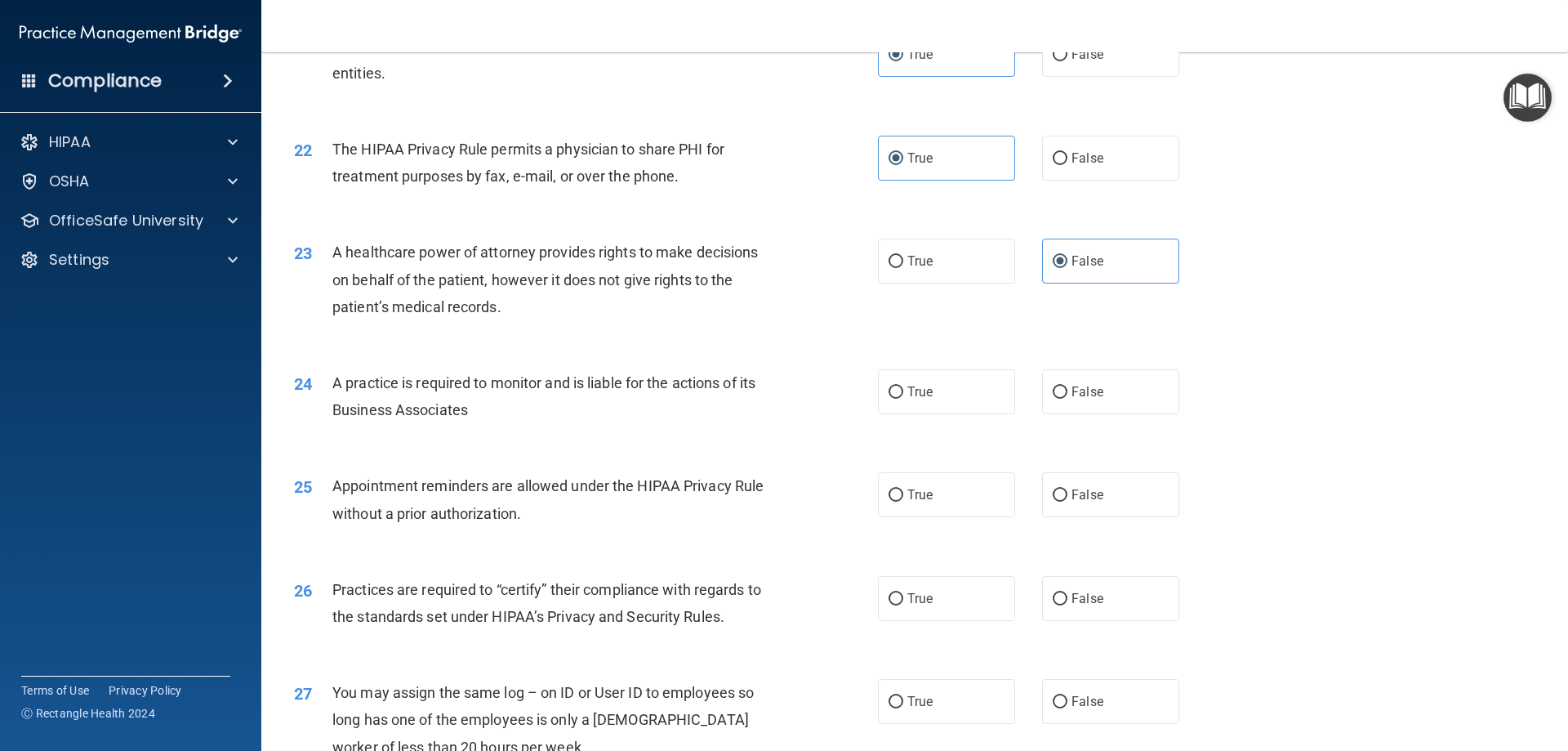
scroll to position [2615, 0]
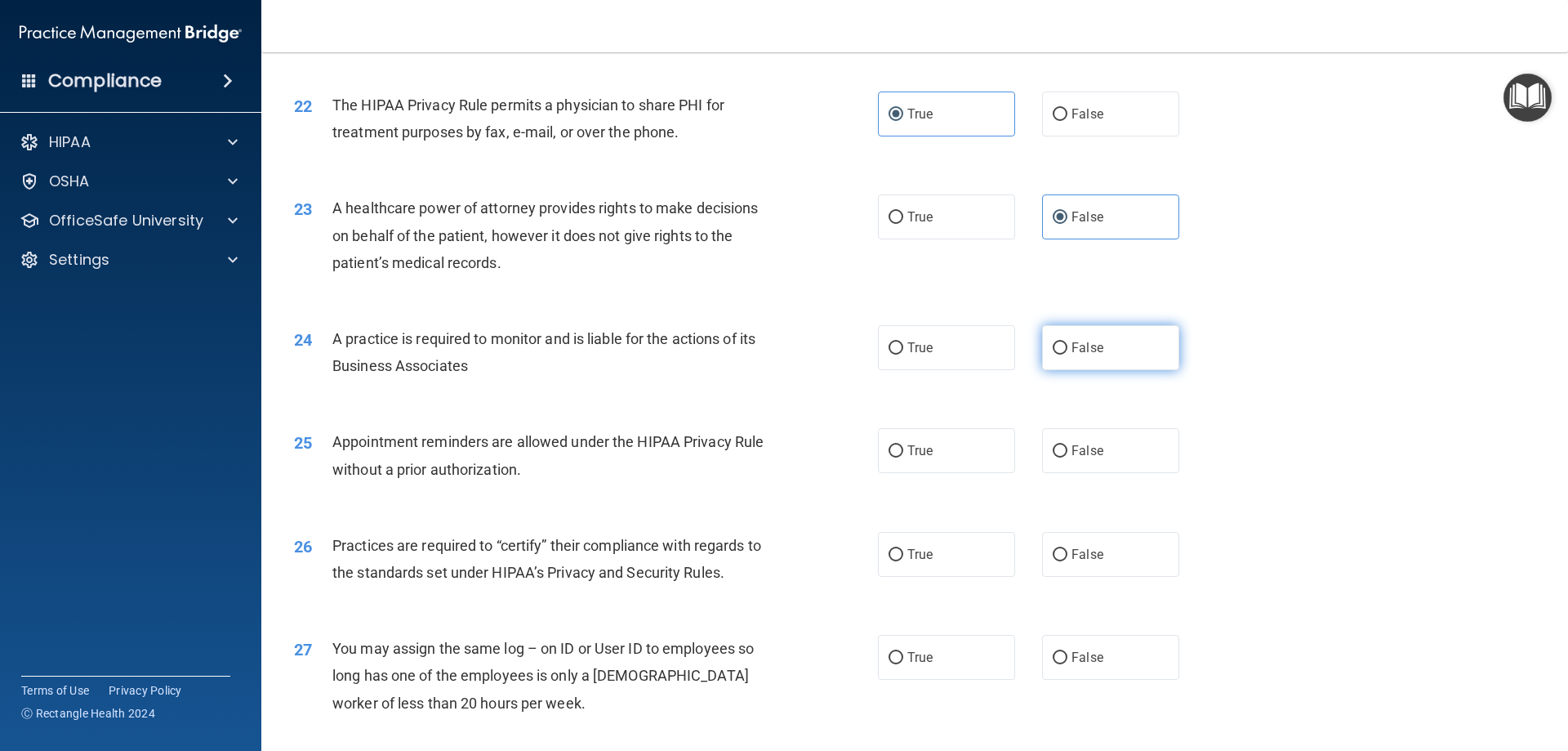
click at [1063, 346] on label "False" at bounding box center [1111, 347] width 137 height 45
click at [1063, 346] on input "False" at bounding box center [1060, 348] width 15 height 12
radio input "true"
click at [941, 457] on label "True" at bounding box center [946, 451] width 137 height 45
click at [903, 457] on input "True" at bounding box center [896, 451] width 15 height 12
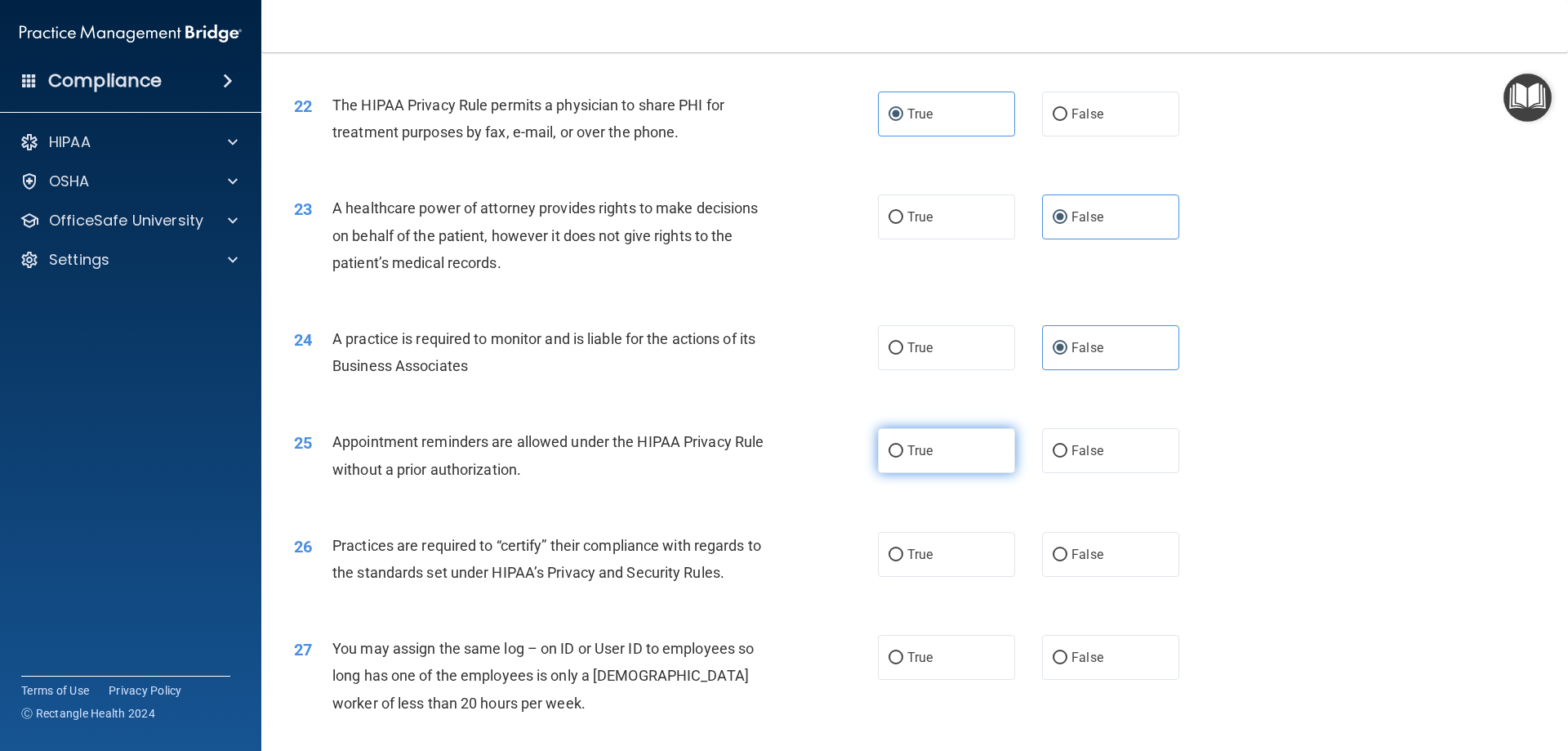
radio input "true"
click at [1119, 567] on label "False" at bounding box center [1111, 554] width 137 height 45
click at [1067, 562] on input "False" at bounding box center [1060, 555] width 15 height 12
radio input "true"
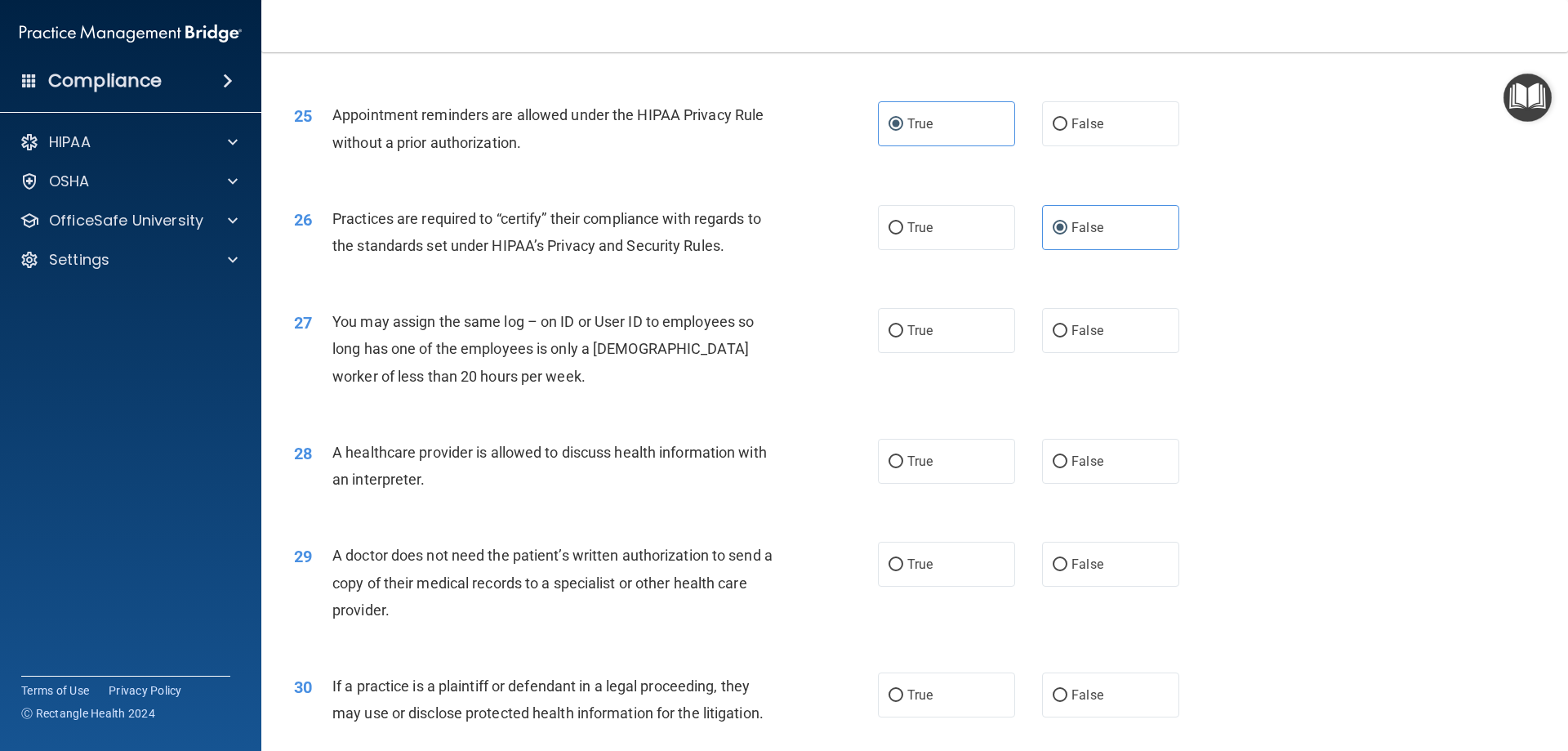
scroll to position [3024, 0]
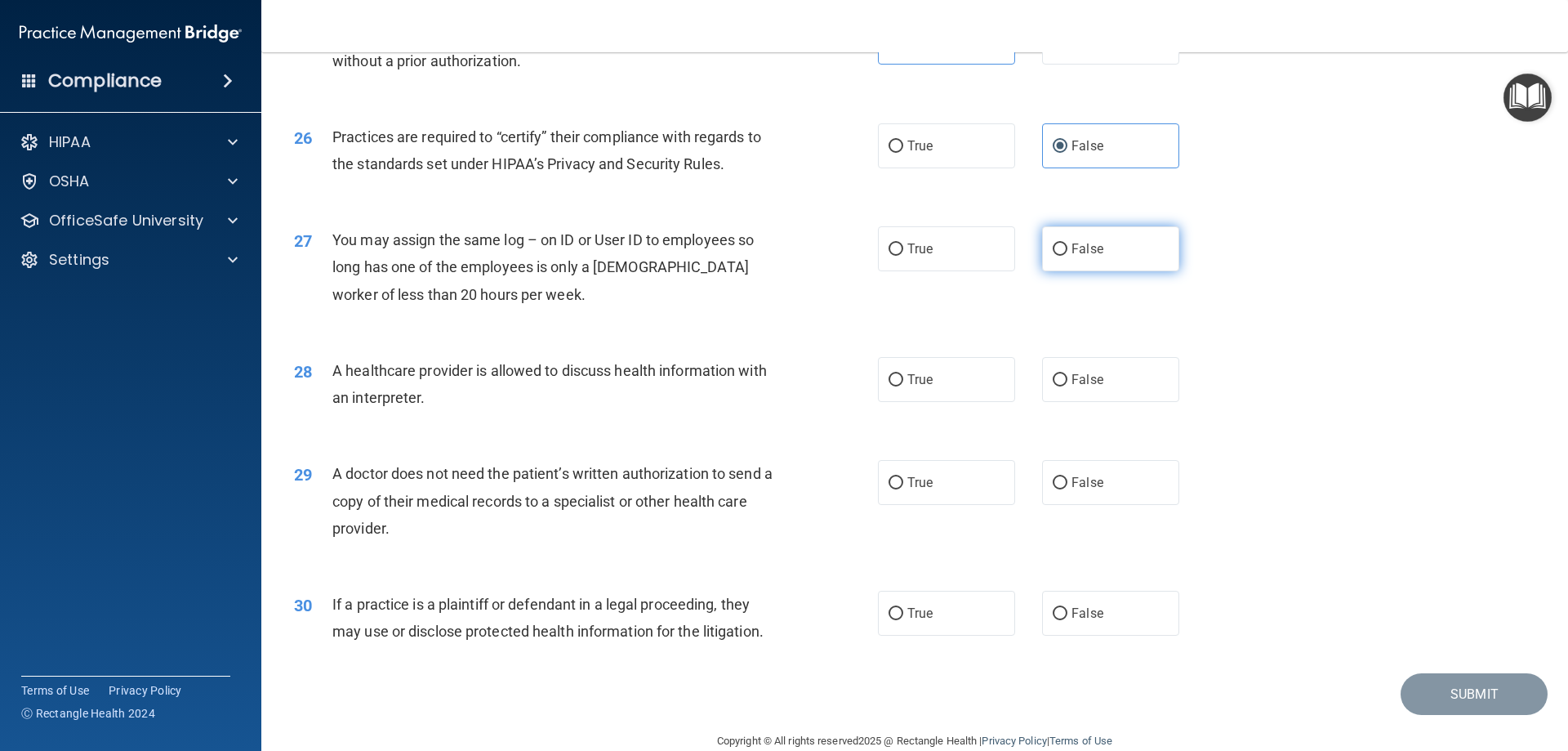
click at [1080, 235] on label "False" at bounding box center [1111, 249] width 137 height 45
click at [1067, 243] on input "False" at bounding box center [1060, 249] width 15 height 12
radio input "true"
click at [934, 381] on label "True" at bounding box center [946, 380] width 137 height 45
click at [903, 381] on input "True" at bounding box center [896, 380] width 15 height 12
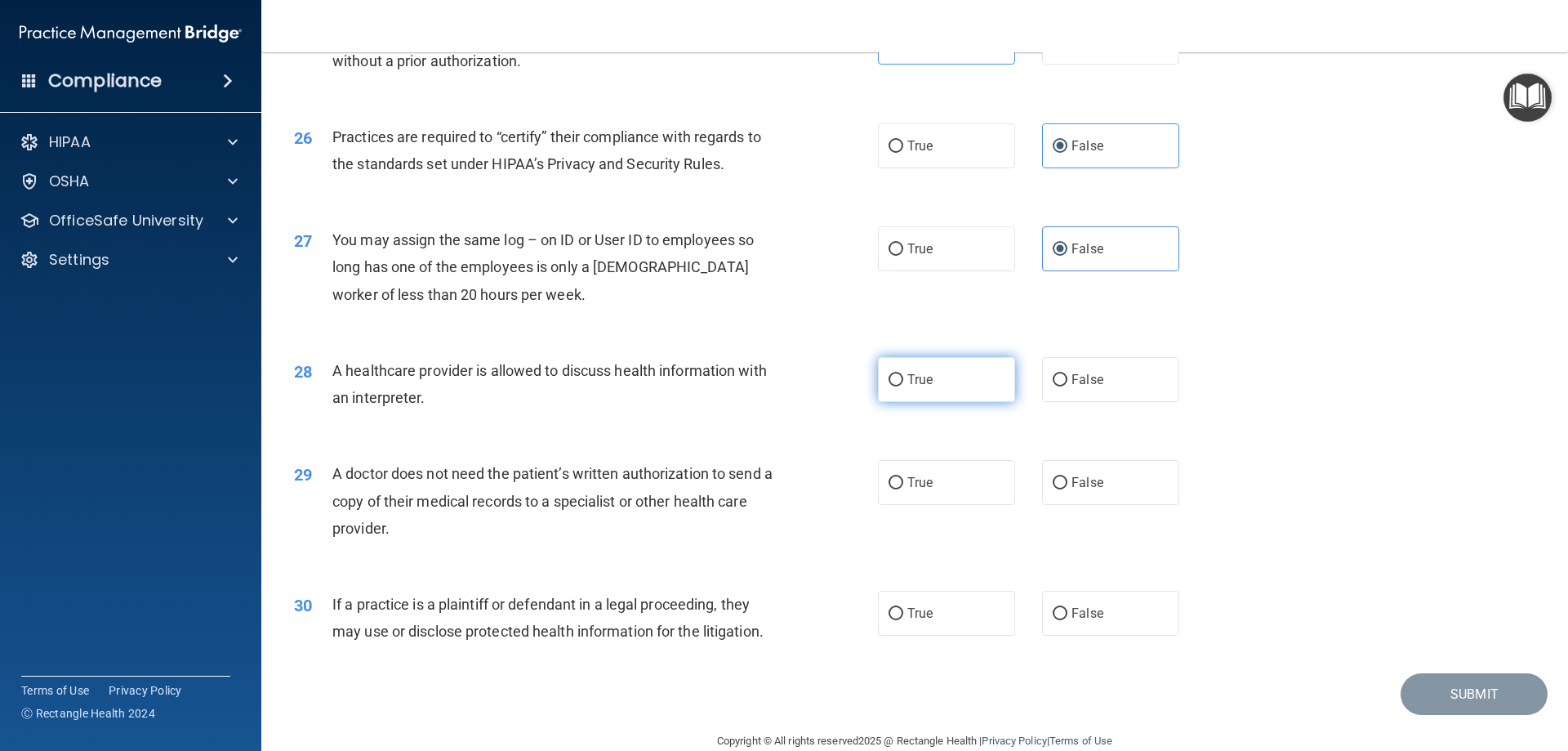
radio input "true"
click at [924, 476] on span "True" at bounding box center [920, 482] width 26 height 16
click at [903, 477] on input "True" at bounding box center [896, 483] width 15 height 12
radio input "true"
click at [917, 610] on span "True" at bounding box center [920, 613] width 26 height 16
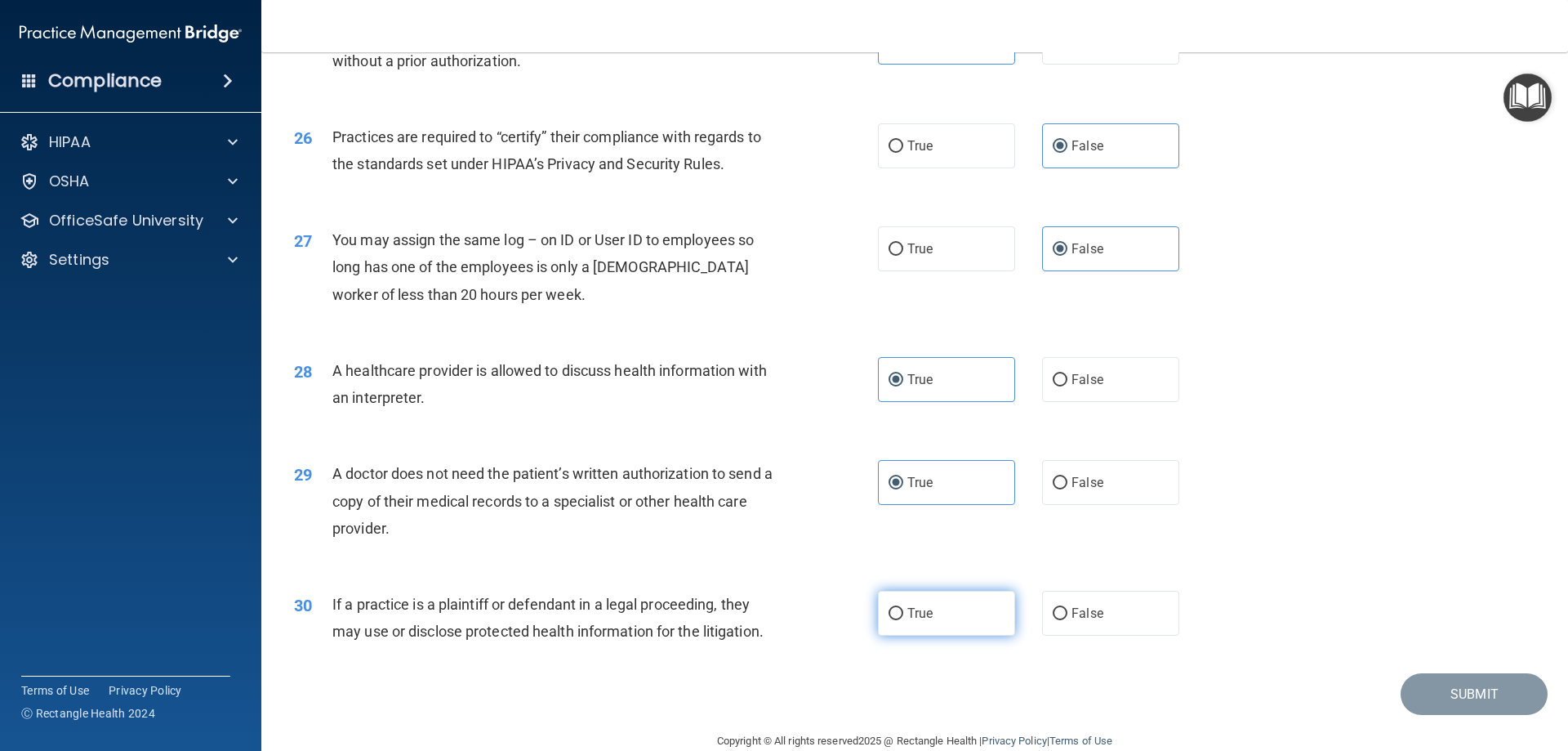
click at [903, 610] on input "True" at bounding box center [896, 614] width 15 height 12
radio input "true"
click at [1453, 697] on button "Submit" at bounding box center [1474, 694] width 147 height 41
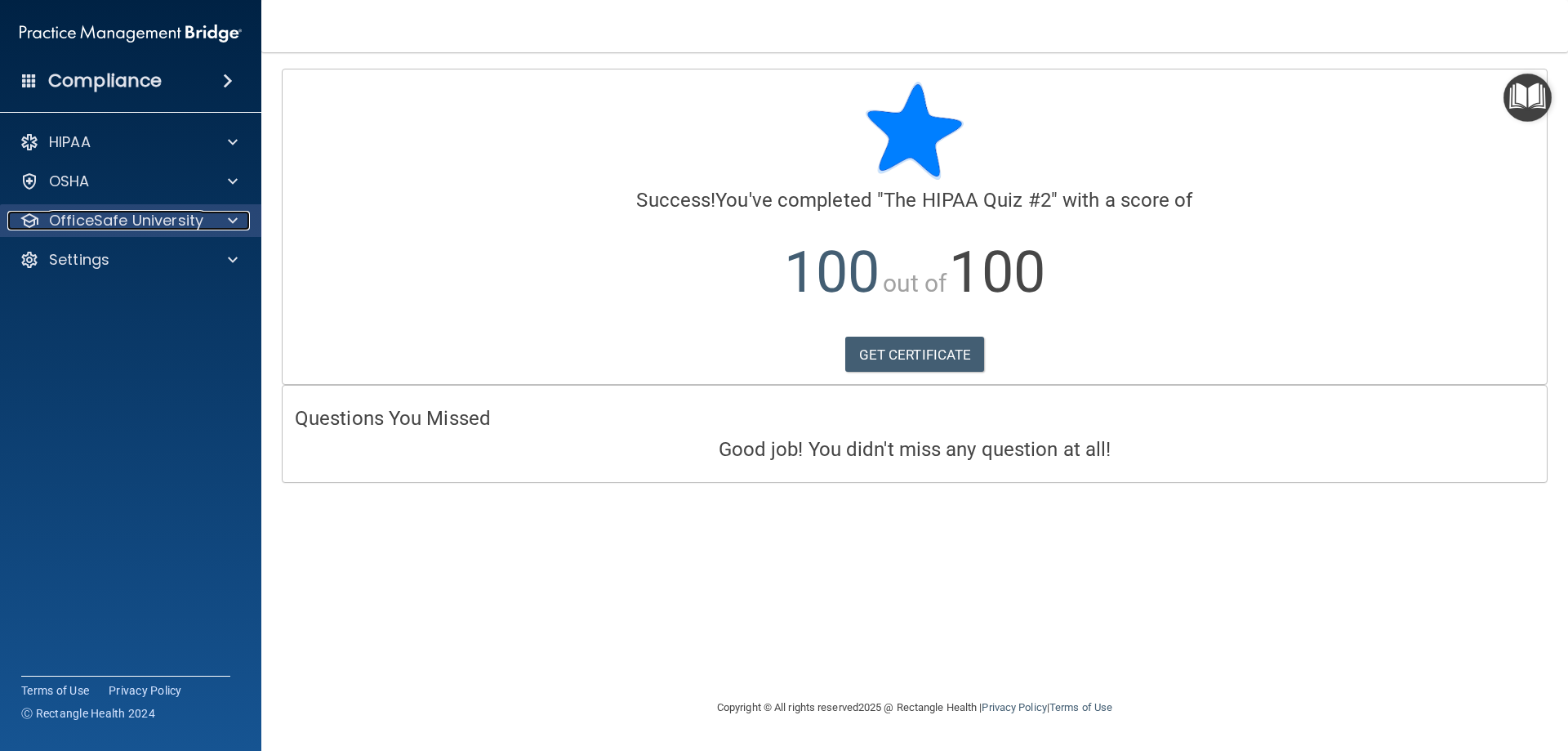
click at [232, 223] on span at bounding box center [233, 221] width 10 height 20
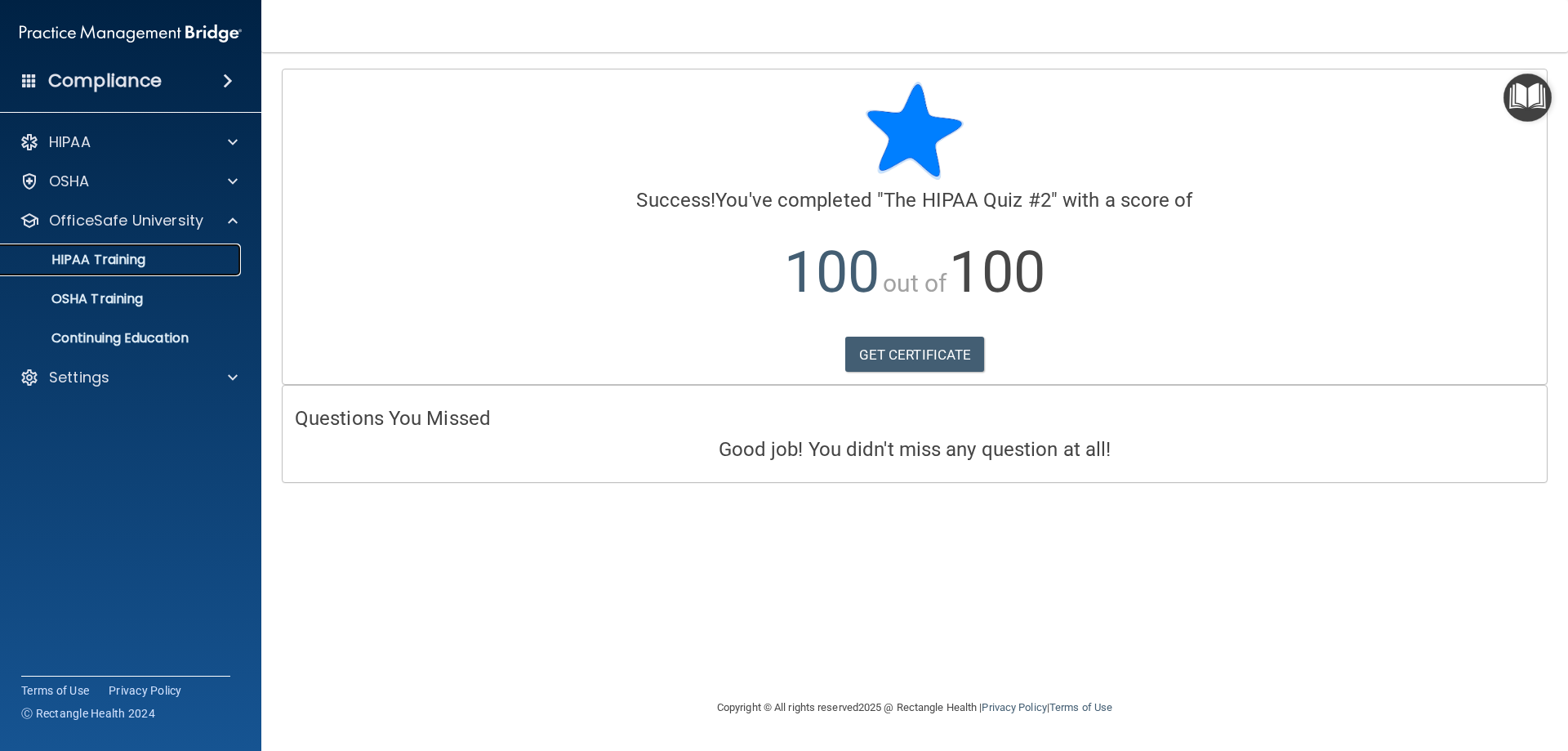
click at [139, 243] on link "HIPAA Training" at bounding box center [112, 260] width 257 height 33
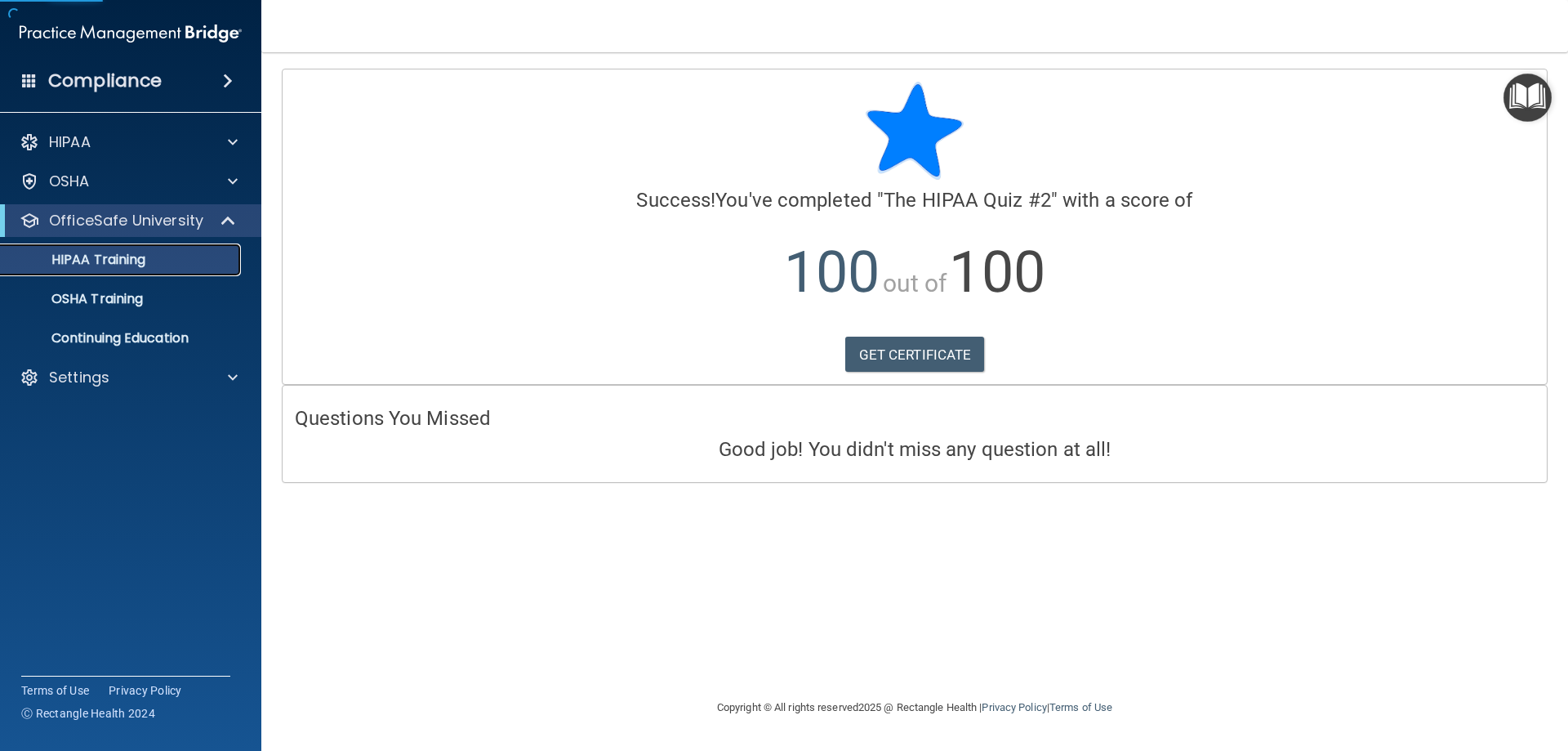
click at [136, 252] on p "HIPAA Training" at bounding box center [78, 260] width 135 height 17
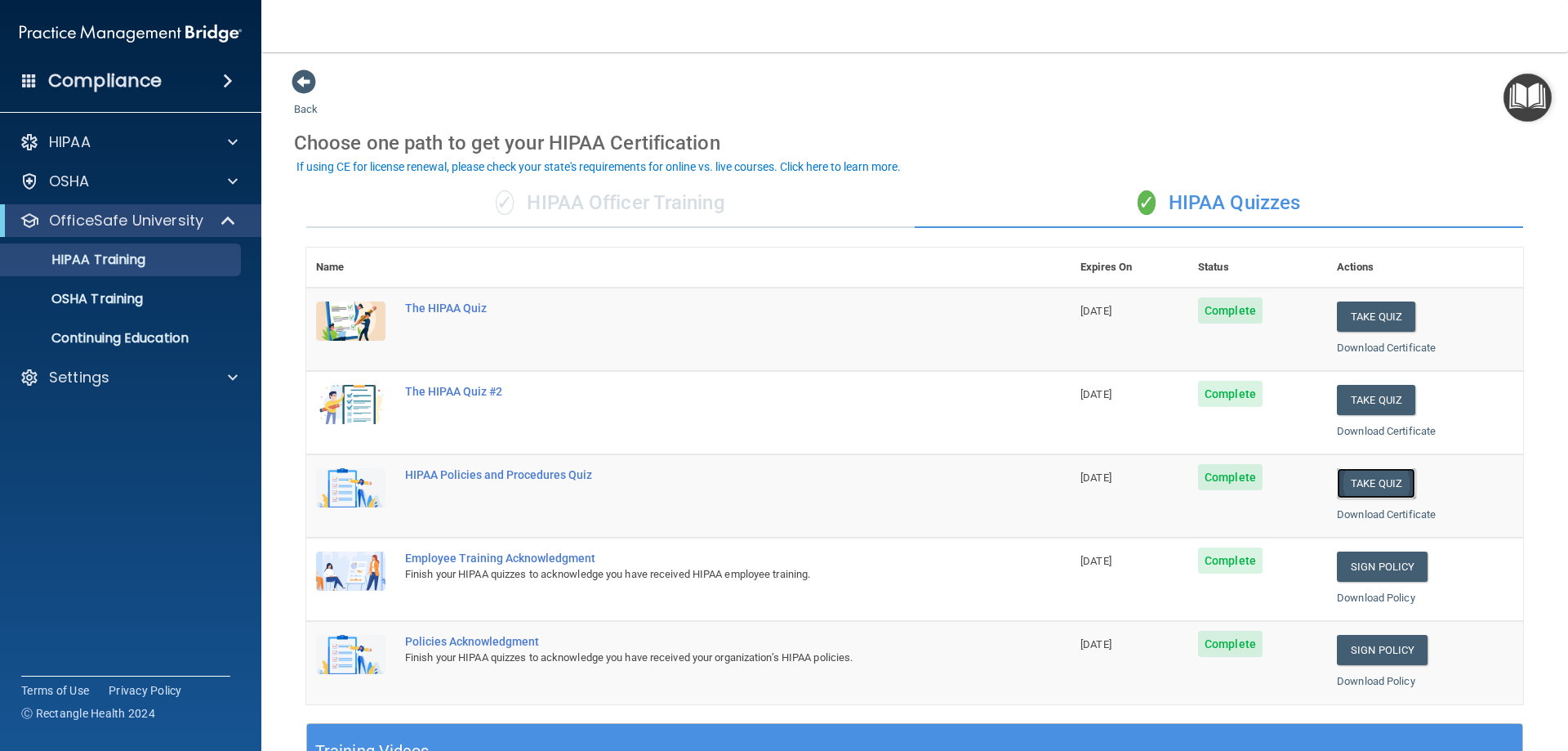
click at [1361, 482] on button "Take Quiz" at bounding box center [1375, 483] width 79 height 31
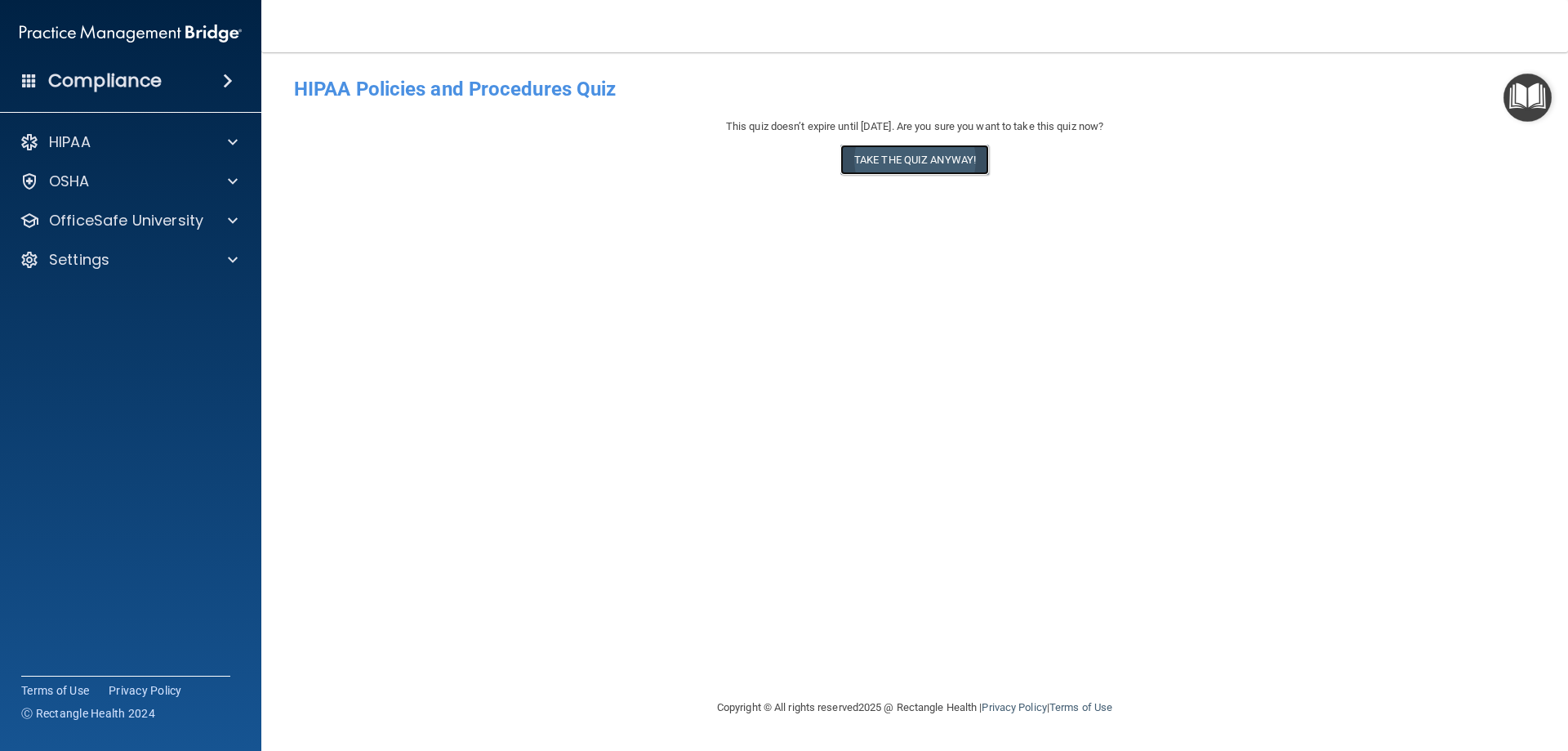
click at [892, 159] on button "Take the quiz anyway!" at bounding box center [915, 160] width 149 height 31
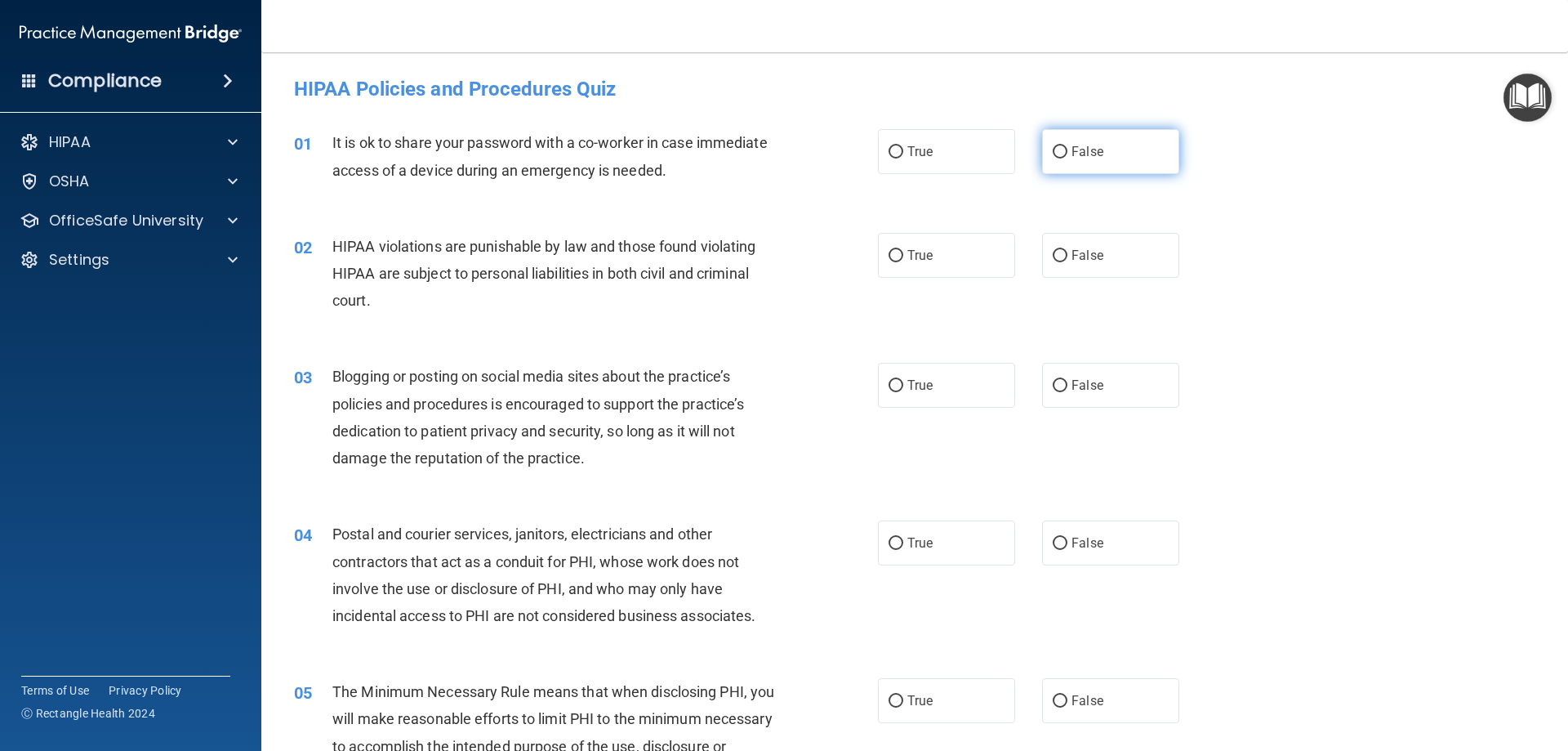
click at [1053, 157] on input "False" at bounding box center [1060, 152] width 15 height 12
radio input "true"
click at [953, 250] on label "True" at bounding box center [946, 256] width 137 height 45
click at [903, 250] on input "True" at bounding box center [896, 256] width 15 height 12
radio input "true"
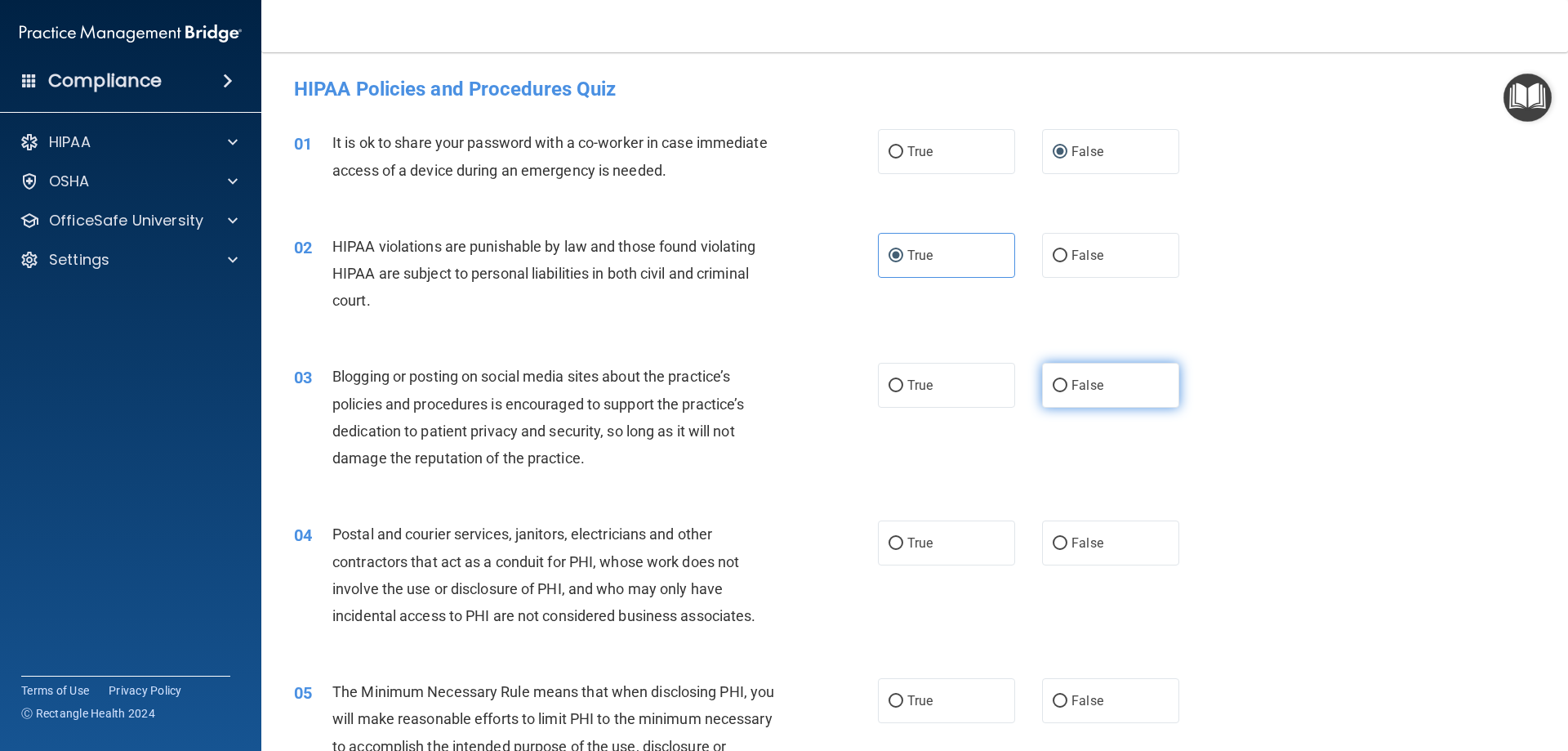
click at [1115, 371] on label "False" at bounding box center [1111, 385] width 137 height 45
click at [1067, 380] on input "False" at bounding box center [1060, 385] width 15 height 12
radio input "true"
click at [921, 544] on span "True" at bounding box center [920, 543] width 26 height 16
click at [903, 544] on input "True" at bounding box center [896, 543] width 15 height 12
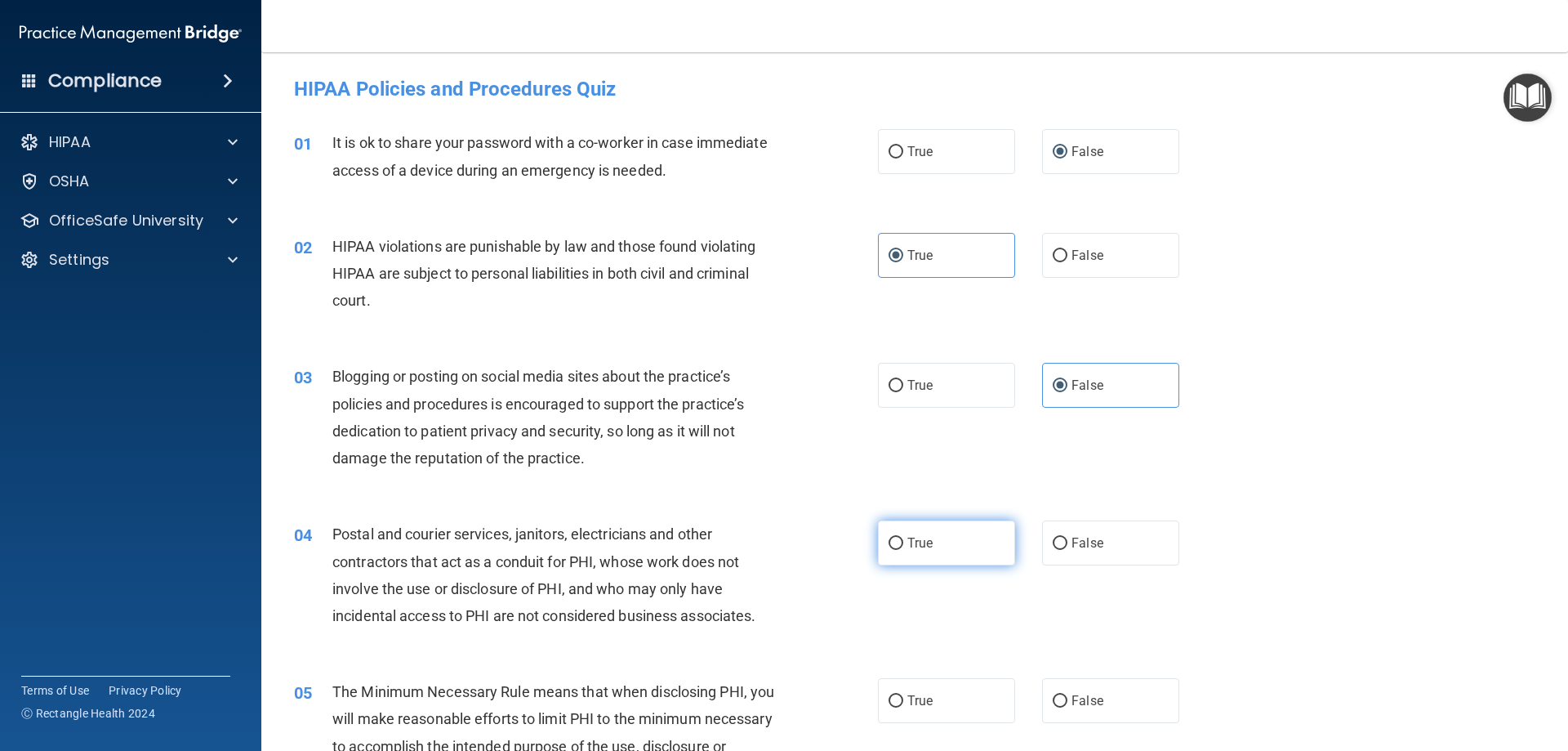
radio input "true"
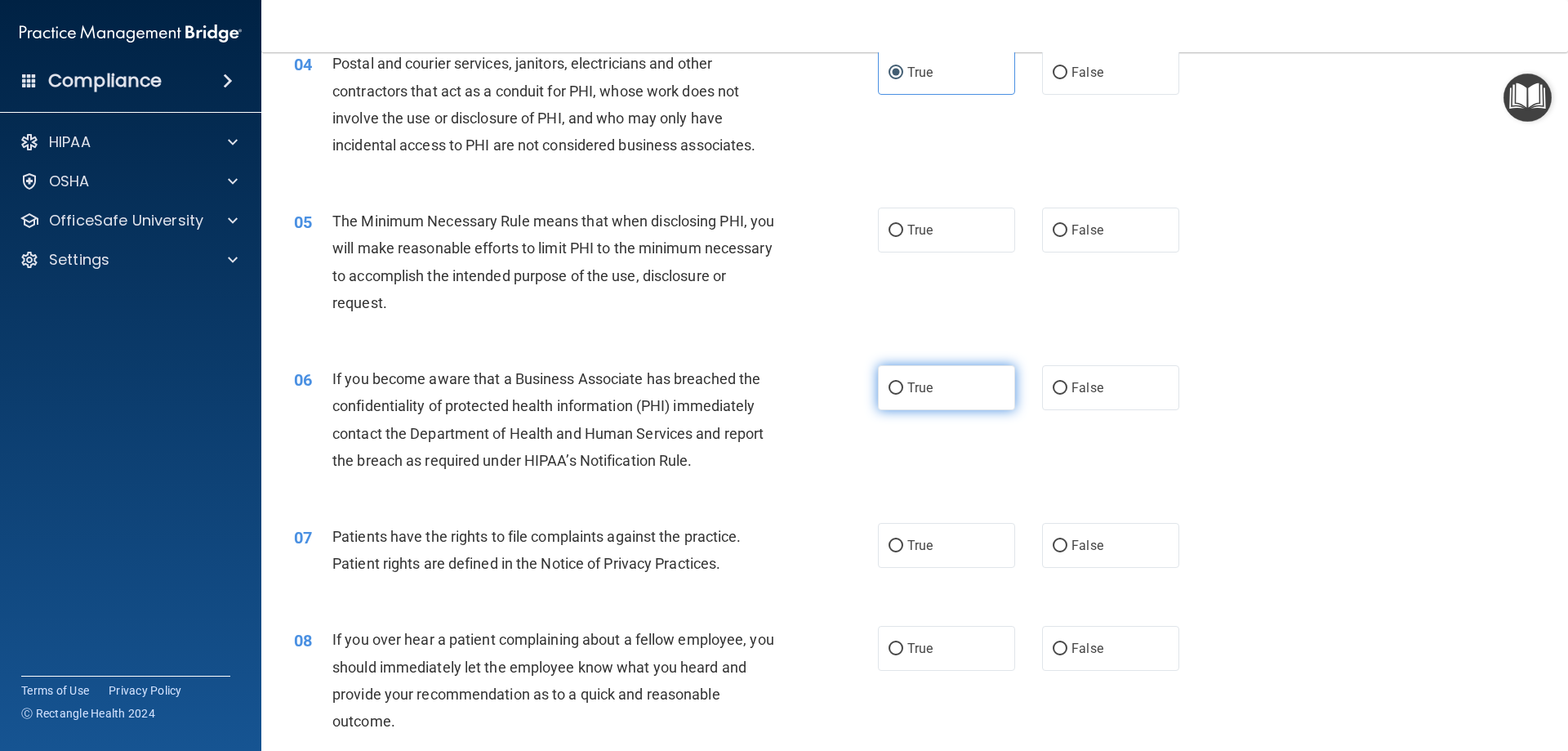
scroll to position [490, 0]
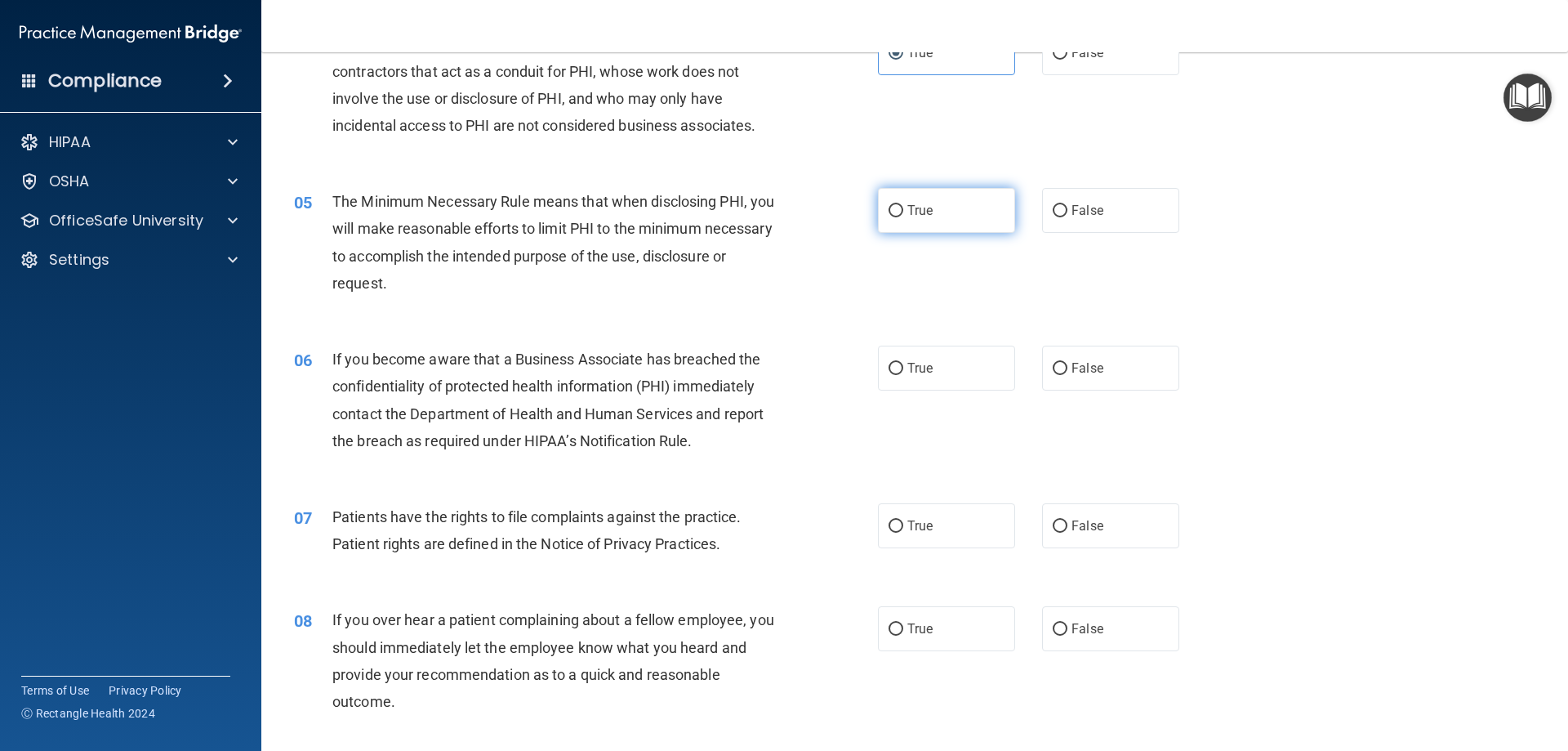
click at [936, 224] on label "True" at bounding box center [946, 210] width 137 height 45
click at [903, 218] on input "True" at bounding box center [896, 211] width 15 height 12
radio input "true"
click at [1072, 366] on span "False" at bounding box center [1087, 368] width 32 height 16
click at [1067, 366] on input "False" at bounding box center [1060, 369] width 15 height 12
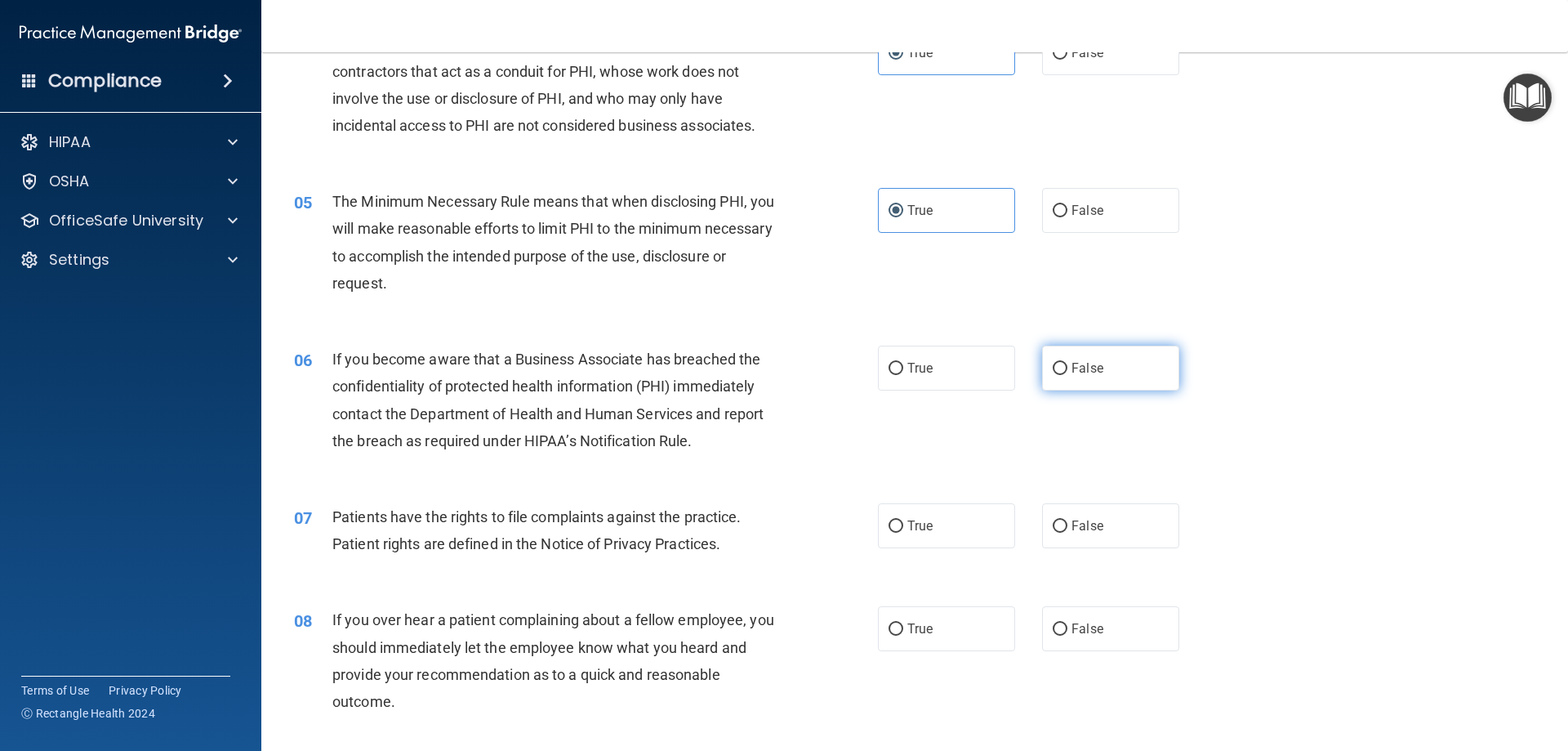
radio input "true"
click at [950, 524] on label "True" at bounding box center [946, 526] width 137 height 45
click at [903, 524] on input "True" at bounding box center [896, 526] width 15 height 12
radio input "true"
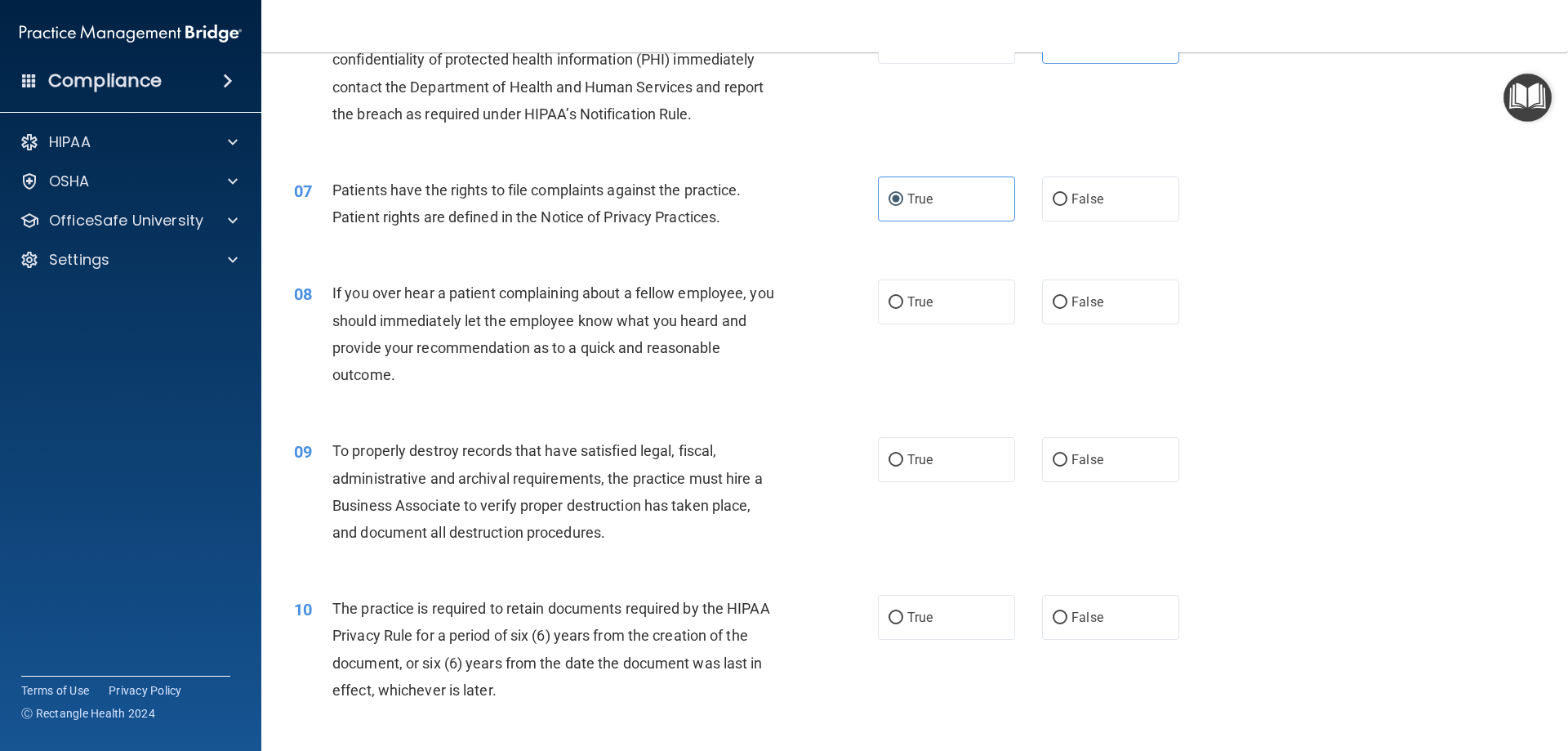
scroll to position [899, 0]
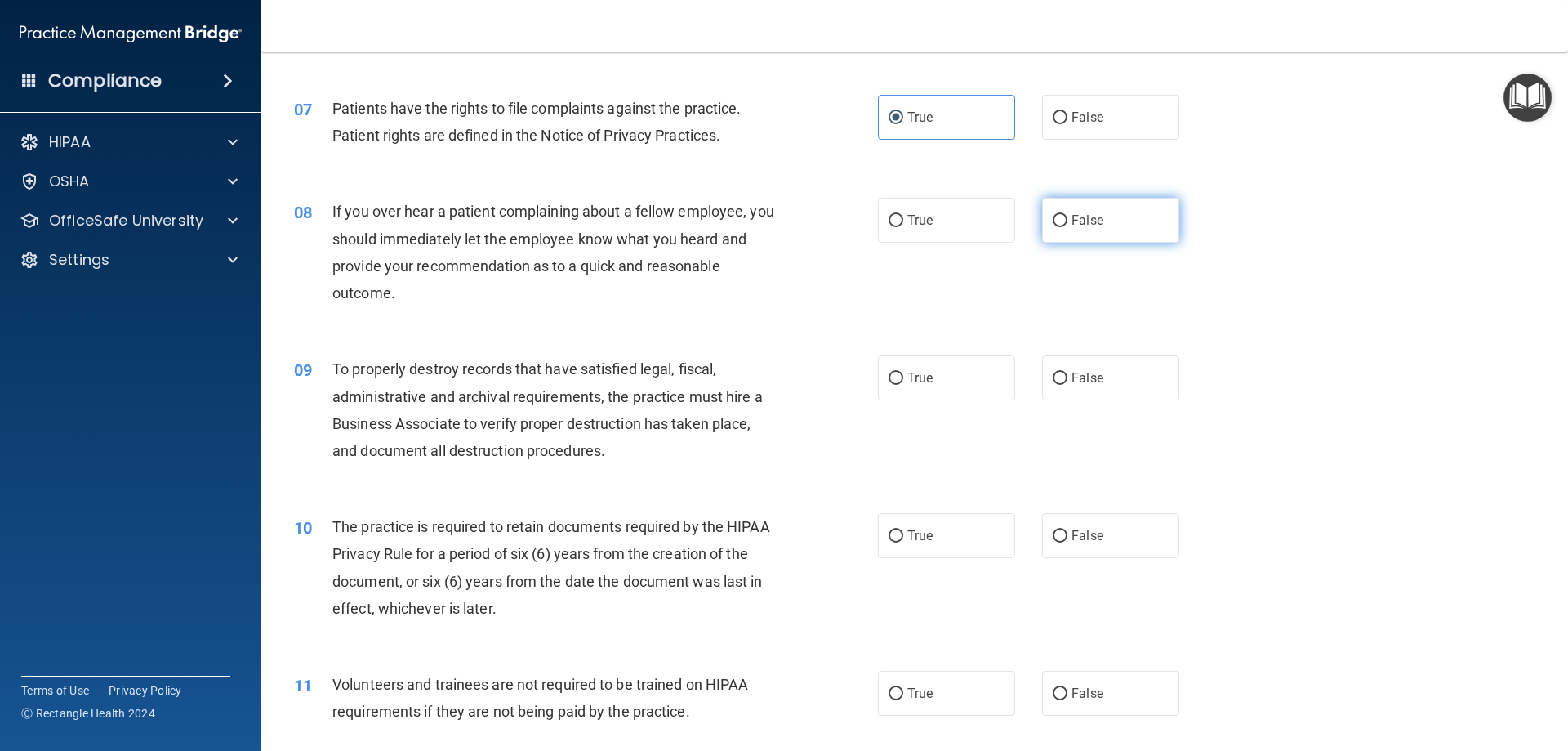
click at [1077, 227] on span "False" at bounding box center [1087, 220] width 32 height 16
click at [1067, 227] on input "False" at bounding box center [1060, 221] width 15 height 12
radio input "true"
click at [1069, 392] on label "False" at bounding box center [1111, 378] width 137 height 45
click at [1067, 385] on input "False" at bounding box center [1060, 379] width 15 height 12
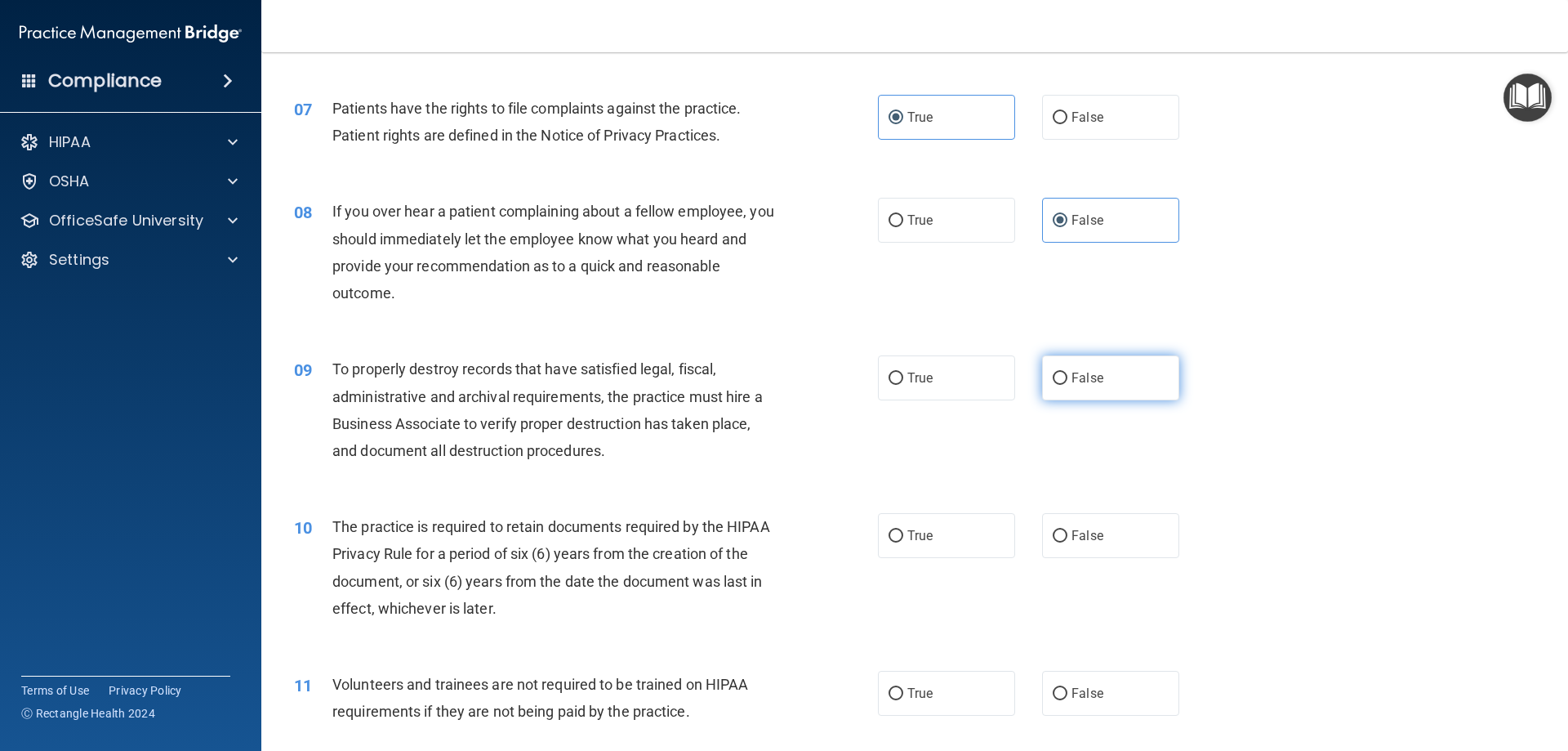
radio input "true"
click at [954, 545] on label "True" at bounding box center [946, 535] width 137 height 45
click at [903, 543] on input "True" at bounding box center [896, 536] width 15 height 12
radio input "true"
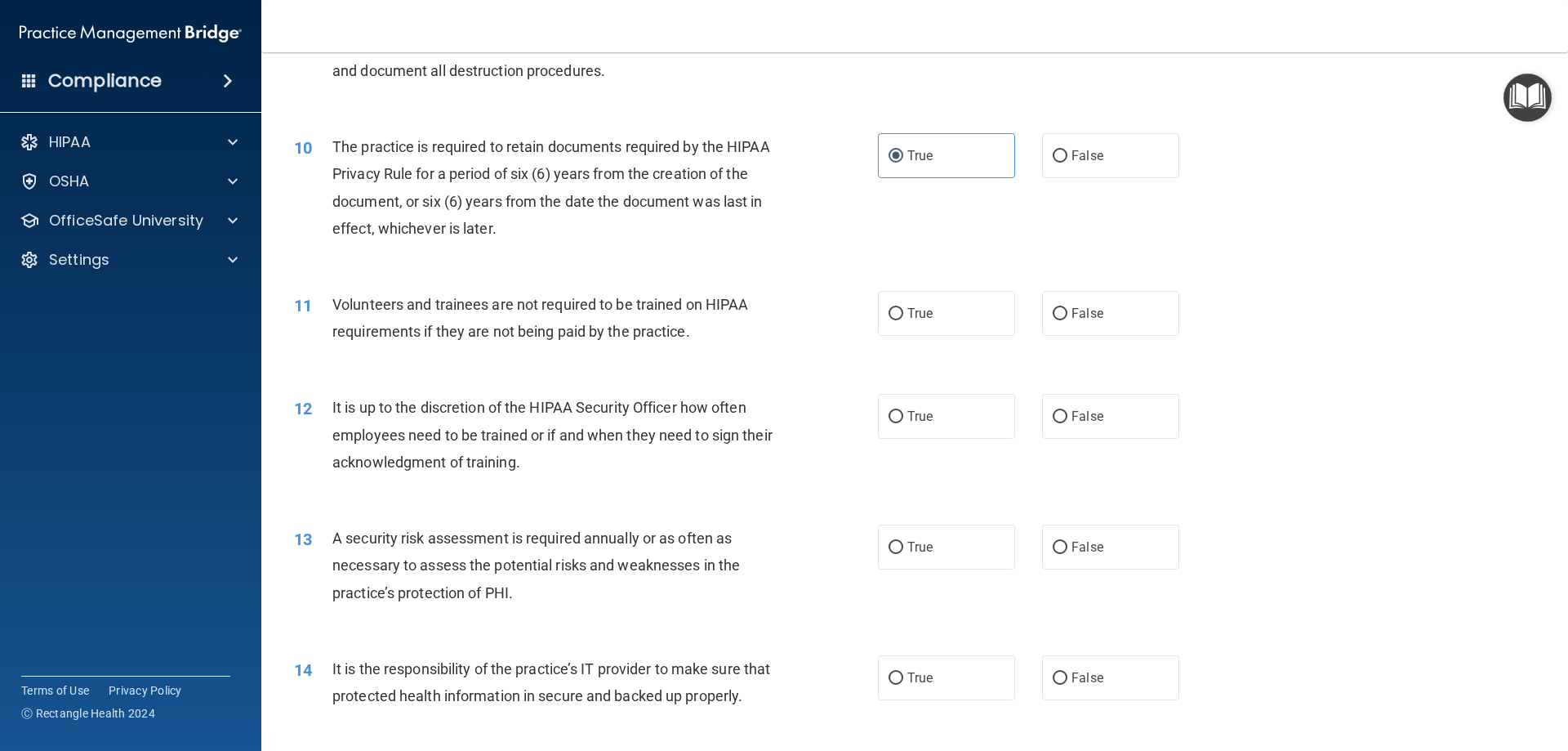
scroll to position [1308, 0]
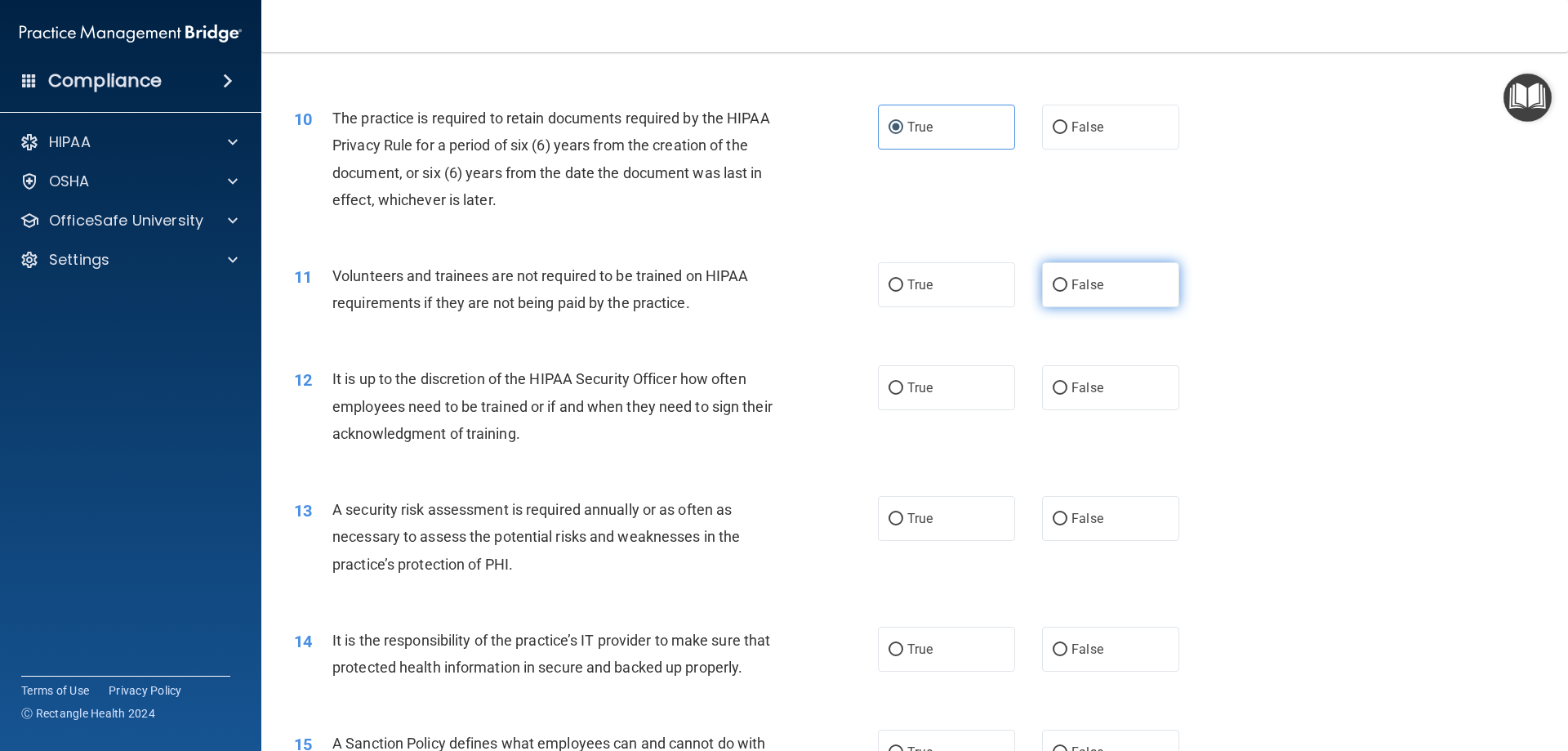
click at [1072, 286] on span "False" at bounding box center [1087, 285] width 32 height 16
click at [1067, 286] on input "False" at bounding box center [1060, 285] width 15 height 12
radio input "true"
click at [1046, 403] on label "False" at bounding box center [1111, 388] width 137 height 45
click at [1053, 395] on input "False" at bounding box center [1060, 388] width 15 height 12
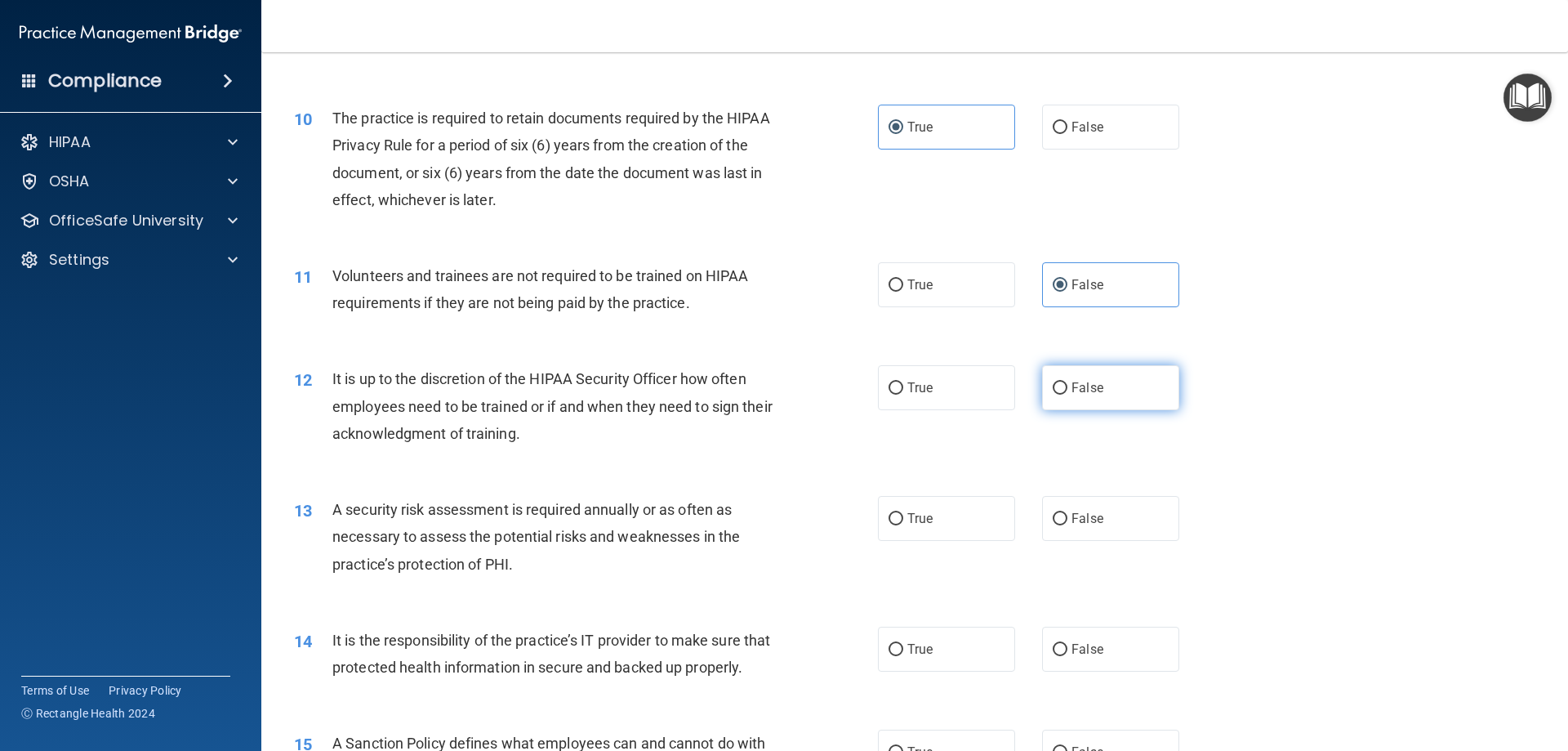
radio input "true"
click at [941, 511] on label "True" at bounding box center [946, 519] width 137 height 45
click at [903, 513] on input "True" at bounding box center [896, 519] width 15 height 12
radio input "true"
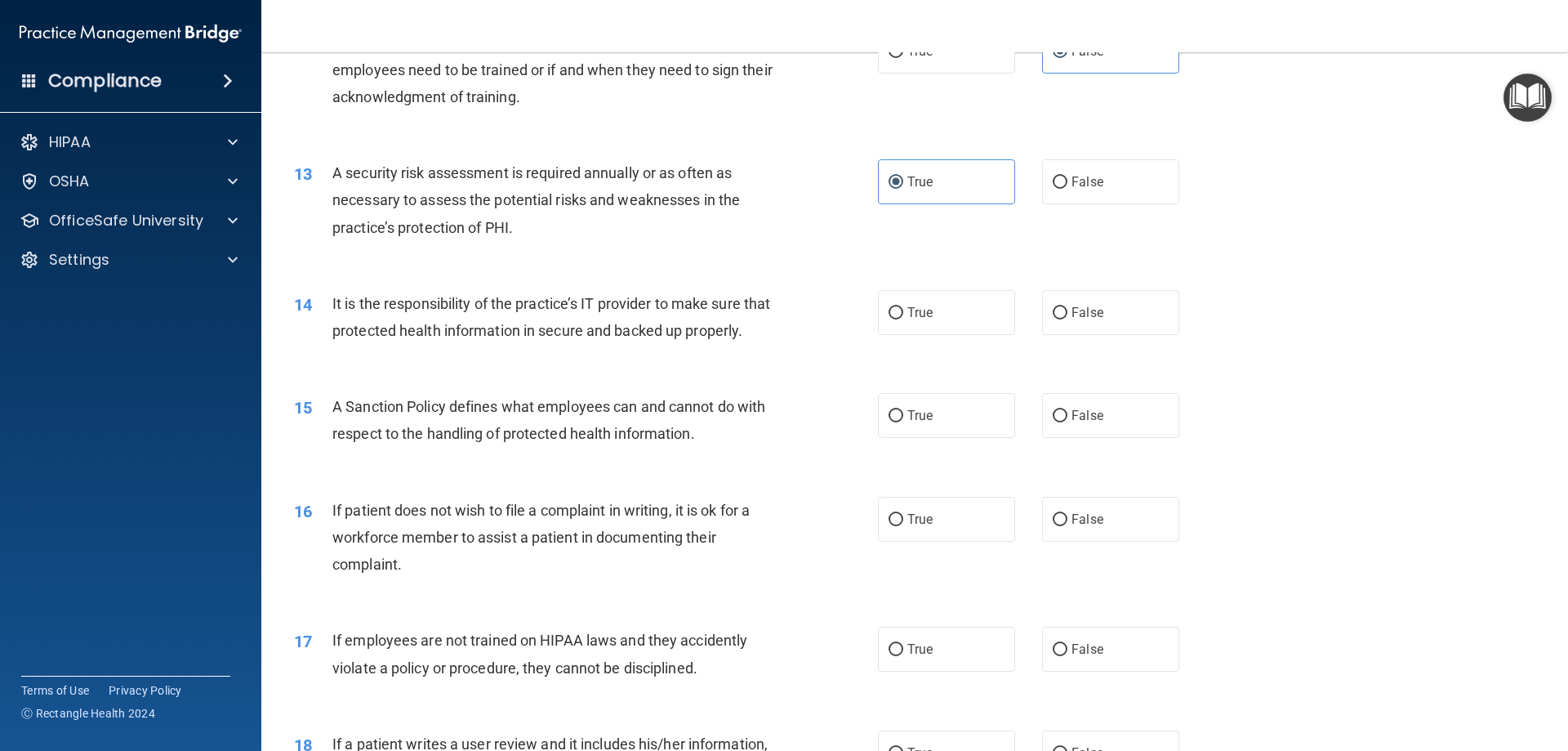
scroll to position [1716, 0]
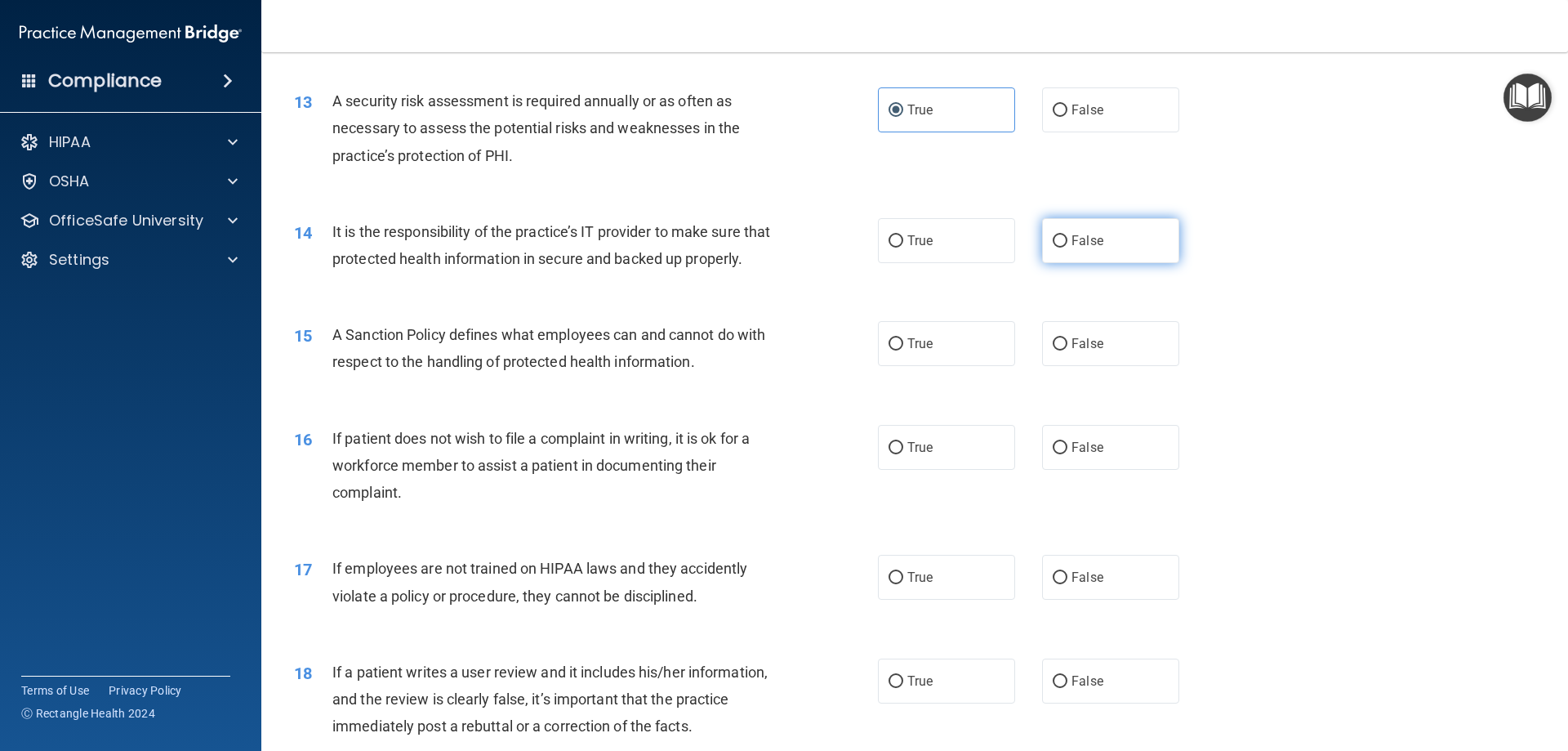
click at [1097, 252] on label "False" at bounding box center [1111, 241] width 137 height 45
click at [1067, 247] on input "False" at bounding box center [1060, 242] width 15 height 12
radio input "true"
click at [1071, 352] on span "False" at bounding box center [1087, 343] width 32 height 16
click at [1067, 351] on input "False" at bounding box center [1060, 344] width 15 height 12
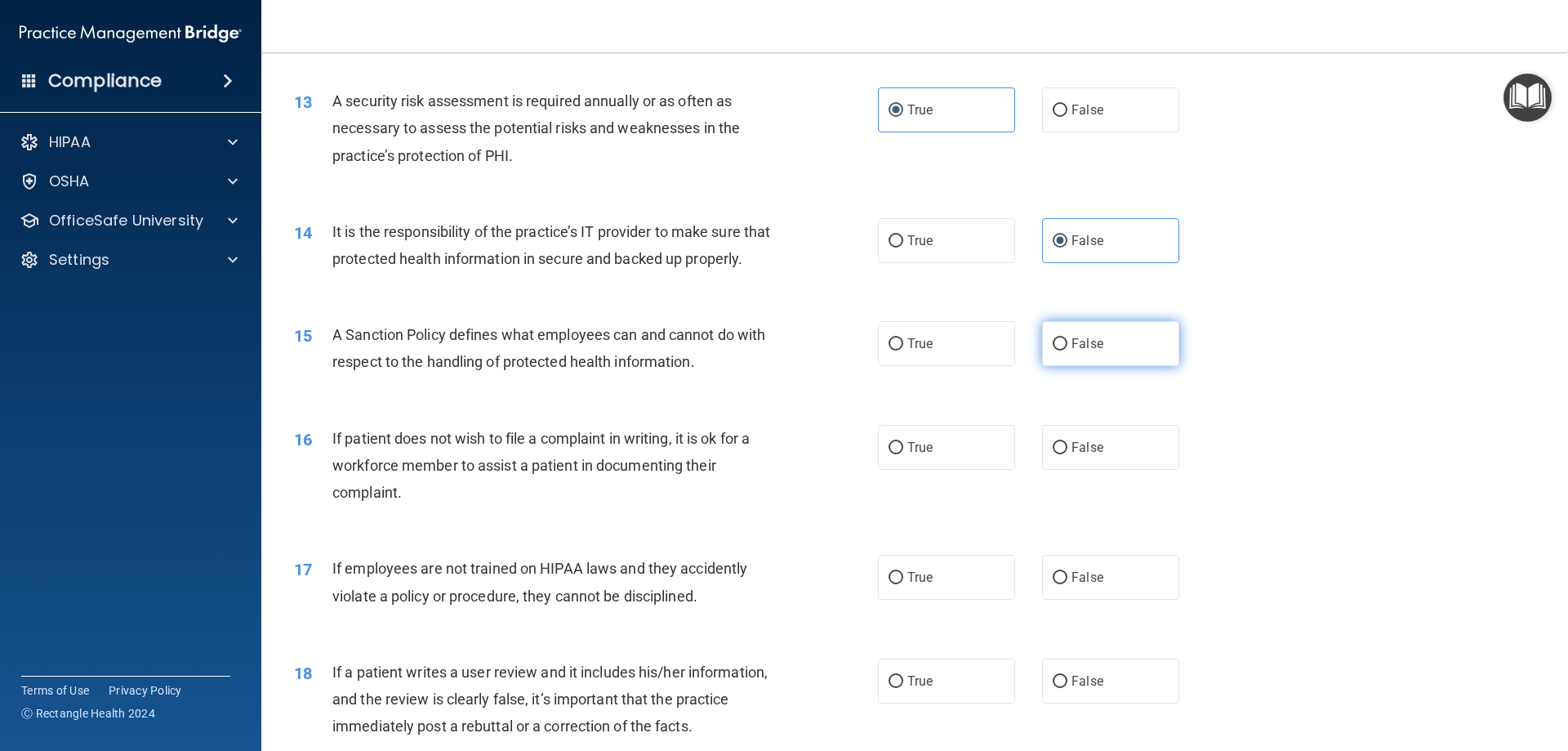
radio input "true"
click at [950, 470] on label "True" at bounding box center [946, 447] width 137 height 45
click at [903, 454] on input "True" at bounding box center [896, 448] width 15 height 12
radio input "true"
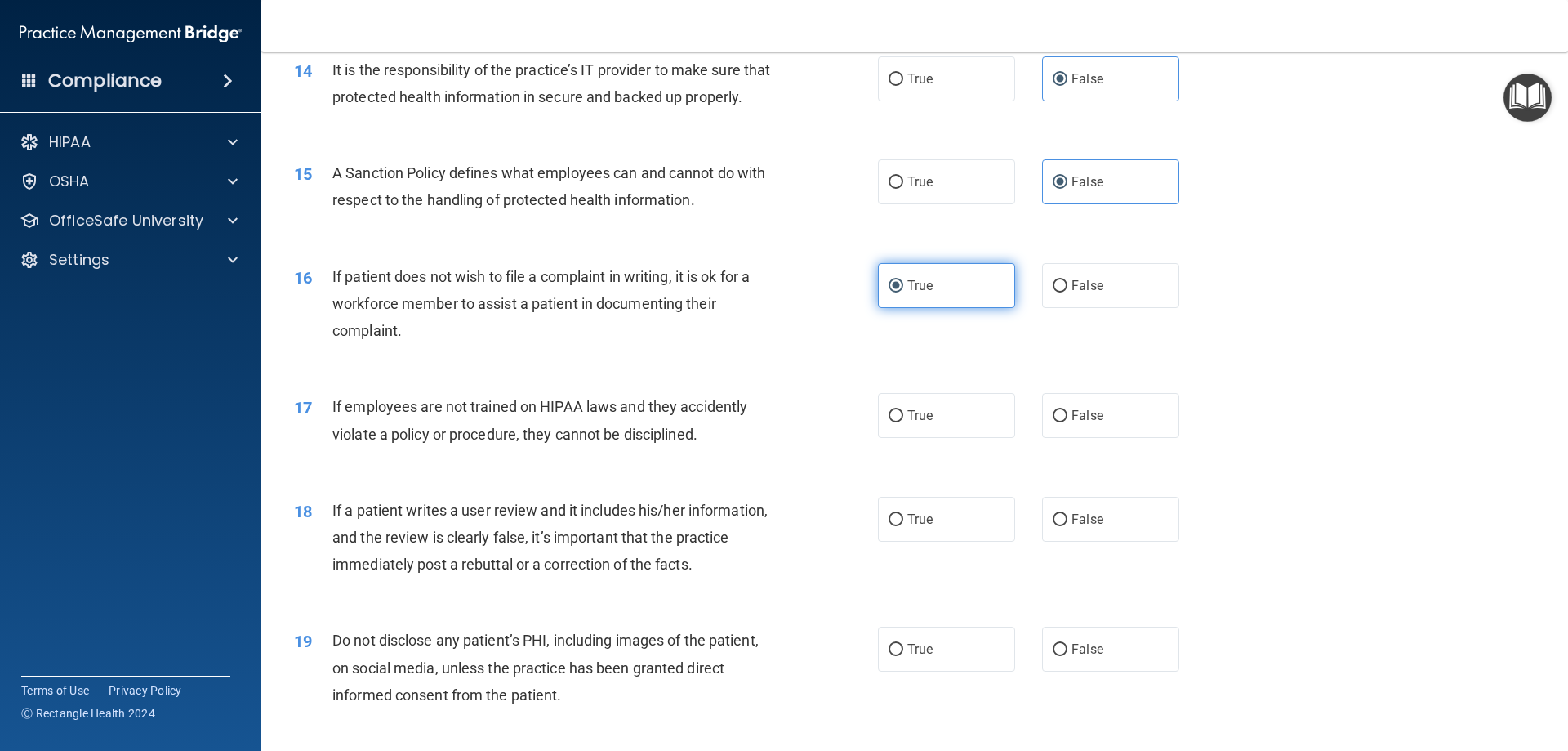
scroll to position [1879, 0]
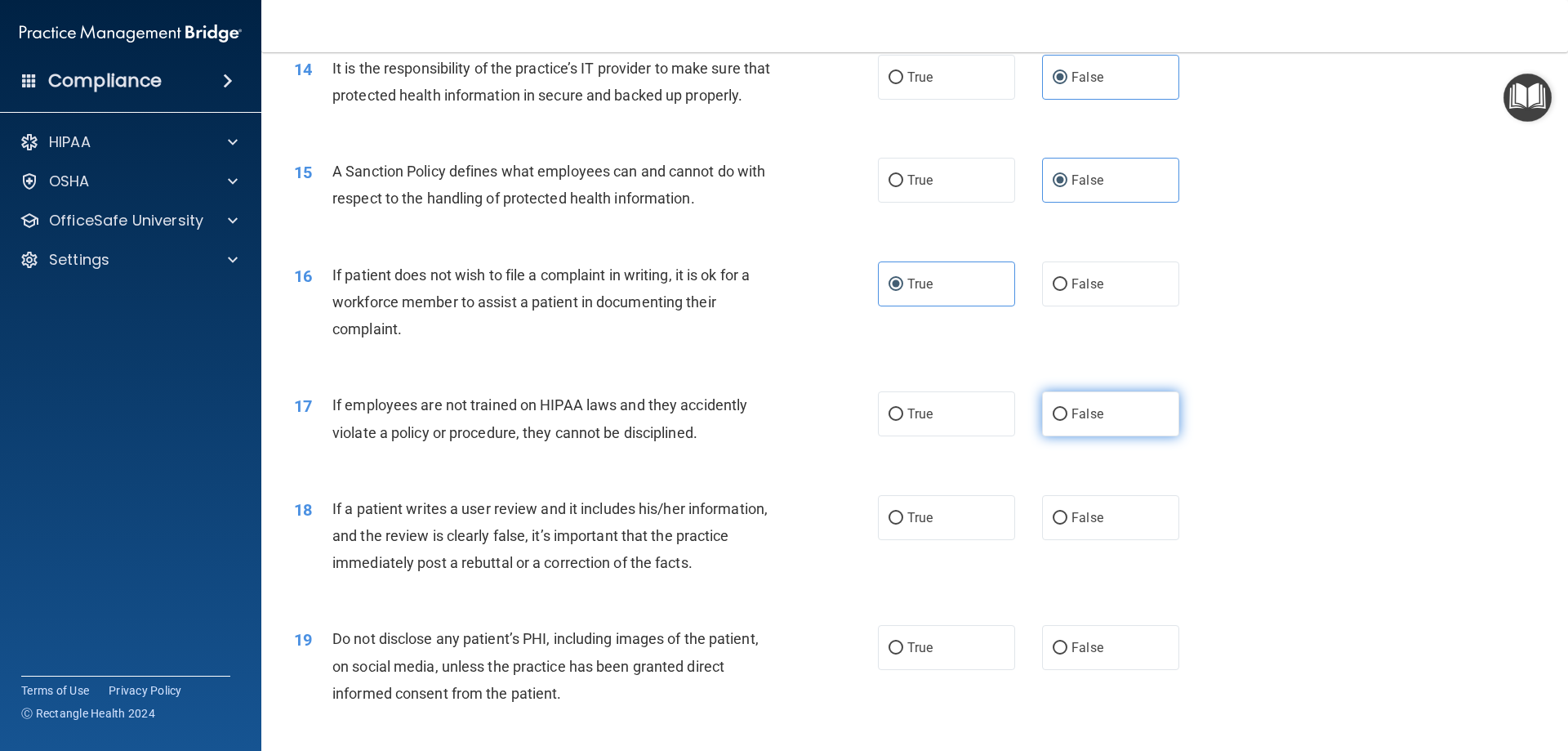
click at [1099, 437] on label "False" at bounding box center [1111, 414] width 137 height 45
click at [1067, 421] on input "False" at bounding box center [1060, 414] width 15 height 12
radio input "true"
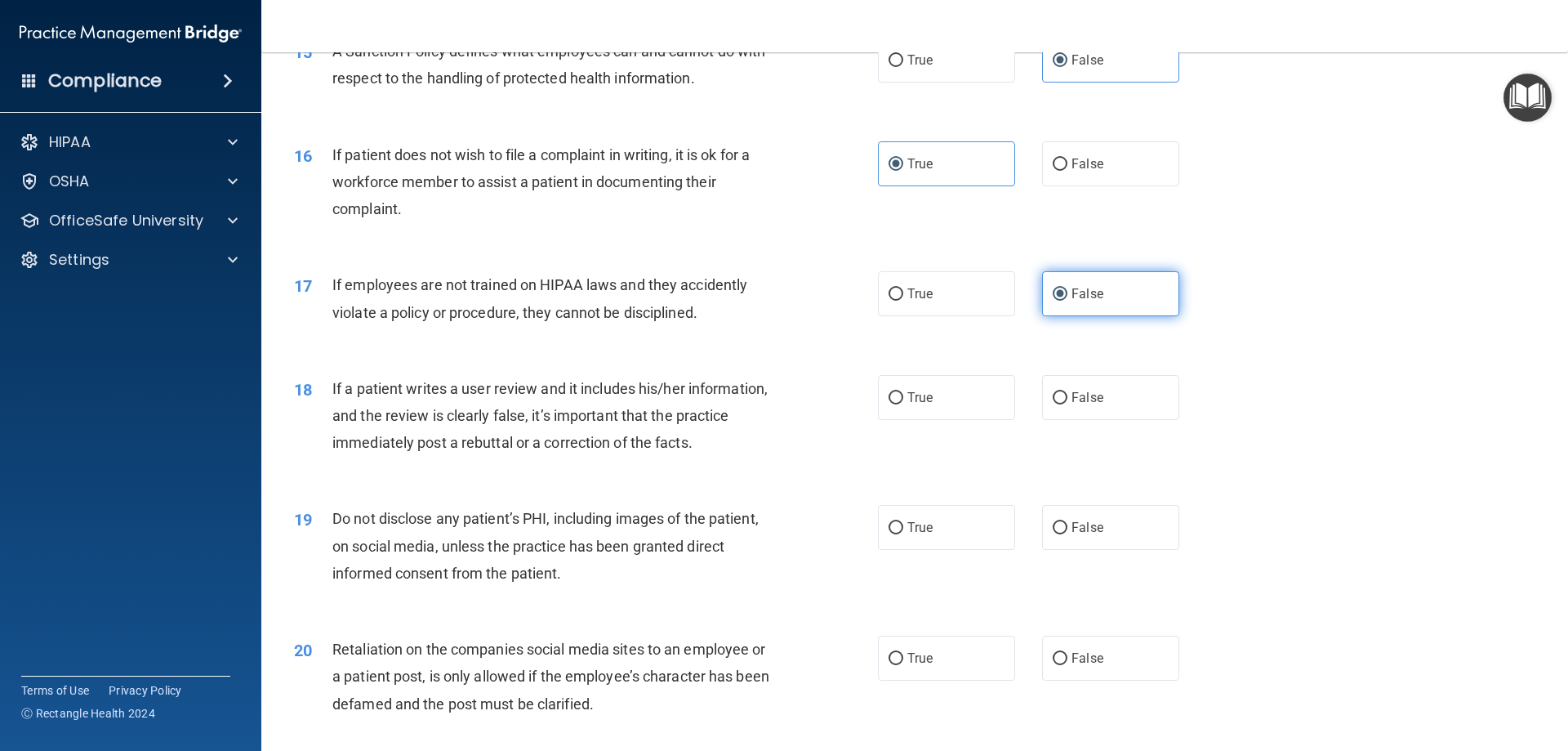
scroll to position [2043, 0]
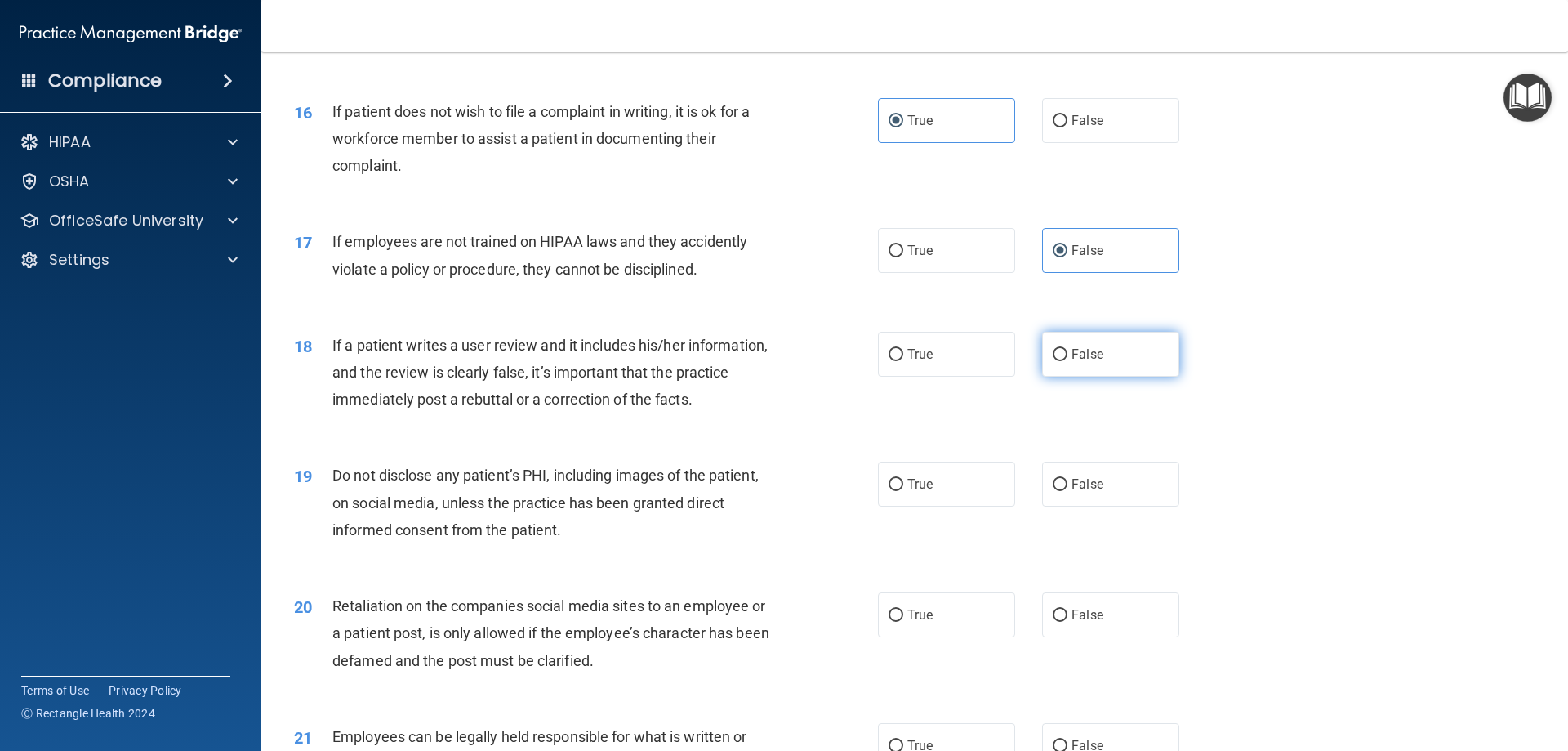
click at [1100, 376] on label "False" at bounding box center [1111, 354] width 137 height 45
click at [1067, 361] on input "False" at bounding box center [1060, 355] width 15 height 12
radio input "true"
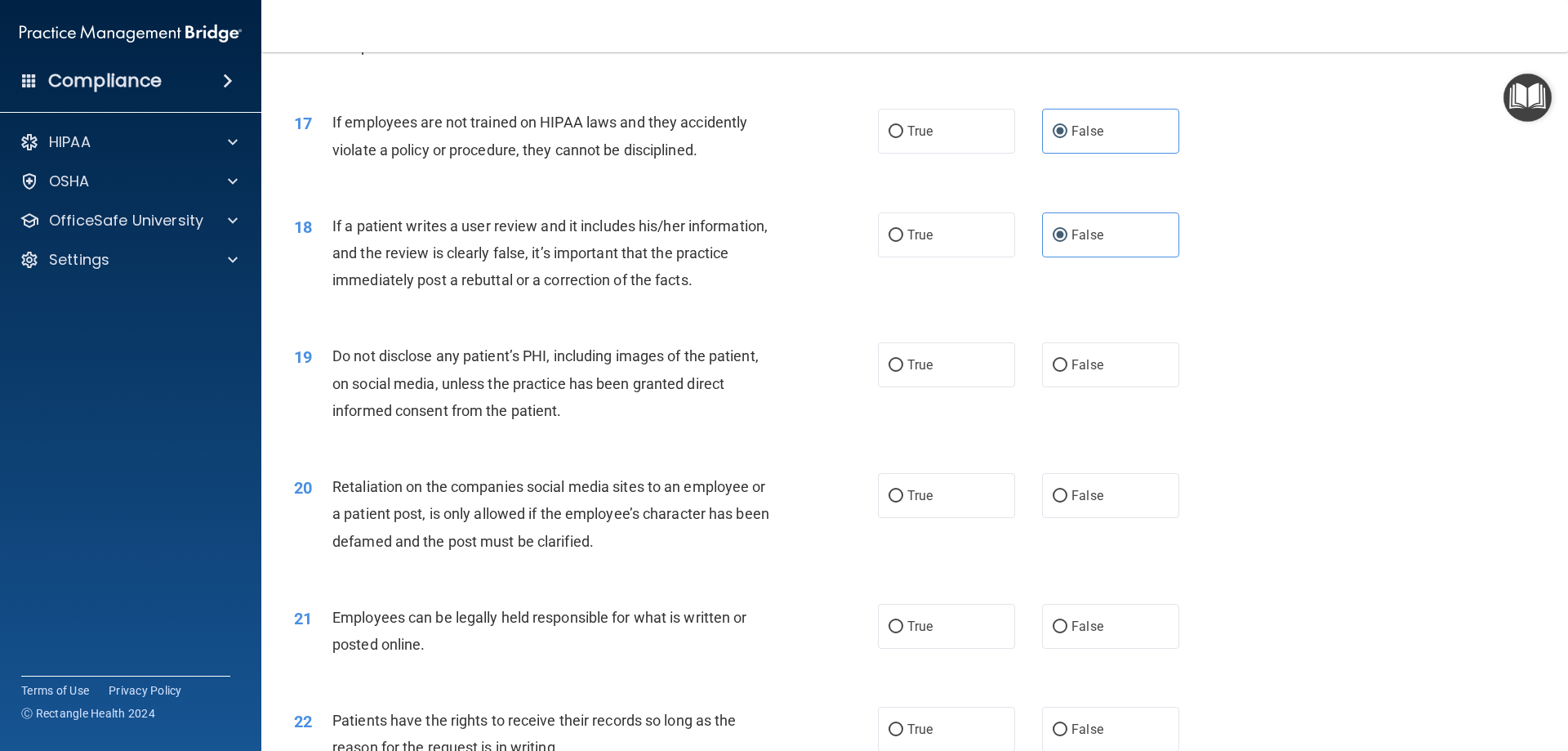
scroll to position [2288, 0]
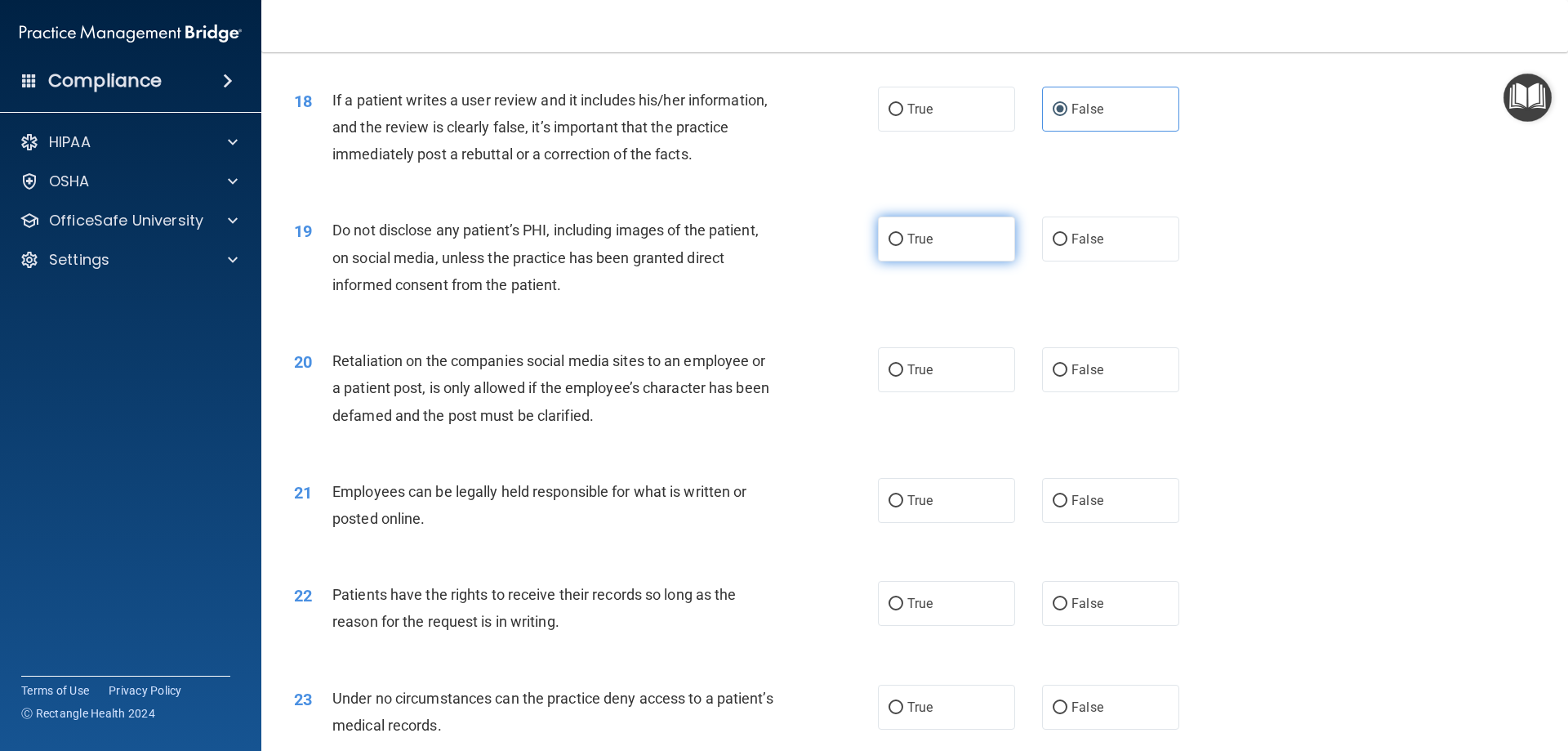
click at [969, 261] on label "True" at bounding box center [946, 239] width 137 height 45
click at [903, 246] on input "True" at bounding box center [896, 240] width 15 height 12
radio input "true"
click at [1095, 391] on label "False" at bounding box center [1111, 370] width 137 height 45
click at [1067, 376] on input "False" at bounding box center [1060, 371] width 15 height 12
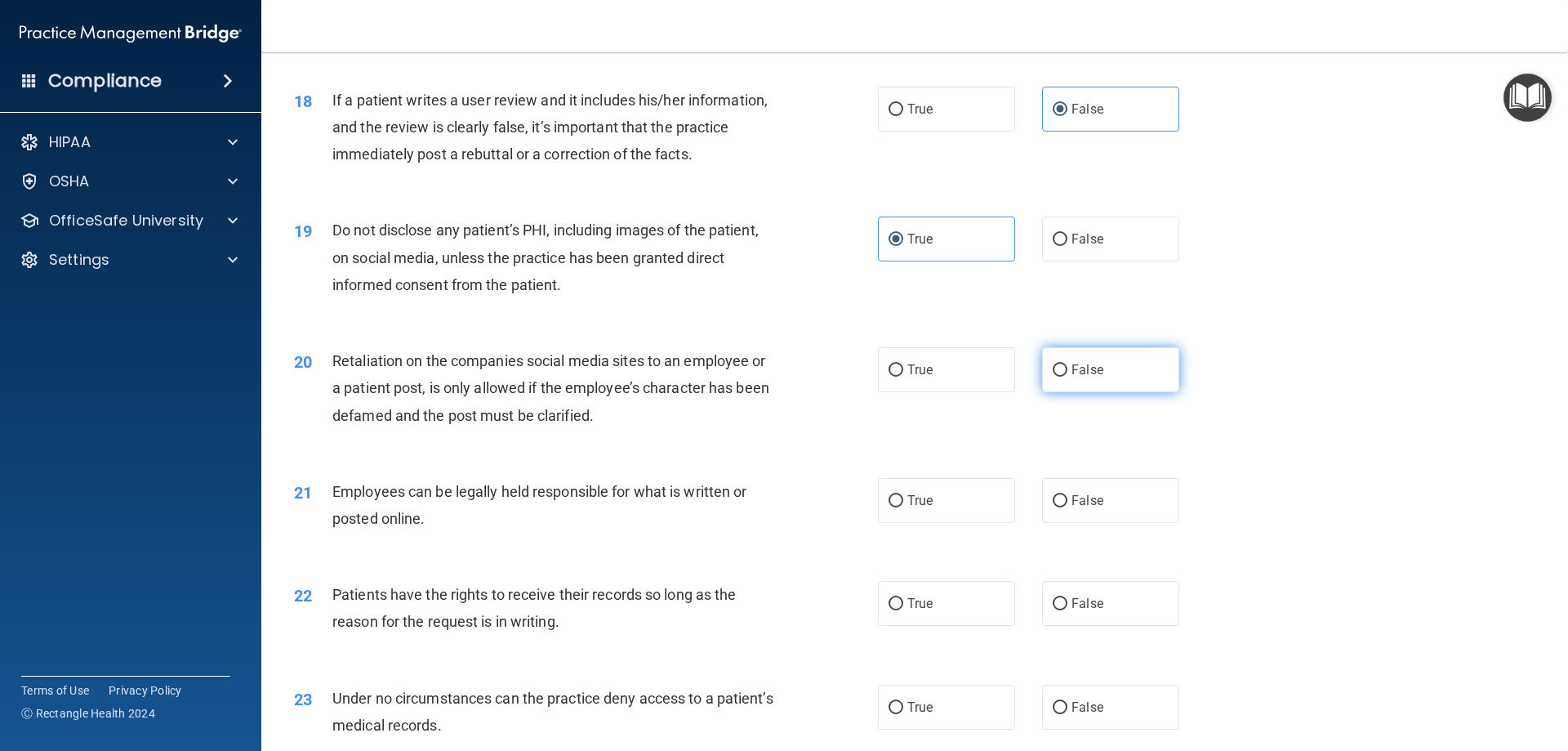
radio input "true"
click at [941, 516] on label "True" at bounding box center [946, 500] width 137 height 45
click at [903, 508] on input "True" at bounding box center [896, 501] width 15 height 12
radio input "true"
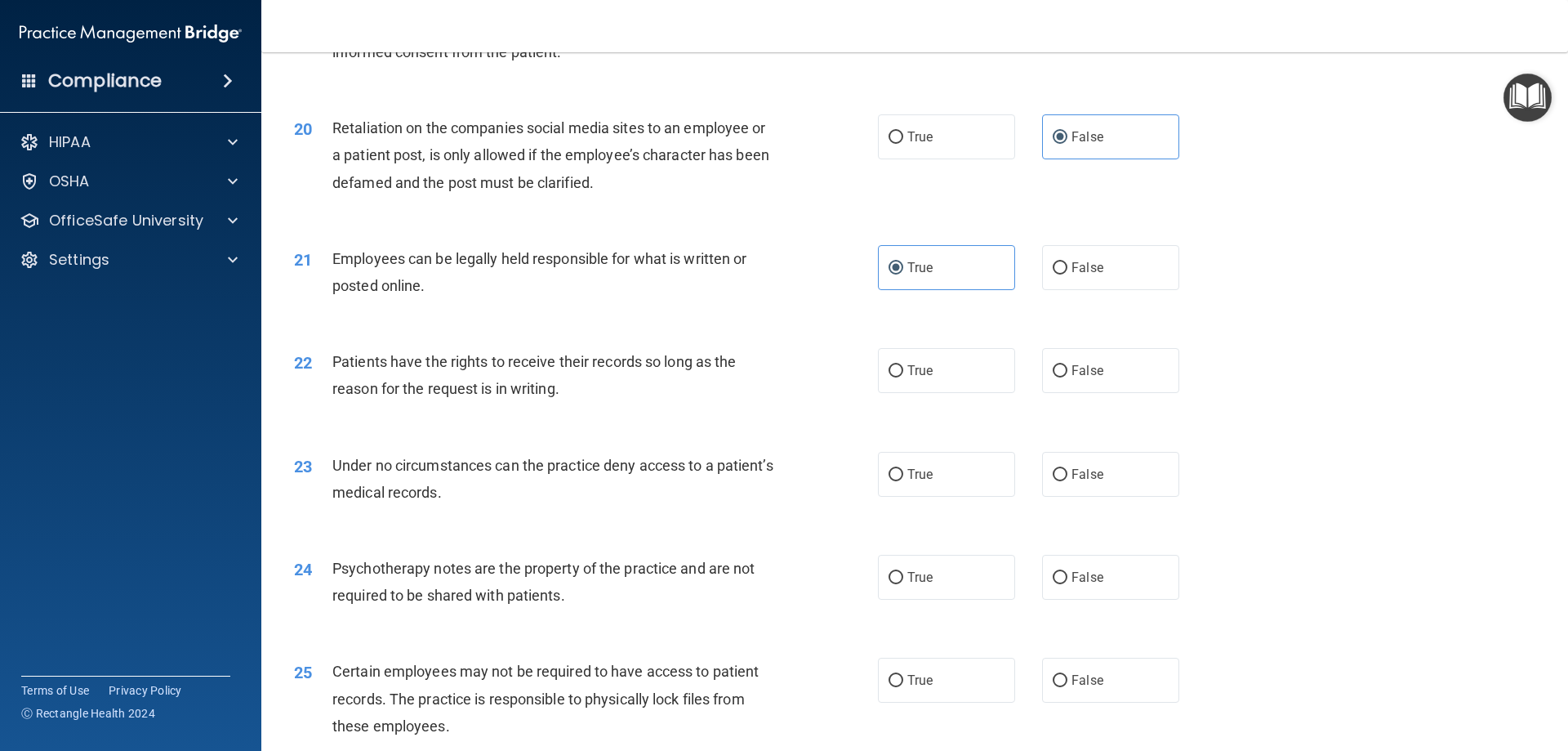
scroll to position [2615, 0]
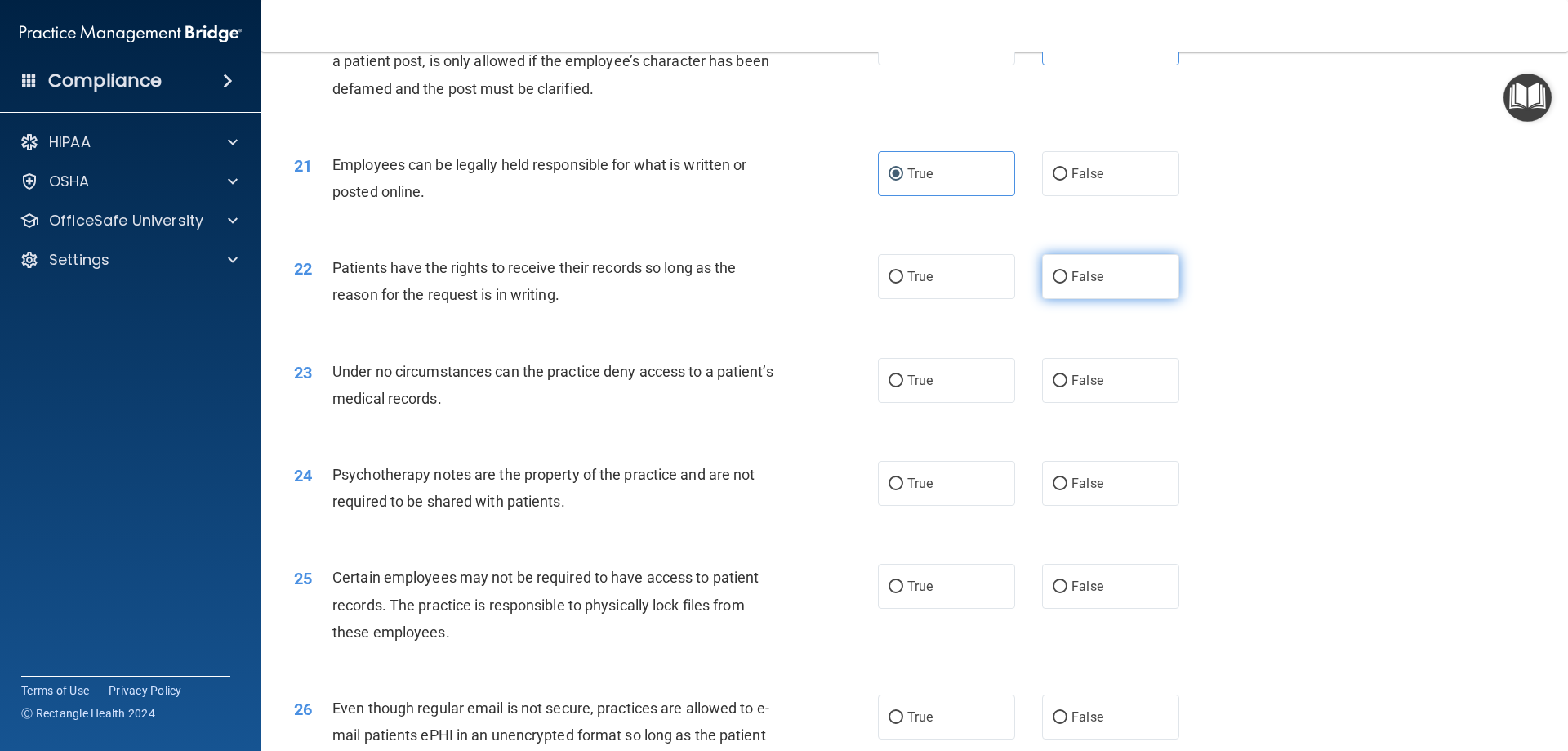
click at [1076, 299] on label "False" at bounding box center [1111, 276] width 137 height 45
click at [1067, 284] on input "False" at bounding box center [1060, 277] width 15 height 12
radio input "true"
click at [1081, 403] on label "False" at bounding box center [1111, 380] width 137 height 45
click at [1067, 387] on input "False" at bounding box center [1060, 380] width 15 height 12
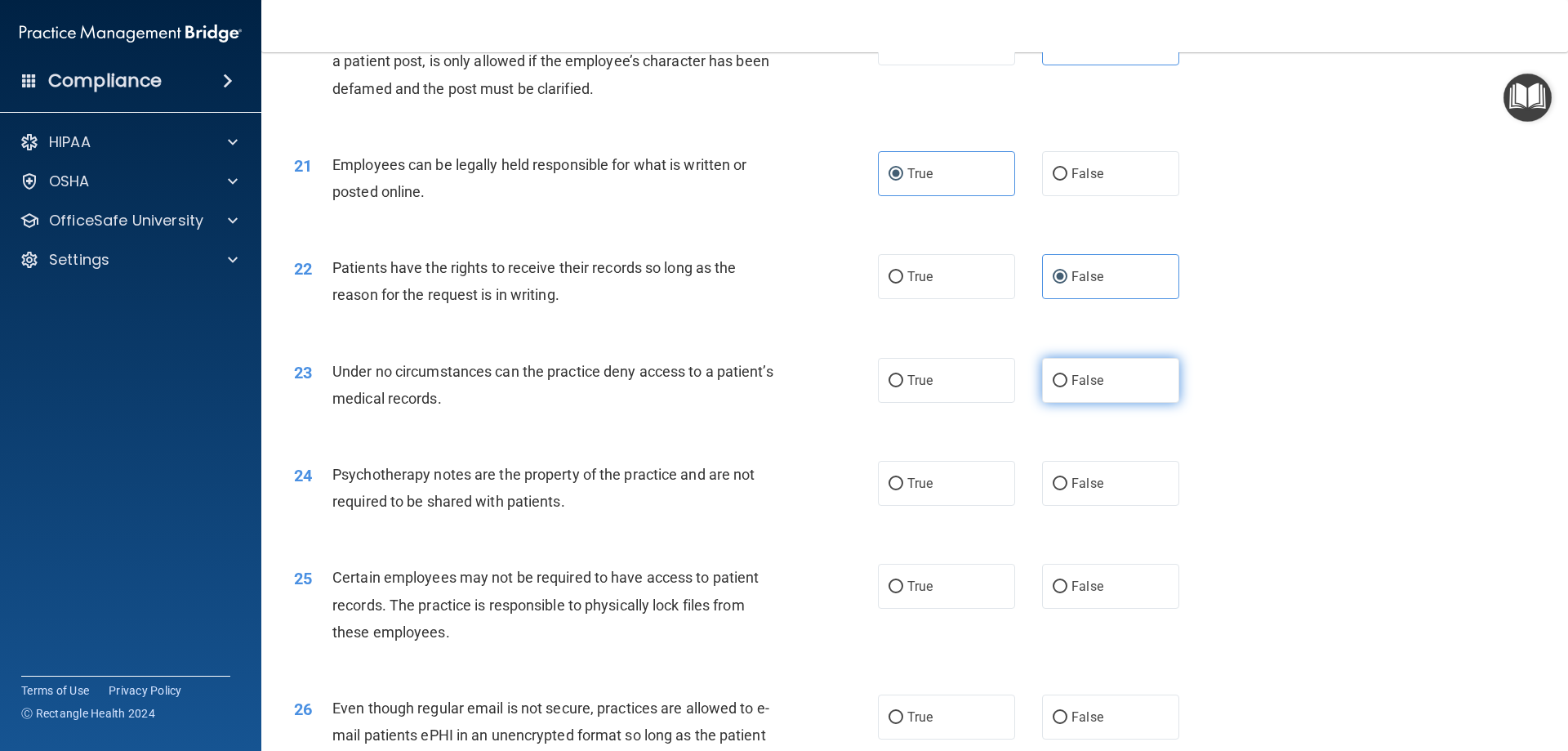
radio input "true"
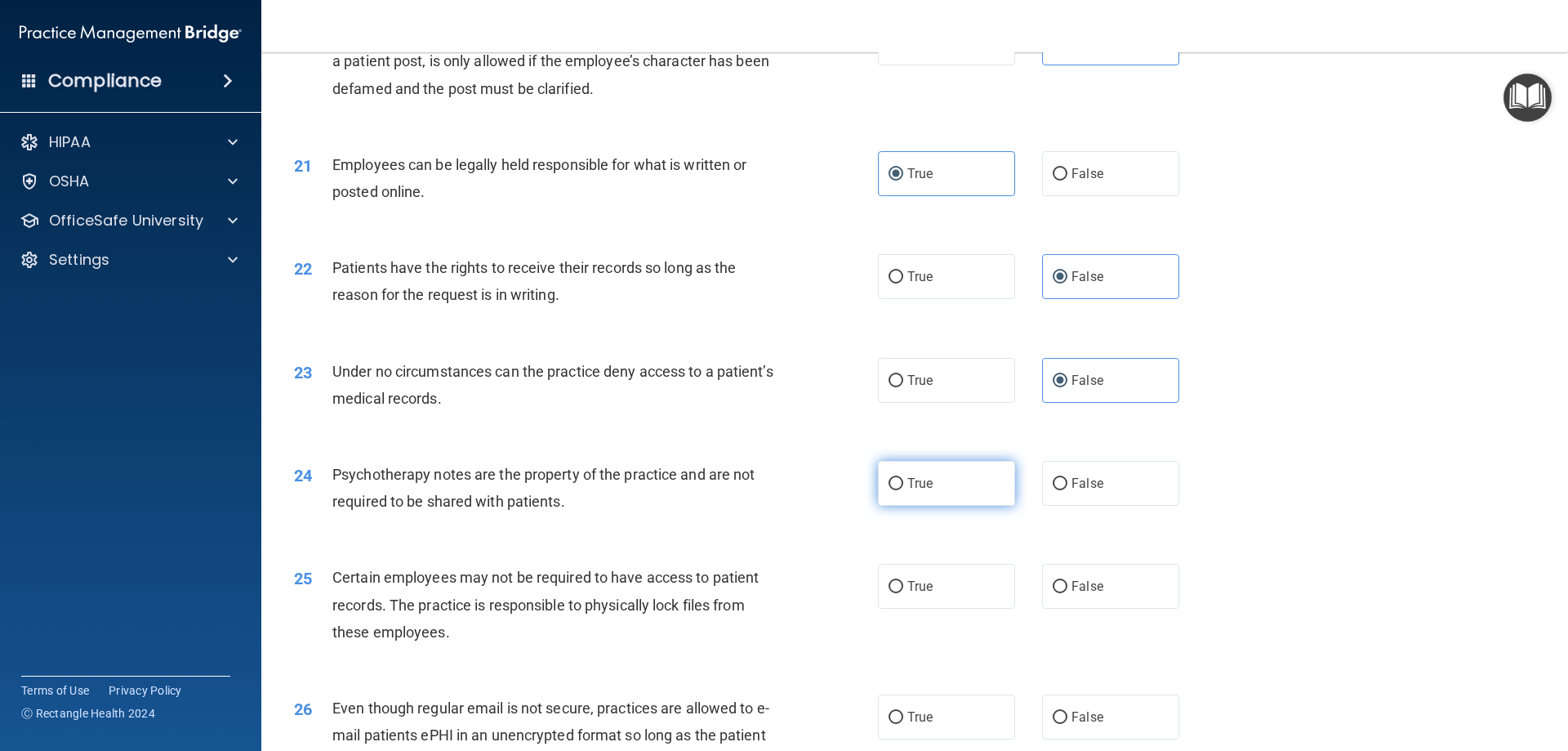
click at [967, 506] on label "True" at bounding box center [946, 483] width 137 height 45
click at [903, 490] on input "True" at bounding box center [896, 484] width 15 height 12
radio input "true"
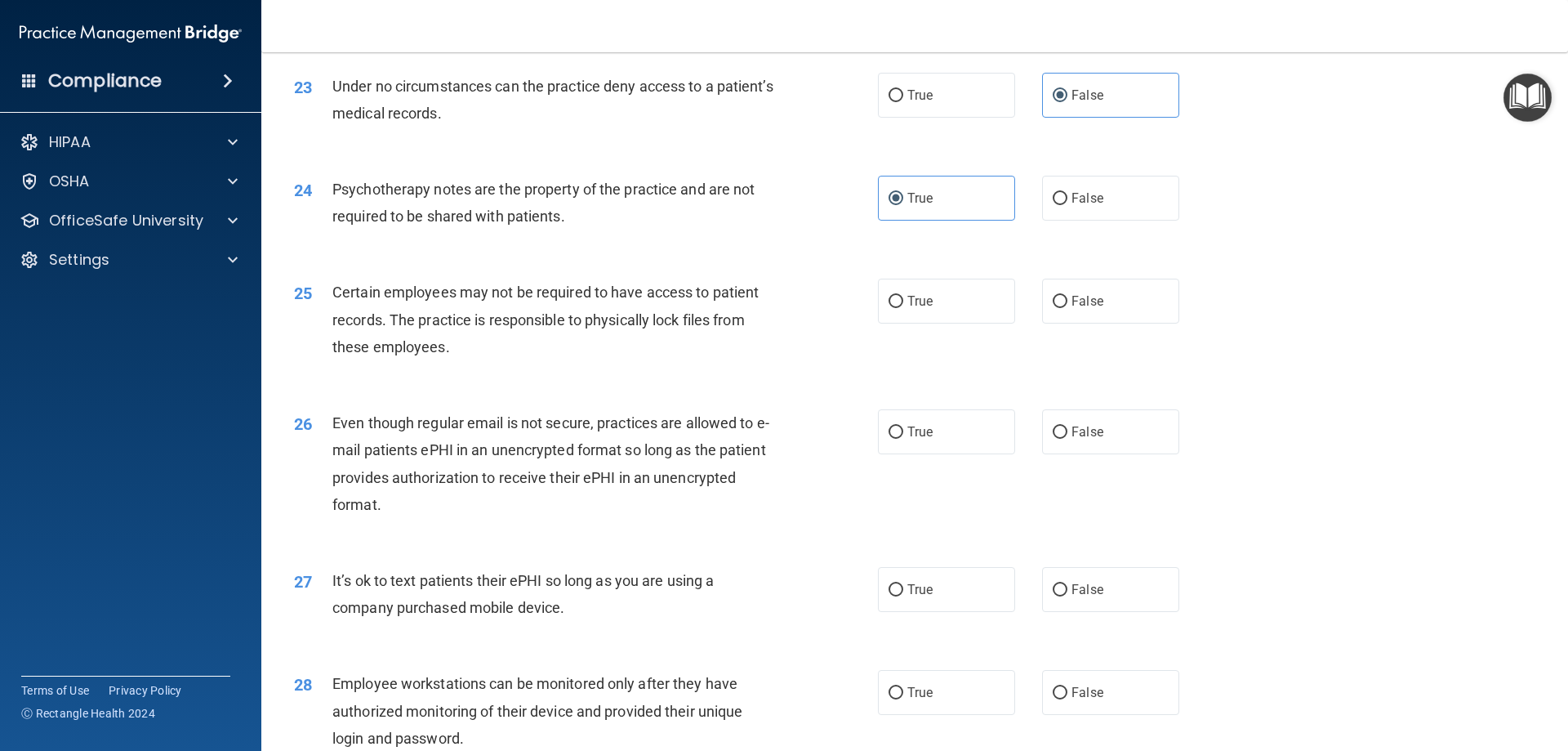
scroll to position [2942, 0]
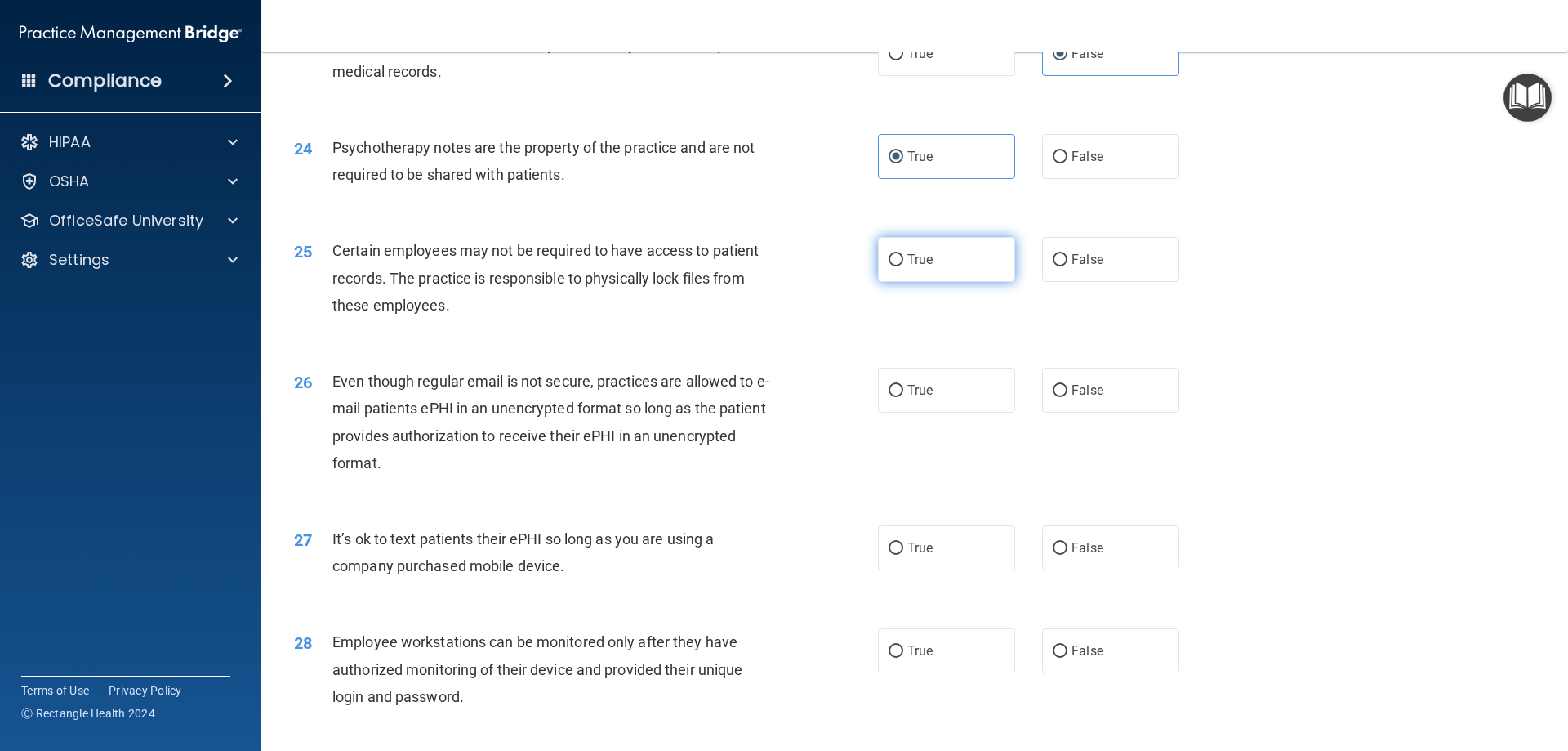
click at [942, 277] on label "True" at bounding box center [946, 260] width 137 height 45
click at [903, 266] on input "True" at bounding box center [896, 260] width 15 height 12
radio input "true"
click at [980, 413] on label "True" at bounding box center [946, 390] width 137 height 45
click at [903, 397] on input "True" at bounding box center [896, 390] width 15 height 12
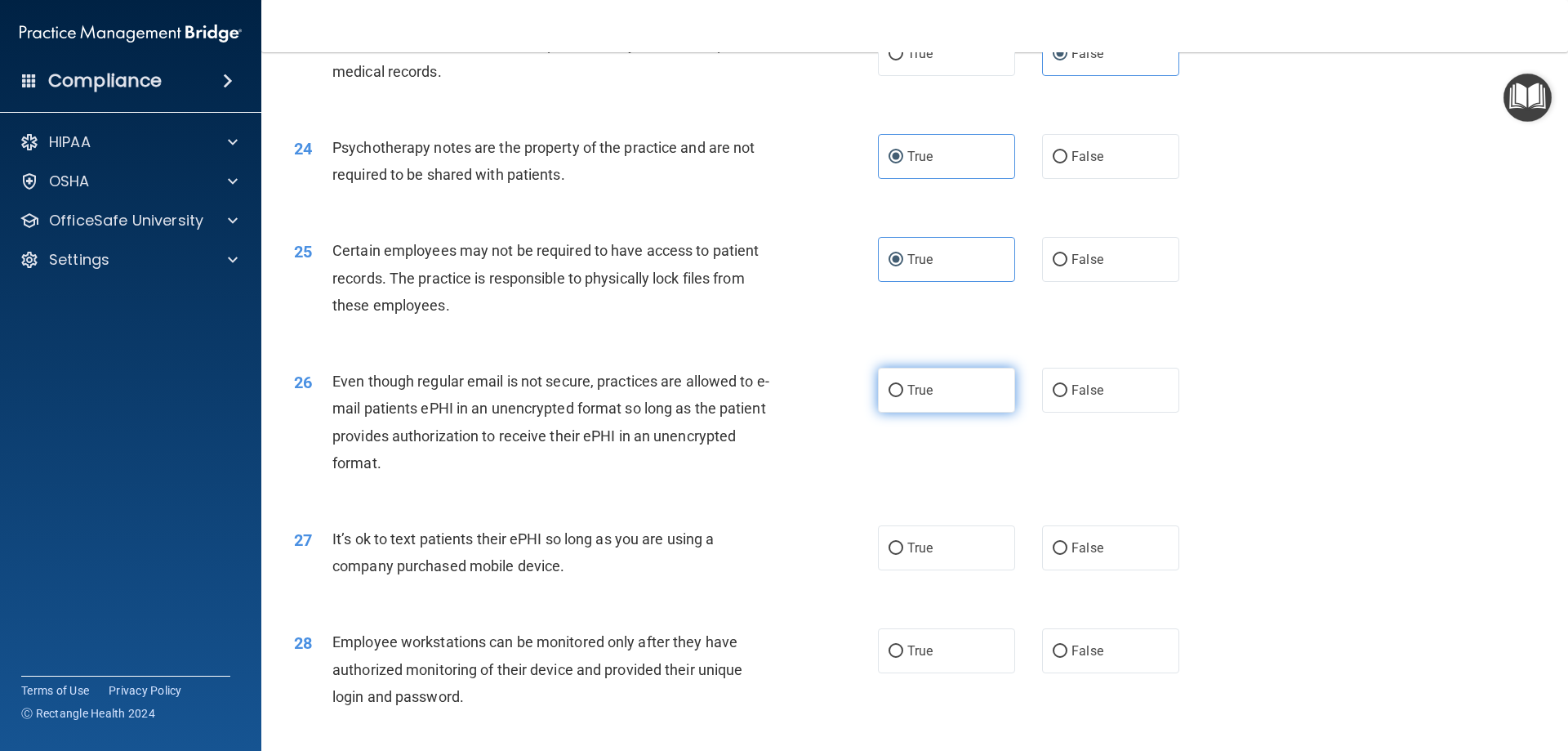
radio input "true"
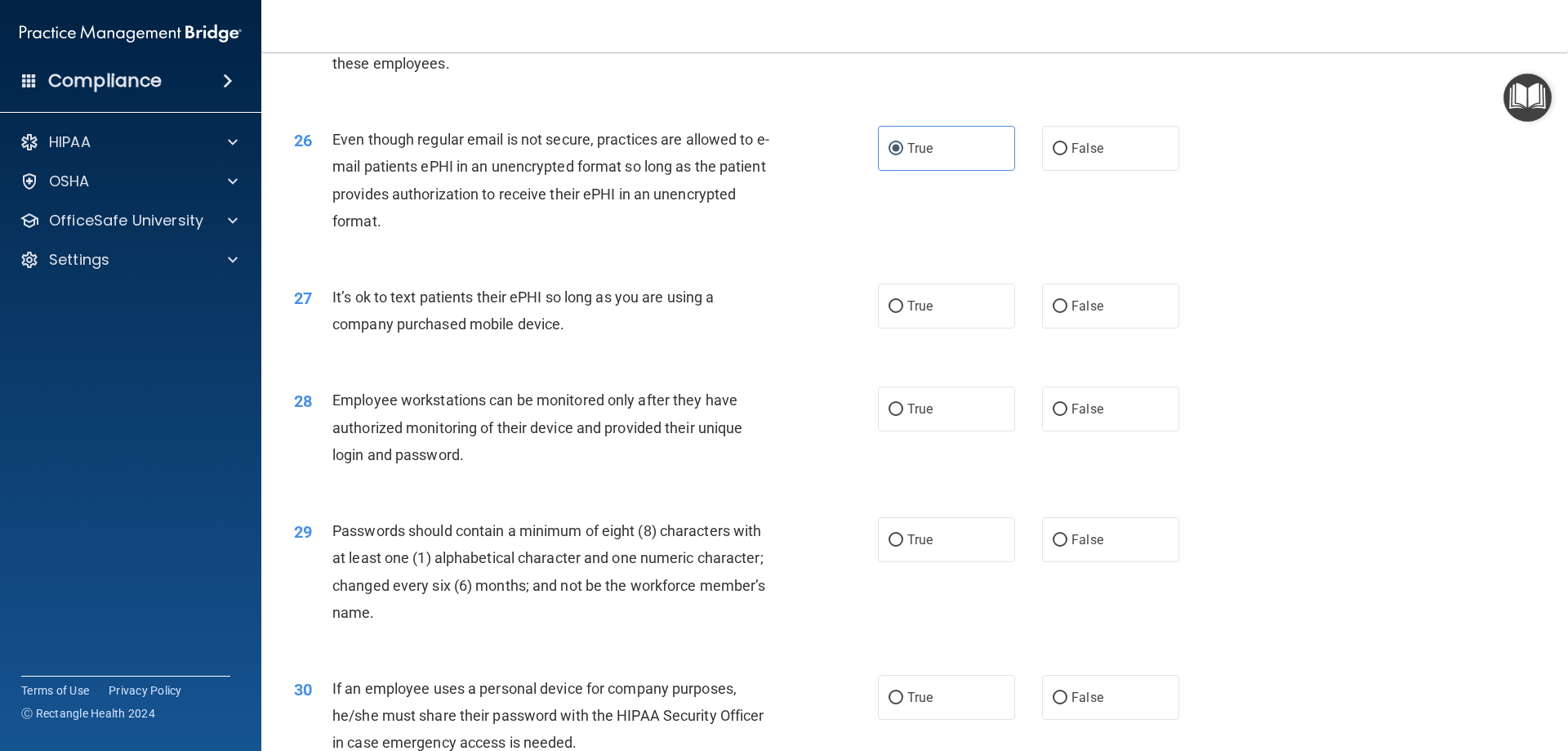
scroll to position [3187, 0]
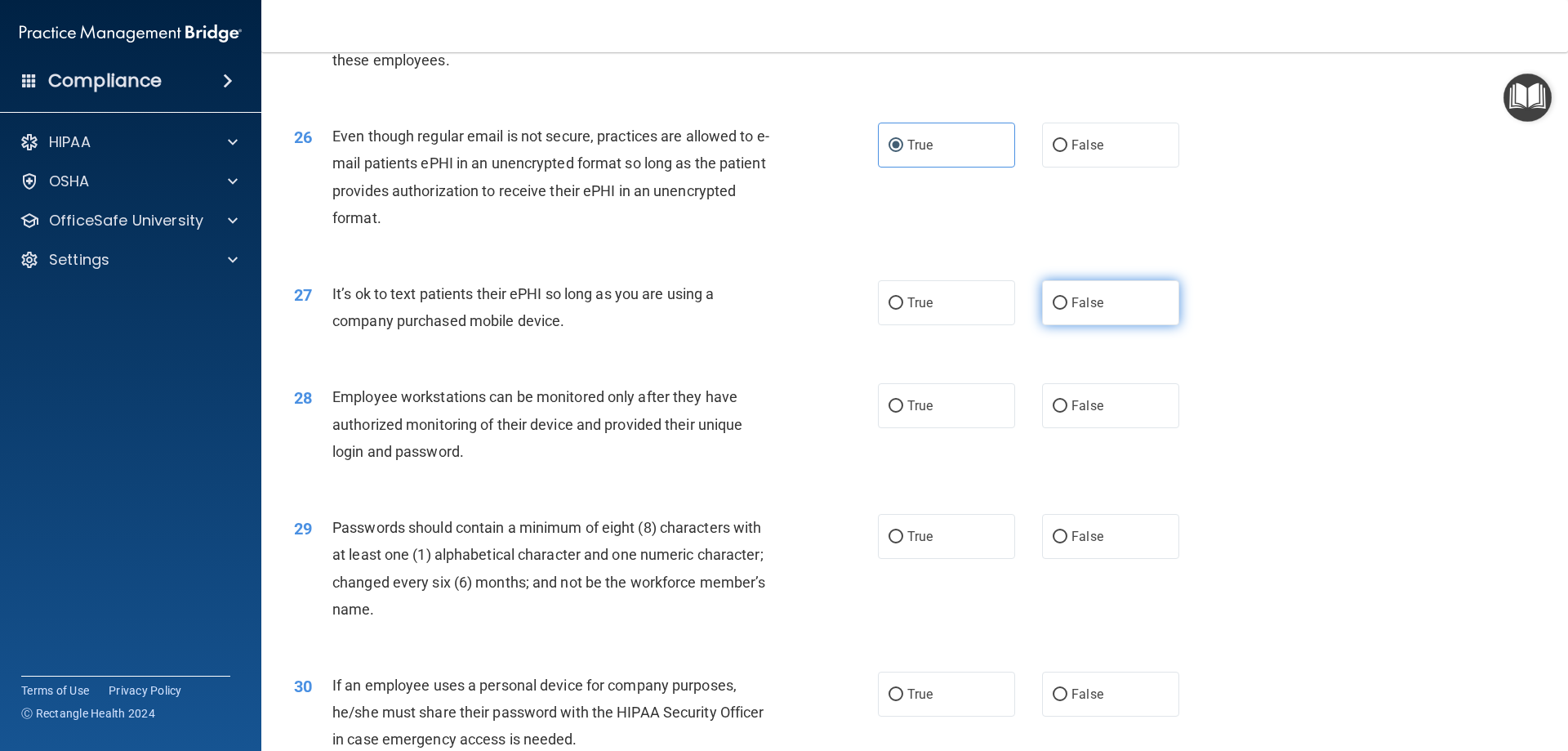
click at [1077, 325] on label "False" at bounding box center [1111, 303] width 137 height 45
click at [1067, 309] on input "False" at bounding box center [1060, 304] width 15 height 12
radio input "true"
click at [1071, 414] on span "False" at bounding box center [1087, 405] width 32 height 16
click at [1066, 413] on input "False" at bounding box center [1060, 406] width 15 height 12
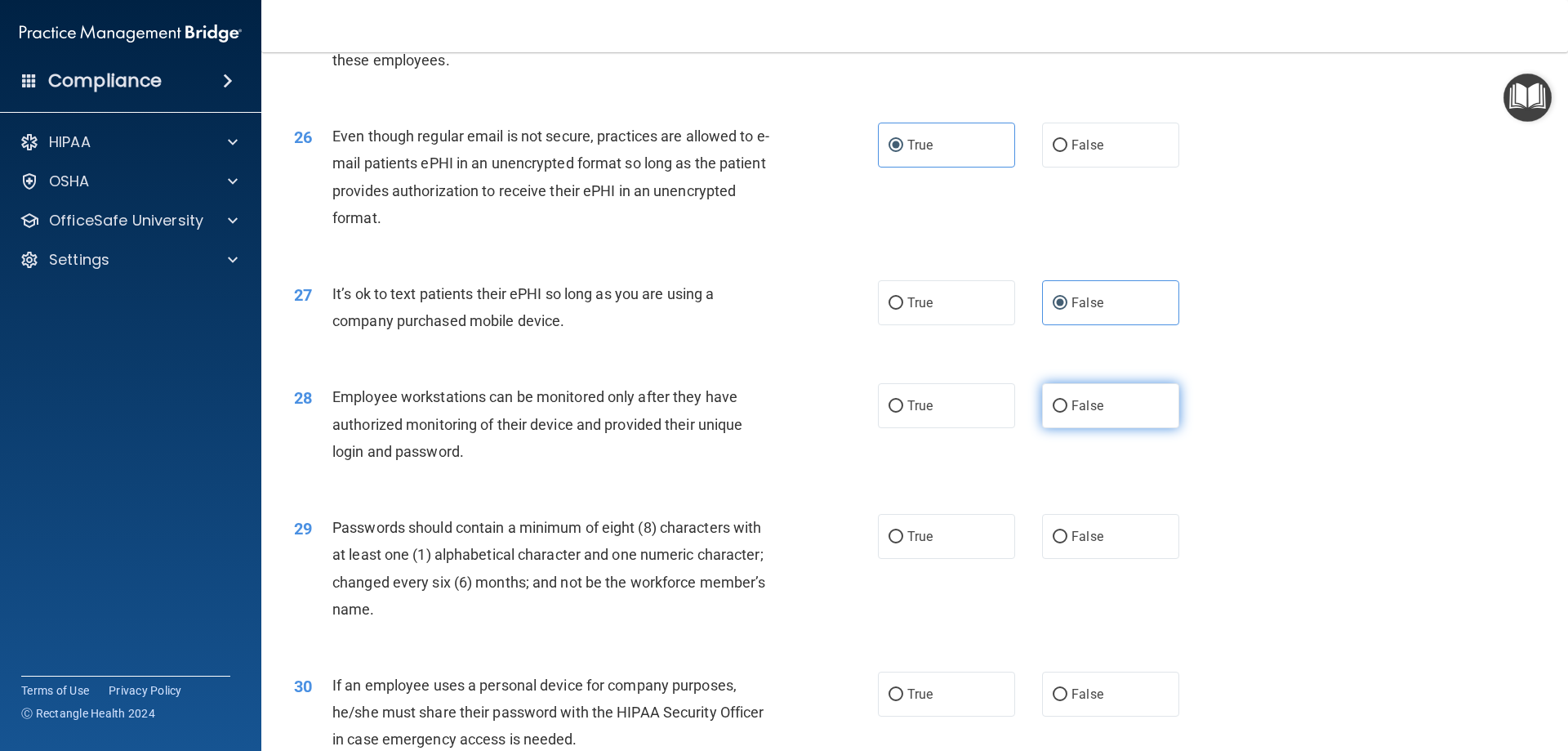
radio input "true"
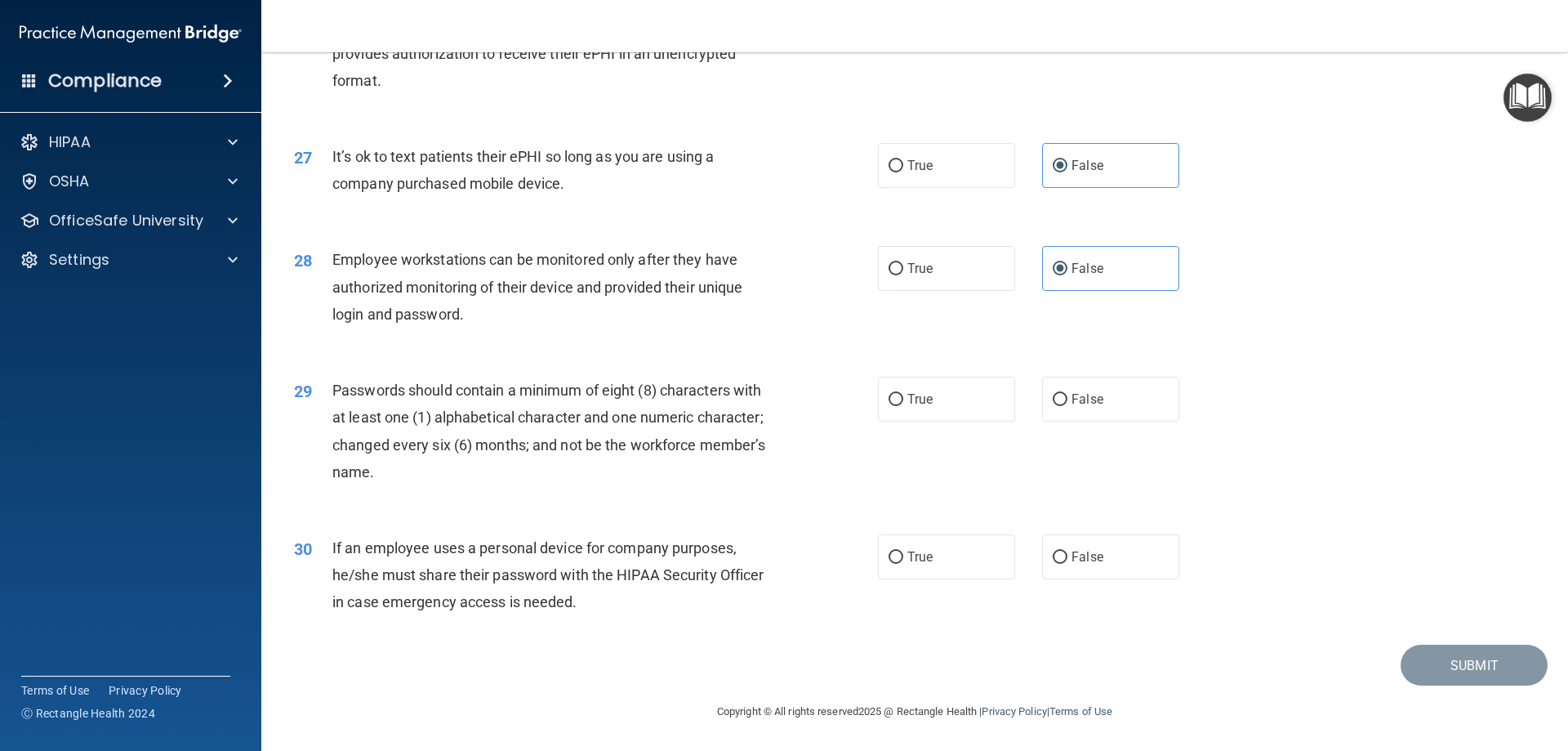
scroll to position [3351, 0]
click at [947, 419] on label "True" at bounding box center [946, 399] width 137 height 45
click at [903, 406] on input "True" at bounding box center [896, 399] width 15 height 12
radio input "true"
click at [1131, 557] on label "False" at bounding box center [1111, 557] width 137 height 45
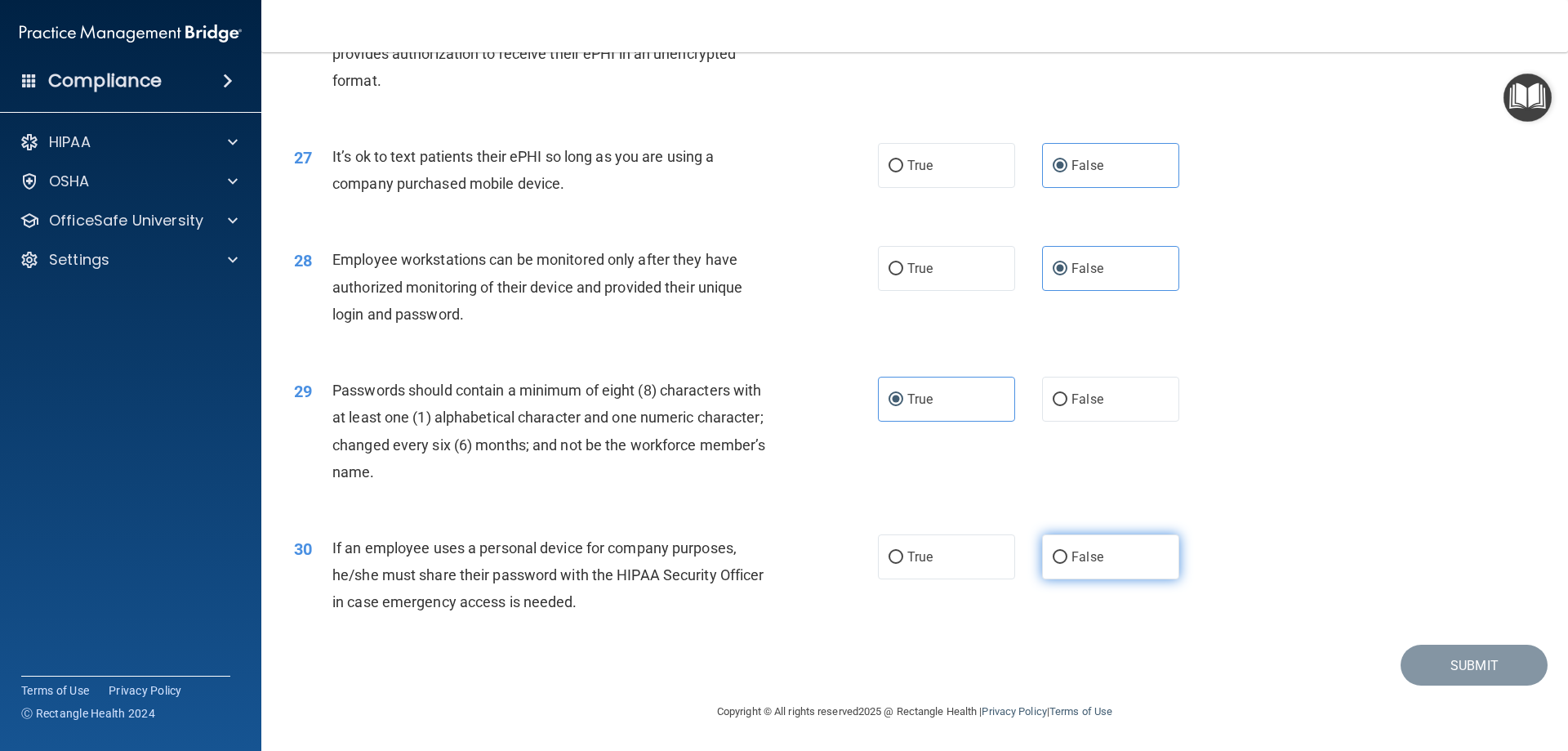
click at [1067, 557] on input "False" at bounding box center [1060, 557] width 15 height 12
radio input "true"
click at [1450, 660] on button "Submit" at bounding box center [1474, 666] width 147 height 41
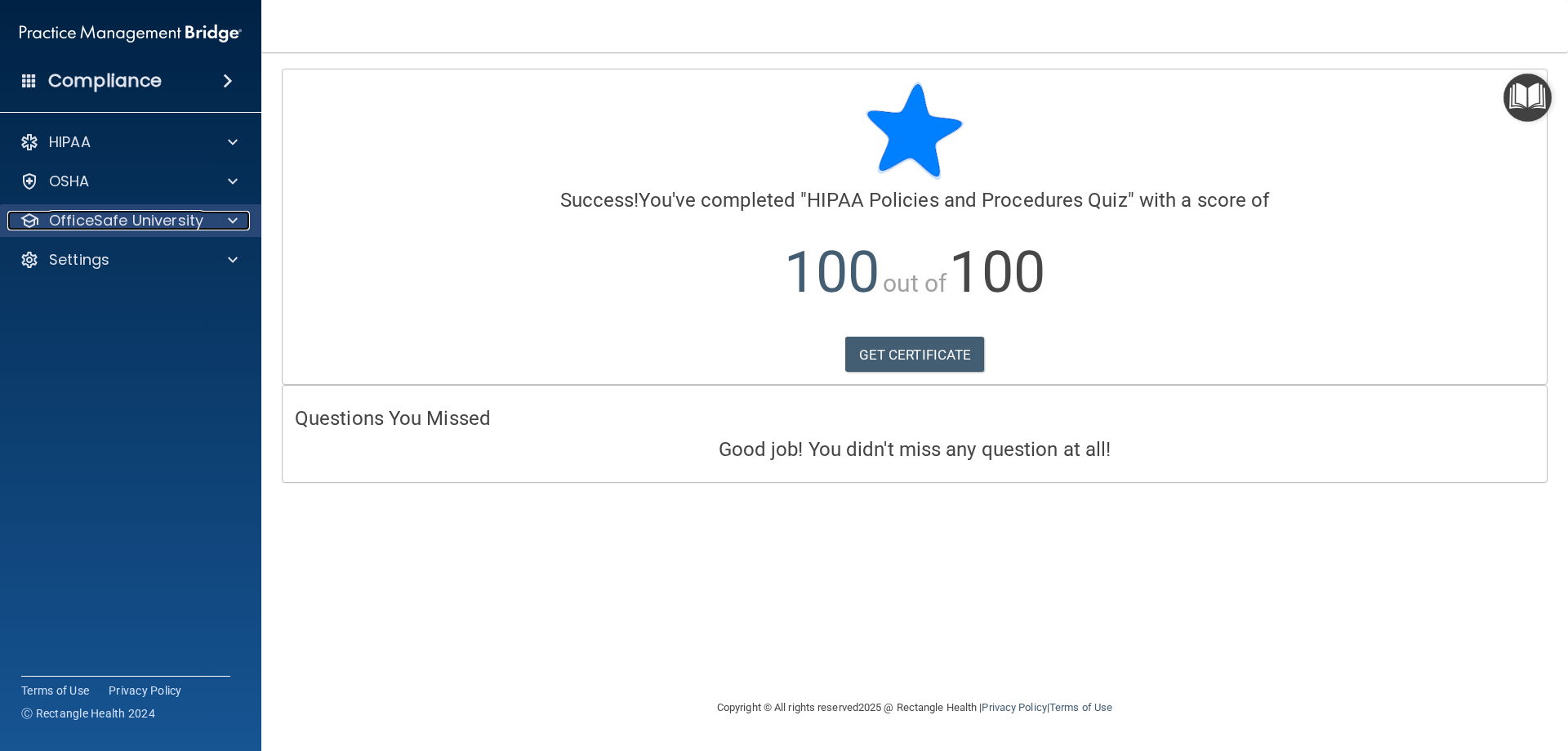
click at [227, 223] on div at bounding box center [230, 221] width 41 height 20
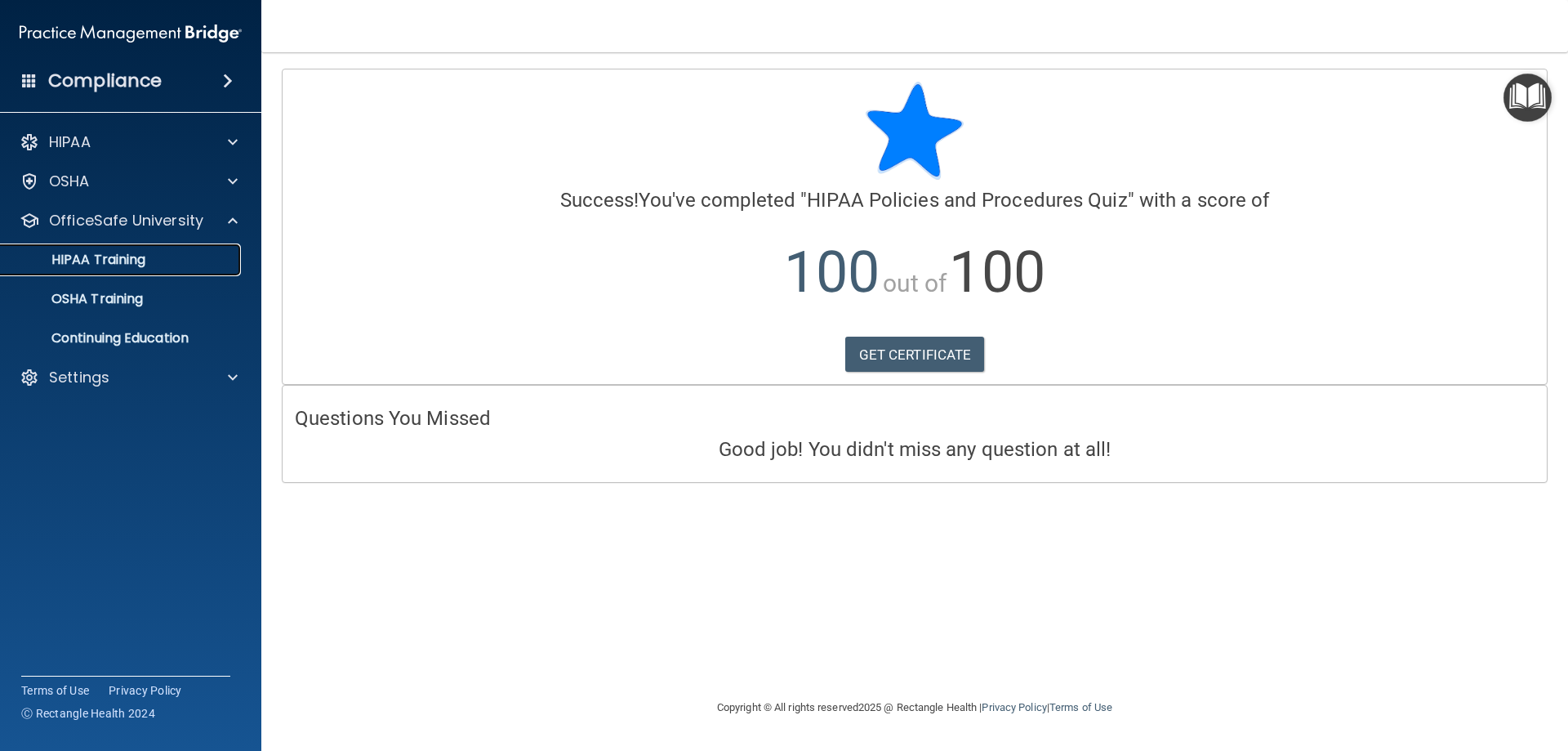
click at [104, 264] on p "HIPAA Training" at bounding box center [78, 260] width 135 height 17
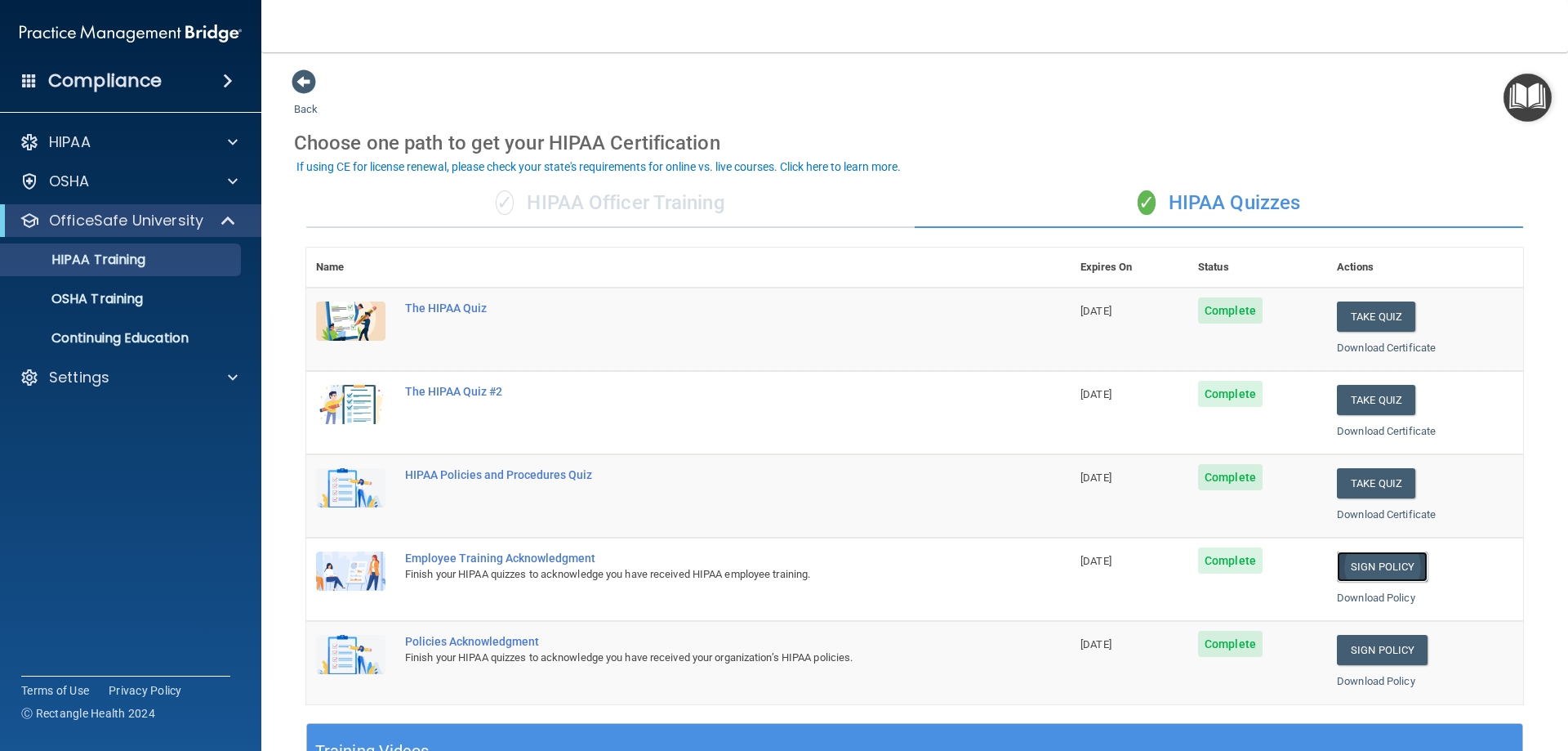
click at [1388, 576] on link "Sign Policy" at bounding box center [1382, 567] width 91 height 31
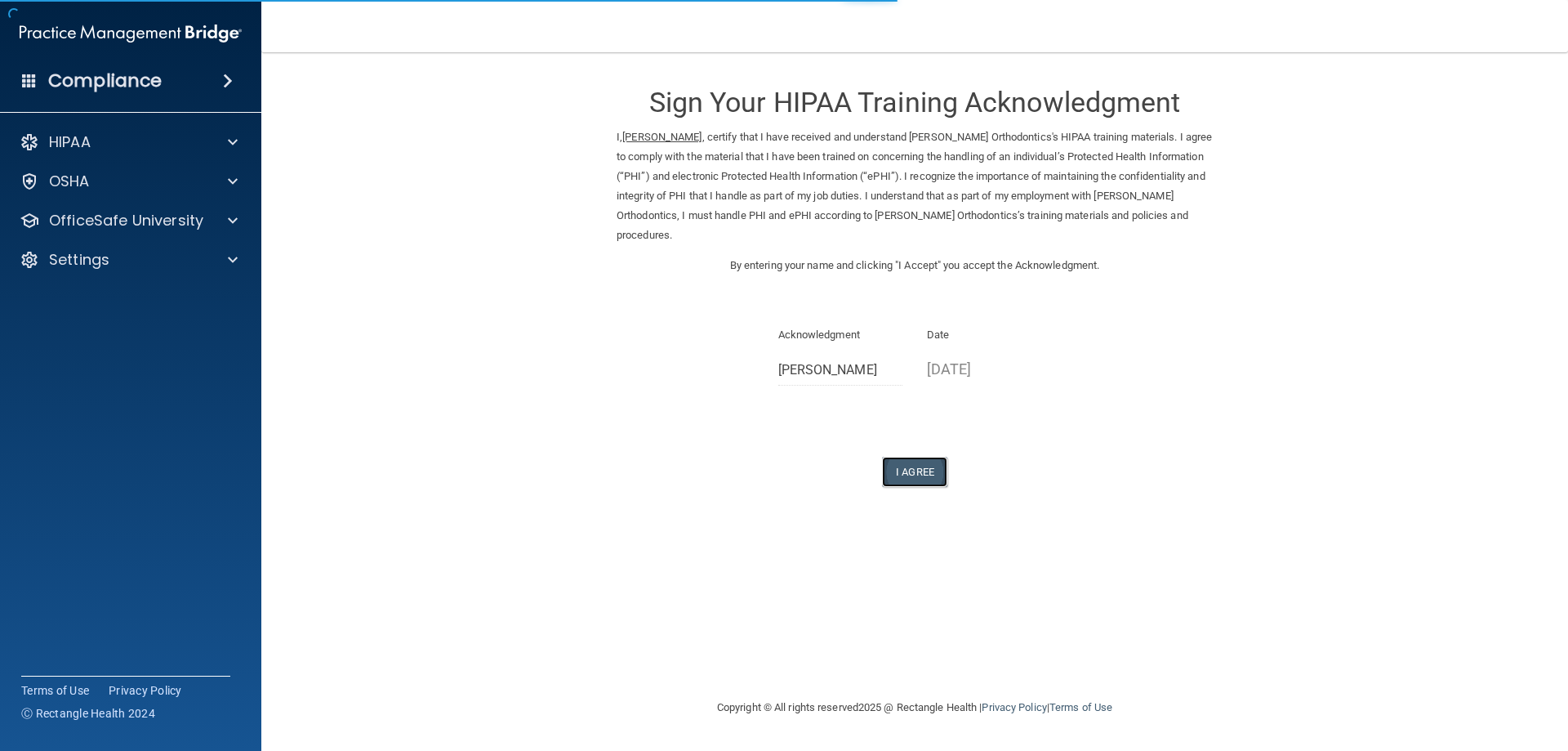
click at [918, 479] on button "I Agree" at bounding box center [914, 471] width 65 height 31
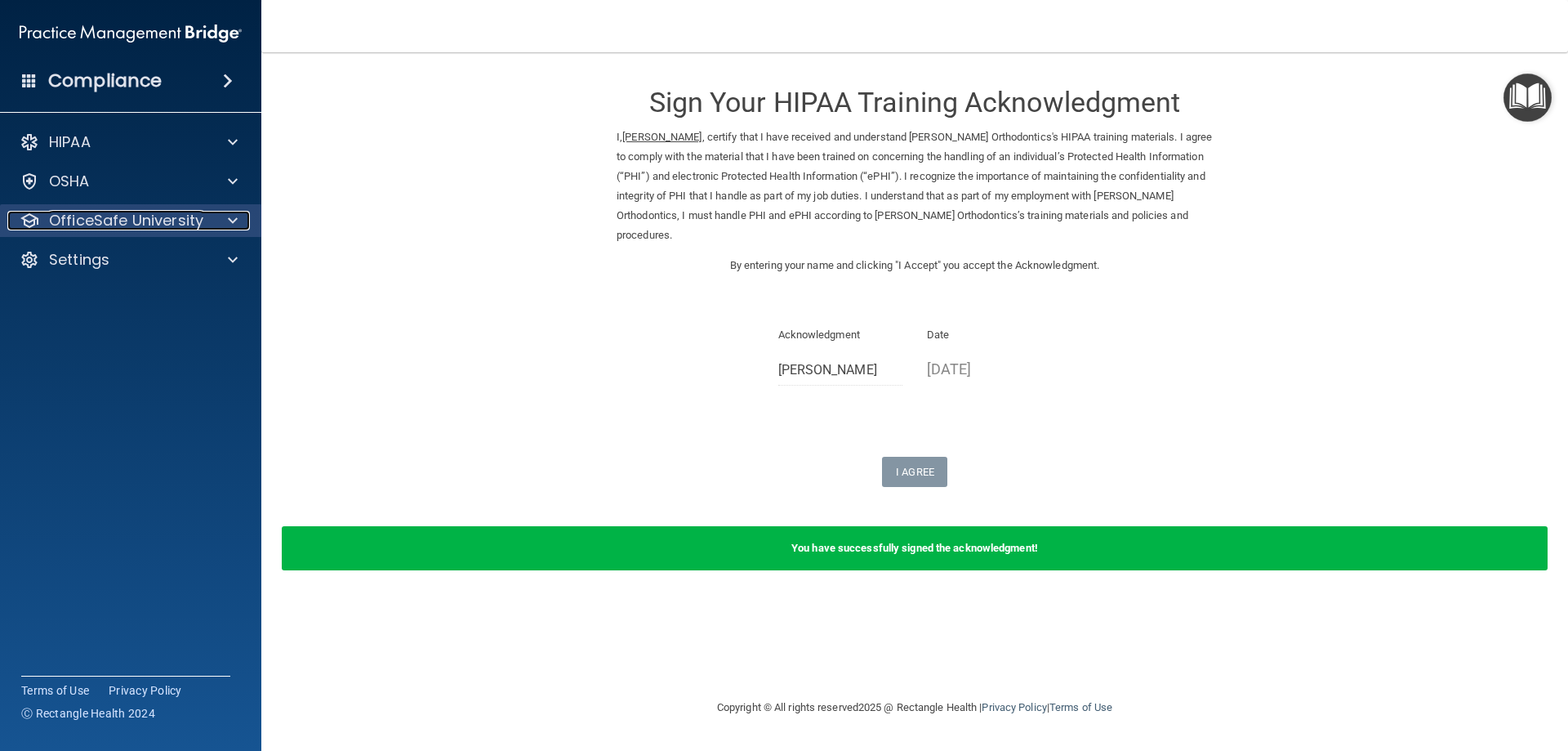
click at [163, 226] on p "OfficeSafe University" at bounding box center [126, 221] width 155 height 20
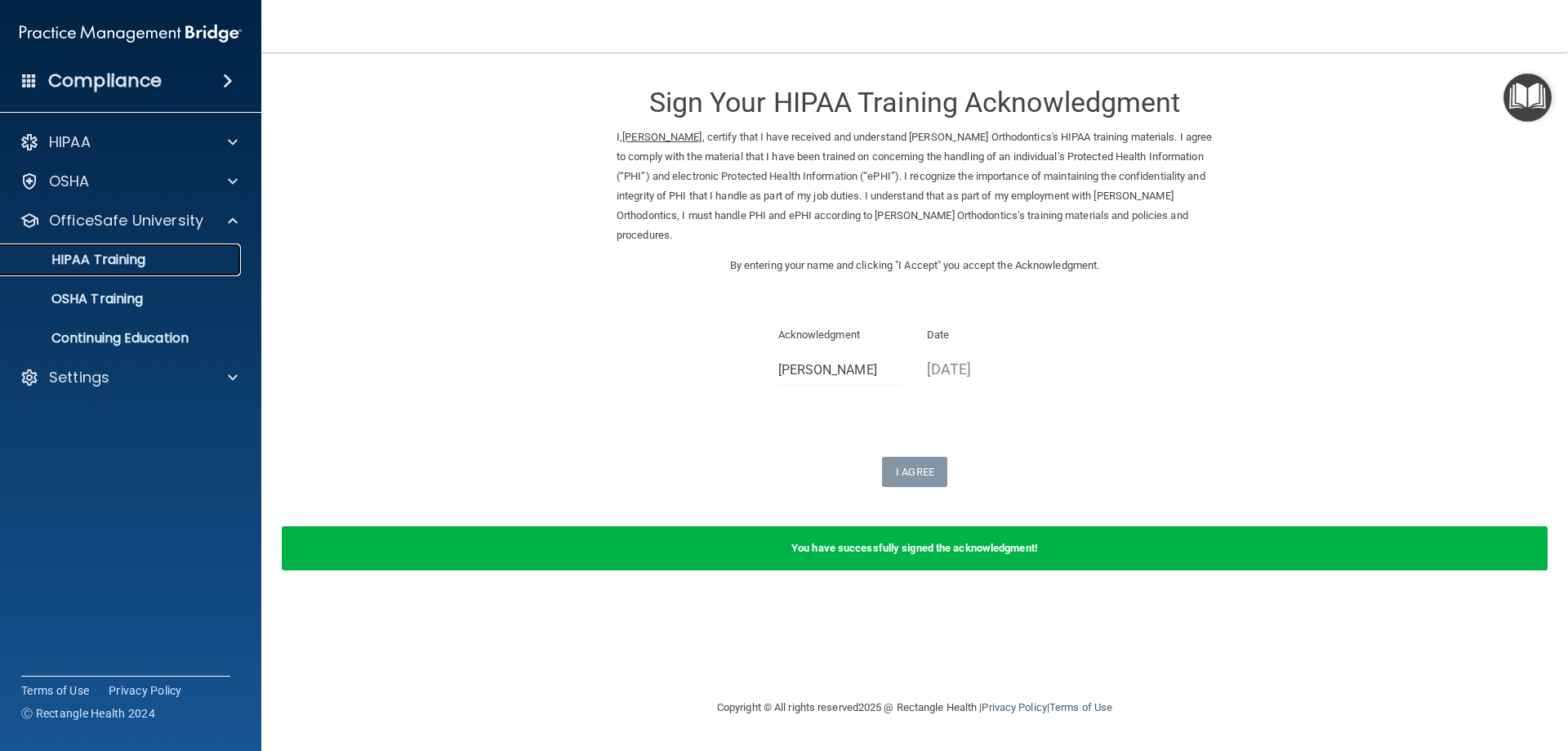
click at [155, 256] on div "HIPAA Training" at bounding box center [122, 260] width 223 height 17
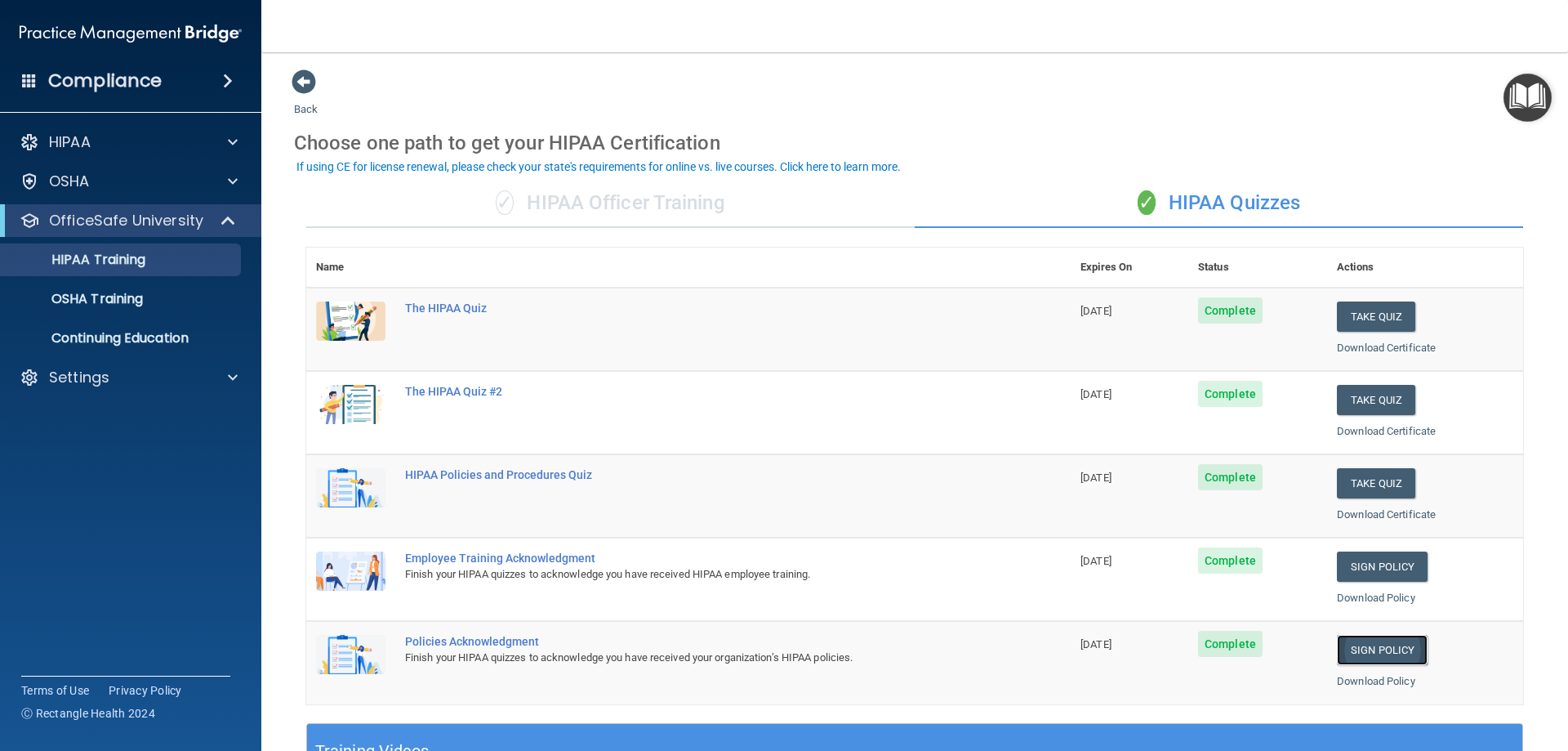
click at [1397, 650] on link "Sign Policy" at bounding box center [1382, 650] width 91 height 31
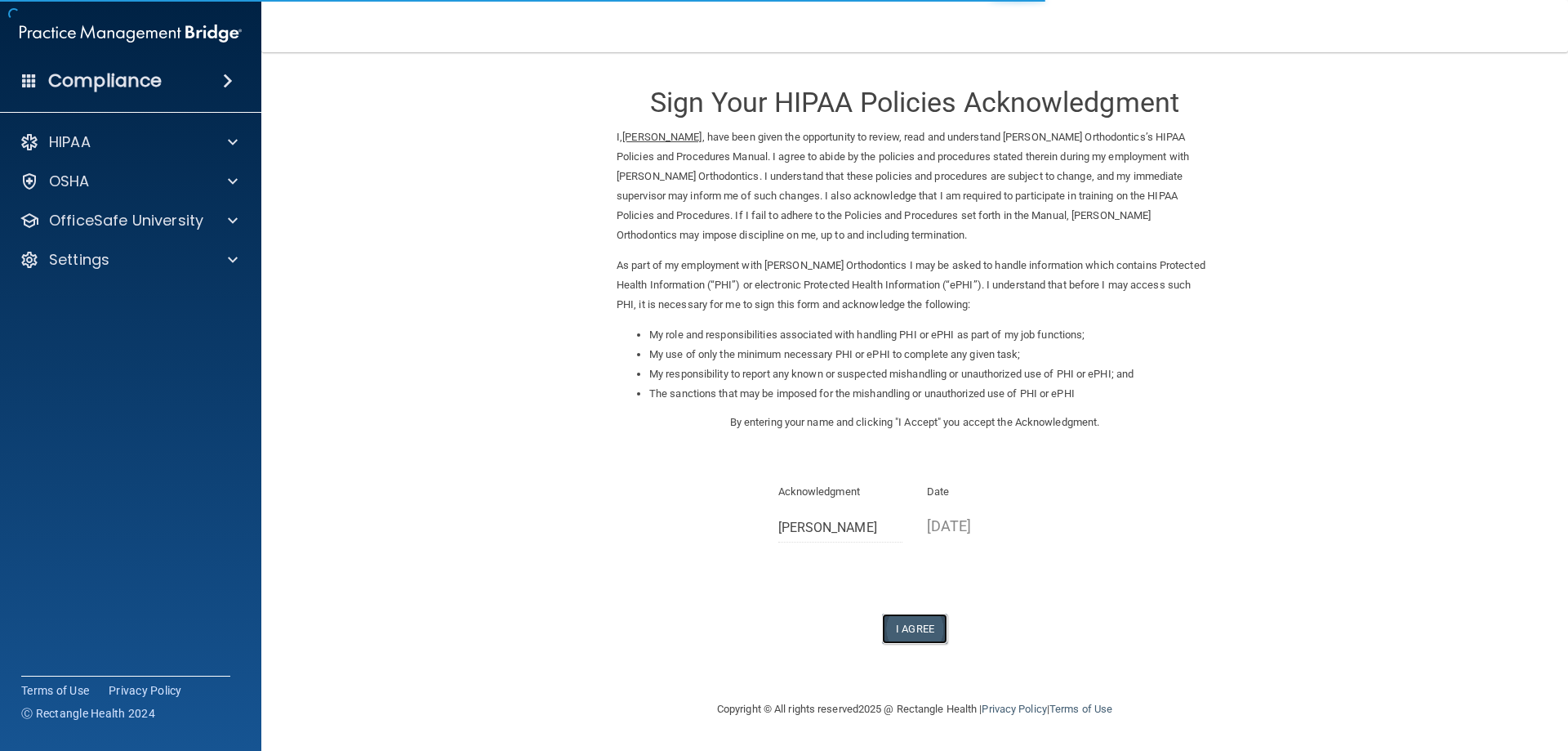
click at [934, 616] on button "I Agree" at bounding box center [914, 629] width 65 height 31
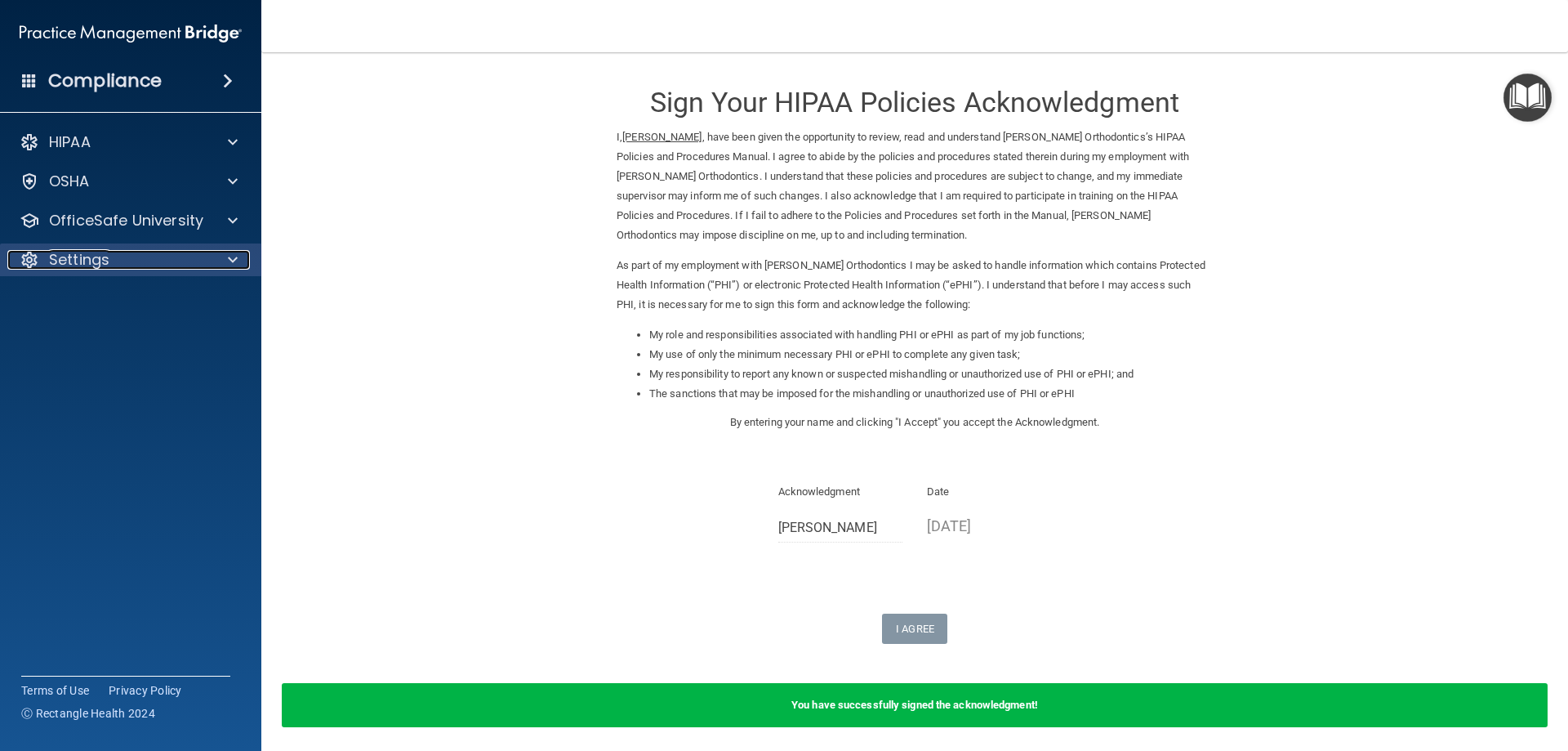
click at [236, 263] on span at bounding box center [233, 260] width 10 height 20
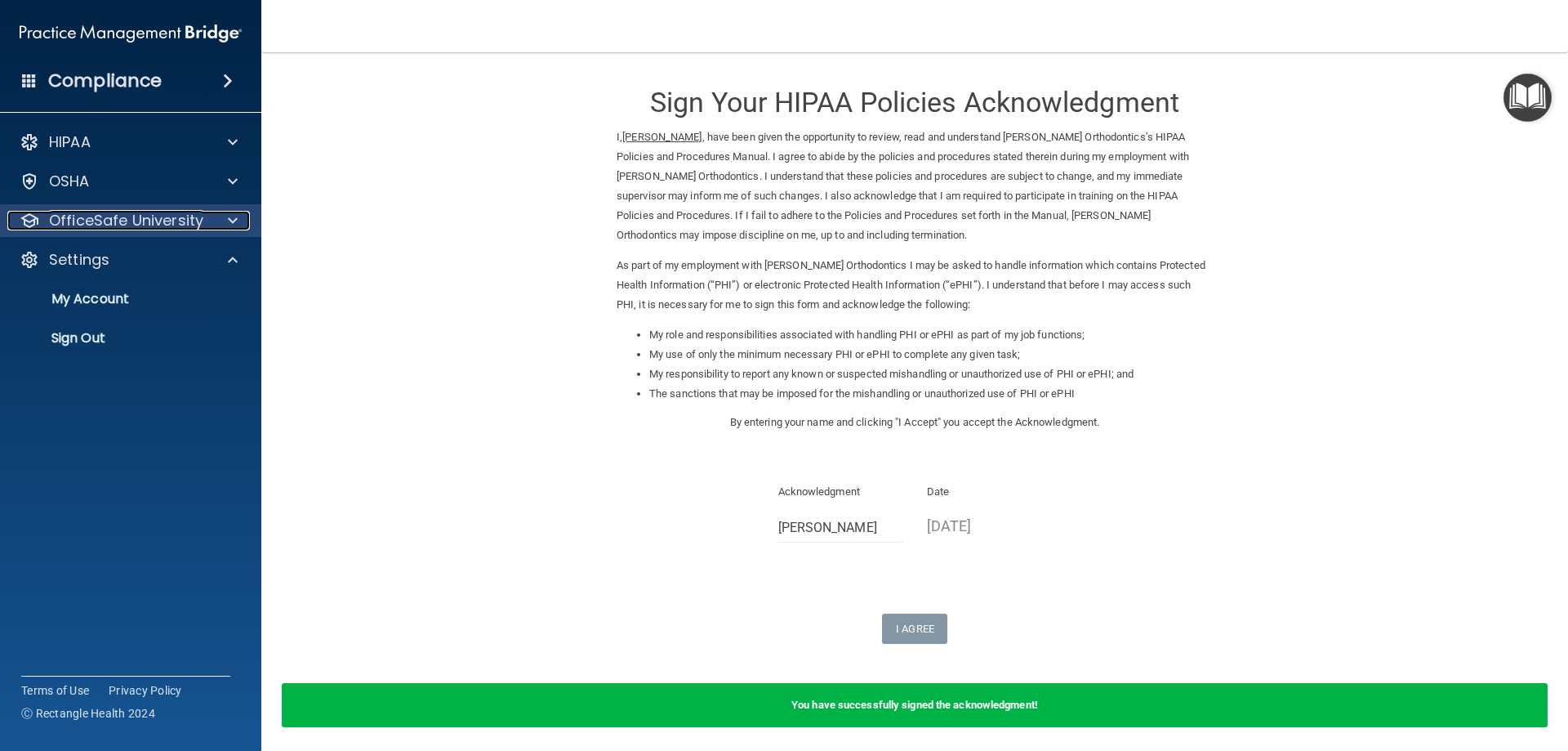
click at [118, 217] on p "OfficeSafe University" at bounding box center [126, 221] width 155 height 20
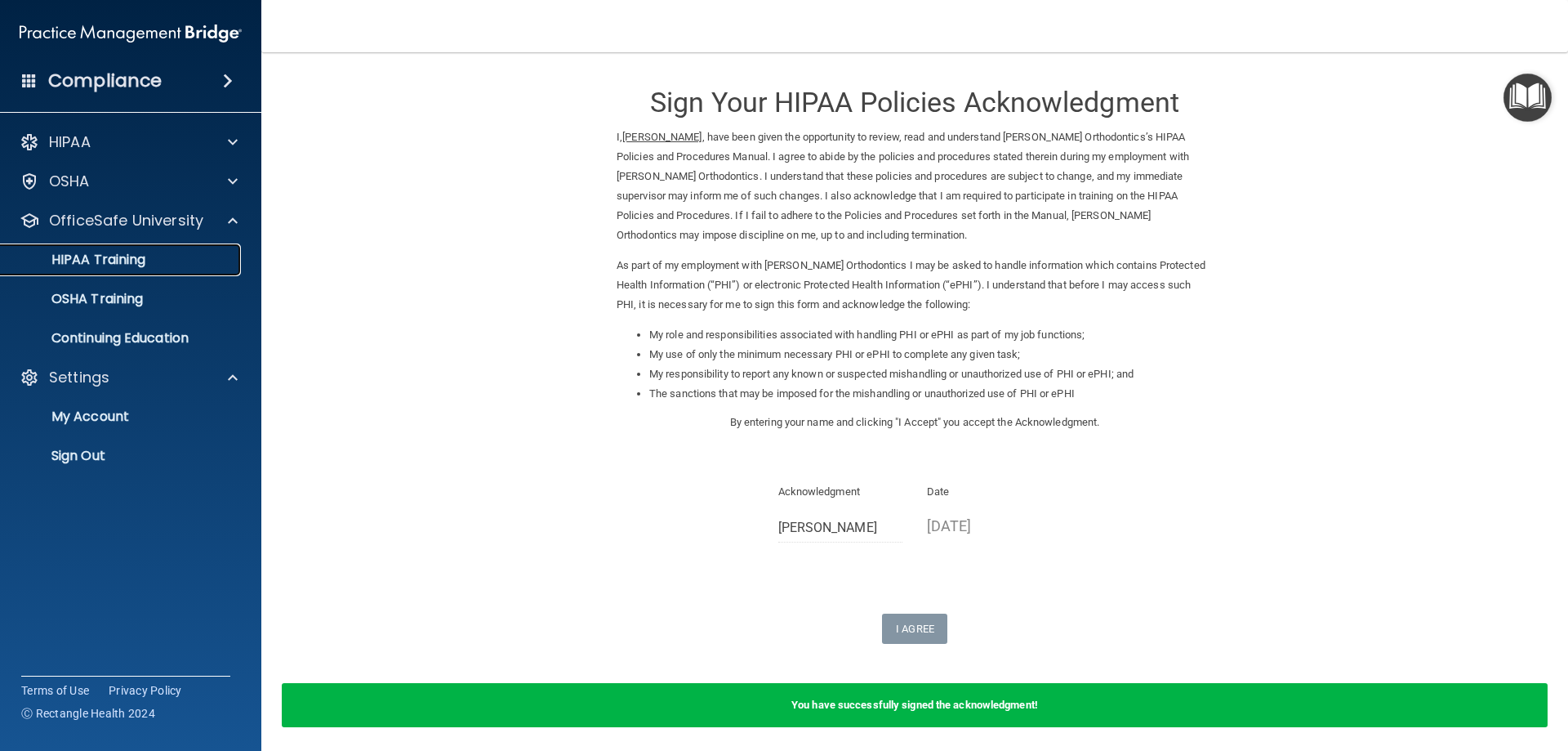
click at [105, 256] on p "HIPAA Training" at bounding box center [78, 260] width 135 height 17
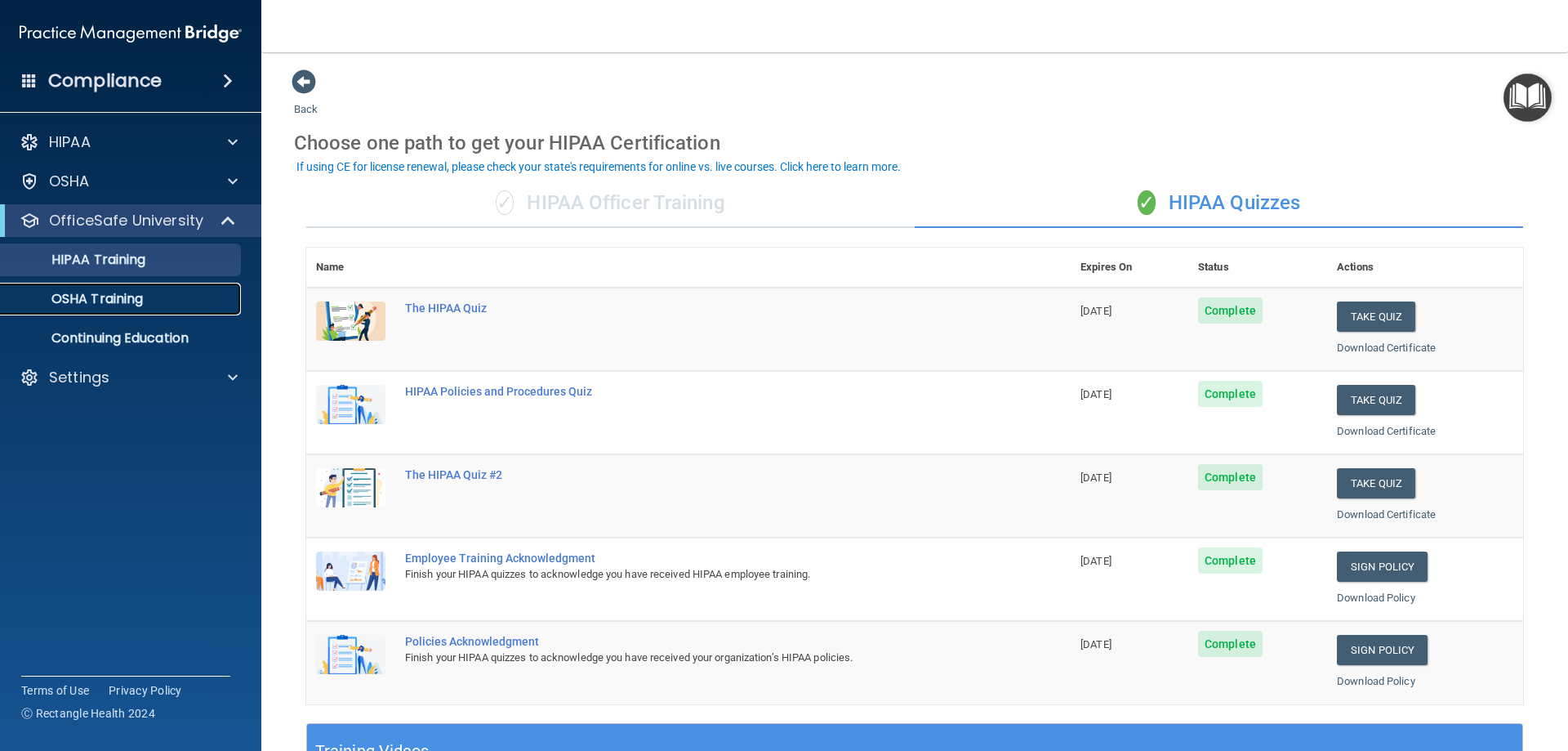
click at [98, 295] on p "OSHA Training" at bounding box center [77, 299] width 132 height 17
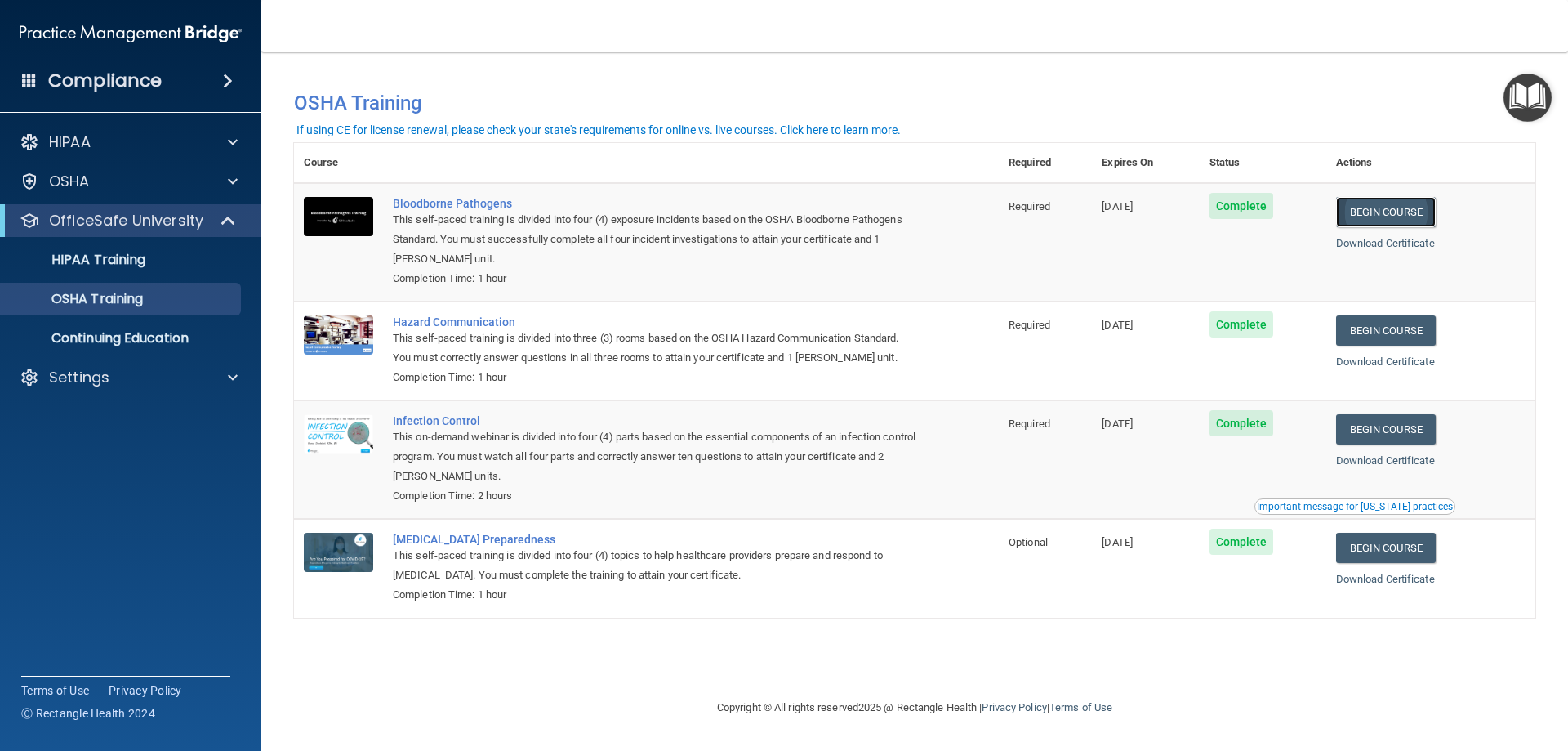
click at [1369, 206] on link "Begin Course" at bounding box center [1385, 212] width 100 height 31
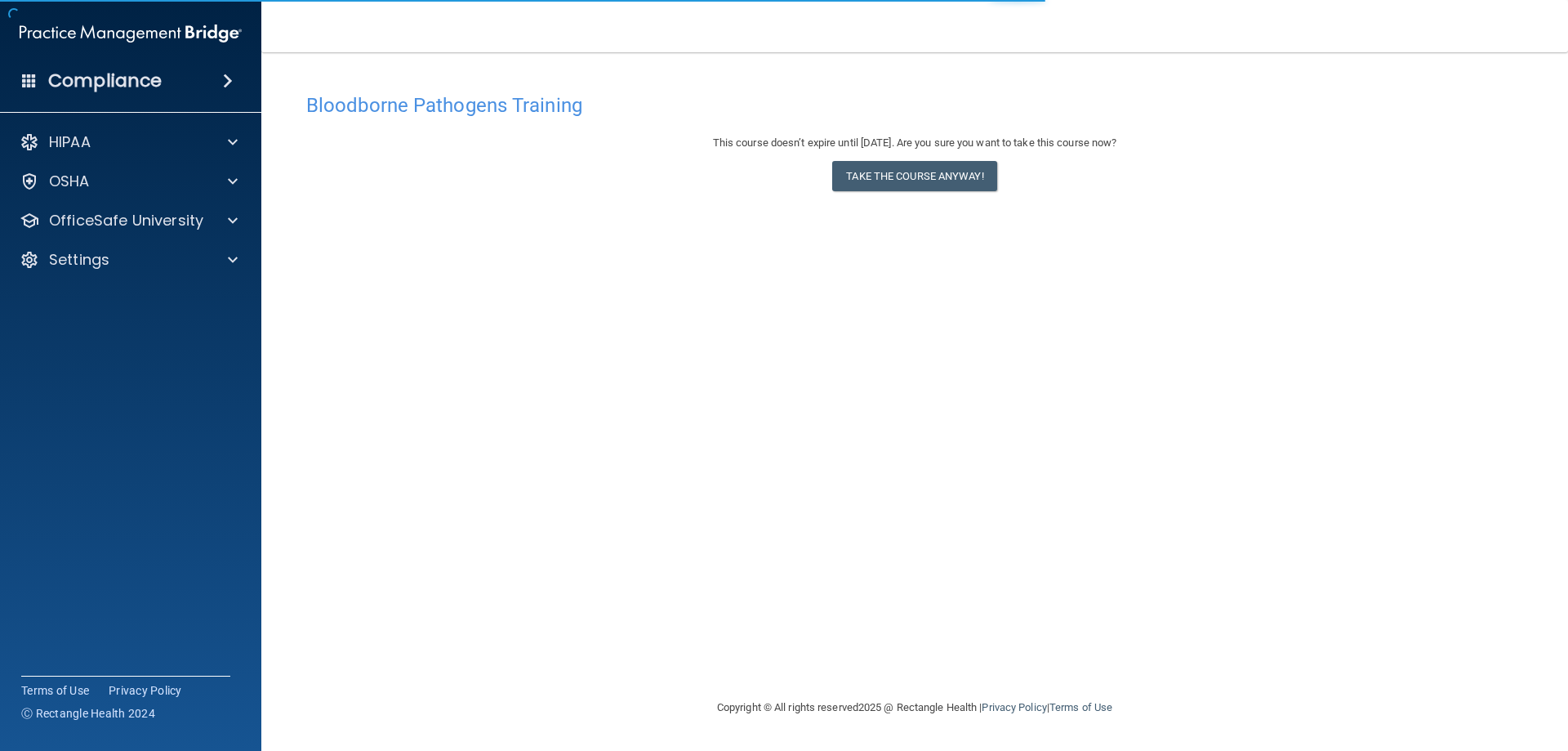
click at [916, 194] on div "This course doesn’t expire until [DATE]. Are you sure you want to take this cou…" at bounding box center [915, 166] width 1217 height 66
click at [917, 192] on div "This course doesn’t expire until [DATE]. Are you sure you want to take this cou…" at bounding box center [915, 166] width 1217 height 66
click at [917, 179] on button "Take the course anyway!" at bounding box center [914, 176] width 164 height 31
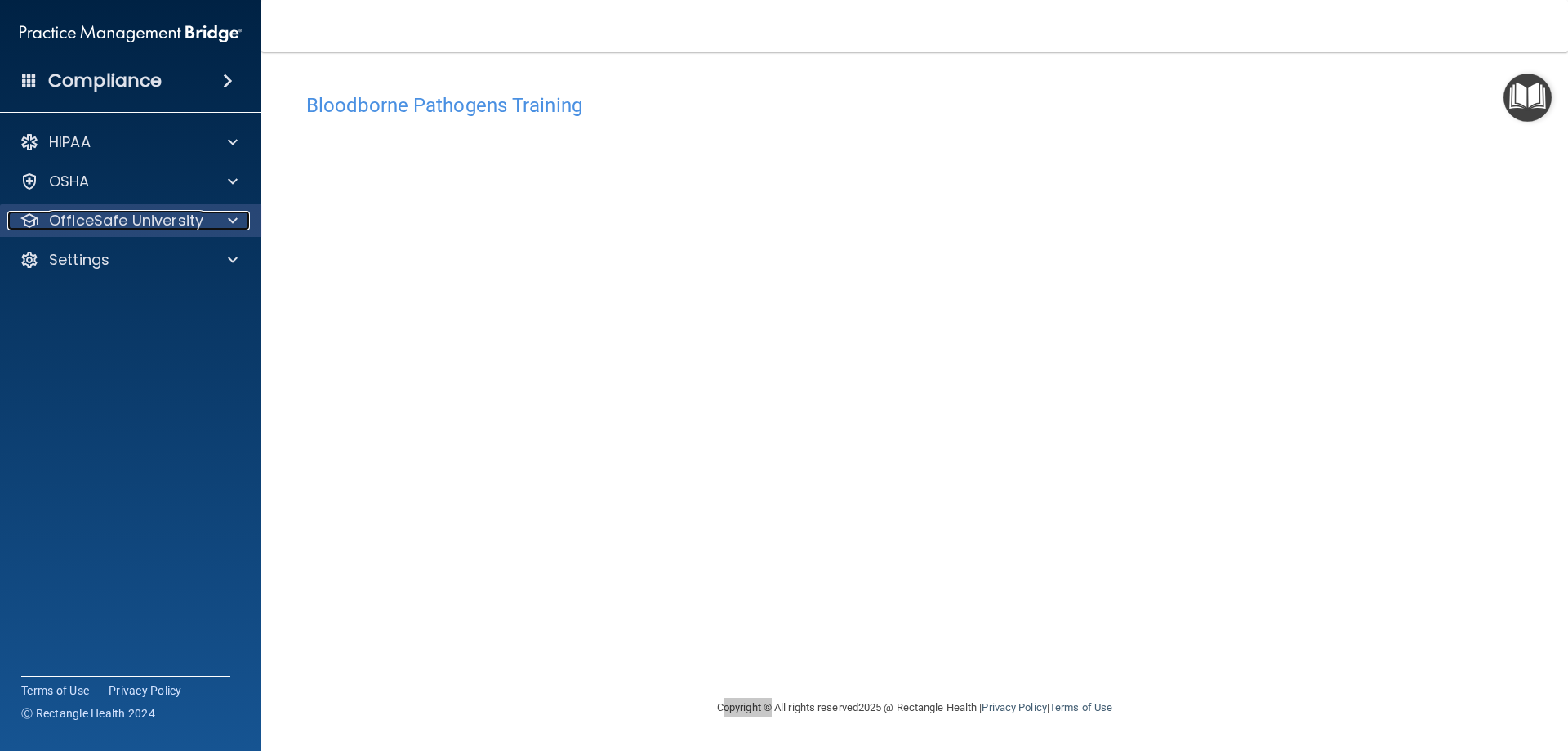
click at [200, 218] on p "OfficeSafe University" at bounding box center [126, 221] width 155 height 20
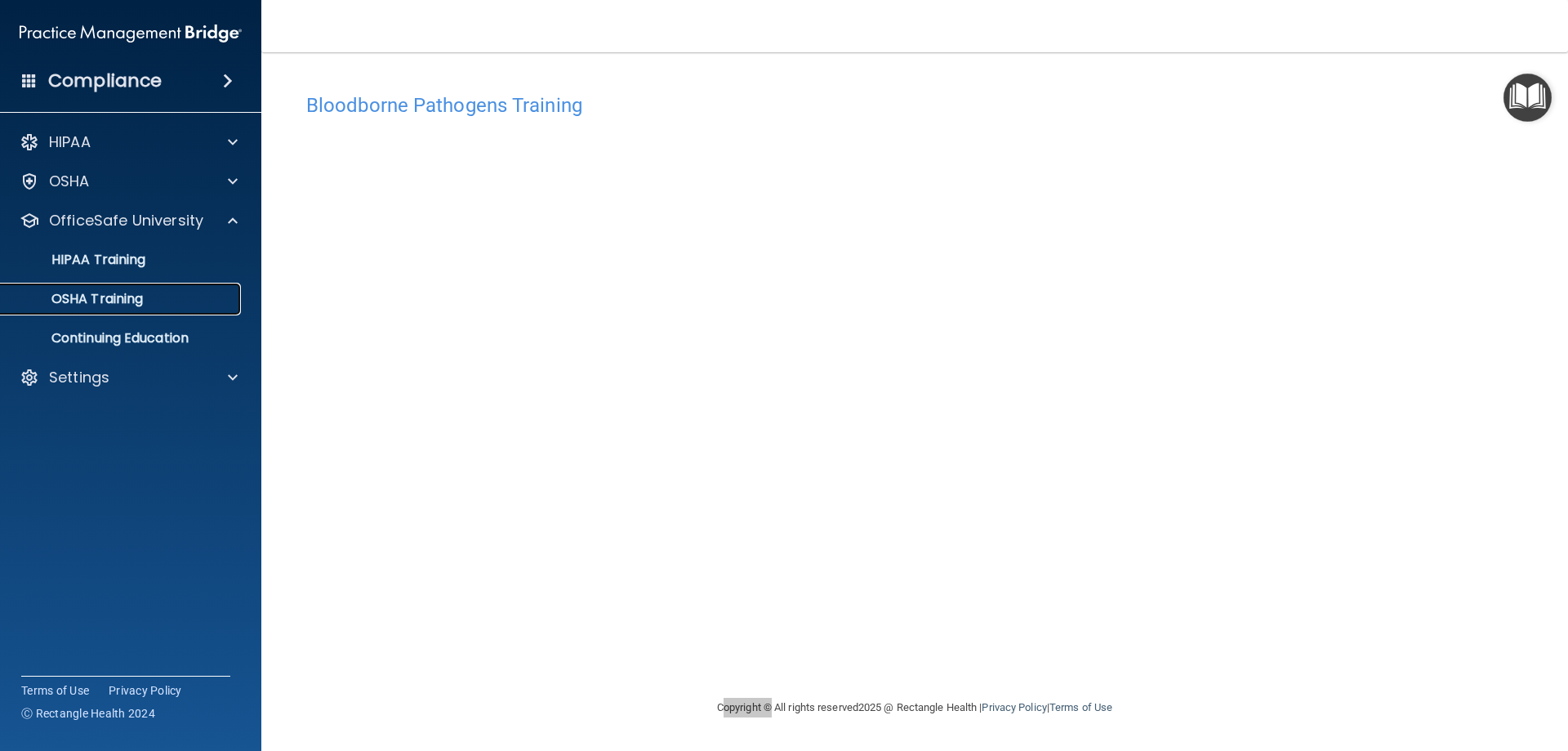
click at [107, 288] on link "OSHA Training" at bounding box center [112, 299] width 257 height 33
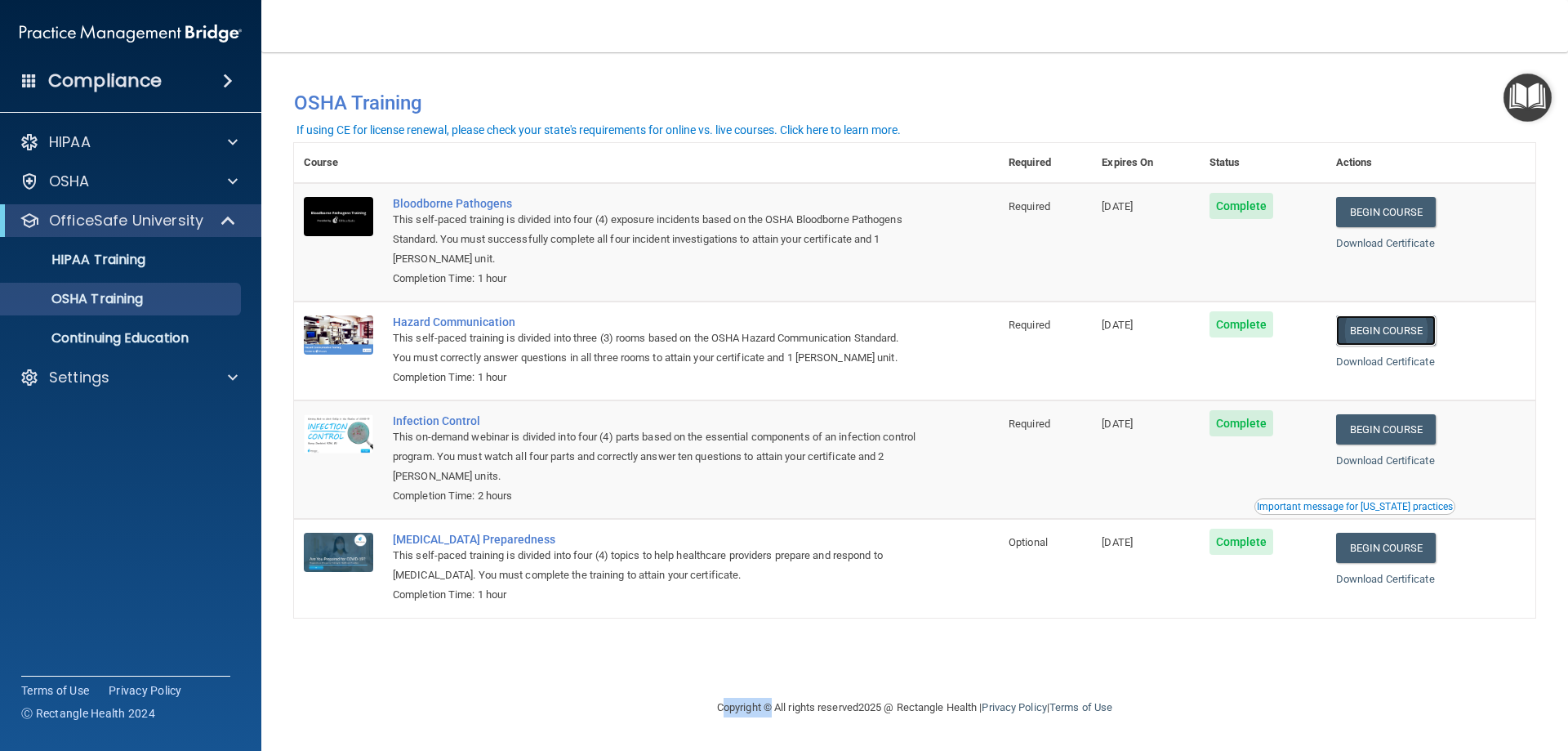
click at [1385, 332] on link "Begin Course" at bounding box center [1385, 330] width 100 height 31
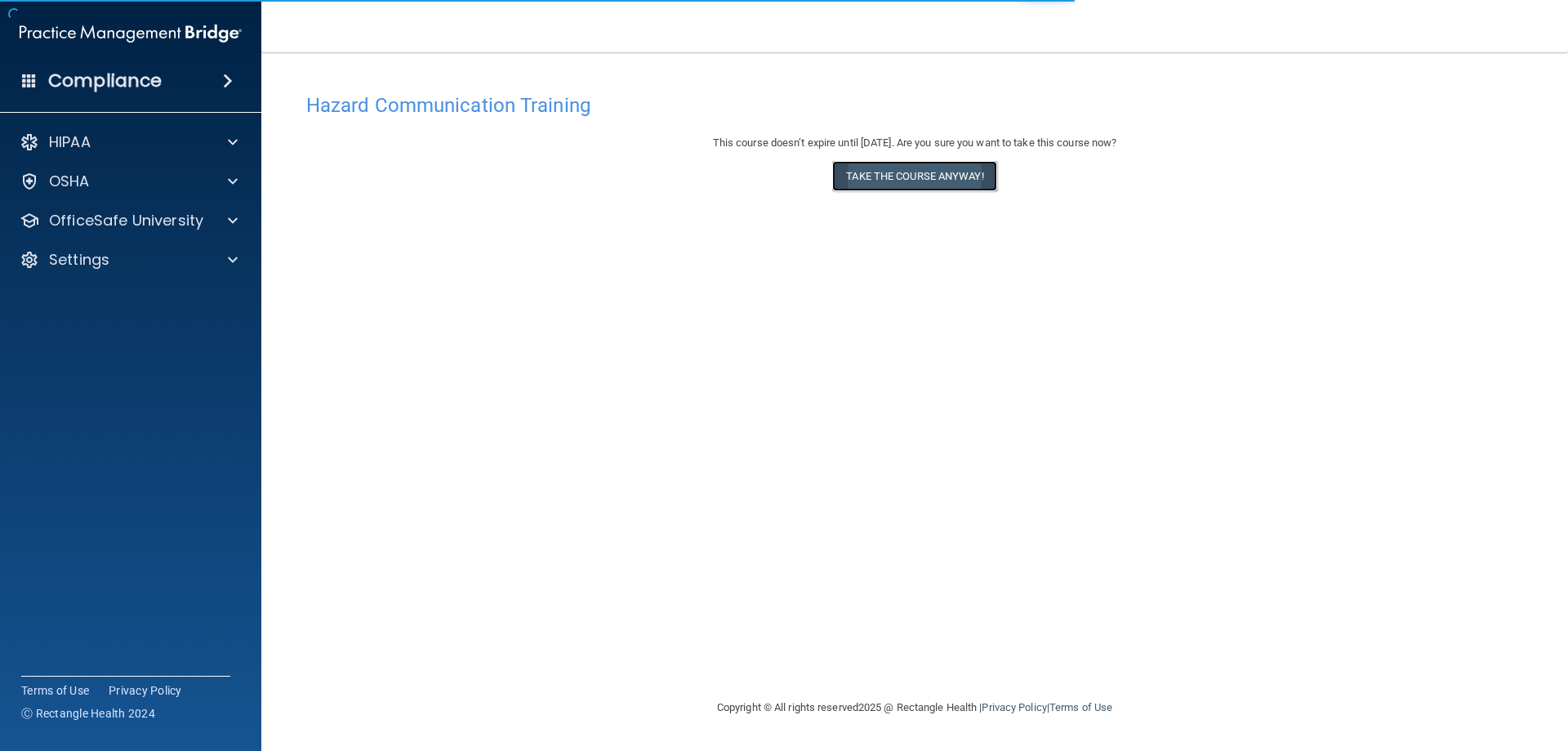
click at [861, 178] on button "Take the course anyway!" at bounding box center [914, 176] width 164 height 31
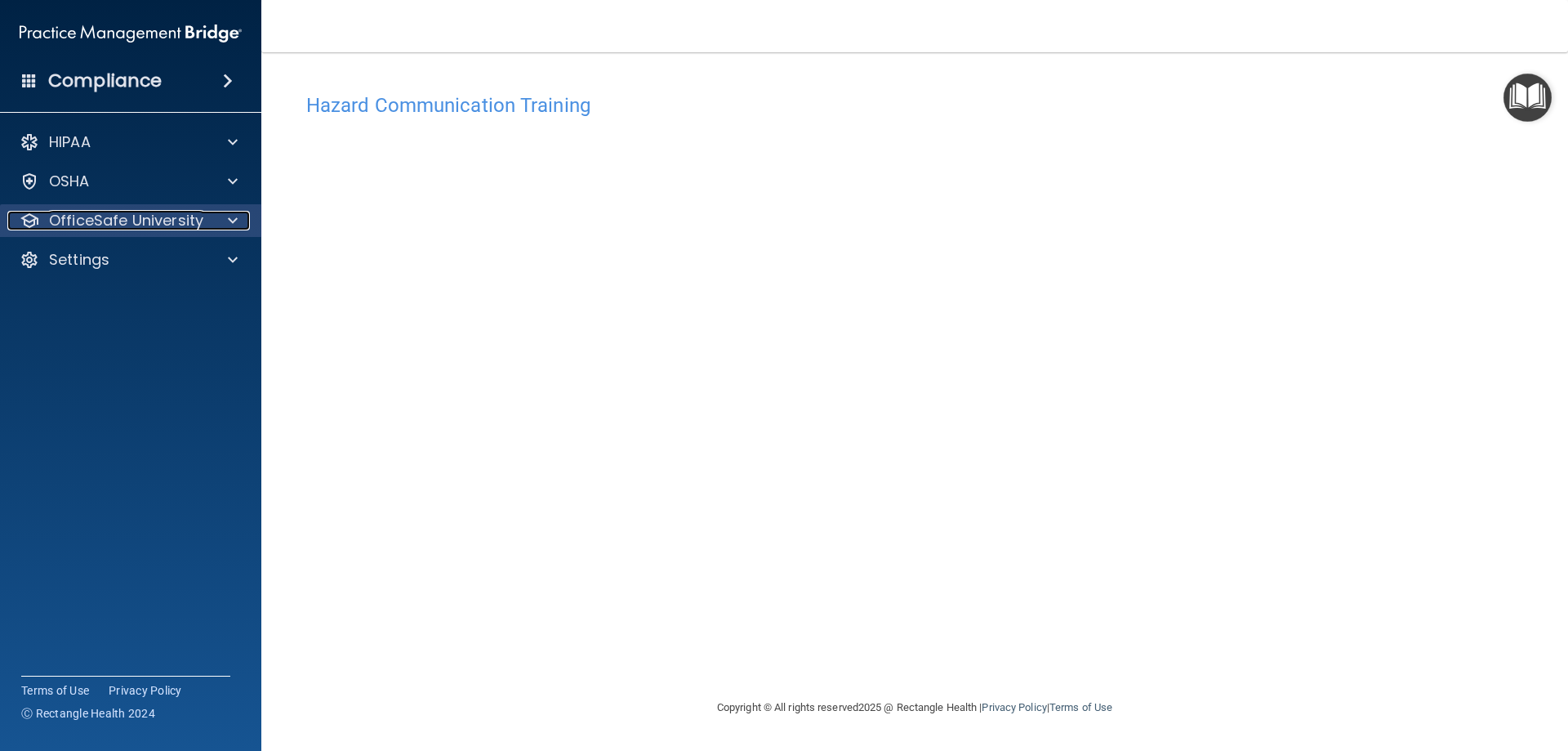
click at [226, 219] on div at bounding box center [230, 221] width 41 height 20
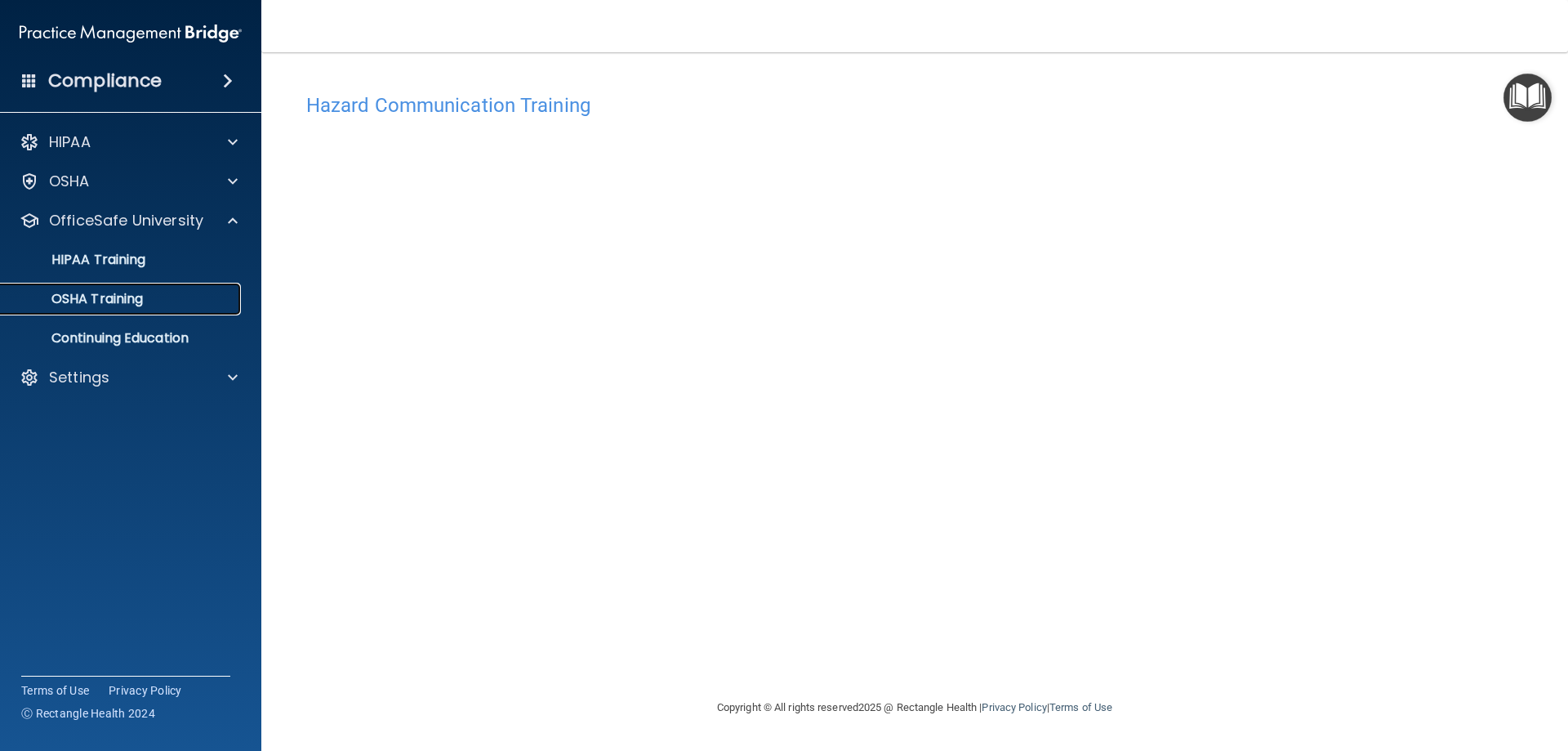
click at [116, 294] on p "OSHA Training" at bounding box center [77, 299] width 132 height 17
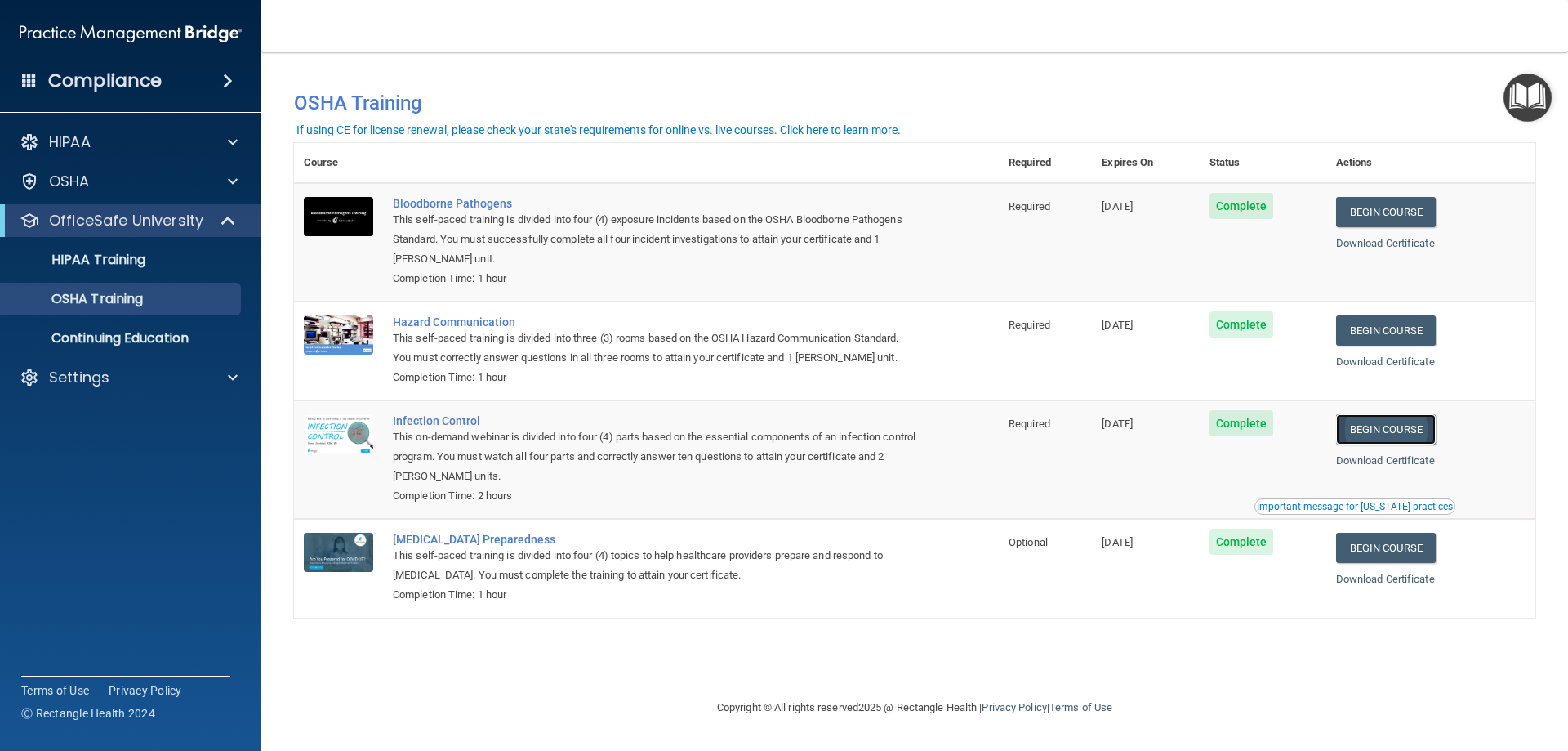
click at [1418, 428] on link "Begin Course" at bounding box center [1385, 429] width 100 height 31
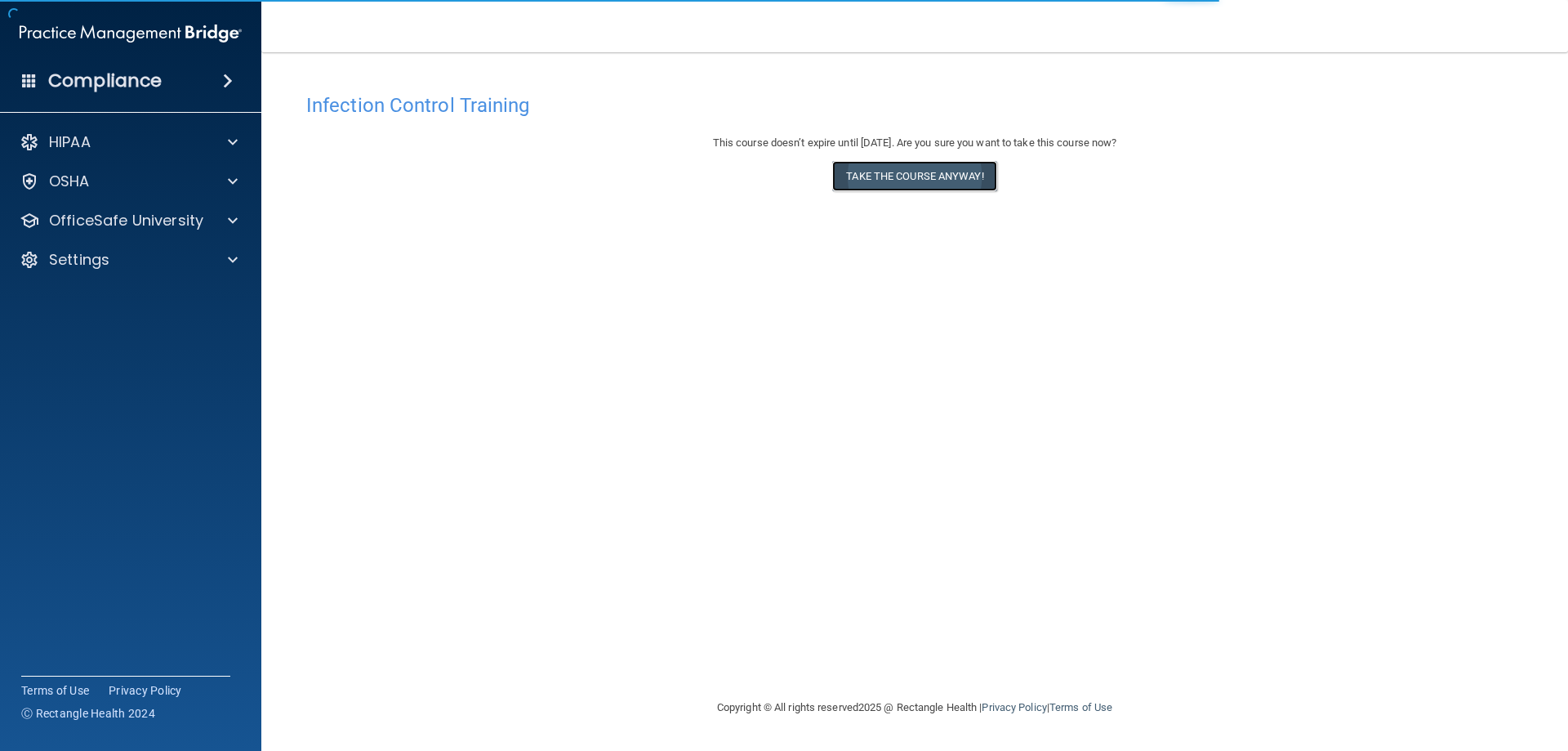
click at [930, 183] on button "Take the course anyway!" at bounding box center [914, 176] width 164 height 31
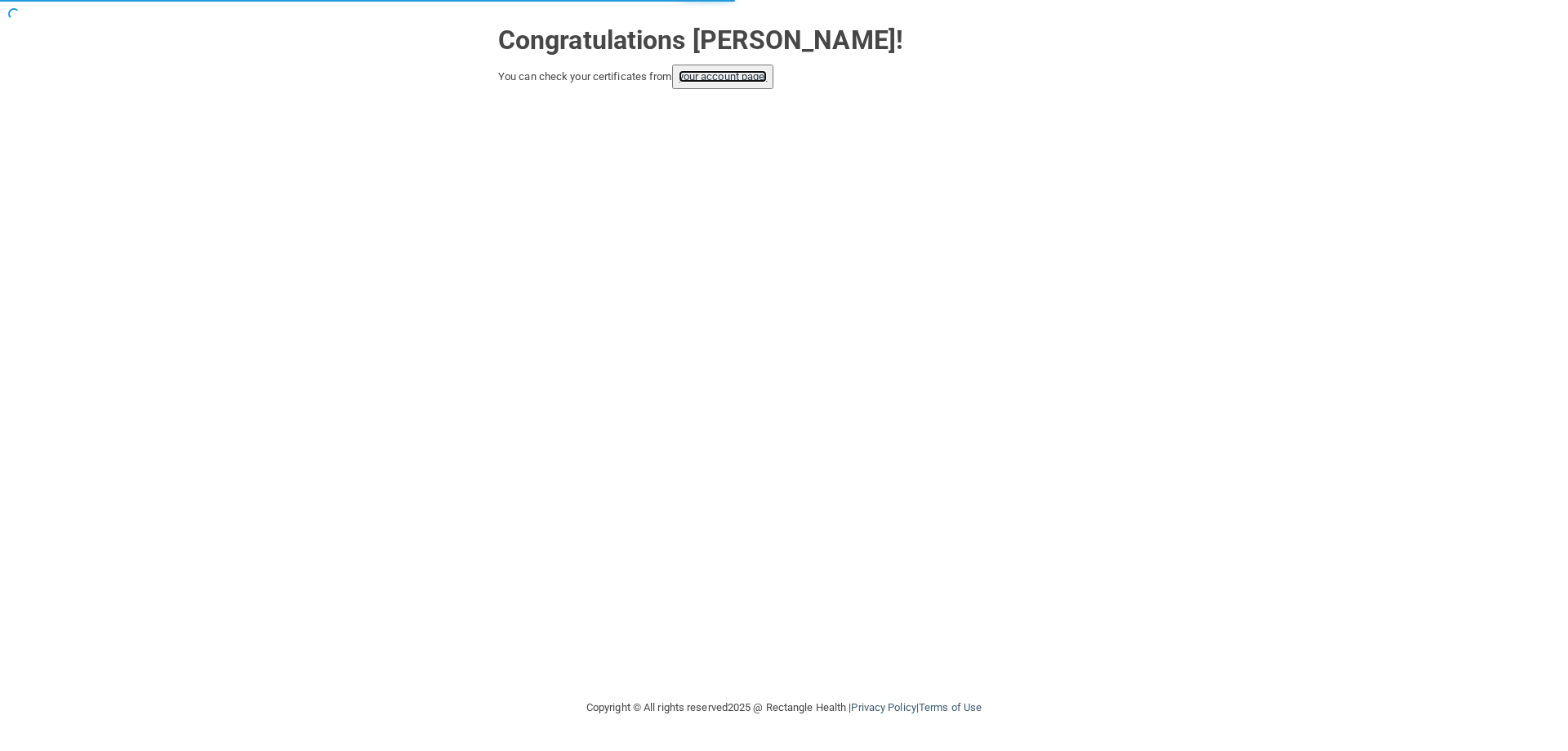
click at [768, 81] on link "your account page!" at bounding box center [723, 76] width 89 height 12
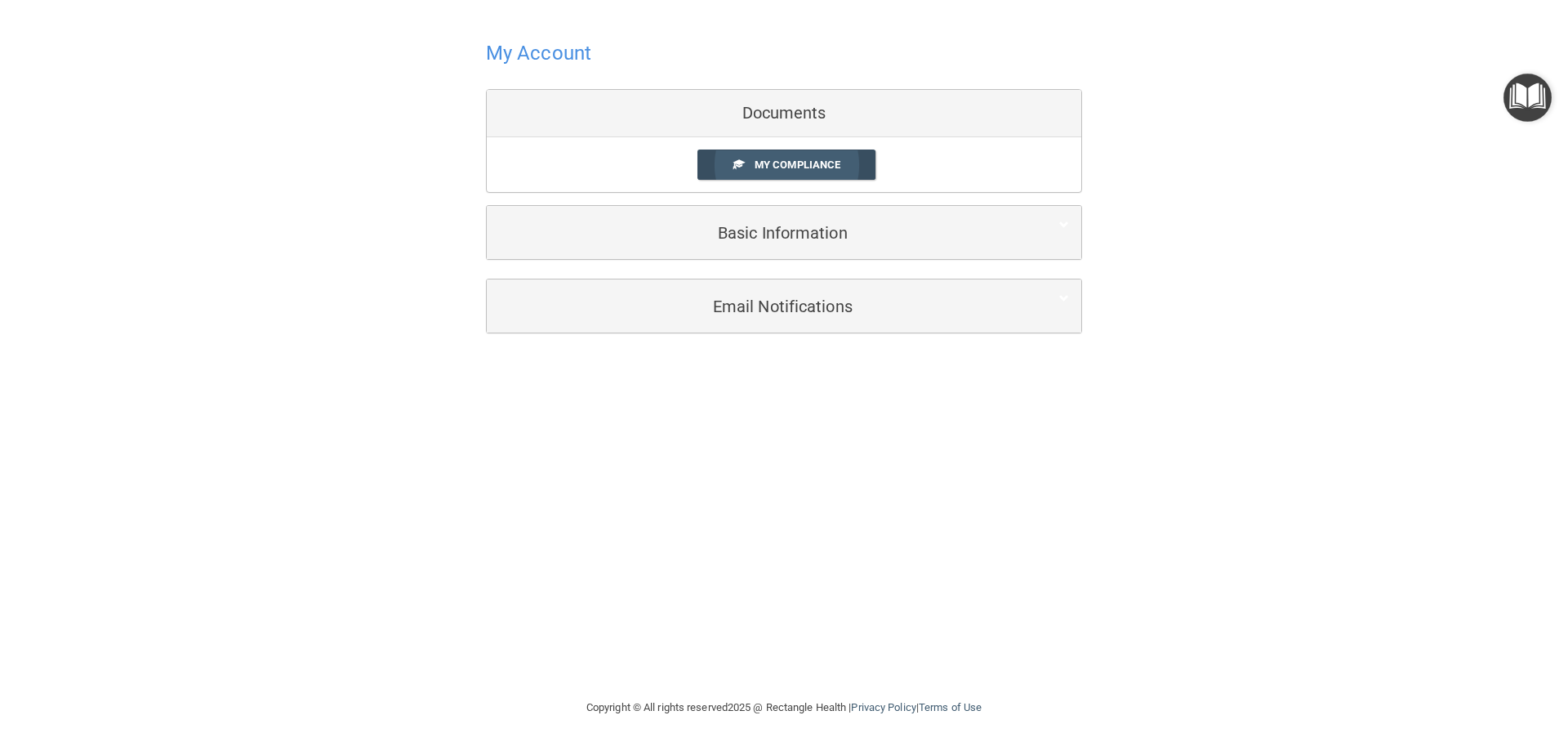
click at [830, 152] on link "My Compliance" at bounding box center [787, 165] width 179 height 31
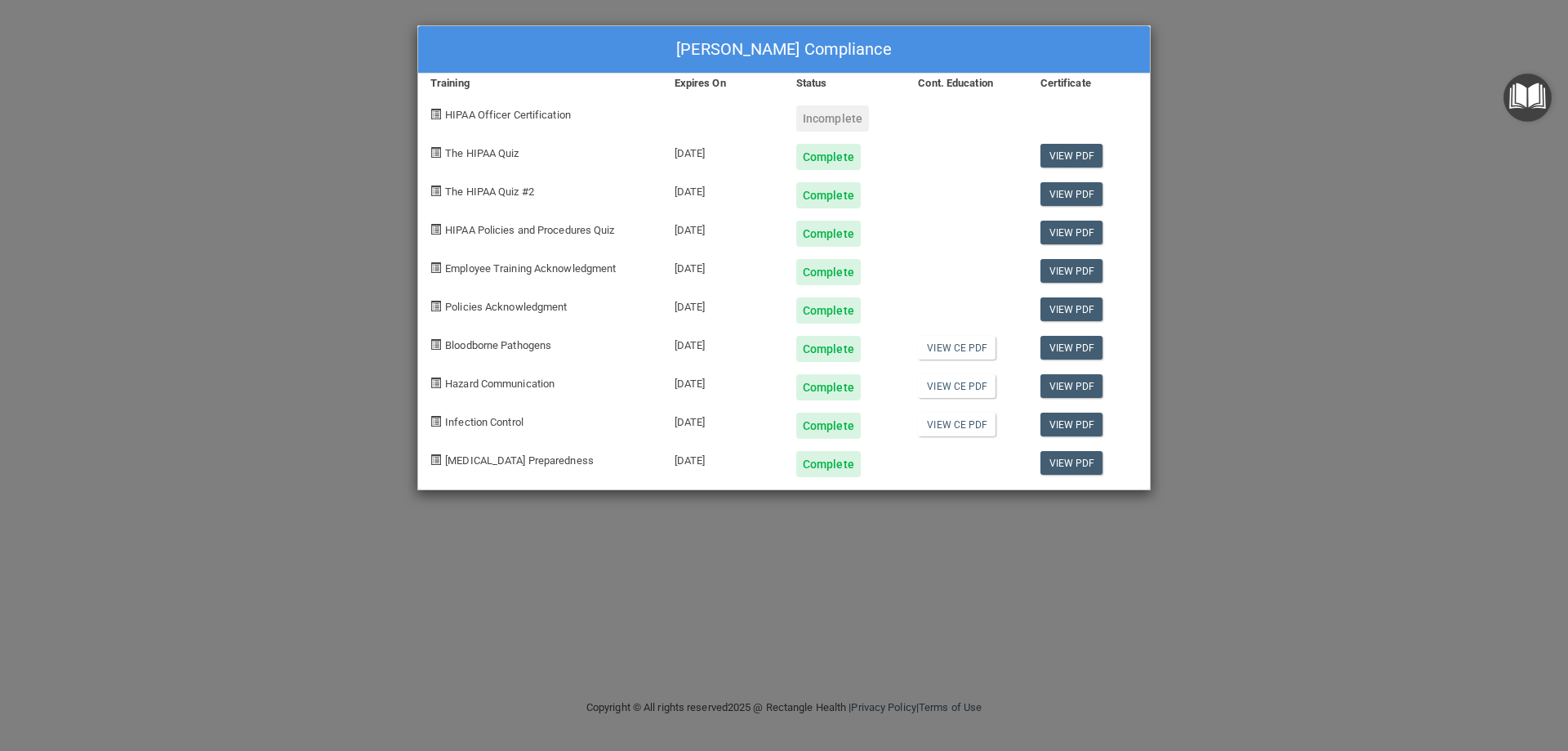
click at [1278, 167] on div "[PERSON_NAME] Compliance Training Expires On Status Cont. Education Certificate…" at bounding box center [784, 376] width 1568 height 751
